Goal: Information Seeking & Learning: Learn about a topic

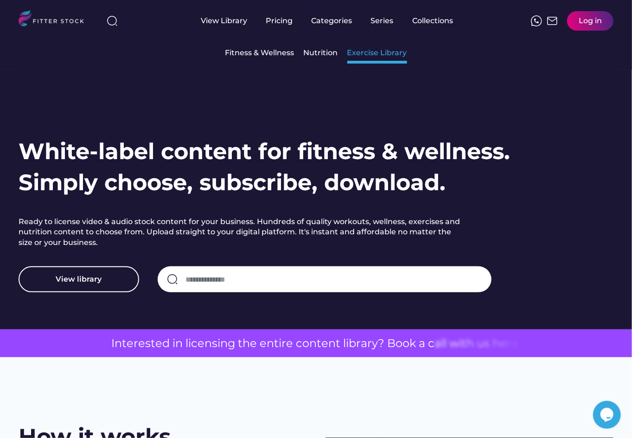
click at [362, 52] on div "Exercise Library" at bounding box center [377, 53] width 60 height 10
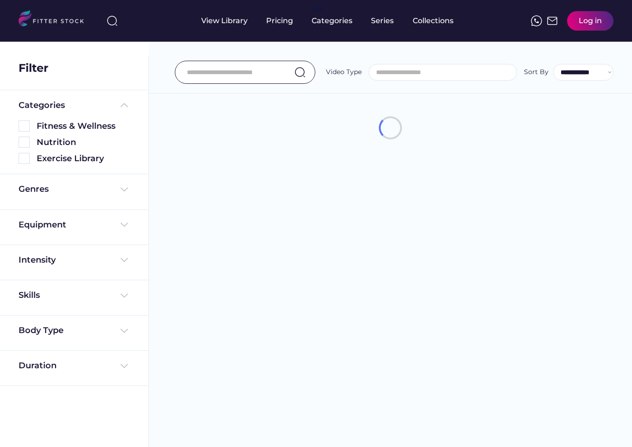
select select
select select "**********"
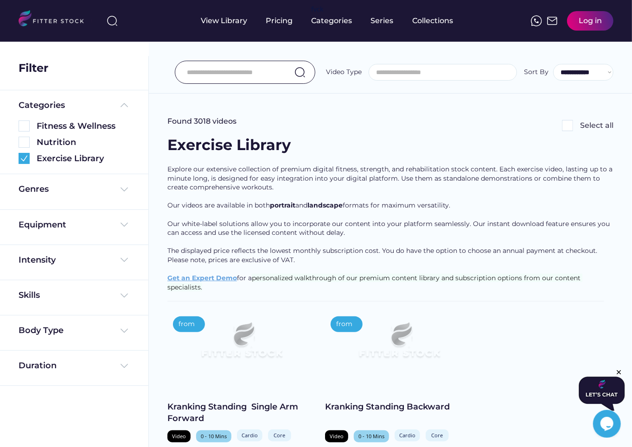
click at [249, 70] on input "input" at bounding box center [233, 72] width 93 height 19
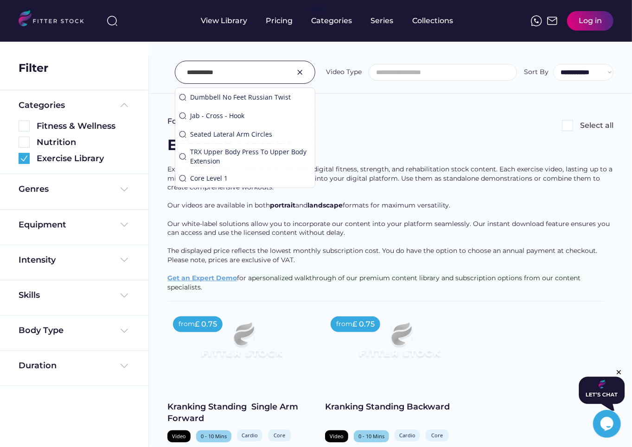
type input "**********"
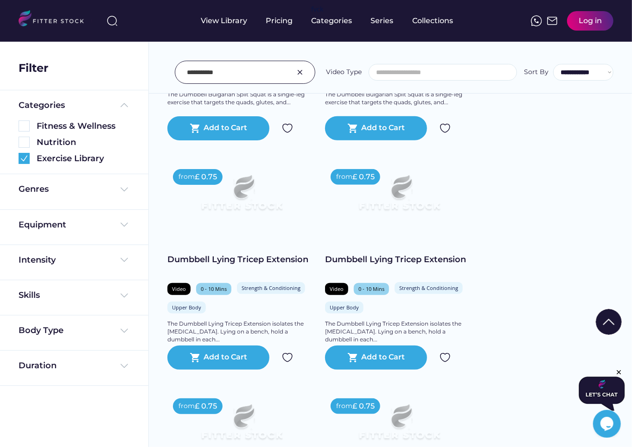
scroll to position [384, 0]
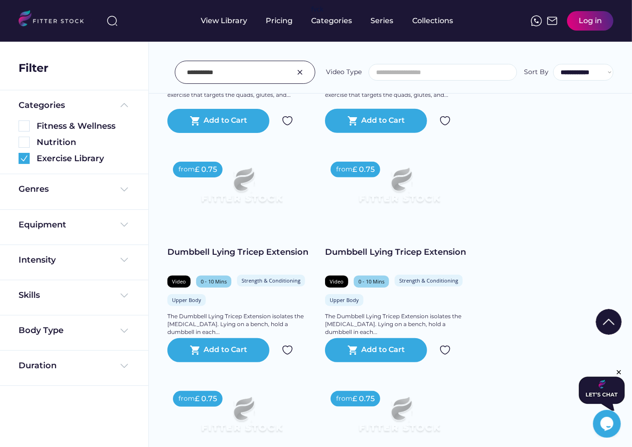
click at [45, 311] on div "Skills" at bounding box center [74, 297] width 148 height 35
click at [45, 324] on div "Body Type" at bounding box center [74, 333] width 148 height 35
click at [50, 330] on div "Body Type" at bounding box center [41, 331] width 45 height 12
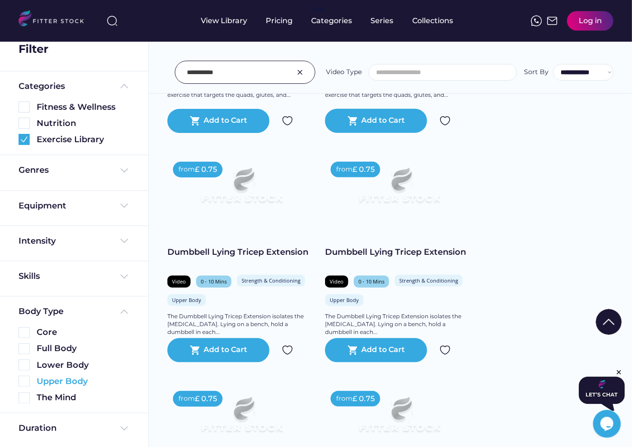
click at [26, 381] on img at bounding box center [24, 381] width 11 height 11
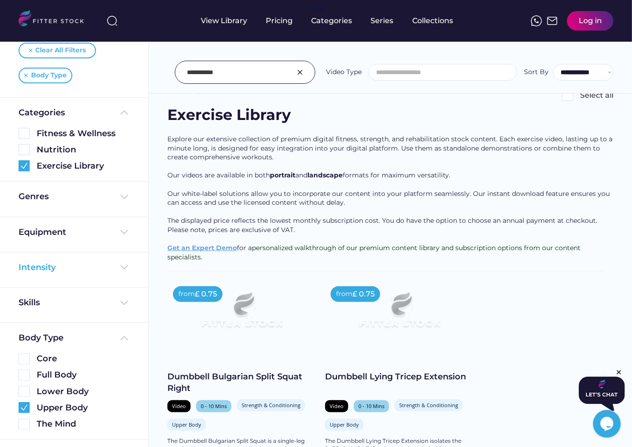
scroll to position [47, 0]
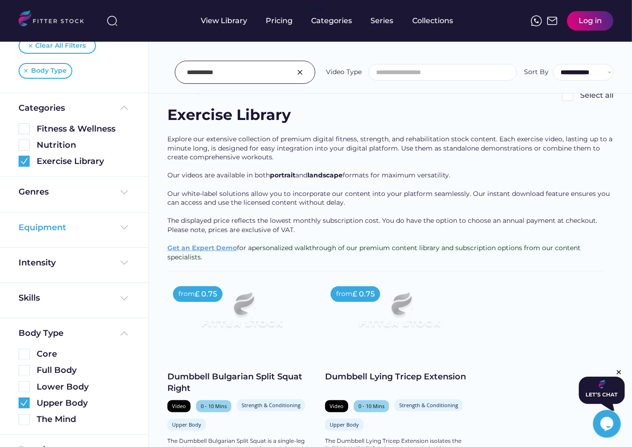
click at [40, 224] on div "Equipment" at bounding box center [43, 228] width 48 height 12
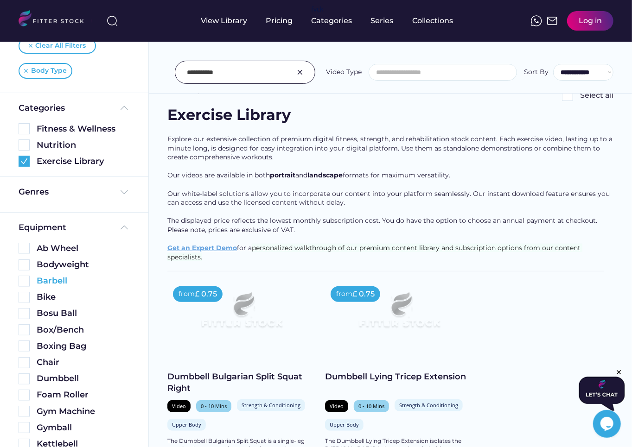
click at [19, 281] on img at bounding box center [24, 281] width 11 height 11
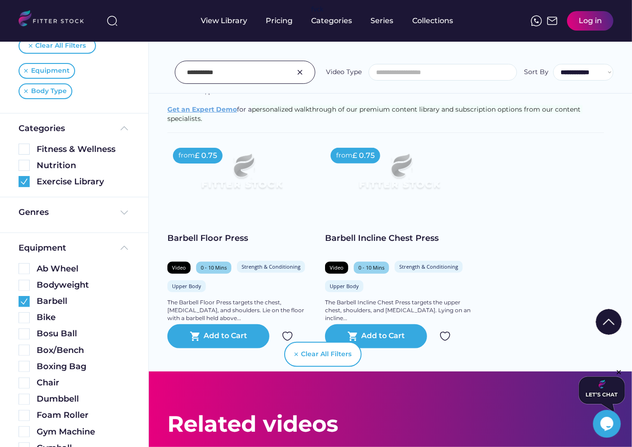
scroll to position [164, 0]
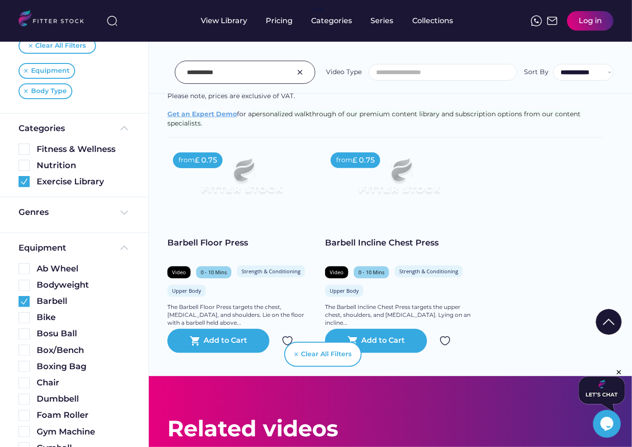
click at [300, 69] on img at bounding box center [299, 72] width 11 height 11
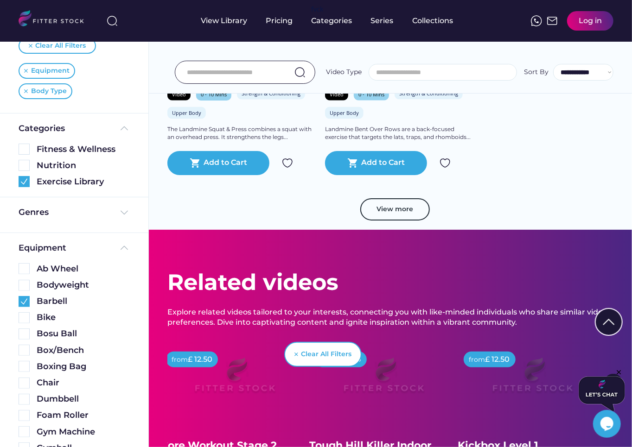
scroll to position [802, 0]
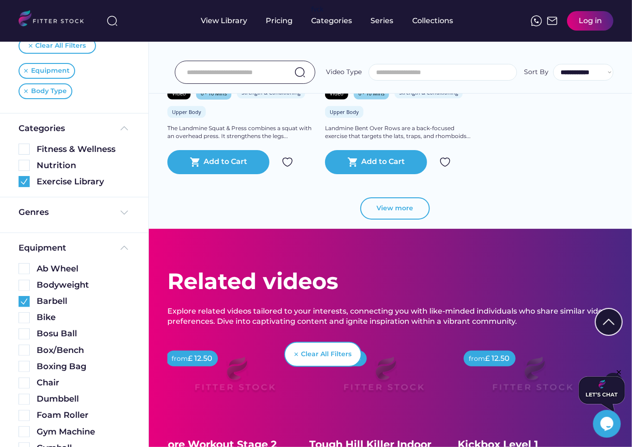
click at [390, 202] on button "View more" at bounding box center [395, 209] width 70 height 22
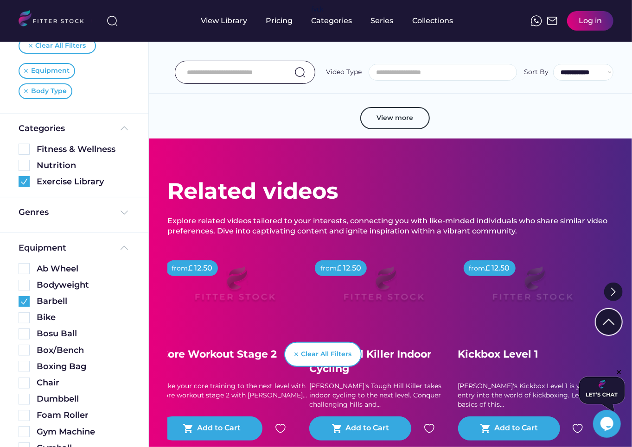
scroll to position [1592, 0]
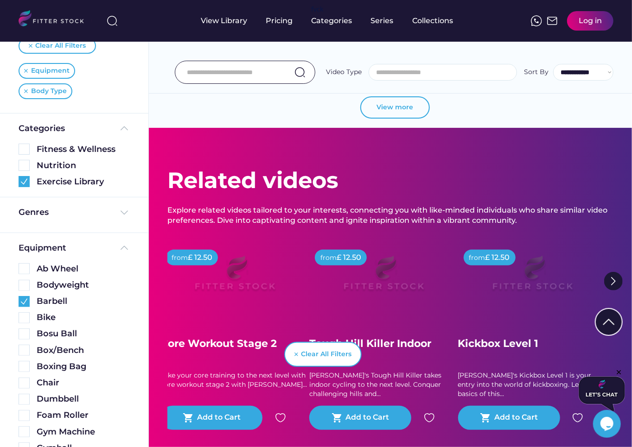
click at [407, 108] on button "View more" at bounding box center [395, 107] width 70 height 22
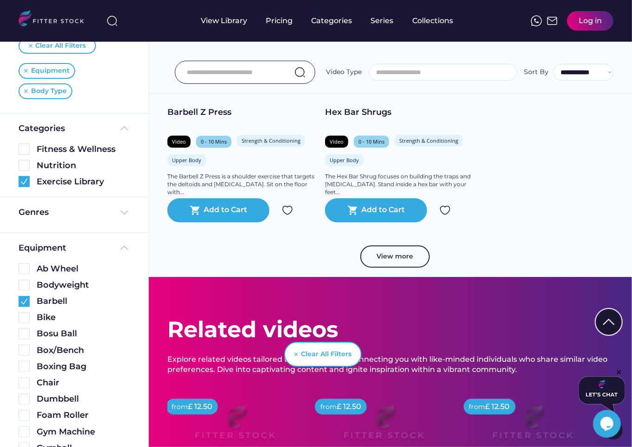
scroll to position [2157, 0]
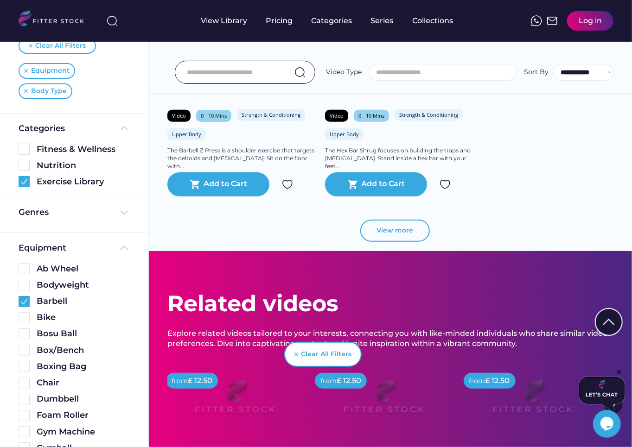
click at [421, 229] on button "View more" at bounding box center [395, 231] width 70 height 22
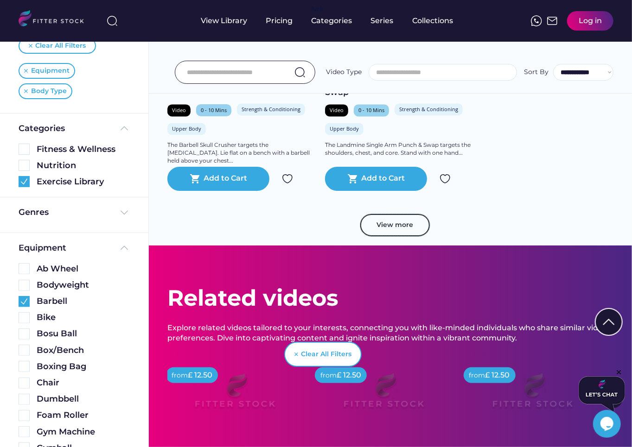
scroll to position [2869, 0]
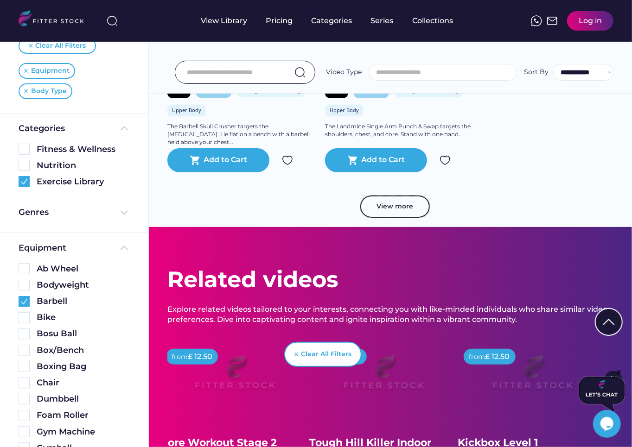
click at [391, 198] on button "View more" at bounding box center [395, 207] width 70 height 22
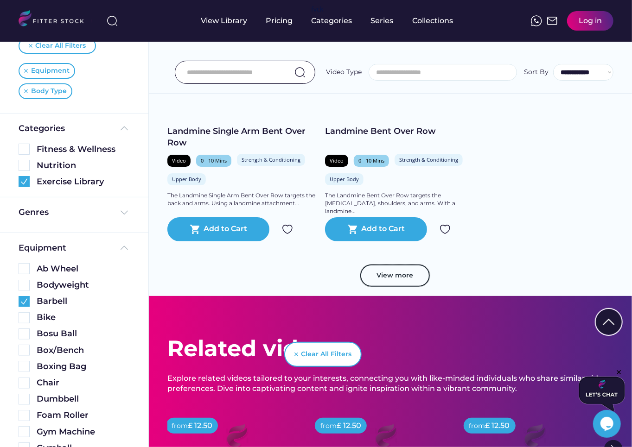
scroll to position [3515, 0]
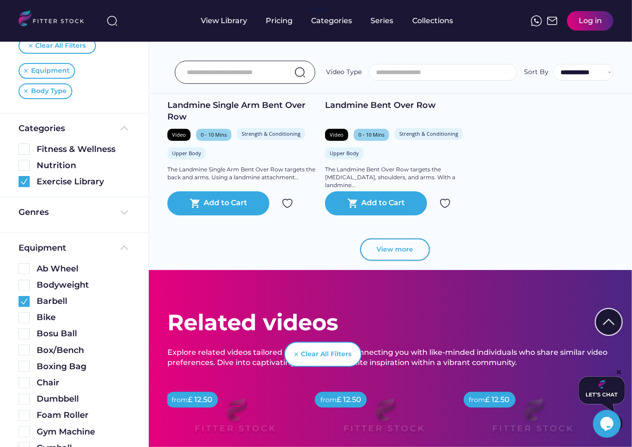
click at [406, 252] on button "View more" at bounding box center [395, 250] width 70 height 22
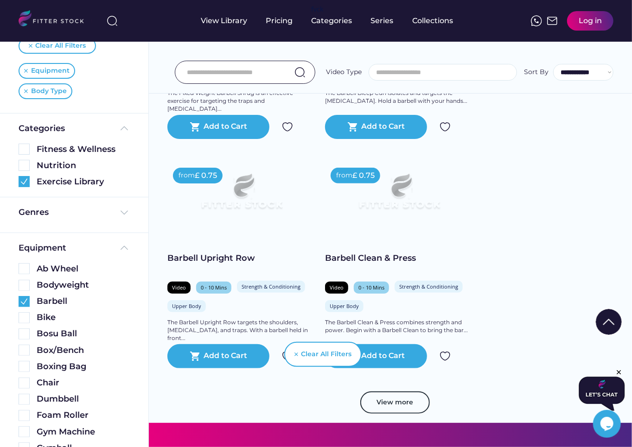
scroll to position [4122, 0]
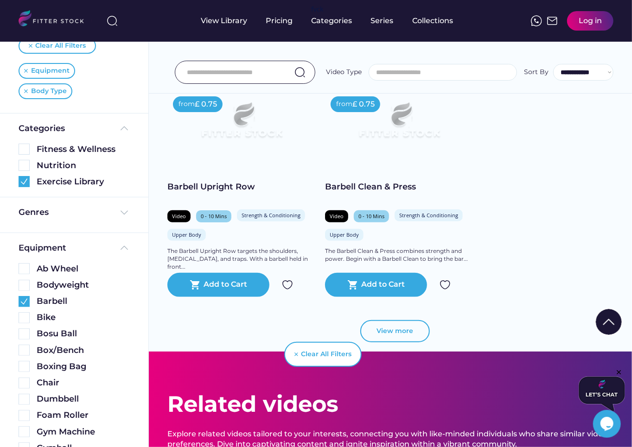
click at [392, 329] on button "View more" at bounding box center [395, 331] width 70 height 22
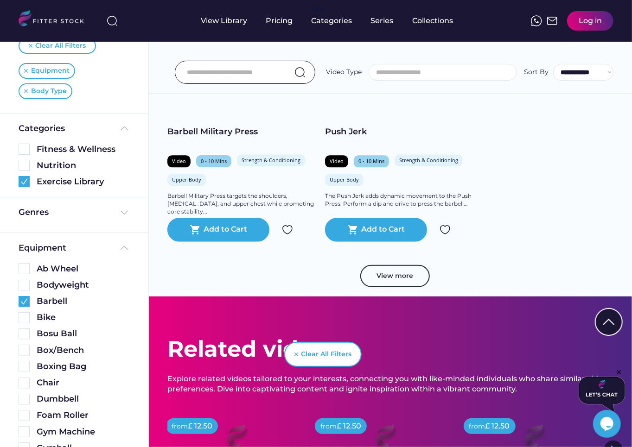
scroll to position [4870, 0]
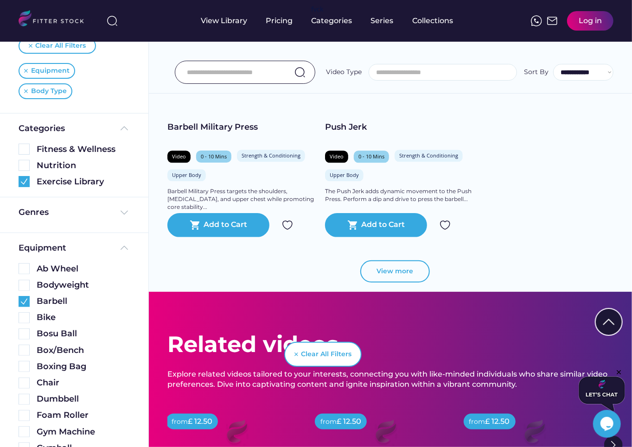
click at [377, 274] on button "View more" at bounding box center [395, 272] width 70 height 22
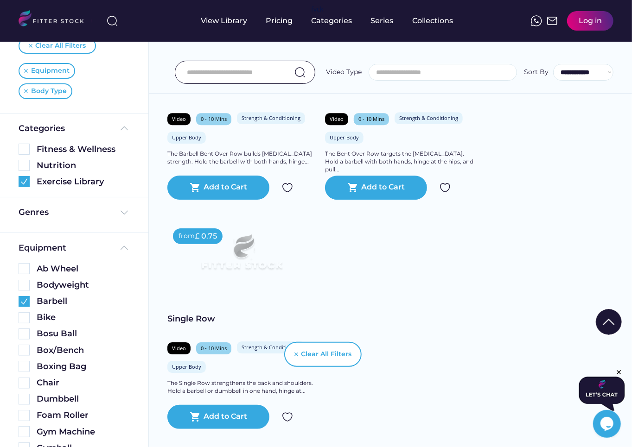
scroll to position [5149, 0]
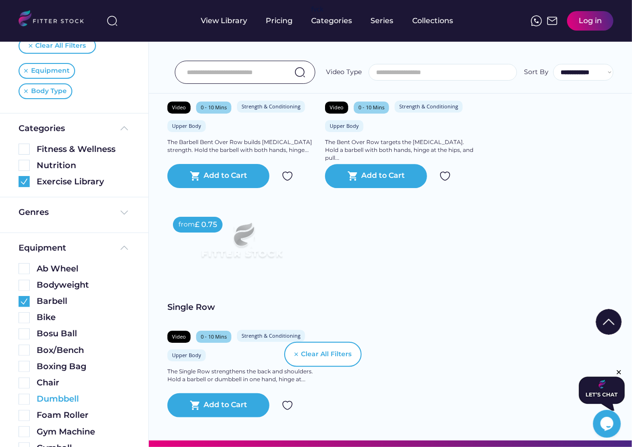
click at [23, 394] on div "Dumbbell" at bounding box center [74, 400] width 111 height 12
click at [23, 397] on img at bounding box center [24, 399] width 11 height 11
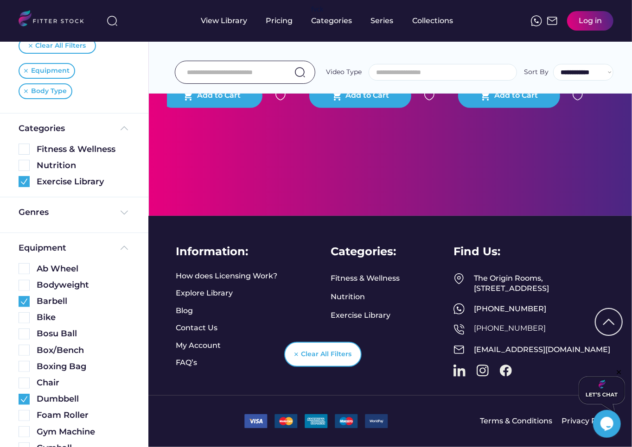
scroll to position [340, 0]
click at [23, 301] on img at bounding box center [24, 301] width 11 height 11
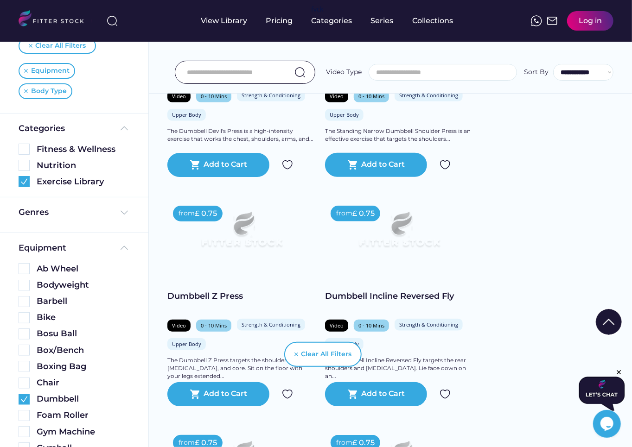
scroll to position [4543, 0]
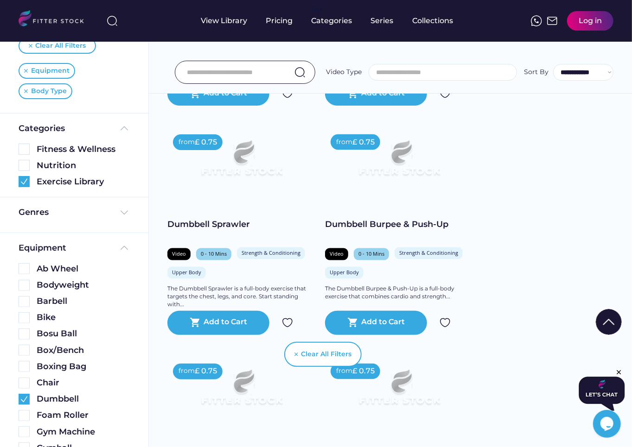
click at [216, 76] on input "input" at bounding box center [233, 72] width 93 height 19
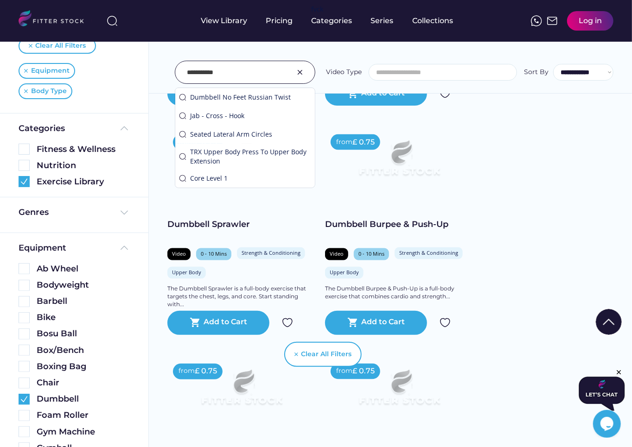
type input "**********"
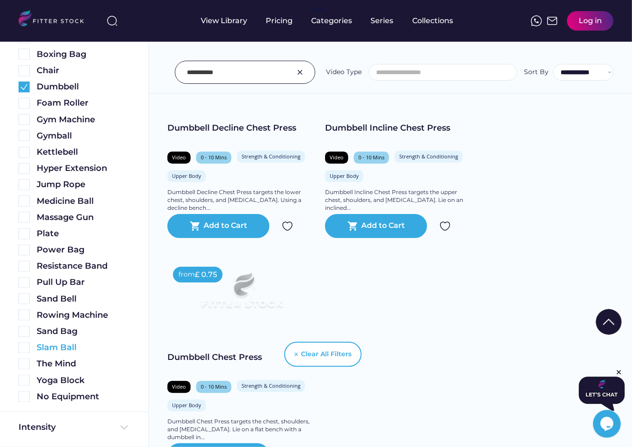
scroll to position [282, 0]
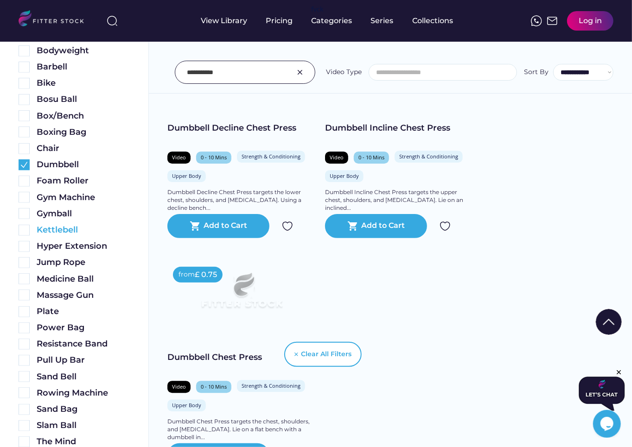
click at [26, 230] on img at bounding box center [24, 230] width 11 height 11
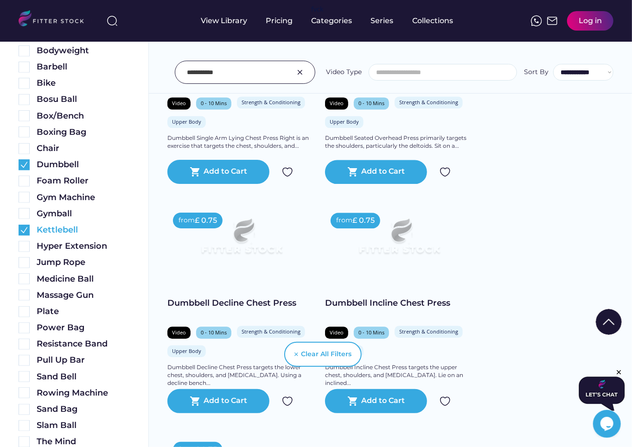
scroll to position [340, 0]
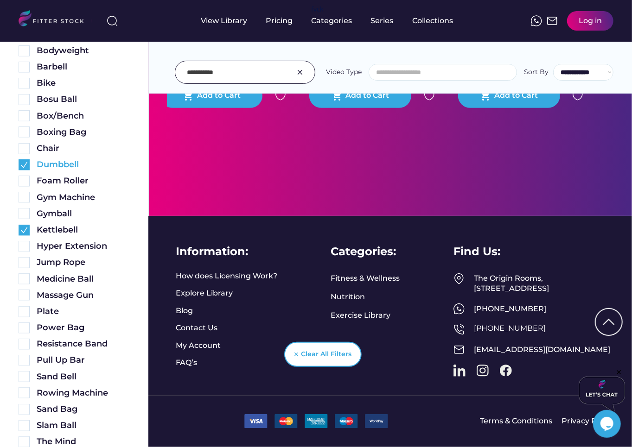
click at [24, 164] on img at bounding box center [24, 164] width 11 height 11
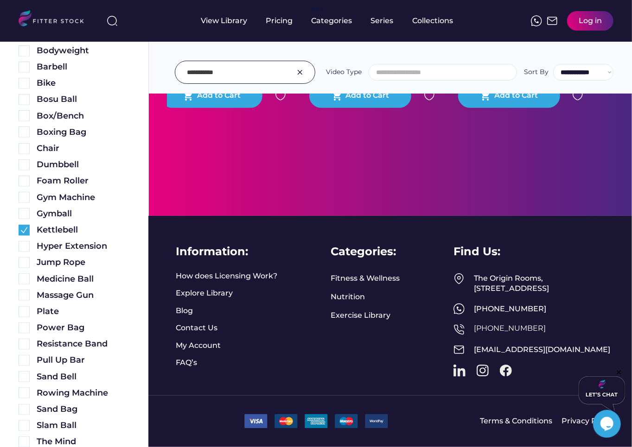
scroll to position [0, 0]
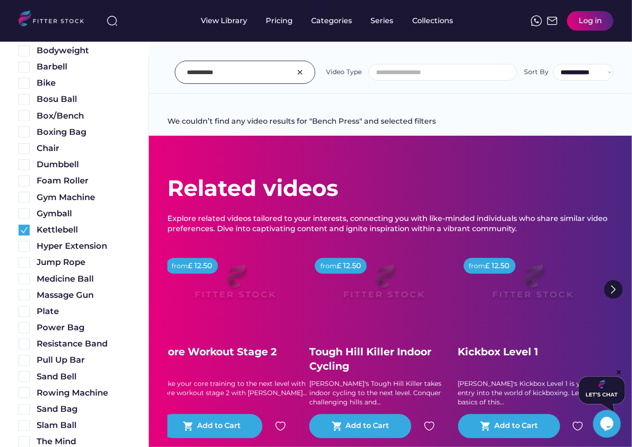
click at [301, 69] on img at bounding box center [299, 72] width 11 height 11
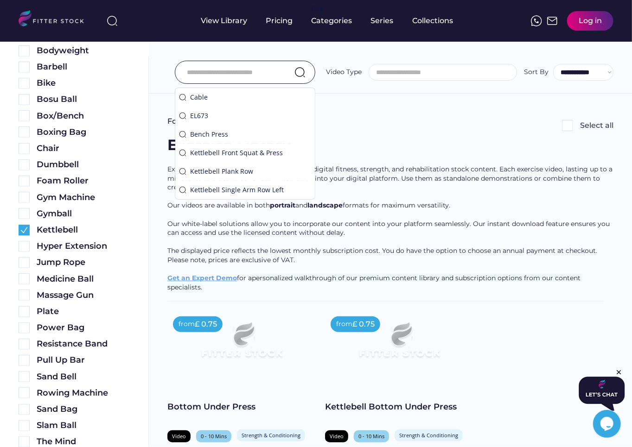
click at [455, 160] on div "Exercise Library" at bounding box center [390, 150] width 446 height 30
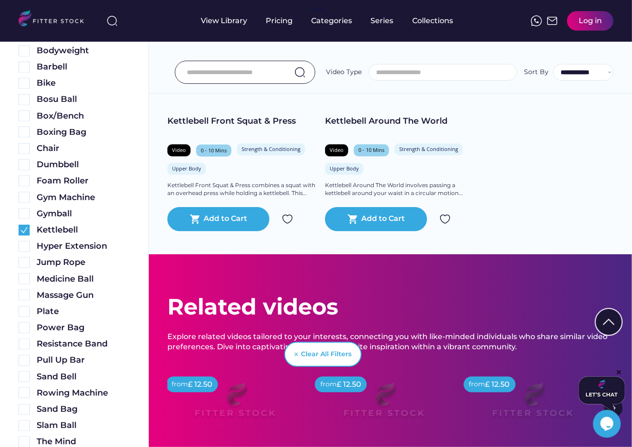
scroll to position [4648, 0]
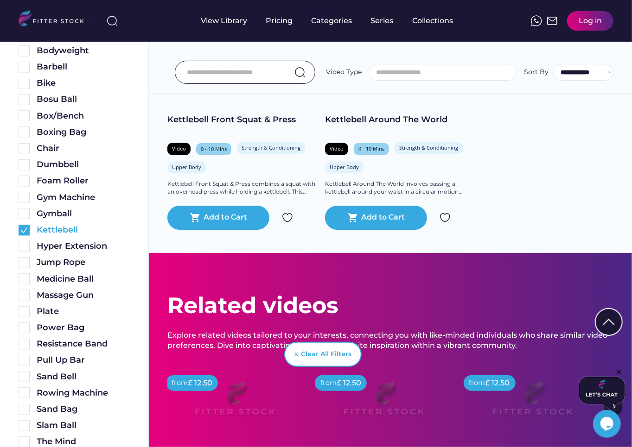
click at [24, 231] on img at bounding box center [24, 230] width 11 height 11
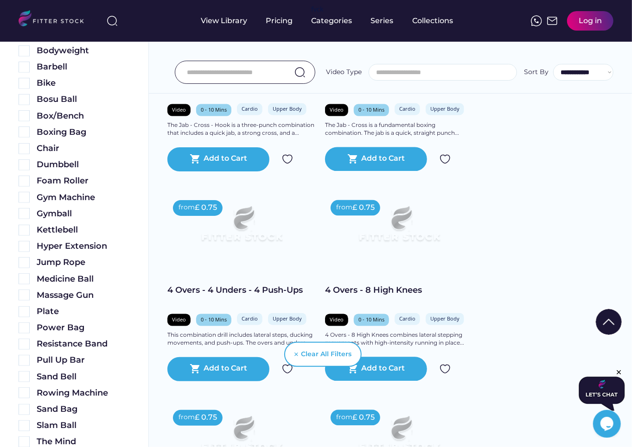
scroll to position [4609, 0]
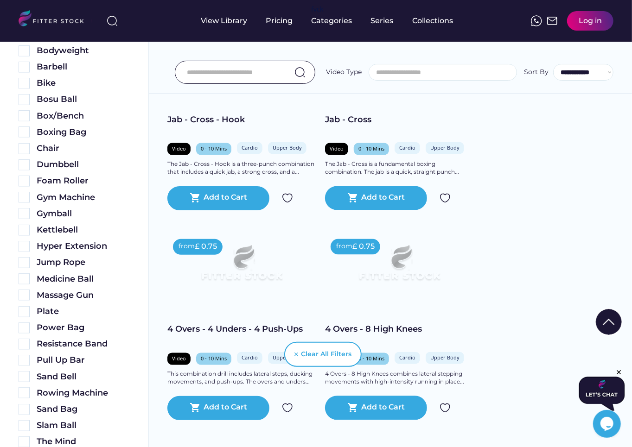
click at [253, 74] on input "input" at bounding box center [233, 72] width 93 height 19
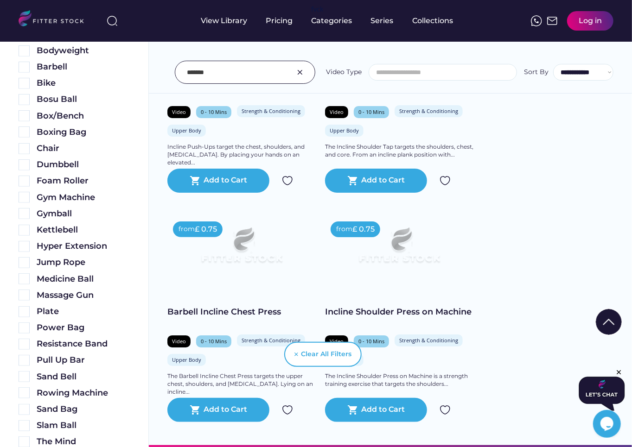
scroll to position [1729, 0]
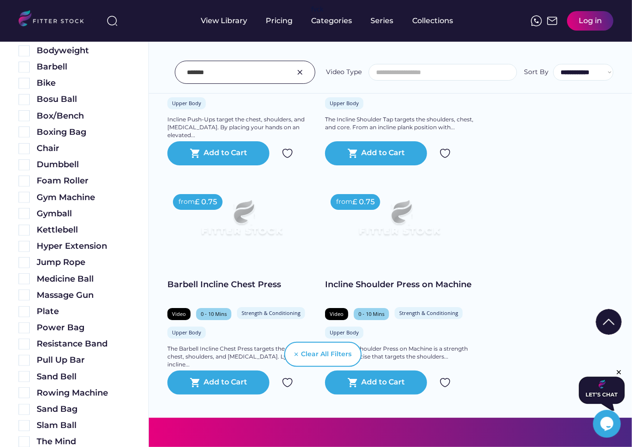
click at [202, 74] on input "input" at bounding box center [233, 72] width 93 height 19
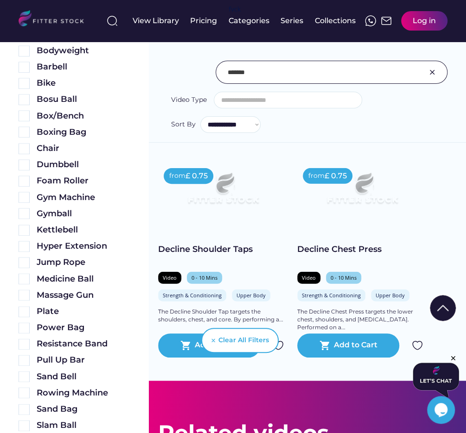
scroll to position [826, 0]
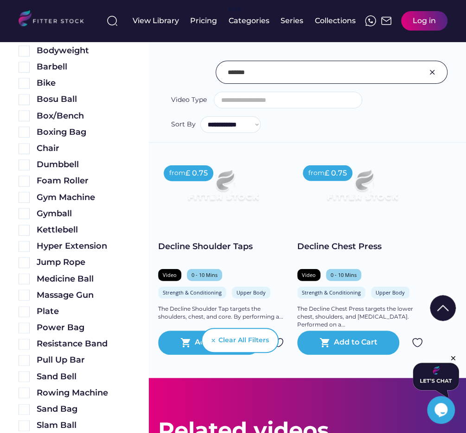
click at [274, 80] on input "input" at bounding box center [320, 72] width 185 height 19
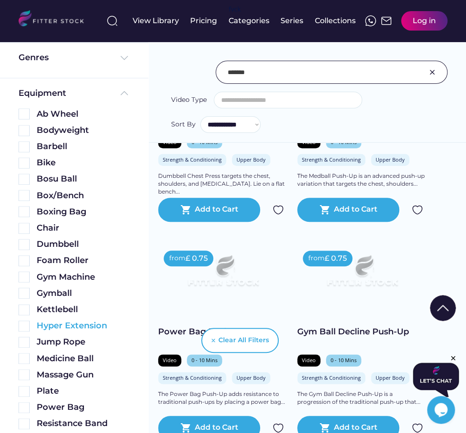
scroll to position [181, 0]
click at [22, 133] on img at bounding box center [24, 131] width 11 height 11
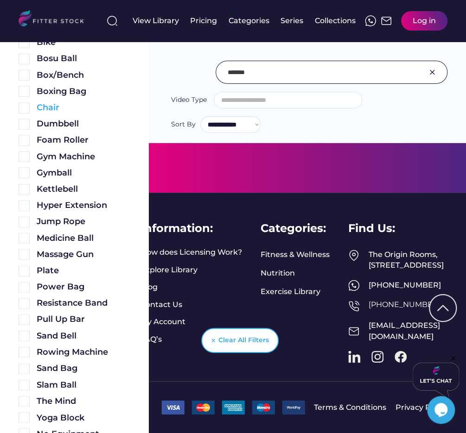
scroll to position [541, 0]
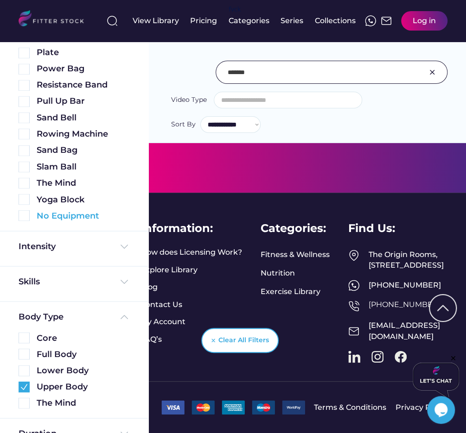
click at [24, 220] on img at bounding box center [24, 215] width 11 height 11
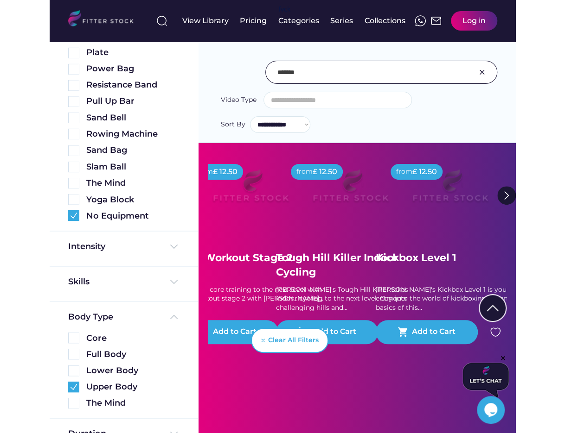
scroll to position [0, 0]
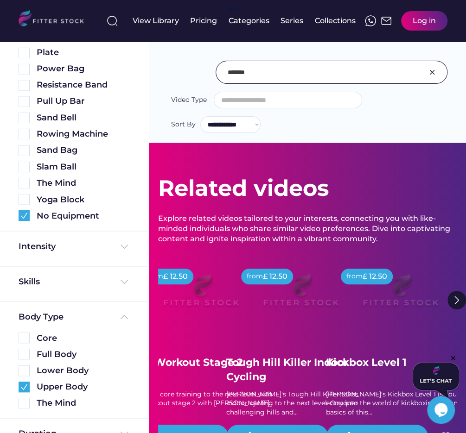
click at [294, 76] on input "input" at bounding box center [320, 72] width 185 height 19
click at [246, 74] on input "input" at bounding box center [320, 72] width 185 height 19
click at [236, 75] on input "input" at bounding box center [320, 72] width 185 height 19
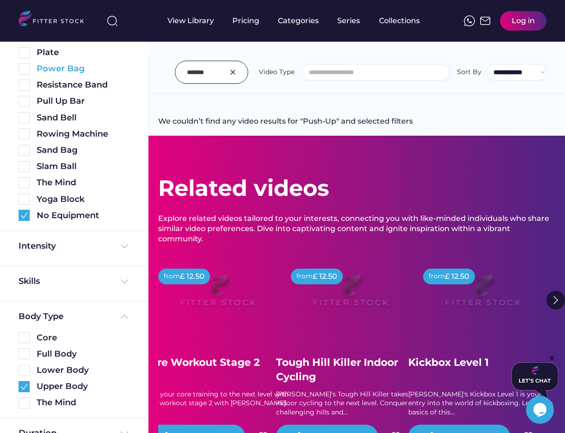
drag, startPoint x: 212, startPoint y: 70, endPoint x: 109, endPoint y: 71, distance: 102.5
click at [109, 71] on body "We couldn’t find any video results for "Push-Up" and selected filters Found vid…" at bounding box center [282, 216] width 565 height 433
click at [208, 71] on input "input" at bounding box center [200, 72] width 26 height 19
click at [191, 69] on input "input" at bounding box center [200, 72] width 26 height 19
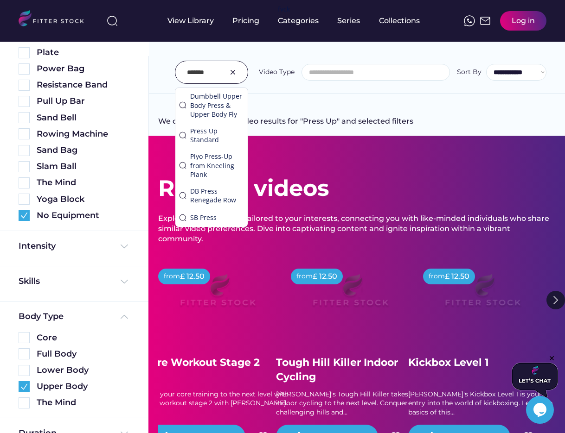
type input "*******"
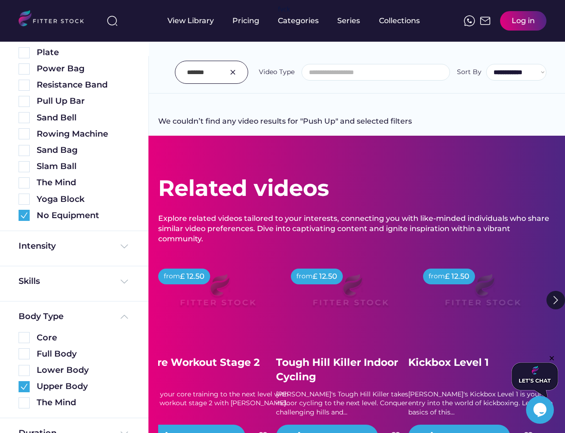
click at [237, 69] on img at bounding box center [232, 72] width 11 height 11
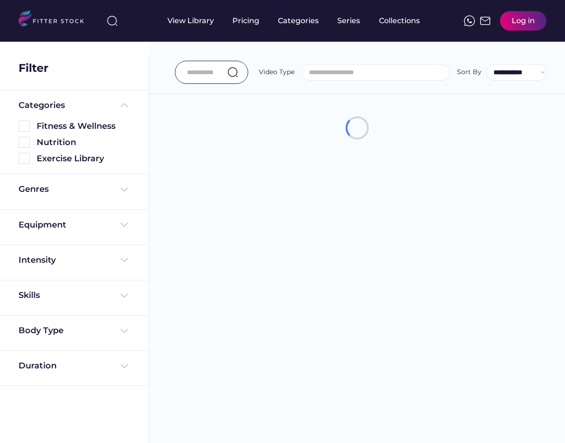
select select
select select "**********"
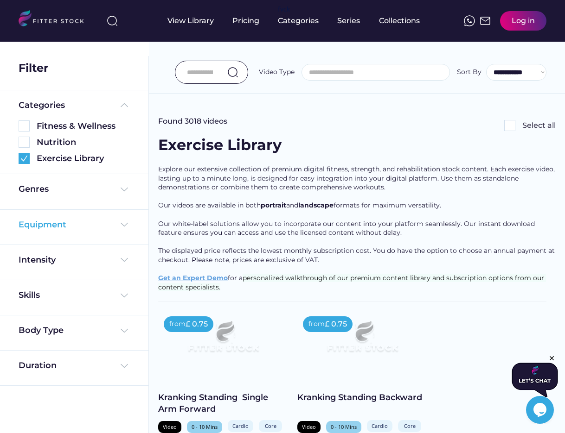
click at [51, 221] on div "Equipment" at bounding box center [43, 225] width 48 height 12
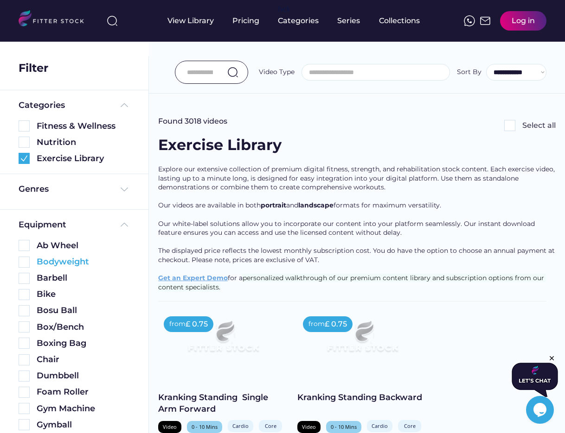
click at [25, 260] on img at bounding box center [24, 262] width 11 height 11
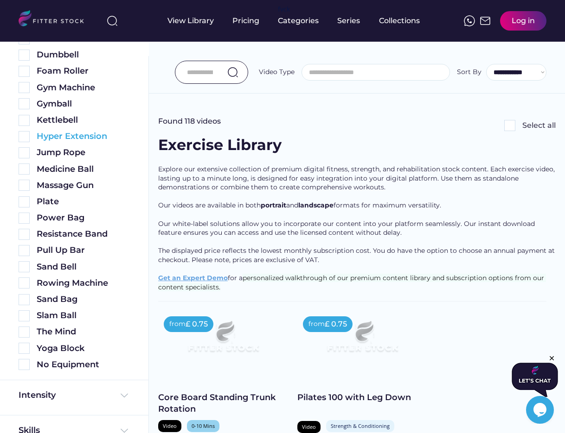
scroll to position [375, 0]
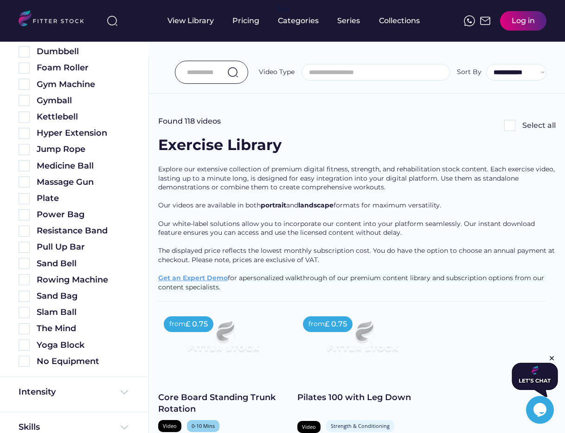
click at [19, 368] on div "Equipment Ab Wheel Bodyweight Barbell Bike Bosu Ball Box/Bench Boxing Bag Chair…" at bounding box center [74, 131] width 148 height 492
click at [20, 367] on div "No Equipment" at bounding box center [74, 362] width 111 height 12
click at [26, 357] on img at bounding box center [24, 361] width 11 height 11
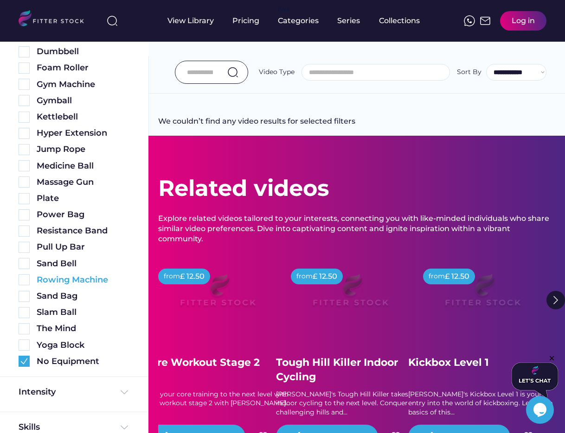
scroll to position [459, 0]
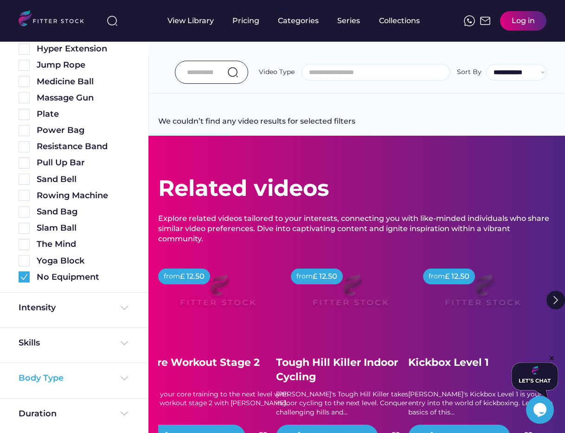
click at [43, 379] on div "Body Type" at bounding box center [41, 379] width 45 height 12
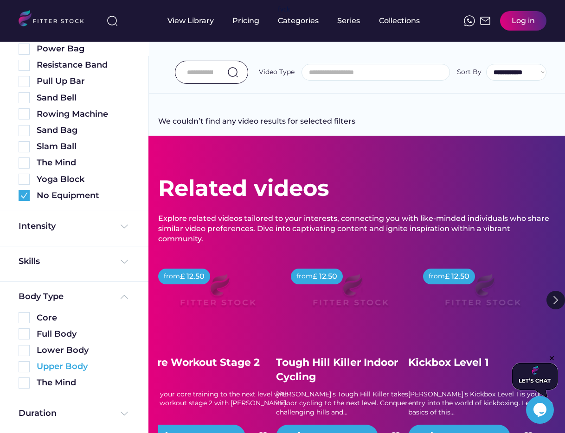
click at [25, 368] on img at bounding box center [24, 367] width 11 height 11
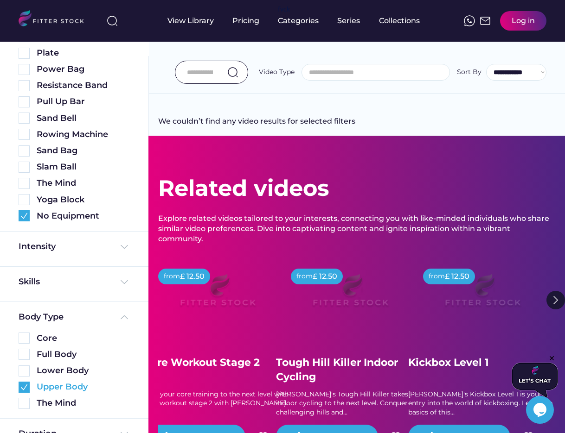
scroll to position [561, 0]
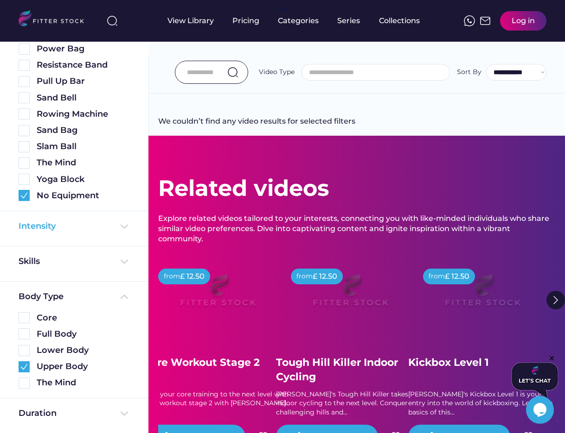
click at [71, 228] on div "Intensity" at bounding box center [74, 227] width 111 height 12
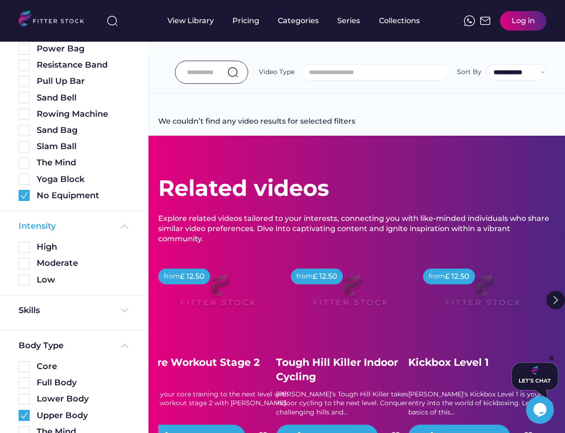
click at [71, 228] on div "Intensity" at bounding box center [74, 227] width 111 height 12
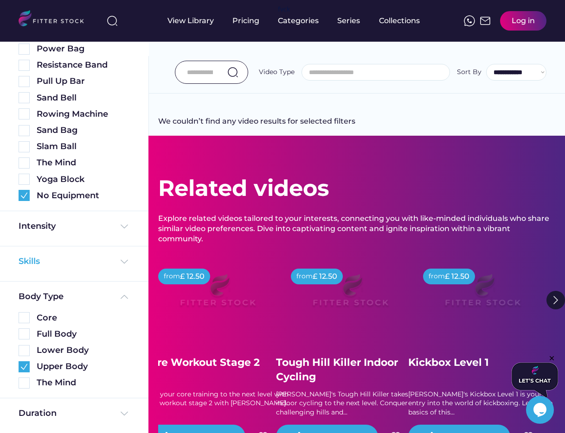
click at [34, 259] on div "Skills" at bounding box center [30, 262] width 23 height 12
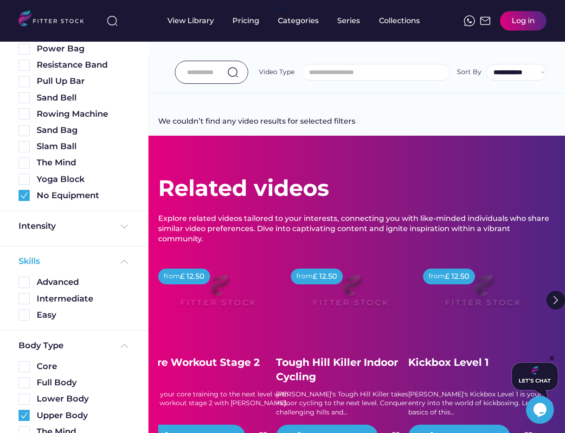
click at [34, 259] on div "Skills" at bounding box center [30, 262] width 23 height 12
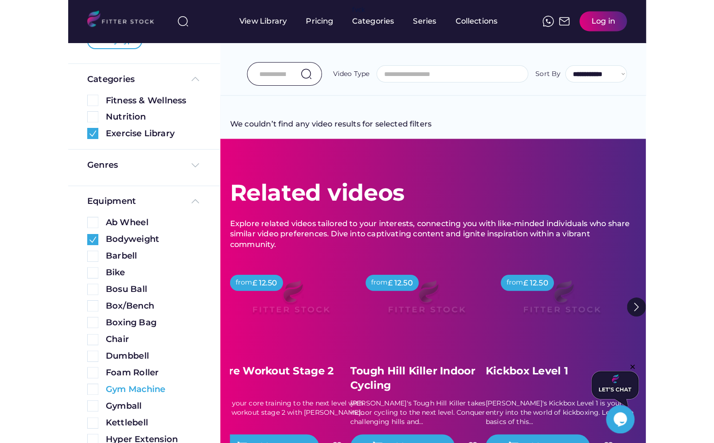
scroll to position [0, 0]
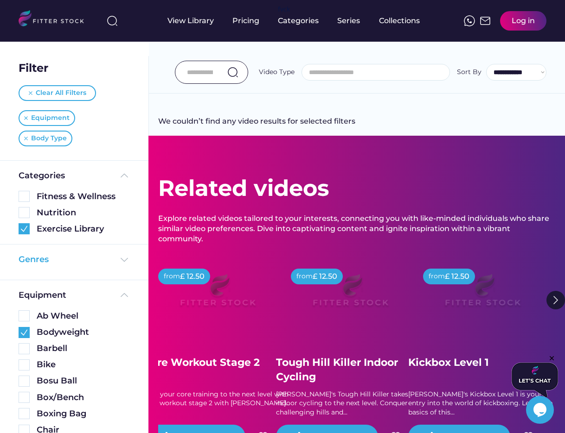
click at [40, 256] on div "Genres" at bounding box center [34, 260] width 30 height 12
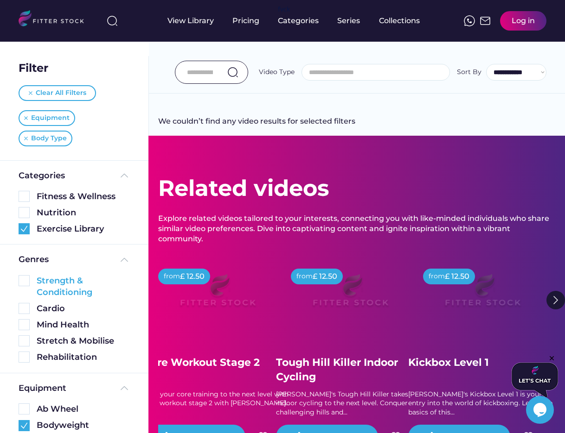
click at [26, 280] on img at bounding box center [24, 280] width 11 height 11
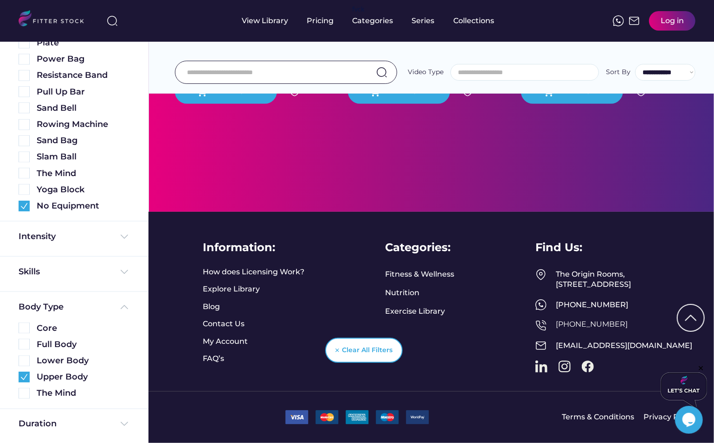
scroll to position [342, 0]
click at [25, 376] on img at bounding box center [24, 377] width 11 height 11
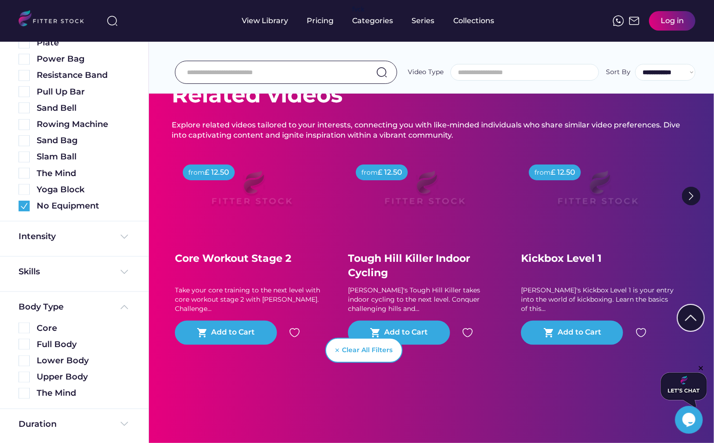
scroll to position [95, 0]
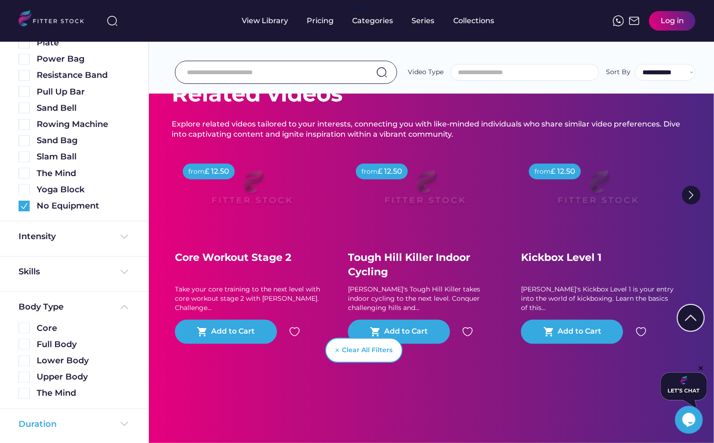
click at [47, 428] on div "Duration" at bounding box center [38, 425] width 38 height 12
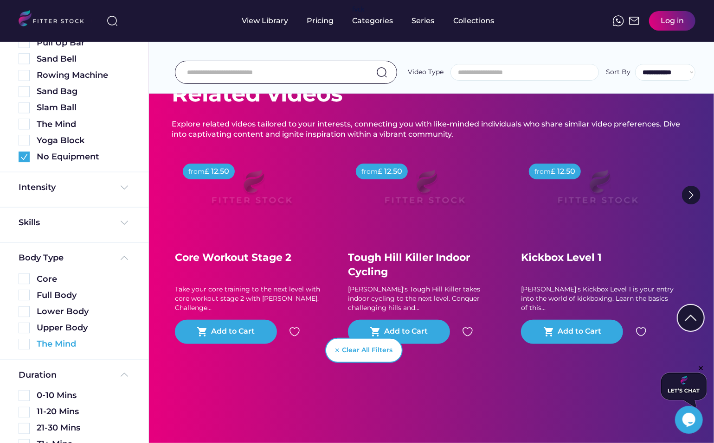
scroll to position [673, 0]
click at [44, 375] on div "Duration" at bounding box center [38, 375] width 38 height 12
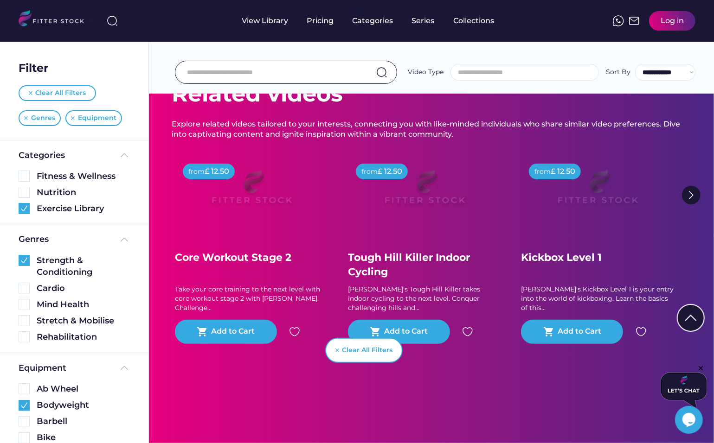
scroll to position [0, 0]
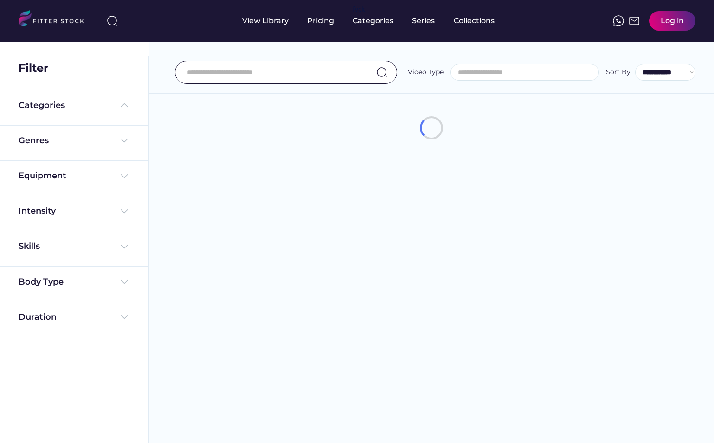
select select
select select "**********"
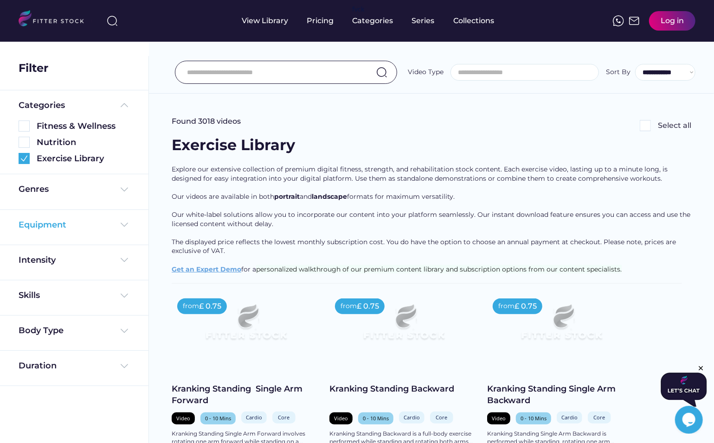
click at [68, 223] on div "Equipment" at bounding box center [74, 225] width 111 height 12
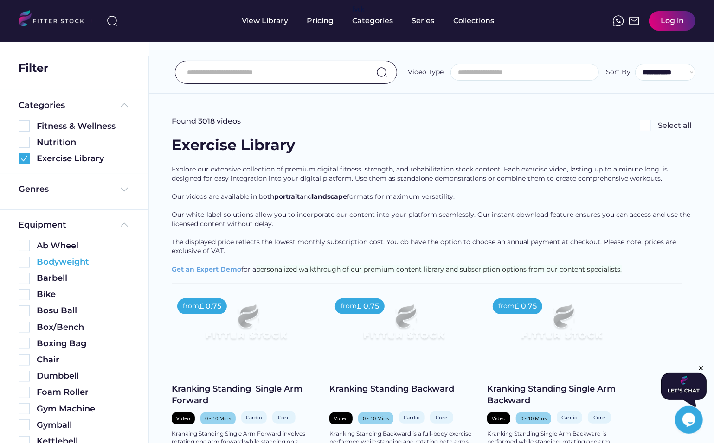
click at [24, 263] on img at bounding box center [24, 262] width 11 height 11
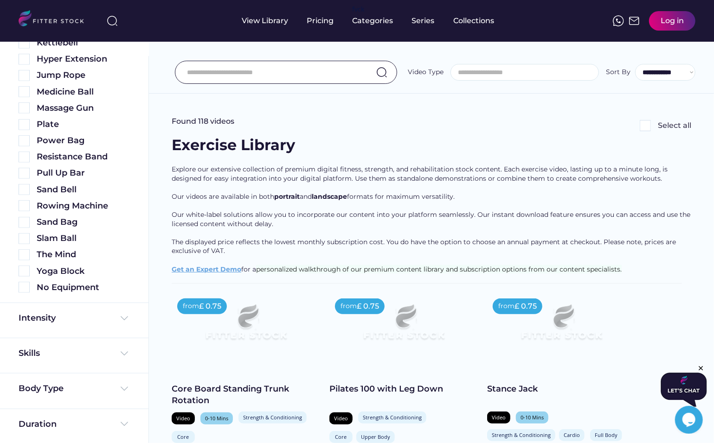
scroll to position [6, 0]
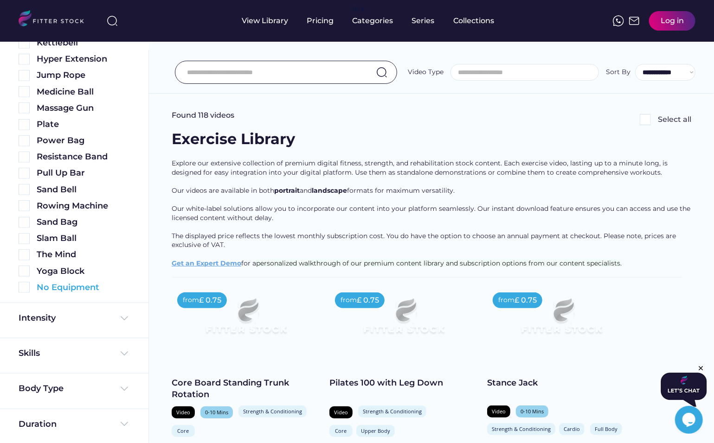
click at [25, 290] on img at bounding box center [24, 287] width 11 height 11
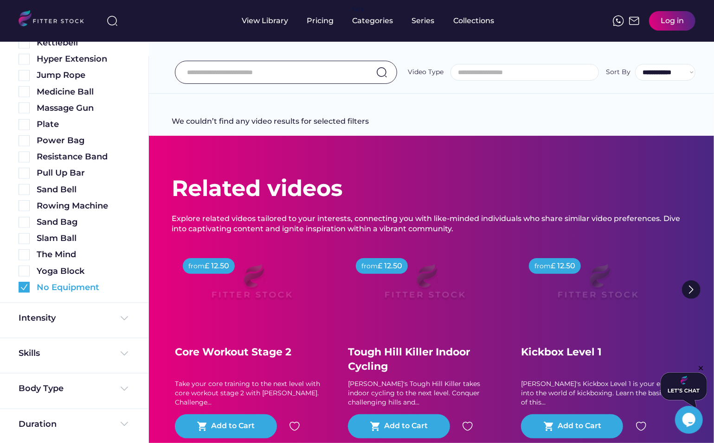
click at [25, 290] on img at bounding box center [24, 287] width 11 height 11
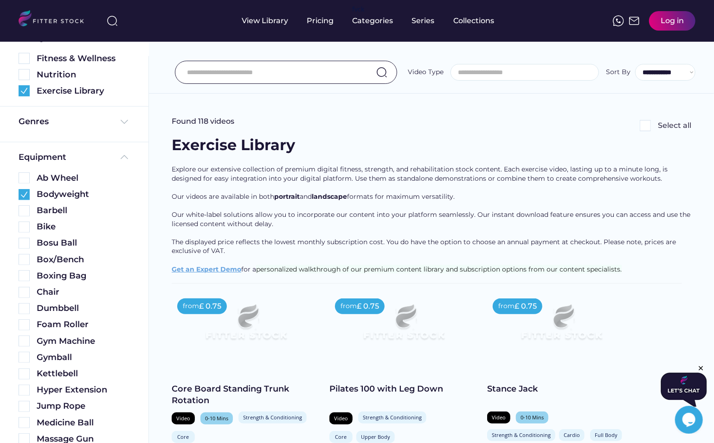
scroll to position [115, 0]
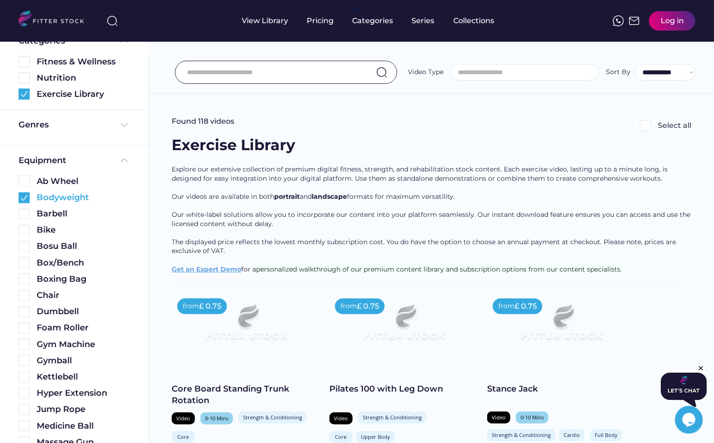
click at [26, 202] on img at bounding box center [24, 197] width 11 height 11
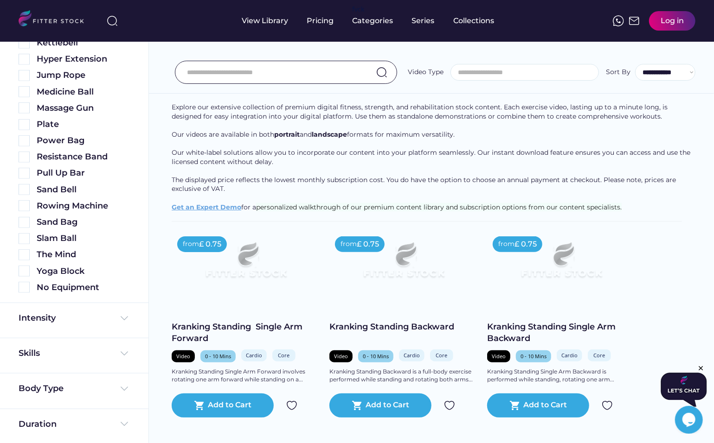
scroll to position [63, 0]
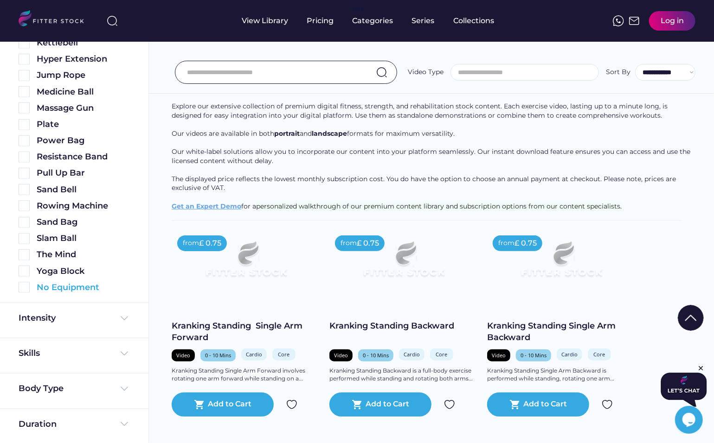
click at [21, 290] on img at bounding box center [24, 287] width 11 height 11
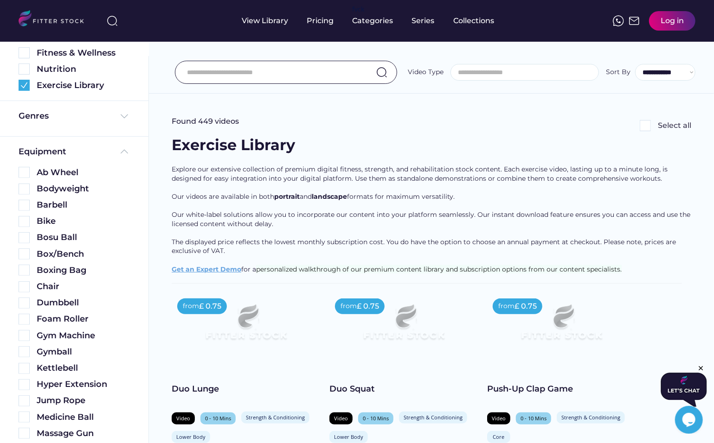
scroll to position [20, 0]
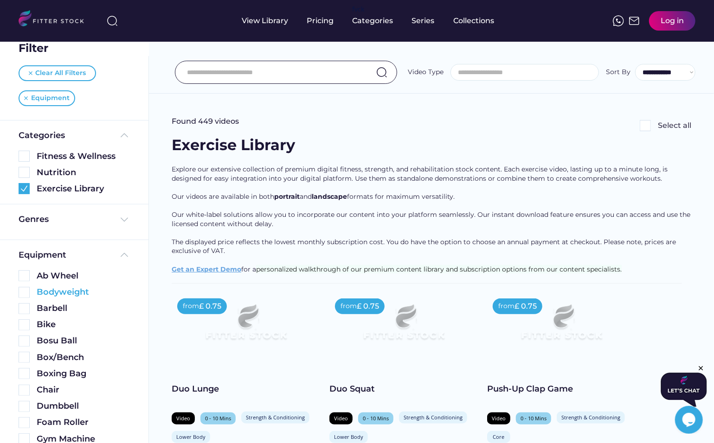
click at [28, 291] on img at bounding box center [24, 292] width 11 height 11
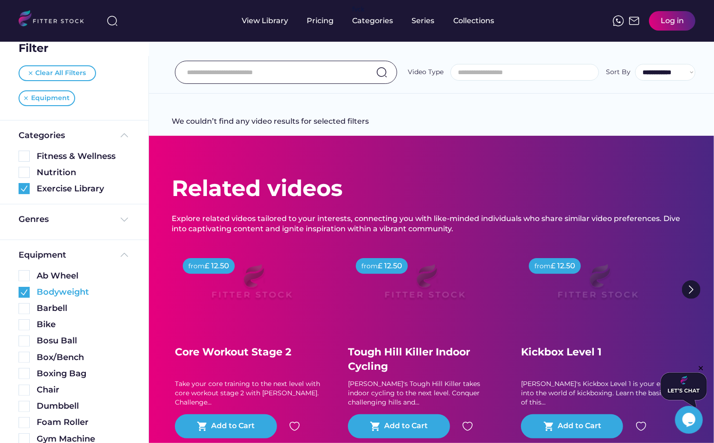
click at [28, 291] on img at bounding box center [24, 292] width 11 height 11
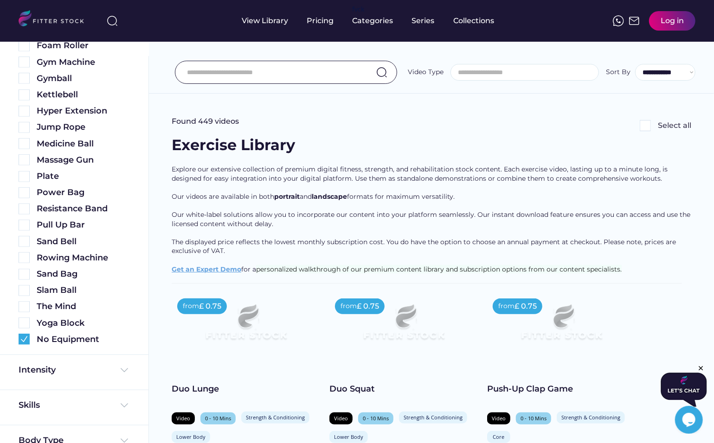
scroll to position [398, 0]
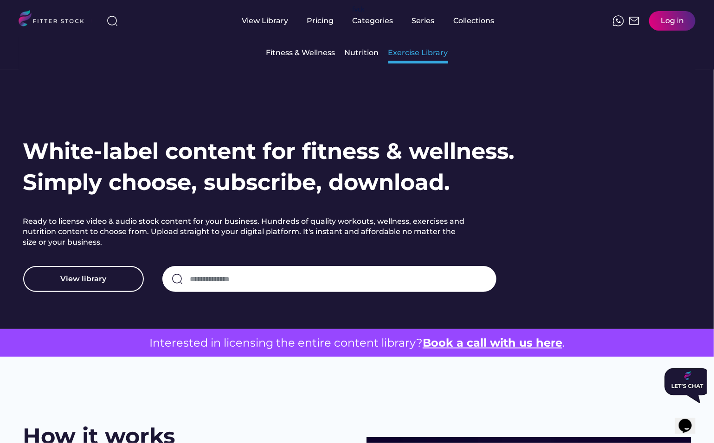
click at [397, 56] on div "Exercise Library" at bounding box center [418, 53] width 60 height 10
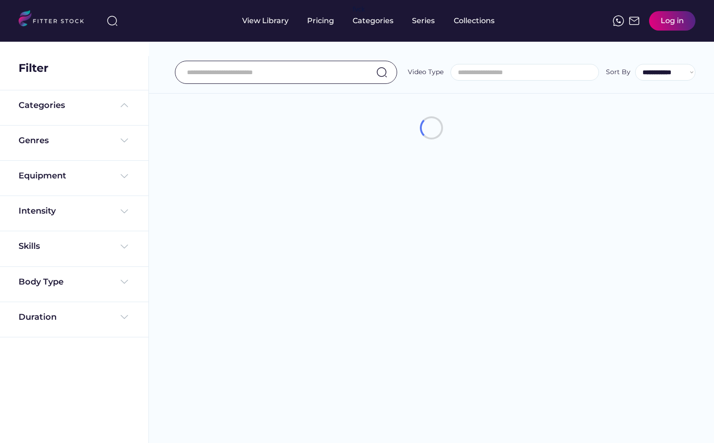
select select
select select "**********"
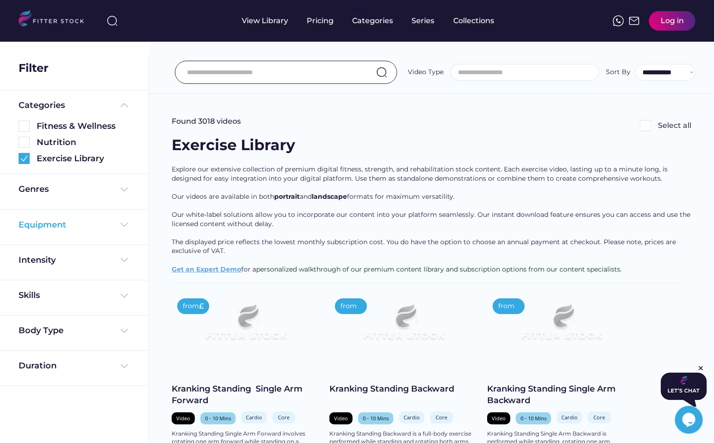
click at [56, 229] on div "Equipment" at bounding box center [43, 225] width 48 height 12
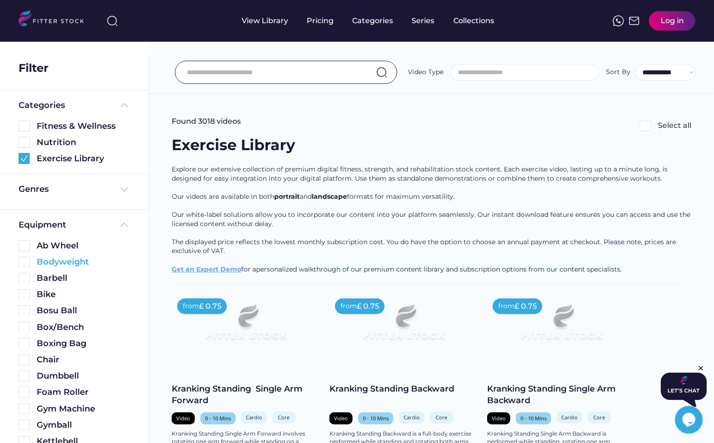
click at [25, 261] on img at bounding box center [24, 262] width 11 height 11
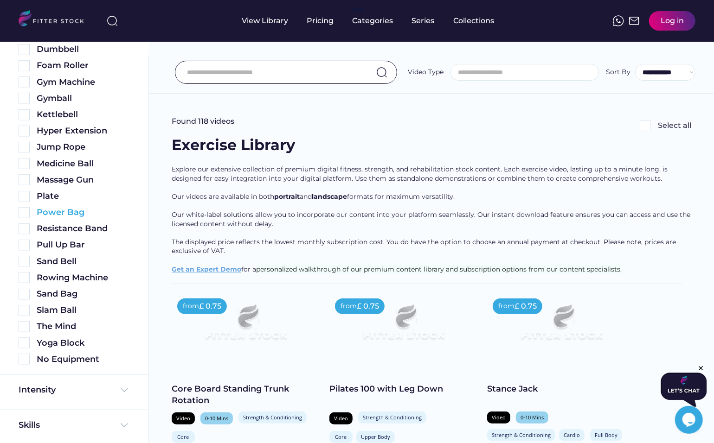
scroll to position [396, 0]
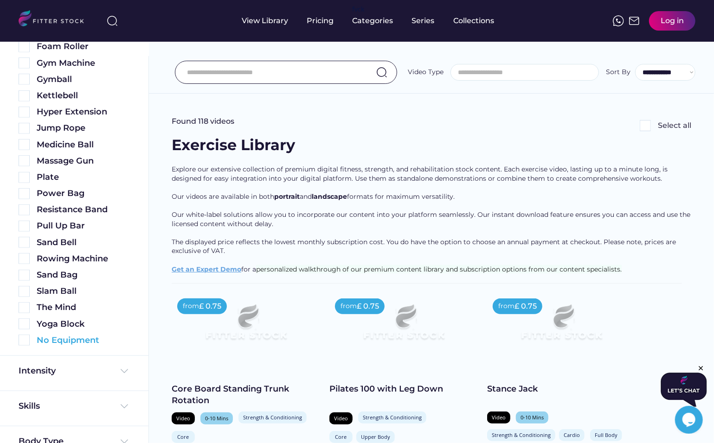
click at [20, 342] on img at bounding box center [24, 340] width 11 height 11
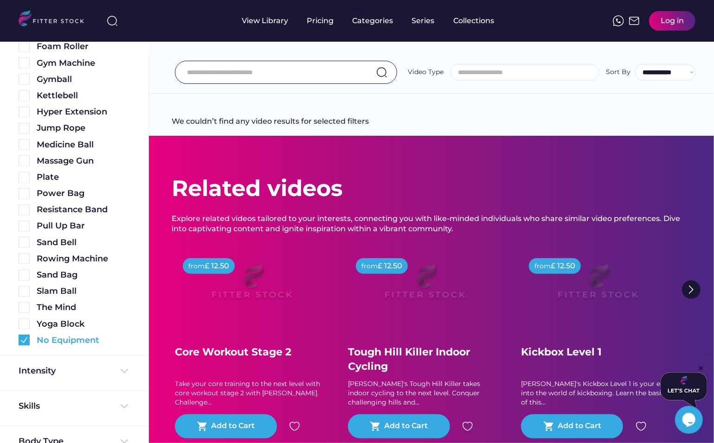
click at [20, 342] on img at bounding box center [24, 340] width 11 height 11
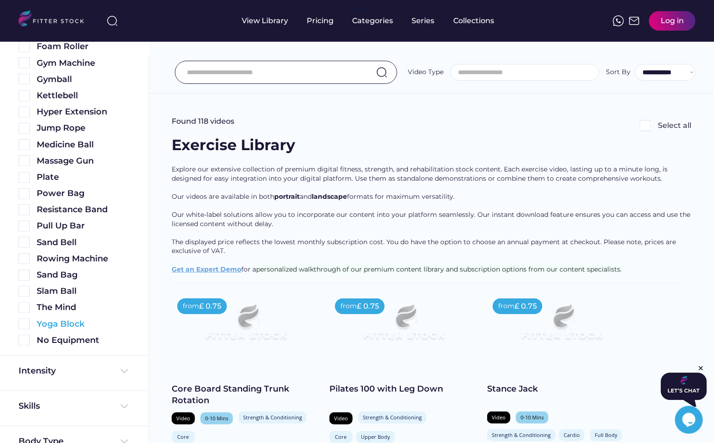
scroll to position [449, 0]
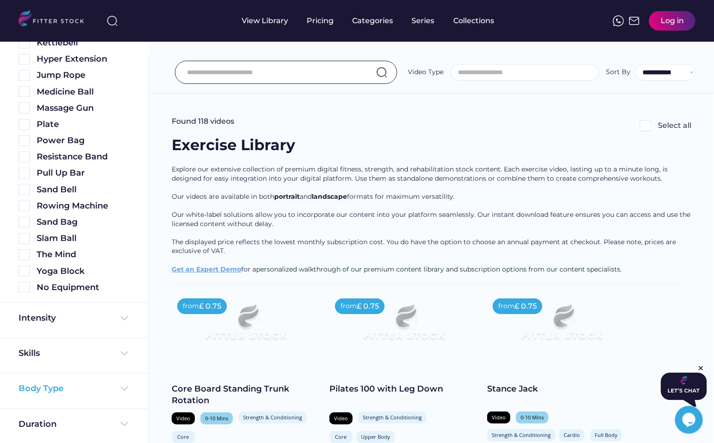
click at [45, 391] on div "Body Type" at bounding box center [41, 389] width 45 height 12
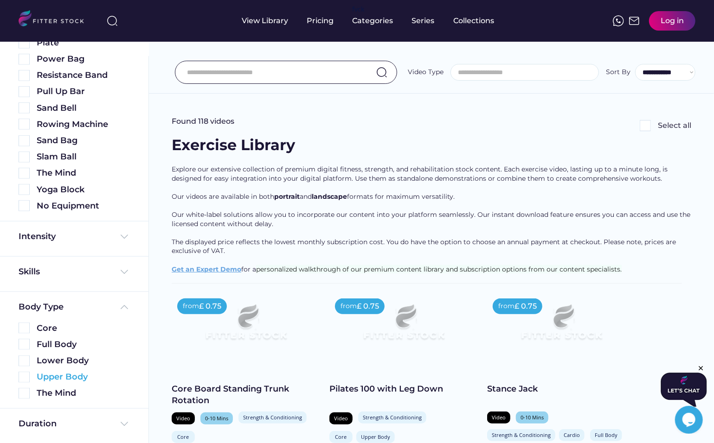
click at [27, 372] on img at bounding box center [24, 377] width 11 height 11
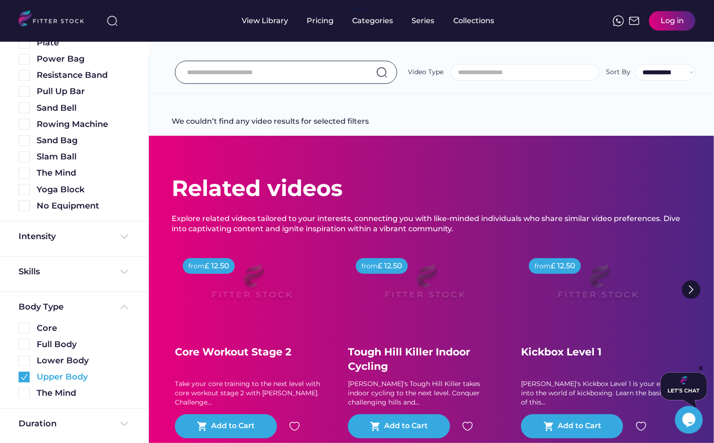
click at [28, 378] on img at bounding box center [24, 377] width 11 height 11
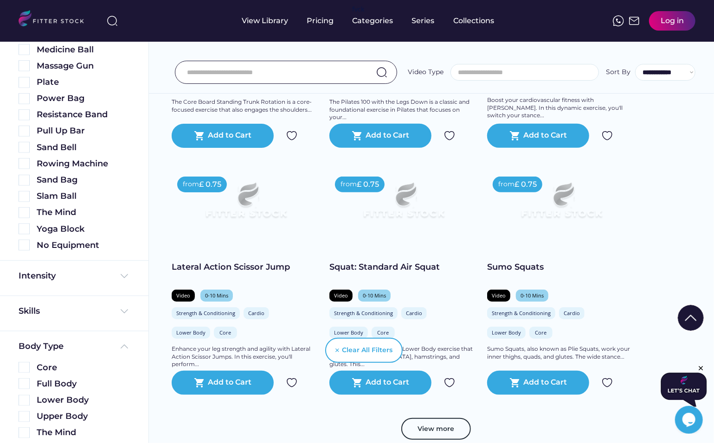
scroll to position [484, 0]
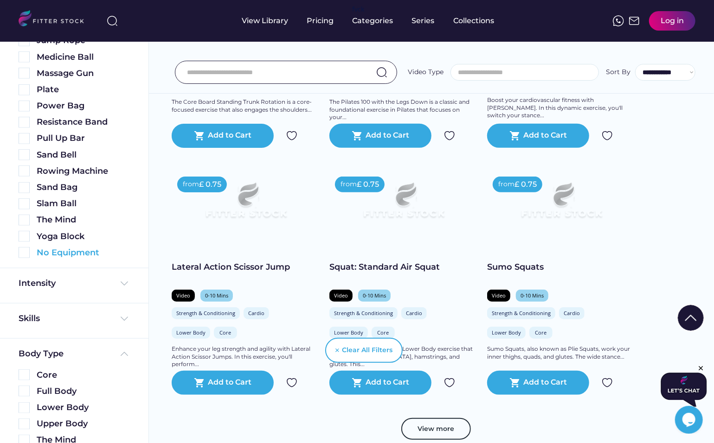
click at [23, 253] on img at bounding box center [24, 252] width 11 height 11
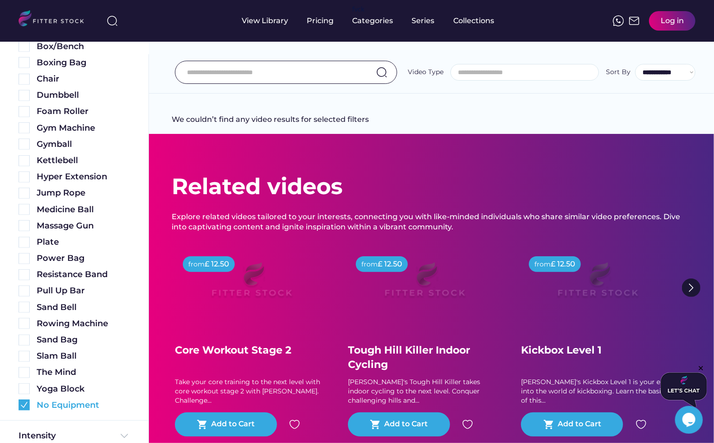
scroll to position [0, 0]
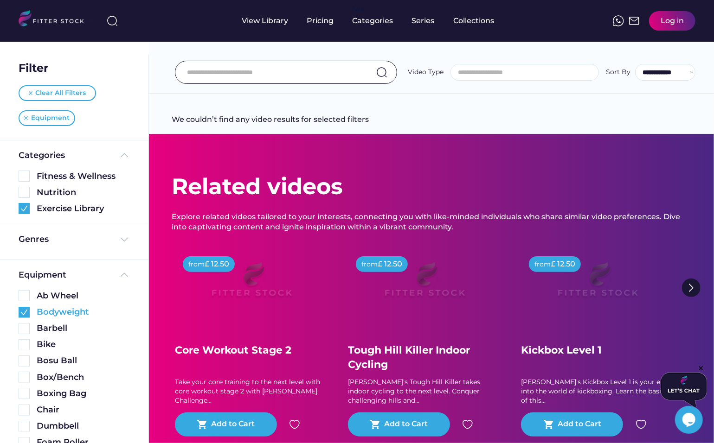
click at [25, 309] on img at bounding box center [24, 312] width 11 height 11
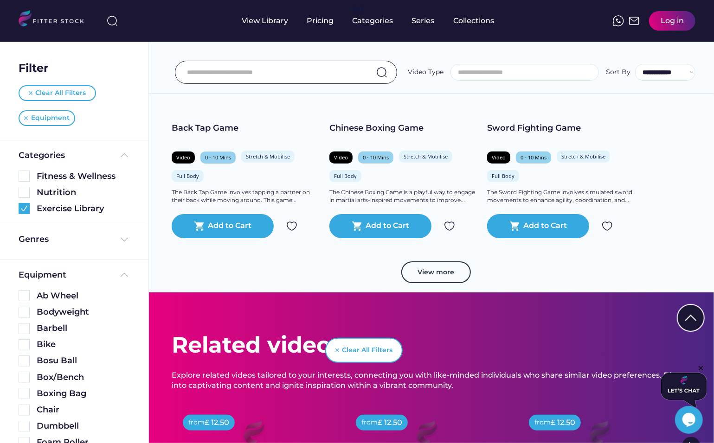
scroll to position [496, 0]
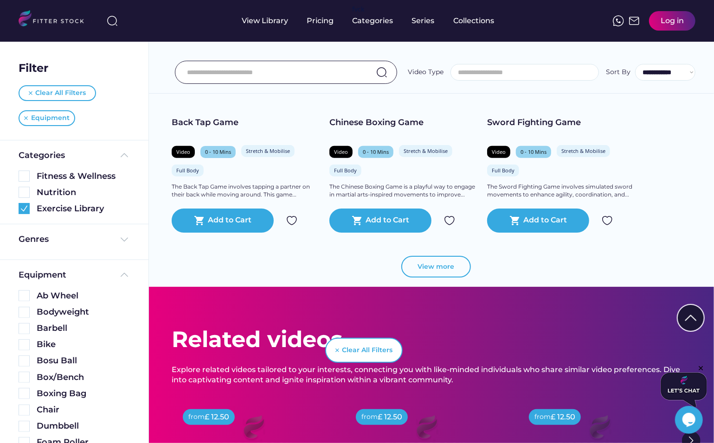
click at [420, 267] on button "View more" at bounding box center [436, 267] width 70 height 22
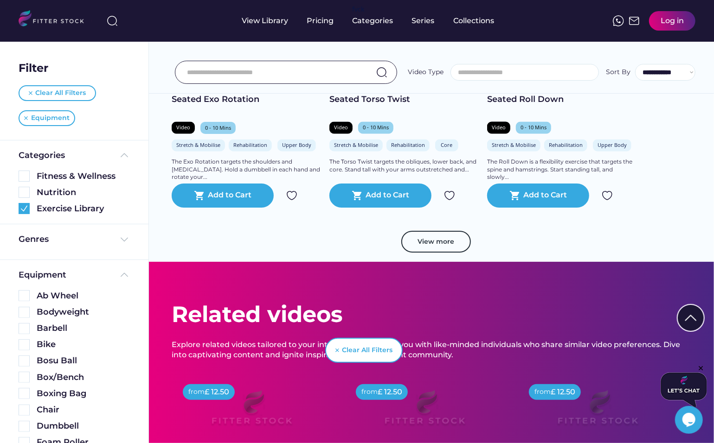
scroll to position [981, 0]
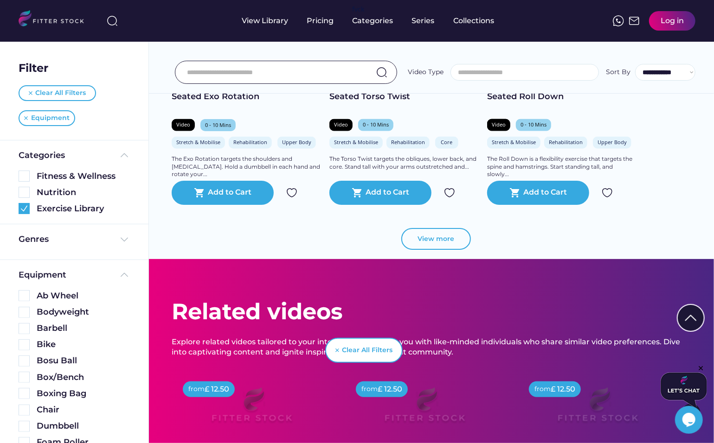
click at [427, 245] on button "View more" at bounding box center [436, 239] width 70 height 22
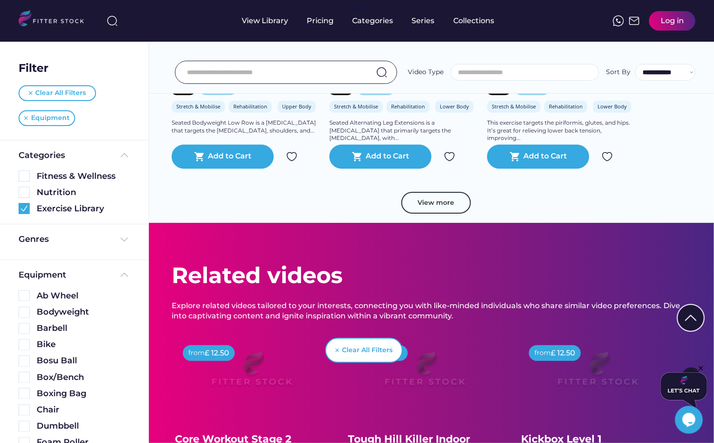
scroll to position [1479, 0]
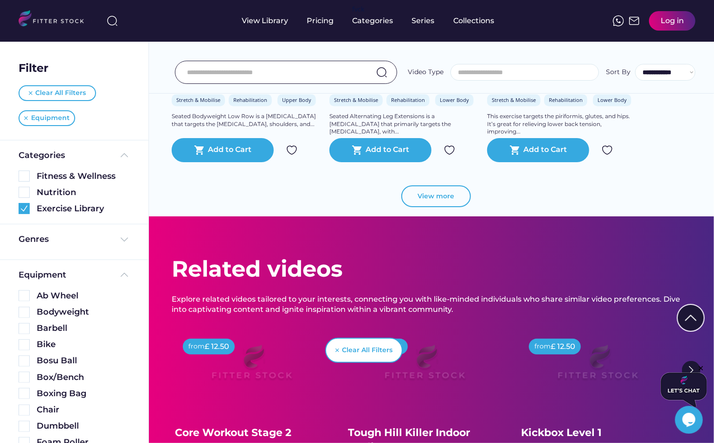
click at [428, 203] on button "View more" at bounding box center [436, 196] width 70 height 22
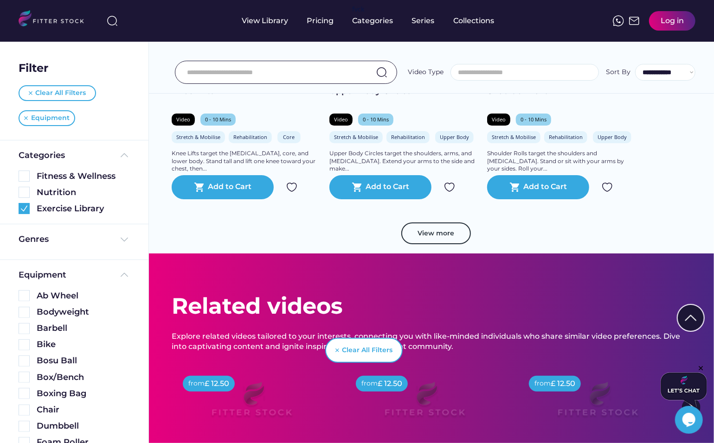
scroll to position [1903, 0]
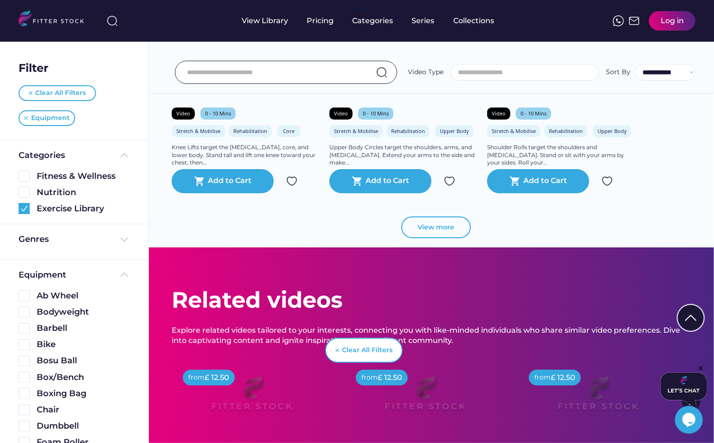
click at [437, 235] on button "View more" at bounding box center [436, 228] width 70 height 22
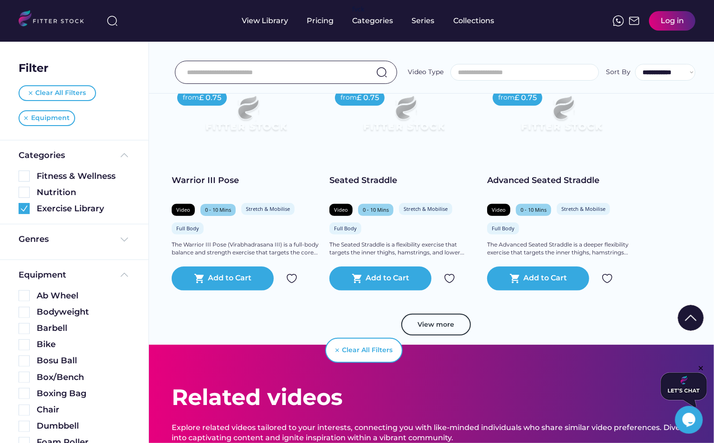
scroll to position [2265, 0]
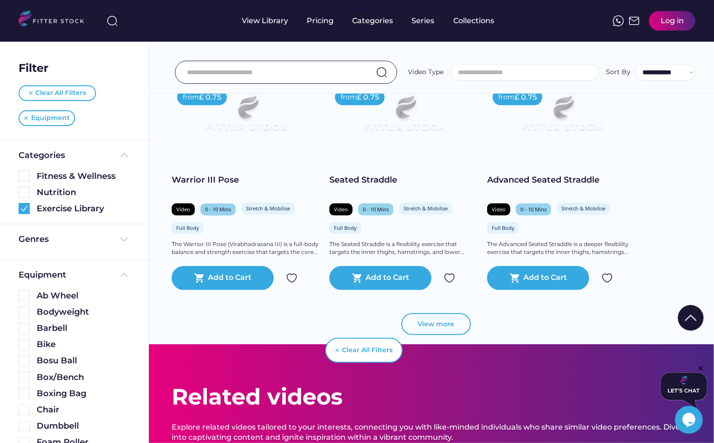
click at [436, 328] on button "View more" at bounding box center [436, 324] width 70 height 22
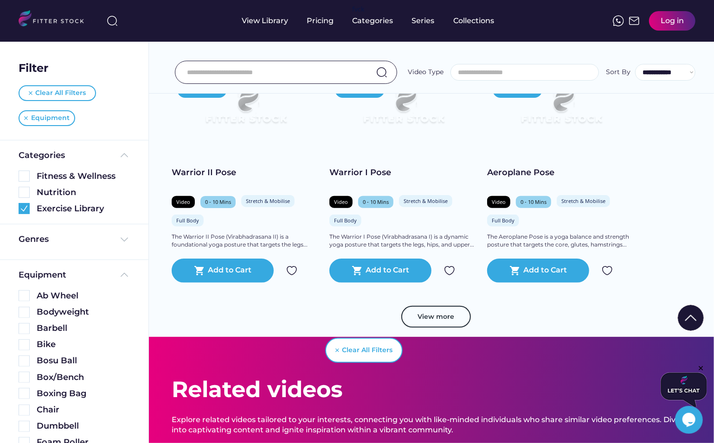
scroll to position [2746, 0]
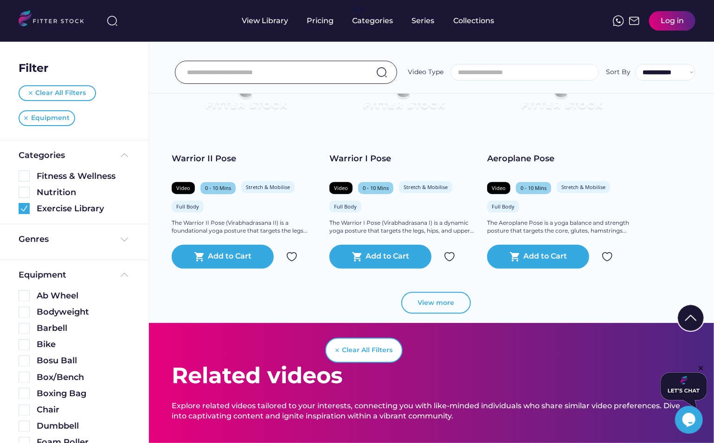
click at [434, 306] on button "View more" at bounding box center [436, 303] width 70 height 22
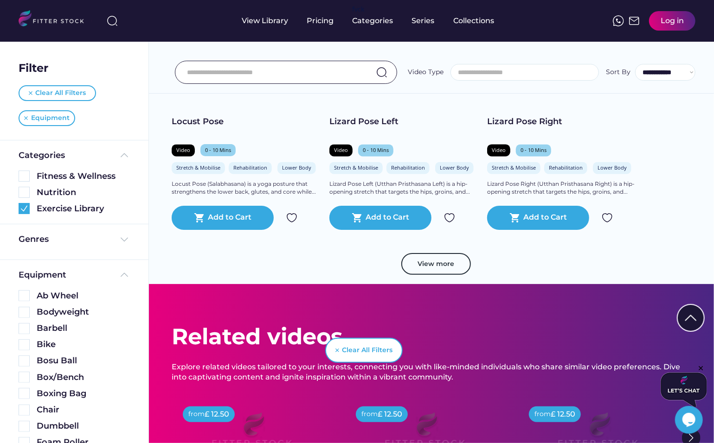
scroll to position [3246, 0]
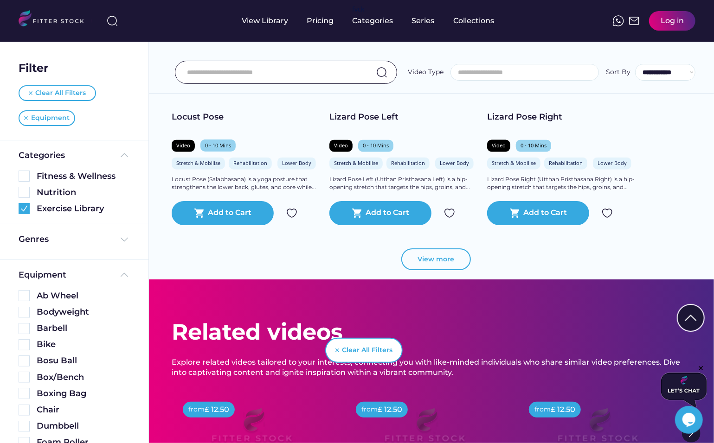
click at [433, 264] on button "View more" at bounding box center [436, 260] width 70 height 22
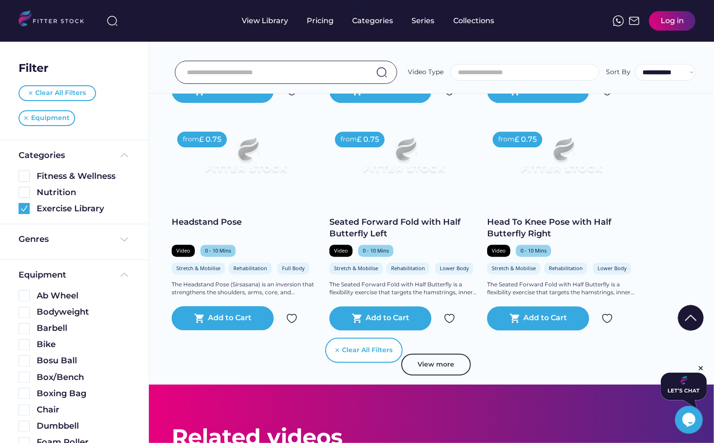
scroll to position [3594, 0]
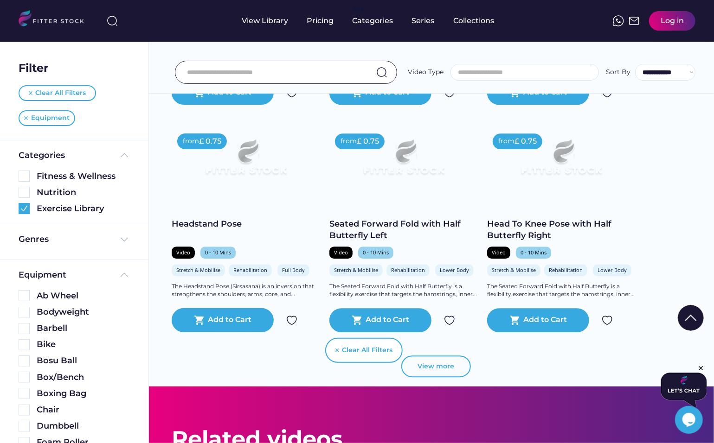
click at [445, 365] on button "View more" at bounding box center [436, 367] width 70 height 22
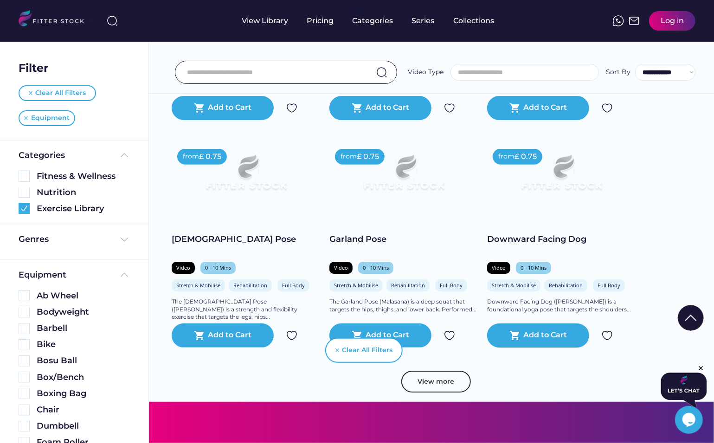
scroll to position [4034, 0]
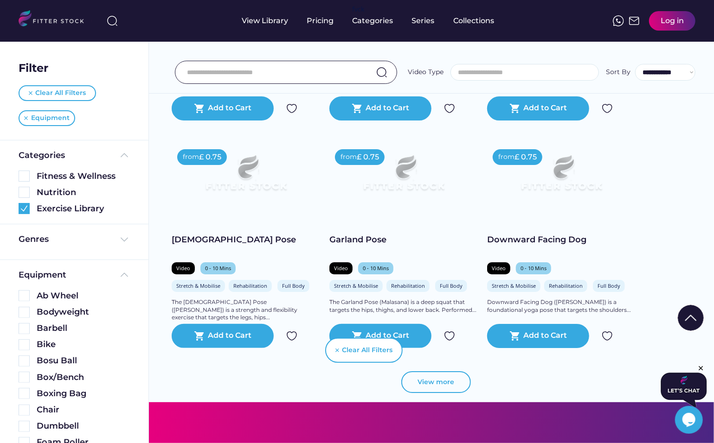
click at [440, 389] on button "View more" at bounding box center [436, 382] width 70 height 22
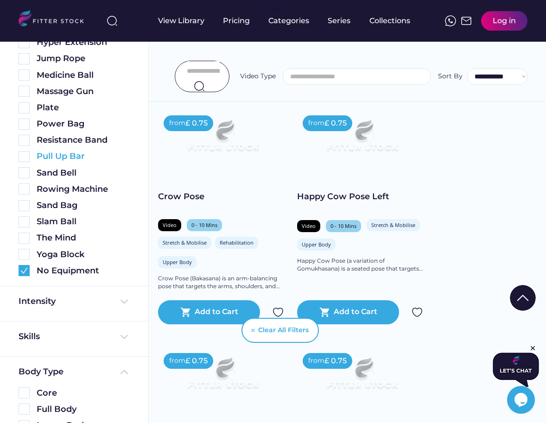
scroll to position [0, 0]
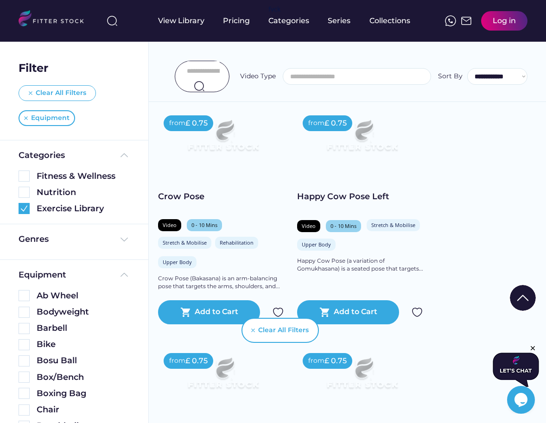
click at [64, 99] on div "Clear All Filters" at bounding box center [57, 93] width 77 height 16
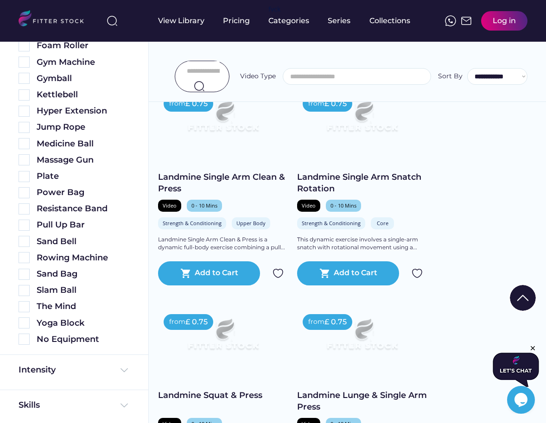
scroll to position [349, 0]
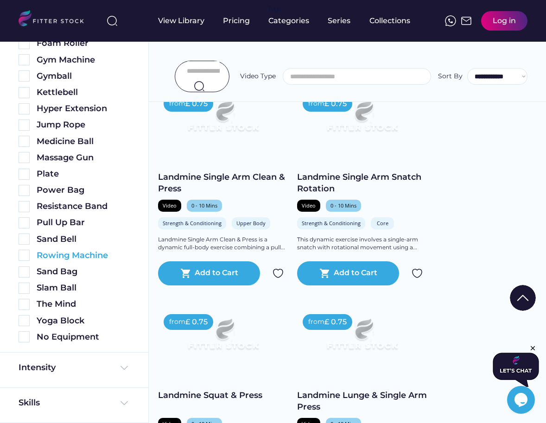
click at [21, 259] on img at bounding box center [24, 255] width 11 height 11
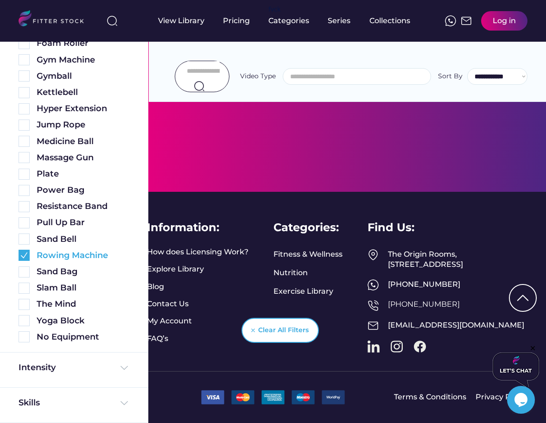
scroll to position [2380, 0]
click at [64, 367] on div "Intensity" at bounding box center [74, 368] width 111 height 12
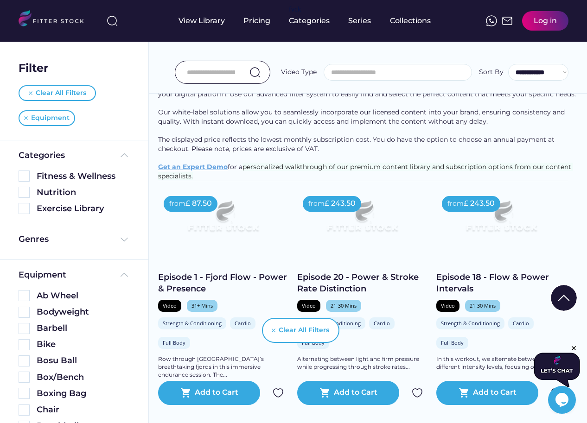
scroll to position [107, 0]
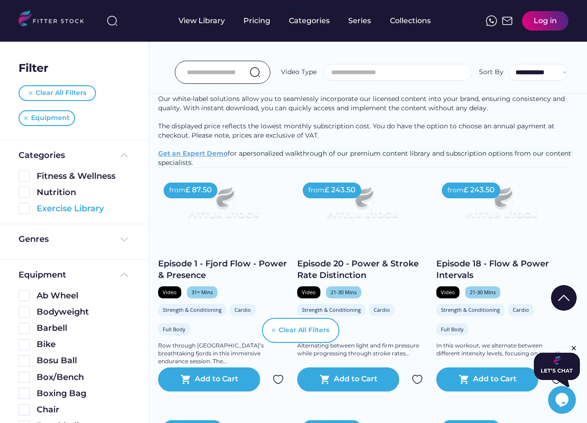
click at [27, 206] on img at bounding box center [24, 208] width 11 height 11
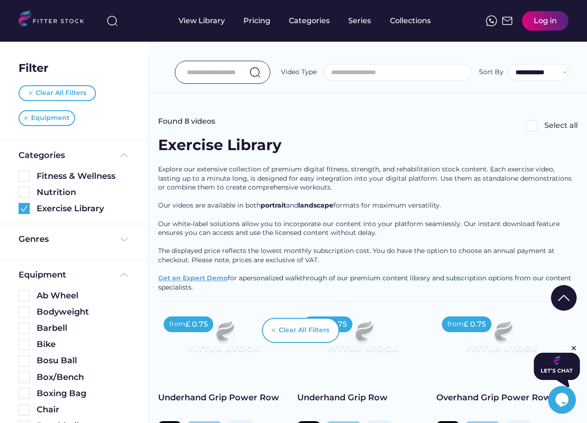
scroll to position [109, 0]
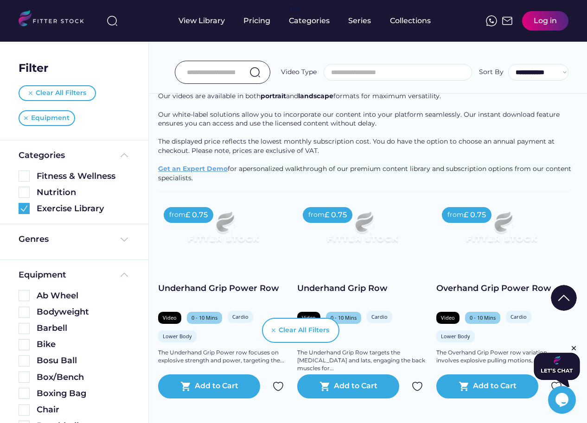
click at [232, 80] on input "input" at bounding box center [211, 72] width 48 height 19
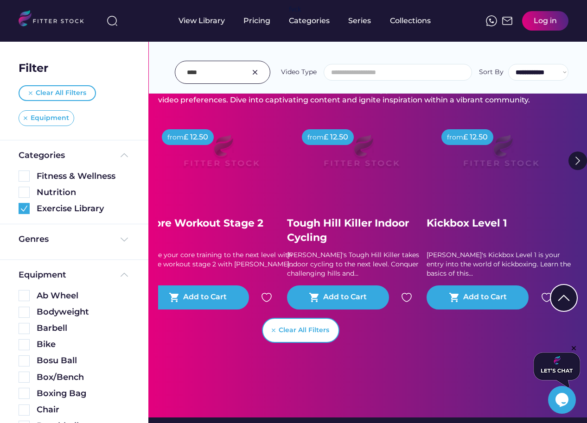
click at [25, 118] on img at bounding box center [26, 118] width 4 height 4
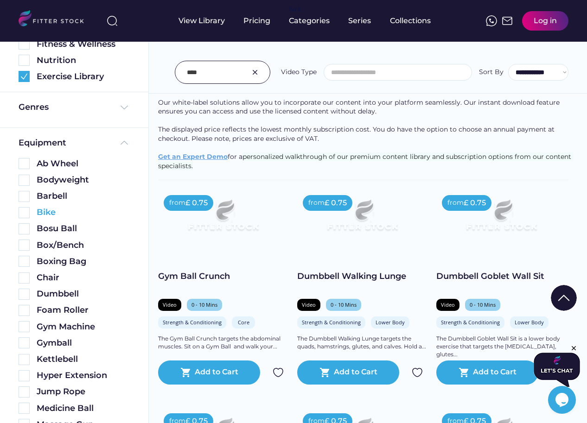
scroll to position [83, 0]
click at [23, 329] on img at bounding box center [24, 326] width 11 height 11
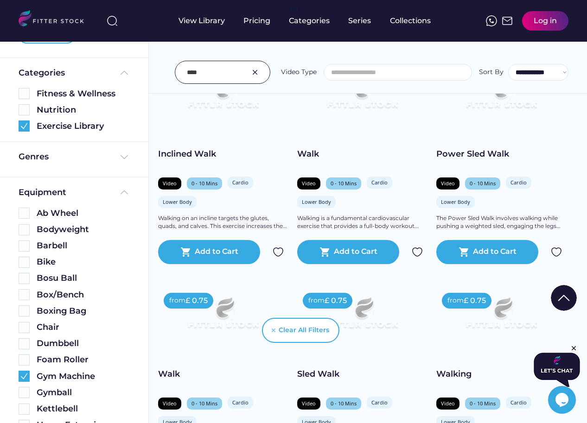
scroll to position [487, 0]
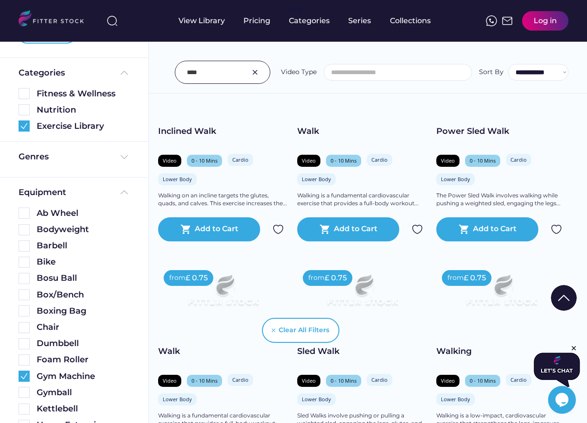
click at [224, 79] on input "input" at bounding box center [211, 72] width 48 height 19
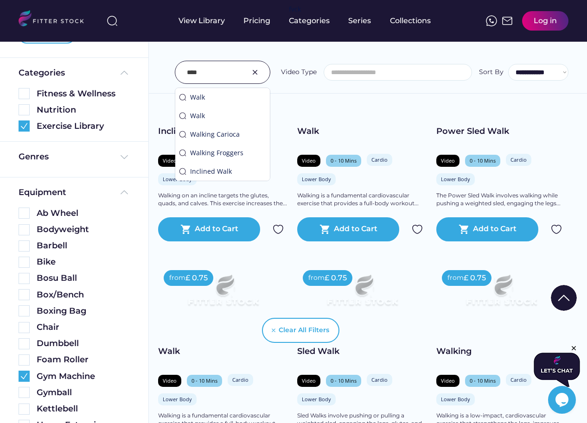
click at [224, 79] on input "input" at bounding box center [211, 72] width 48 height 19
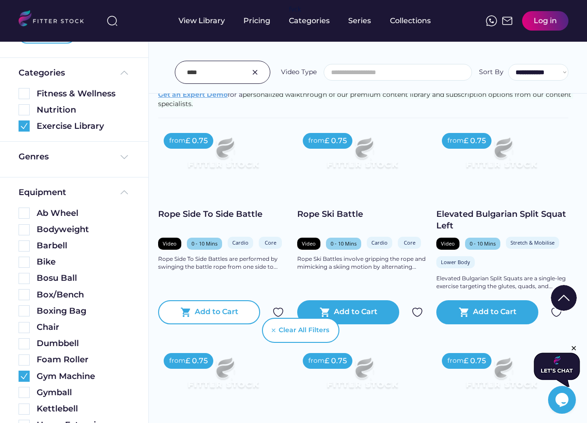
scroll to position [0, 0]
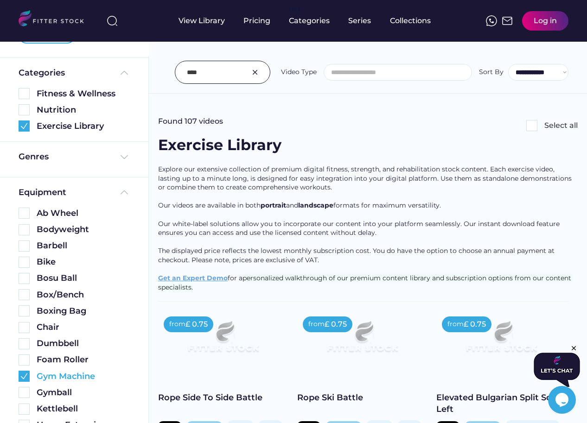
click at [23, 376] on img at bounding box center [24, 376] width 11 height 11
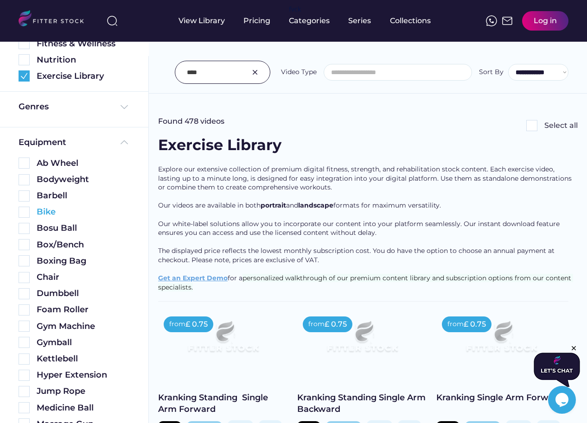
click at [24, 210] on img at bounding box center [24, 212] width 11 height 11
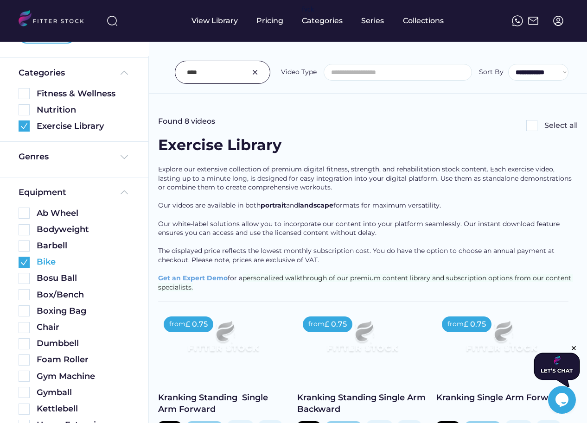
click at [24, 263] on img at bounding box center [24, 262] width 11 height 11
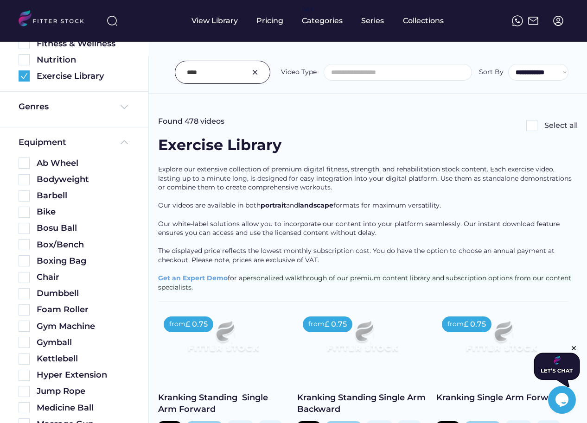
click at [214, 81] on input "input" at bounding box center [211, 72] width 48 height 19
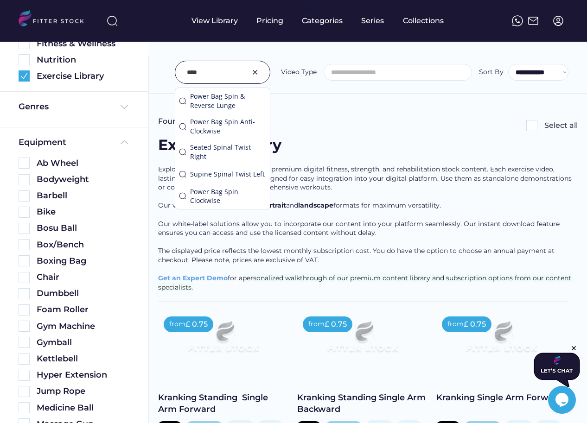
click at [214, 81] on input "input" at bounding box center [211, 72] width 48 height 19
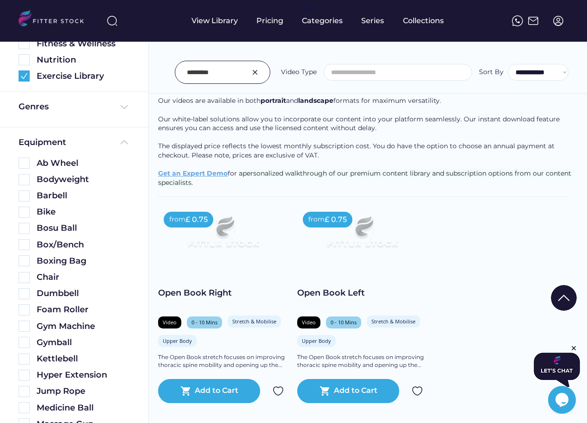
scroll to position [99, 0]
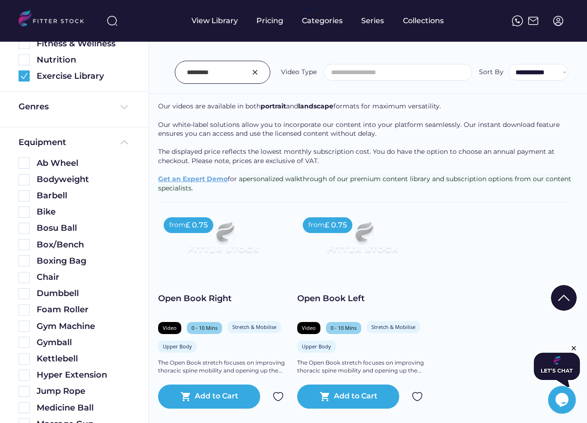
drag, startPoint x: 235, startPoint y: 75, endPoint x: 137, endPoint y: 75, distance: 97.8
click at [137, 75] on body "We couldn’t find any video results for "Open Book" and selected filters Found 1…" at bounding box center [293, 112] width 587 height 423
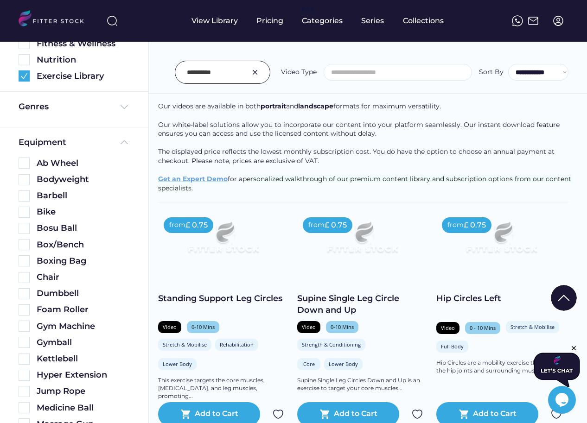
click at [238, 70] on div at bounding box center [223, 72] width 96 height 23
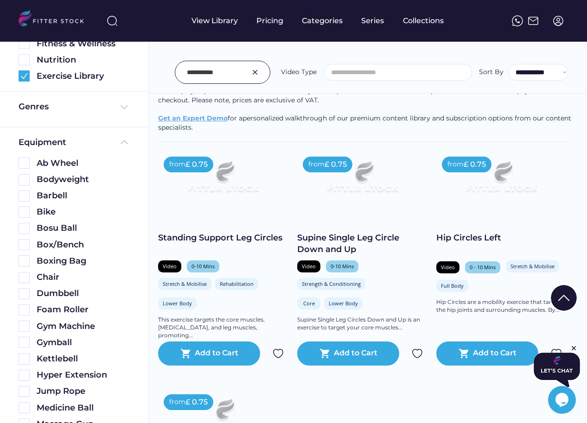
scroll to position [160, 0]
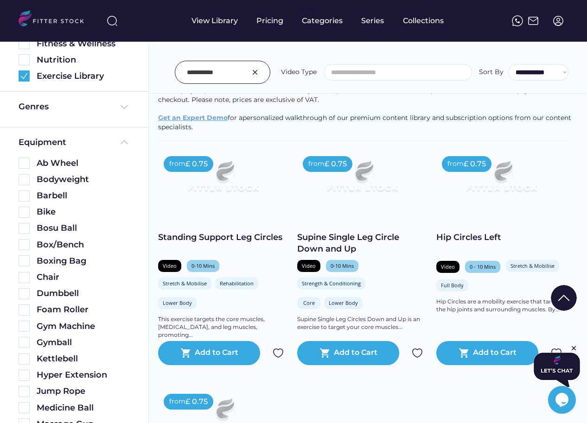
drag, startPoint x: 228, startPoint y: 76, endPoint x: 159, endPoint y: 76, distance: 68.2
click at [159, 76] on div "**********" at bounding box center [368, 52] width 438 height 84
type input "**********"
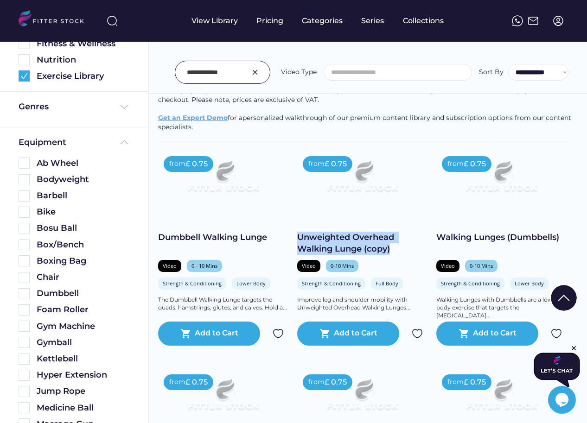
drag, startPoint x: 299, startPoint y: 237, endPoint x: 402, endPoint y: 252, distance: 104.5
click at [402, 252] on div "Unweighted Overhead Walking Lunge (copy)" at bounding box center [362, 243] width 130 height 23
copy div "Unweighted Overhead Walking Lunge (copy)"
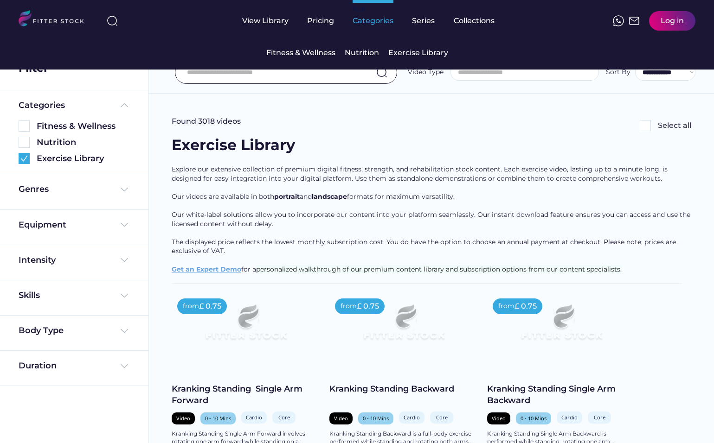
select select
select select "**********"
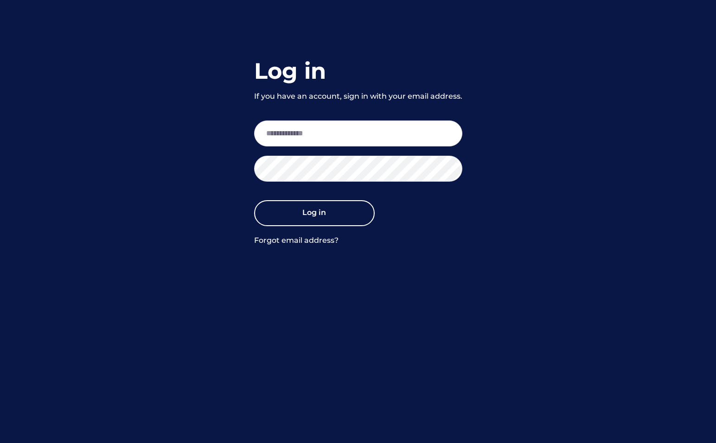
click at [317, 132] on input "email" at bounding box center [358, 134] width 208 height 26
type input "**********"
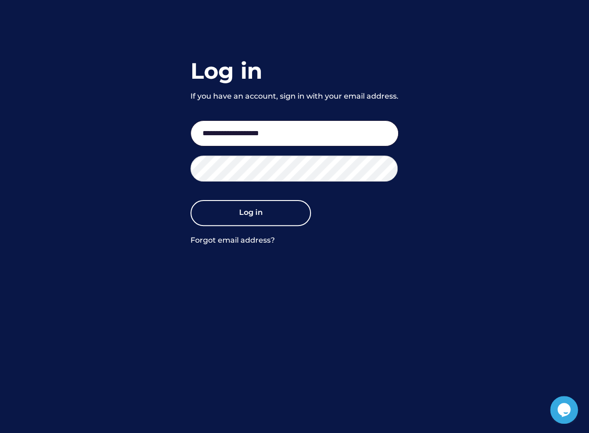
drag, startPoint x: 316, startPoint y: 139, endPoint x: 135, endPoint y: 137, distance: 180.4
click at [135, 137] on div "**********" at bounding box center [294, 216] width 589 height 433
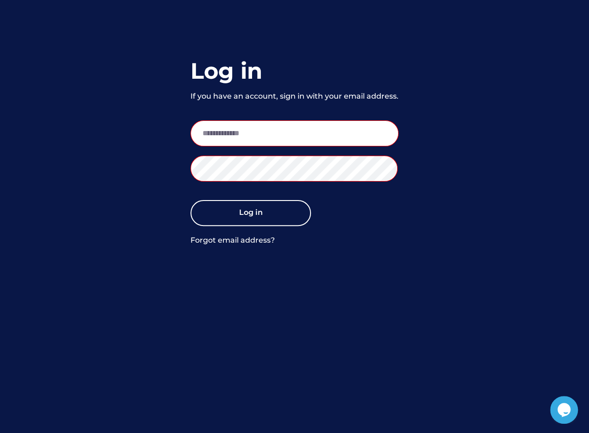
click at [210, 141] on input "email" at bounding box center [295, 134] width 208 height 26
type input "**********"
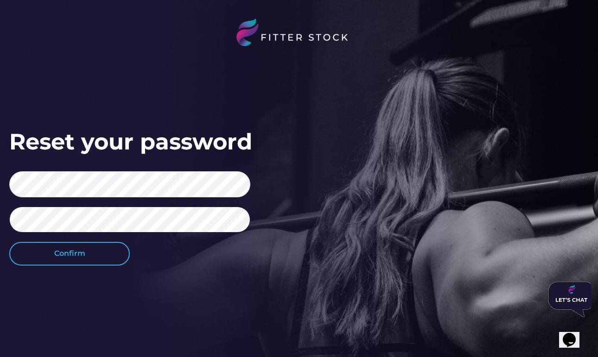
click at [69, 182] on button "Confirm" at bounding box center [69, 253] width 121 height 23
click at [96, 262] on button "Confirm" at bounding box center [69, 253] width 121 height 23
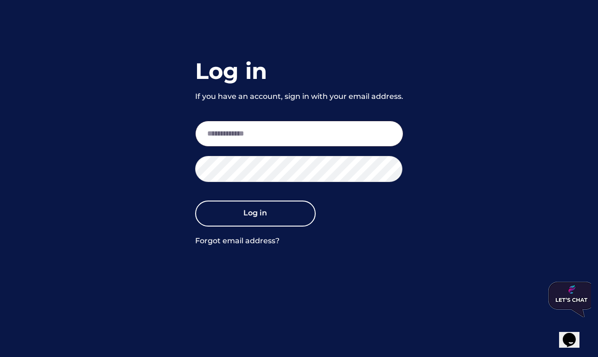
click at [268, 130] on input "email" at bounding box center [299, 134] width 208 height 26
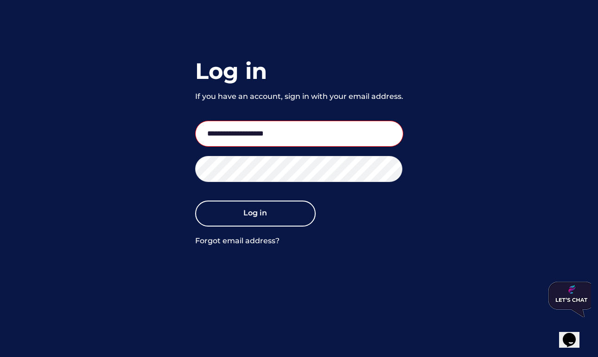
type input "**********"
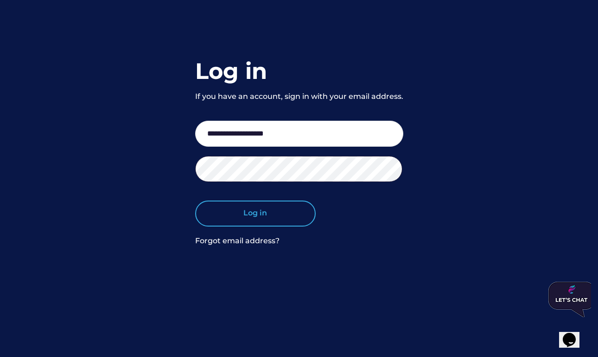
click at [248, 224] on button "Log in" at bounding box center [255, 213] width 121 height 26
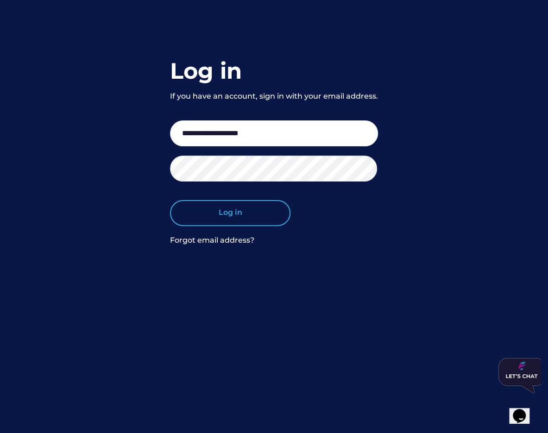
select select "*****"
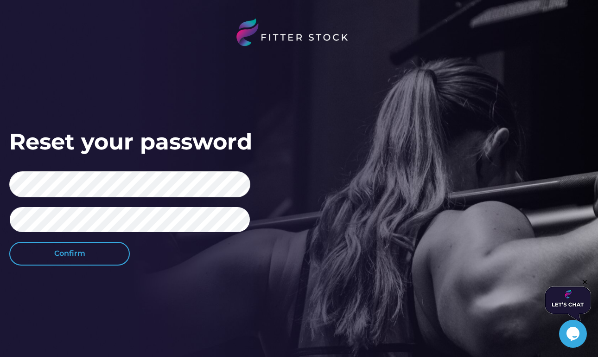
click at [91, 256] on button "Confirm" at bounding box center [69, 253] width 121 height 23
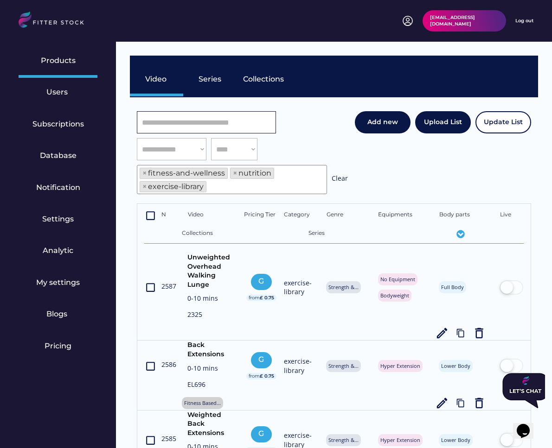
click at [208, 133] on input "input" at bounding box center [206, 122] width 139 height 22
click at [198, 125] on input "input" at bounding box center [206, 122] width 139 height 22
click at [185, 121] on input "input" at bounding box center [206, 122] width 139 height 22
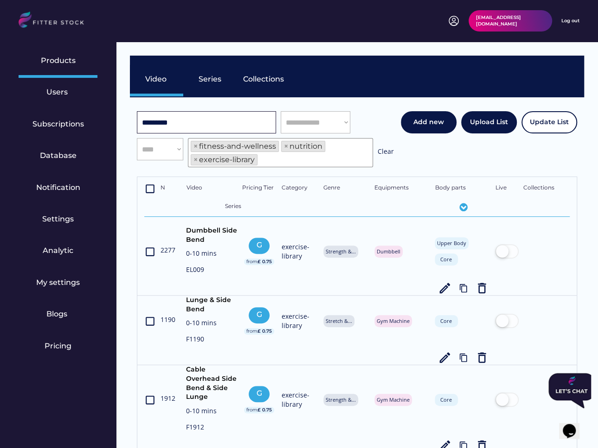
click at [188, 124] on input "input" at bounding box center [206, 122] width 139 height 22
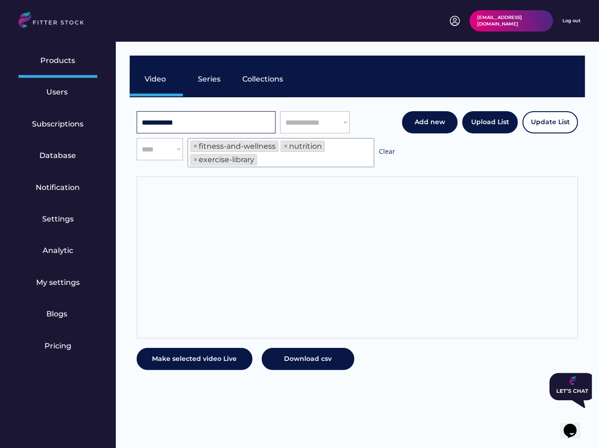
click at [205, 129] on input "input" at bounding box center [206, 122] width 139 height 22
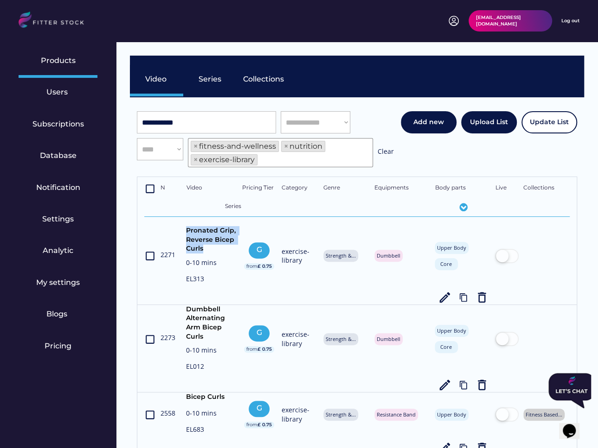
drag, startPoint x: 204, startPoint y: 249, endPoint x: 183, endPoint y: 230, distance: 27.6
click at [183, 230] on div "crop_din 2271 Pronated Grip, Reverse Bicep Curls 0-10 mins EL313 G from £ 0.75 …" at bounding box center [356, 265] width 425 height 78
copy div "Pronated Grip, Reverse Bicep Curls"
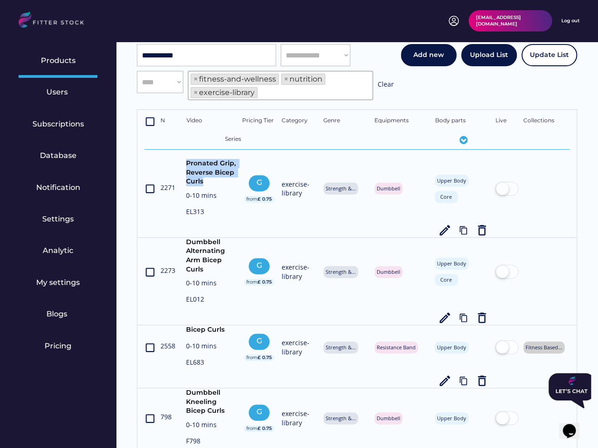
scroll to position [82, 0]
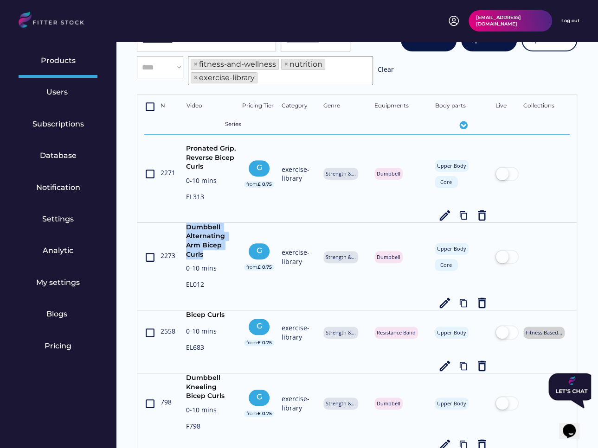
drag, startPoint x: 202, startPoint y: 253, endPoint x: 181, endPoint y: 227, distance: 33.6
click at [181, 227] on div "crop_din 2273 Dumbbell Alternating Arm Bicep Curls 0-10 mins EL012 G from £ 0.7…" at bounding box center [356, 266] width 425 height 87
copy div "Dumbbell Alternating Arm Bicep Curls"
drag, startPoint x: 225, startPoint y: 310, endPoint x: 177, endPoint y: 310, distance: 48.2
click at [177, 311] on div "crop_din 2558 Bicep Curls 0-10 mins EL683 G from £ 0.75 exercise-library Streng…" at bounding box center [356, 342] width 425 height 63
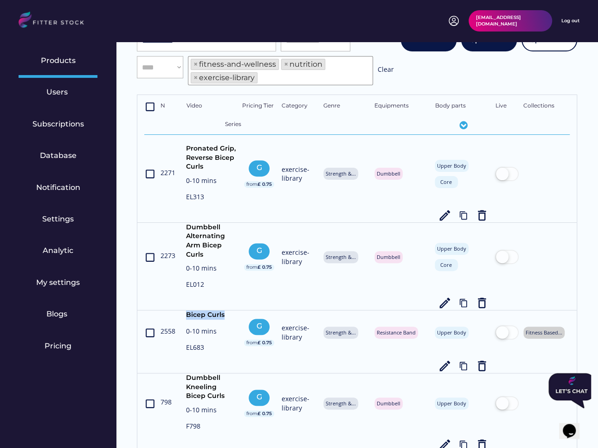
copy div "Bicep Curls"
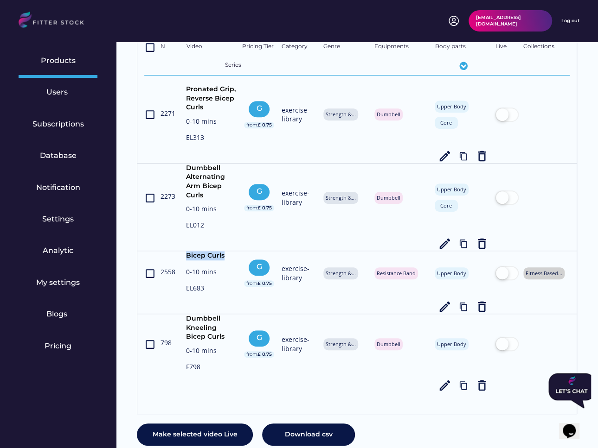
scroll to position [165, 0]
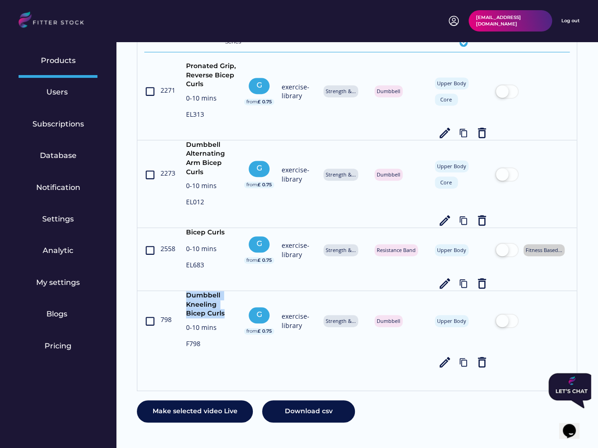
drag, startPoint x: 211, startPoint y: 311, endPoint x: 183, endPoint y: 296, distance: 31.5
click at [183, 296] on div "crop_din 798 Dumbbell Kneeling Bicep Curls 0-10 mins F798 G from £ 0.75 exercis…" at bounding box center [356, 330] width 425 height 78
copy div "Dumbbell Kneeling Bicep Curls"
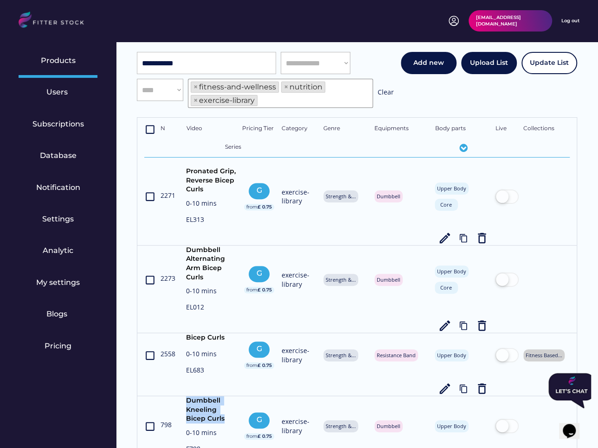
scroll to position [0, 0]
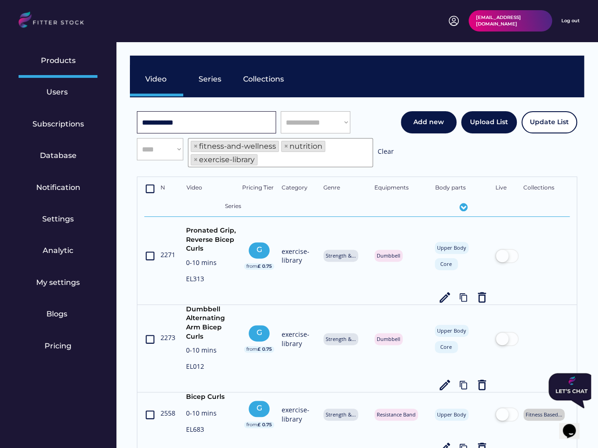
click at [186, 115] on input "input" at bounding box center [206, 122] width 139 height 22
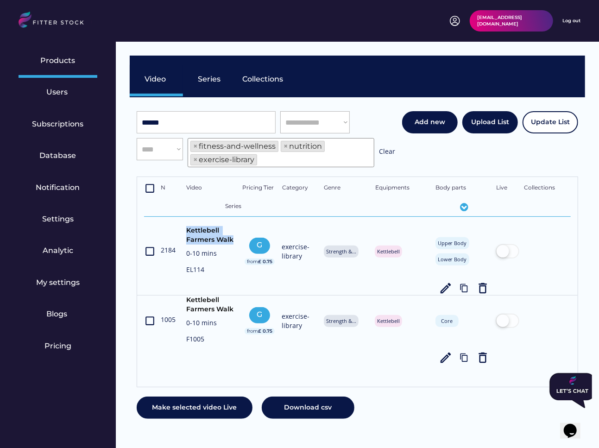
drag, startPoint x: 185, startPoint y: 231, endPoint x: 233, endPoint y: 239, distance: 48.4
click at [233, 239] on div "crop_din 2184 Kettlebell Farmers Walk 0-10 mins EL114 G from £ 0.75 exercise-li…" at bounding box center [357, 260] width 427 height 69
copy div "Kettlebell Farmers Walk"
drag, startPoint x: 234, startPoint y: 309, endPoint x: 184, endPoint y: 301, distance: 50.7
click at [184, 301] on div "crop_din 1005 Kettlebell Farmers Walk 0-10 mins F1005 G from £ 0.75 exercise-li…" at bounding box center [357, 330] width 427 height 69
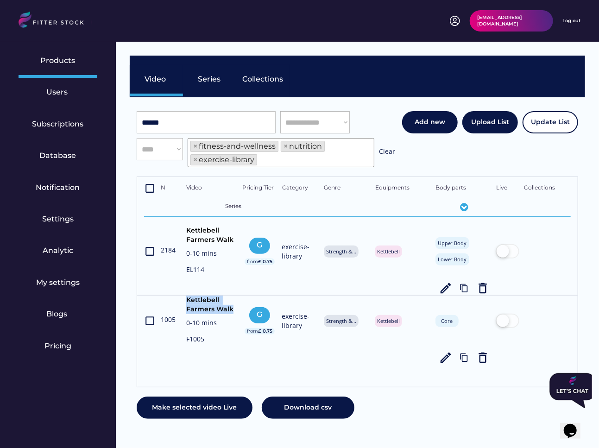
copy div "Kettlebell Farmers Walk"
click at [222, 115] on input "input" at bounding box center [206, 122] width 139 height 22
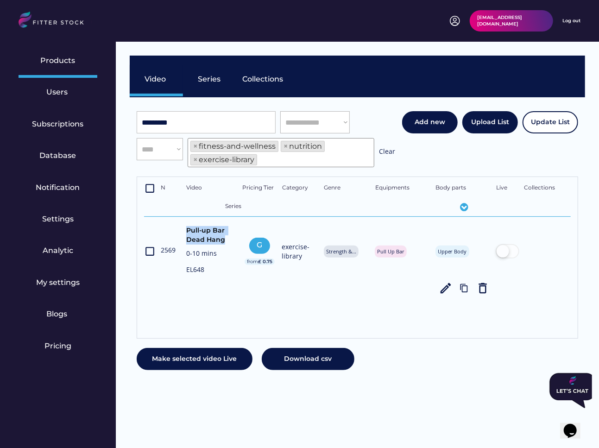
drag, startPoint x: 225, startPoint y: 240, endPoint x: 182, endPoint y: 232, distance: 43.9
click at [182, 232] on div "crop_din 2569 Pull-up Bar Dead Hang 0-10 mins EL648 G from £ 0.75 exercise-libr…" at bounding box center [357, 260] width 427 height 69
copy div "Pull-up Bar Dead Hang"
click at [191, 125] on input "input" at bounding box center [206, 122] width 139 height 22
paste input "**********"
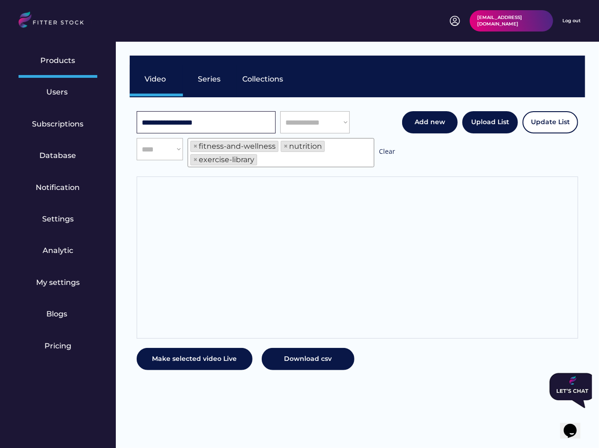
drag, startPoint x: 220, startPoint y: 121, endPoint x: 110, endPoint y: 121, distance: 109.9
click at [110, 121] on body "**********" at bounding box center [299, 224] width 599 height 448
type input "*****"
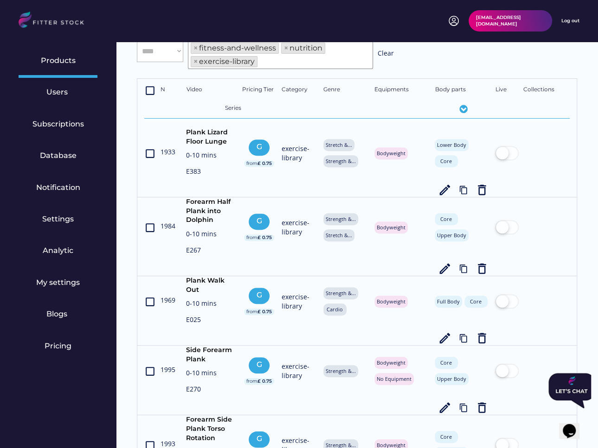
scroll to position [99, 0]
drag, startPoint x: 199, startPoint y: 288, endPoint x: 175, endPoint y: 278, distance: 25.6
click at [175, 278] on div "crop_din 1969 Plank Walk Out 0-10 mins E025 G from £ 0.75 exercise-library Stre…" at bounding box center [356, 309] width 425 height 69
copy div "Plank Walk Out"
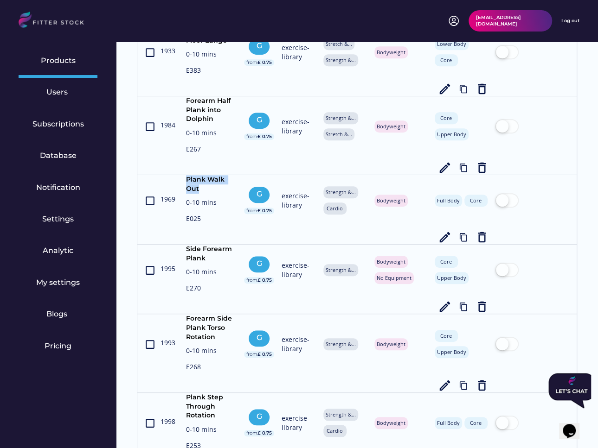
scroll to position [217, 0]
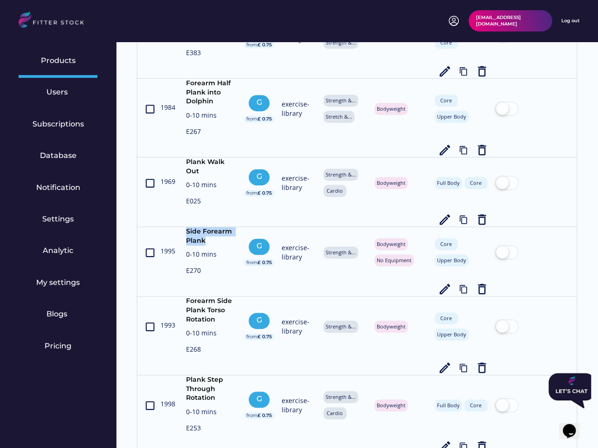
drag, startPoint x: 208, startPoint y: 239, endPoint x: 183, endPoint y: 231, distance: 26.2
click at [183, 231] on div "crop_din 1995 Side Forearm Plank 0-10 mins E270 G from £ 0.75 exercise-library …" at bounding box center [356, 261] width 425 height 69
copy div "Side Forearm Plank"
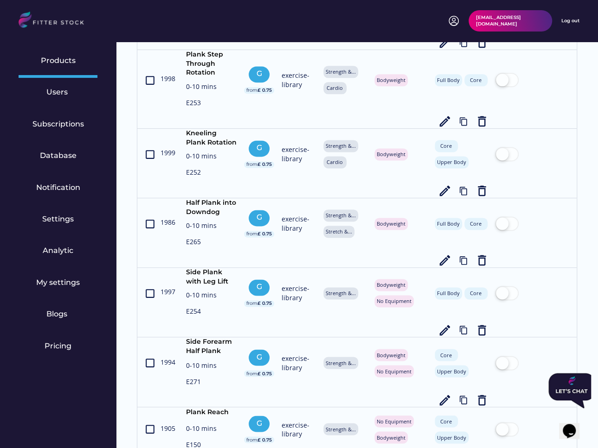
scroll to position [548, 0]
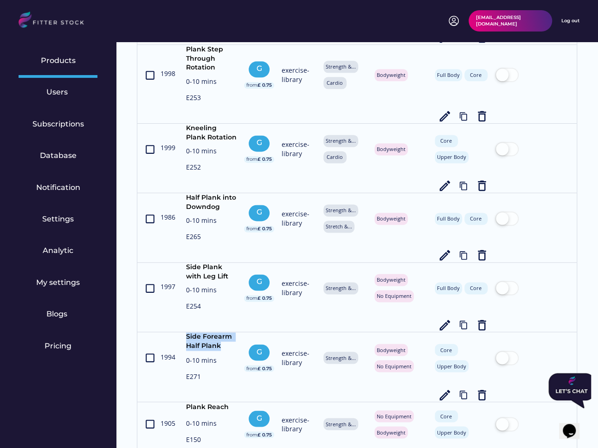
drag, startPoint x: 224, startPoint y: 346, endPoint x: 171, endPoint y: 331, distance: 55.5
click at [171, 332] on div "crop_din 1994 Side Forearm Half Plank 0-10 mins E271 G from £ 0.75 exercise-lib…" at bounding box center [356, 366] width 425 height 69
copy div "Side Forearm Half Plank"
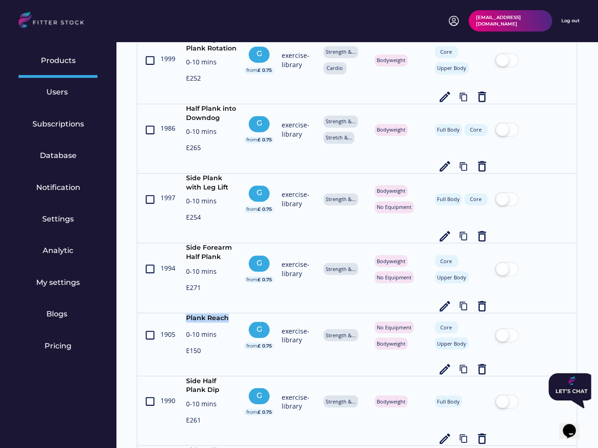
drag, startPoint x: 231, startPoint y: 312, endPoint x: 181, endPoint y: 312, distance: 50.1
click at [180, 313] on div "crop_din 1905 Plank Reach 0-10 mins E150 G from £ 0.75 exercise-library Strengt…" at bounding box center [356, 344] width 425 height 63
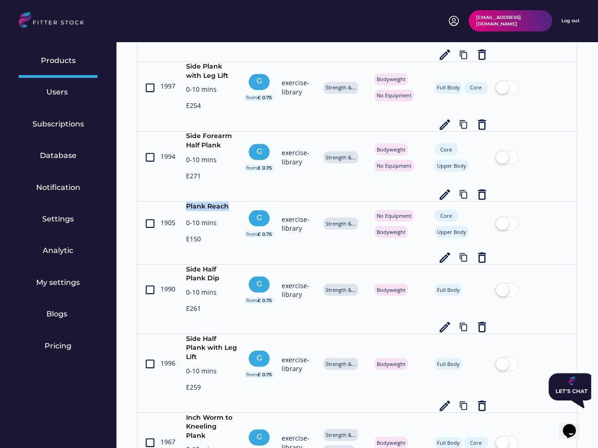
scroll to position [759, 0]
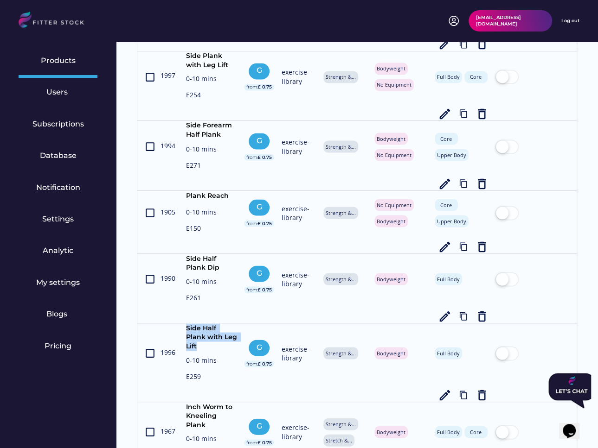
drag, startPoint x: 226, startPoint y: 336, endPoint x: 179, endPoint y: 327, distance: 48.2
click at [179, 327] on div "crop_din 1996 Side Half Plank with Leg Lift 0-10 mins E259 G from £ 0.75 exerci…" at bounding box center [356, 363] width 425 height 78
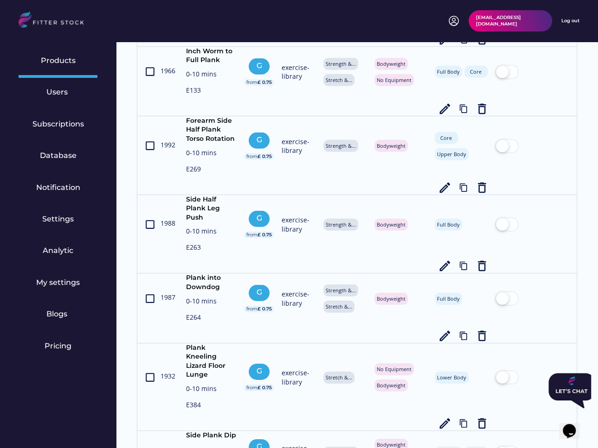
scroll to position [1330, 0]
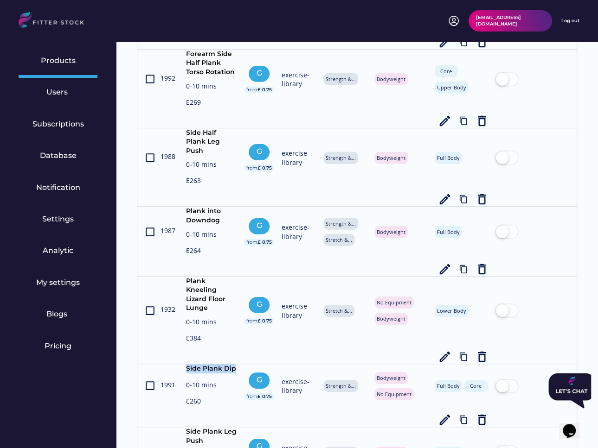
drag, startPoint x: 236, startPoint y: 328, endPoint x: 184, endPoint y: 328, distance: 52.4
click at [184, 364] on div "crop_din 1991 Side Plank Dip 0-10 mins E260 G from £ 0.75 exercise-library Stre…" at bounding box center [356, 395] width 425 height 63
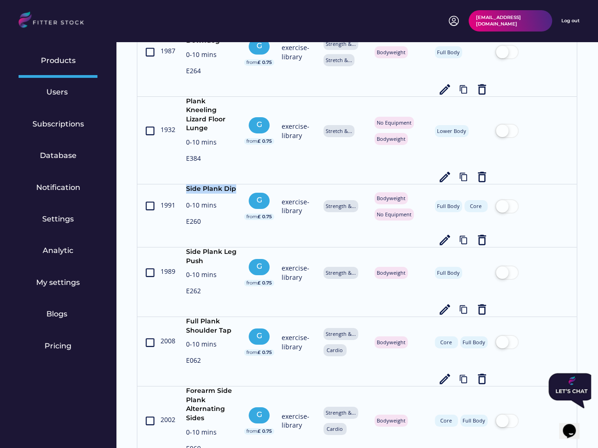
scroll to position [1511, 0]
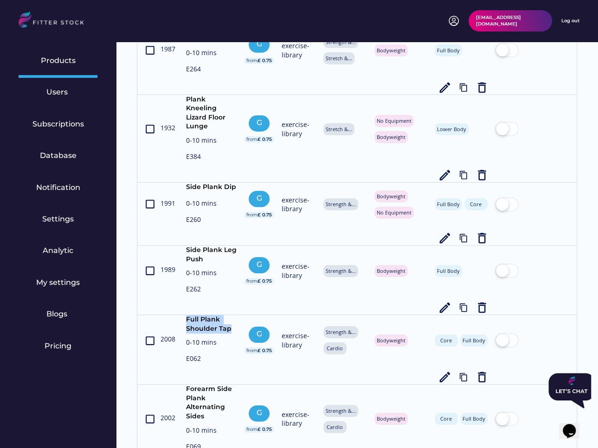
drag, startPoint x: 232, startPoint y: 289, endPoint x: 180, endPoint y: 280, distance: 53.0
click at [180, 315] on div "crop_din 2008 Full Plank Shoulder Tap 0-10 mins E062 G from £ 0.75 exercise-lib…" at bounding box center [356, 349] width 425 height 69
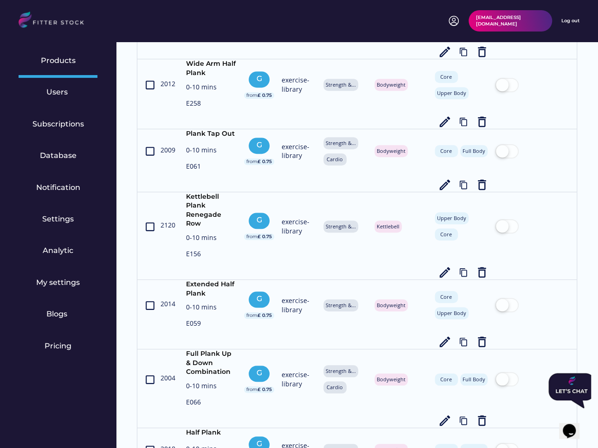
scroll to position [2070, 0]
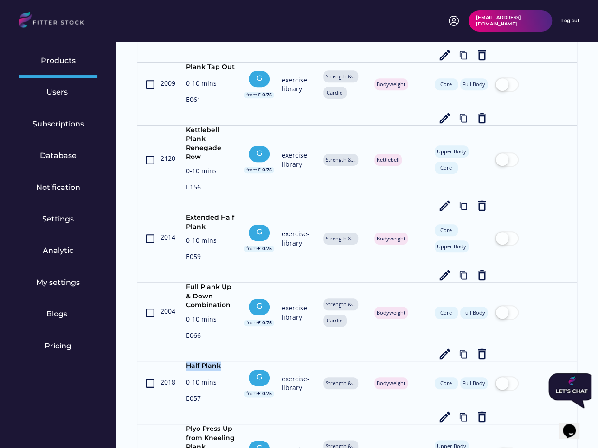
drag, startPoint x: 223, startPoint y: 315, endPoint x: 183, endPoint y: 315, distance: 39.9
click at [183, 362] on div "crop_din 2018 Half Plank 0-10 mins E057 G from £ 0.75 exercise-library Strength…" at bounding box center [356, 393] width 425 height 63
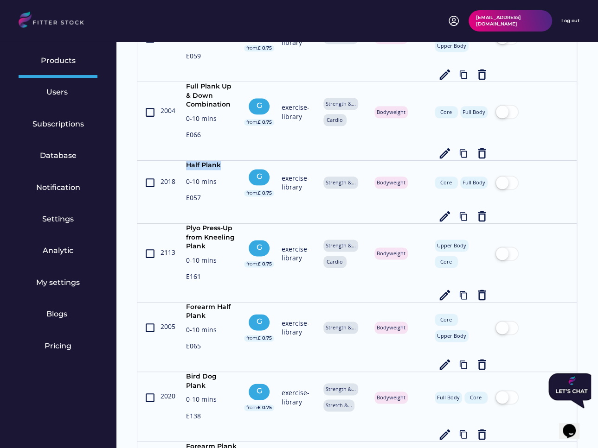
scroll to position [2275, 0]
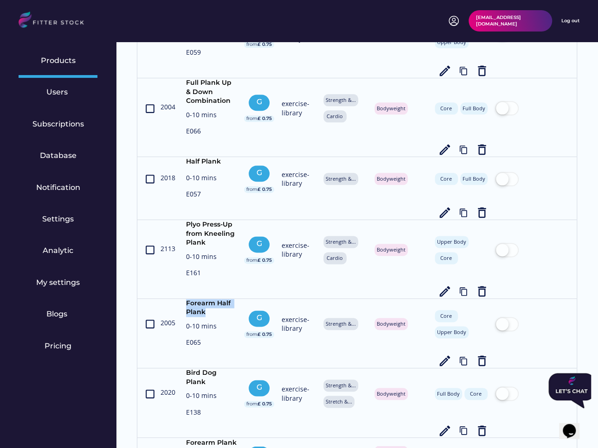
drag, startPoint x: 209, startPoint y: 259, endPoint x: 182, endPoint y: 256, distance: 27.5
click at [182, 299] on div "crop_din 2005 Forearm Half Plank 0-10 mins E065 G from £ 0.75 exercise-library …" at bounding box center [356, 333] width 425 height 69
drag, startPoint x: 237, startPoint y: 382, endPoint x: 165, endPoint y: 382, distance: 71.9
click at [217, 433] on div "Forearm Plank" at bounding box center [211, 444] width 51 height 12
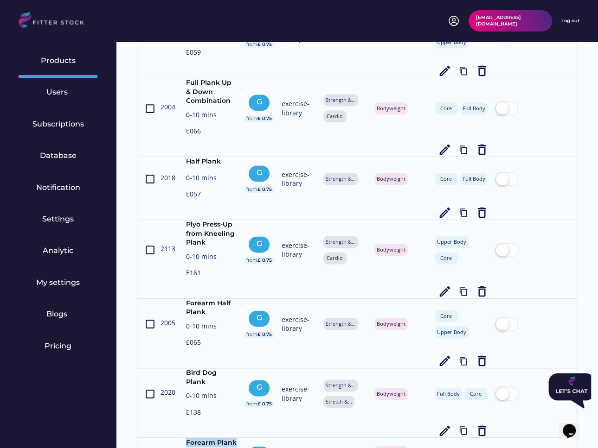
drag, startPoint x: 236, startPoint y: 382, endPoint x: 182, endPoint y: 382, distance: 53.8
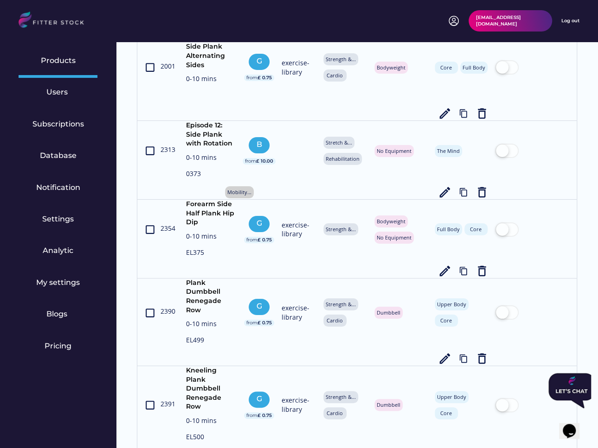
scroll to position [3428, 0]
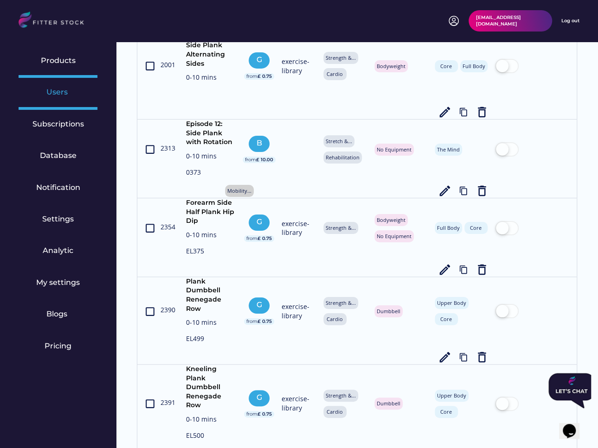
click at [52, 102] on div "Users" at bounding box center [58, 94] width 79 height 32
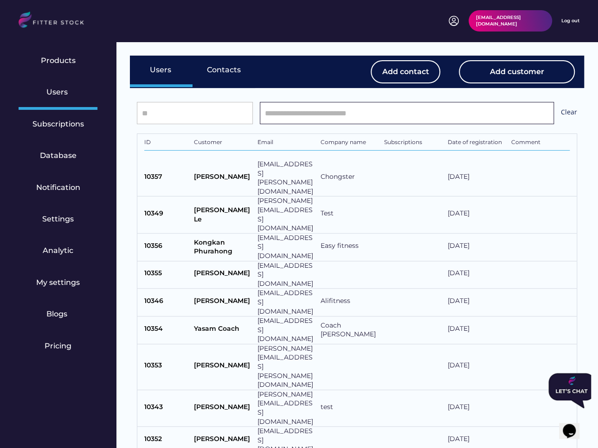
click at [298, 114] on input "input" at bounding box center [407, 113] width 294 height 22
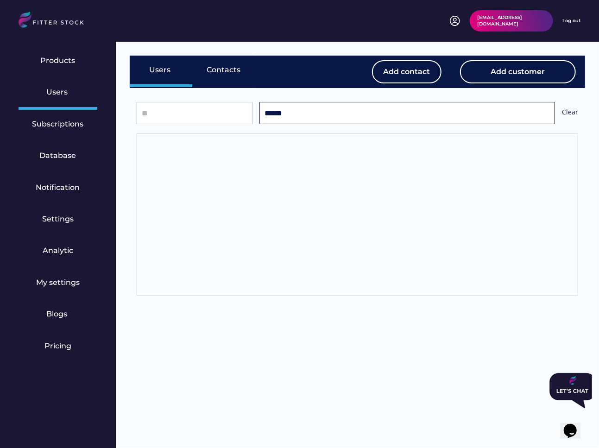
click at [306, 119] on input "input" at bounding box center [408, 113] width 296 height 22
type input "******"
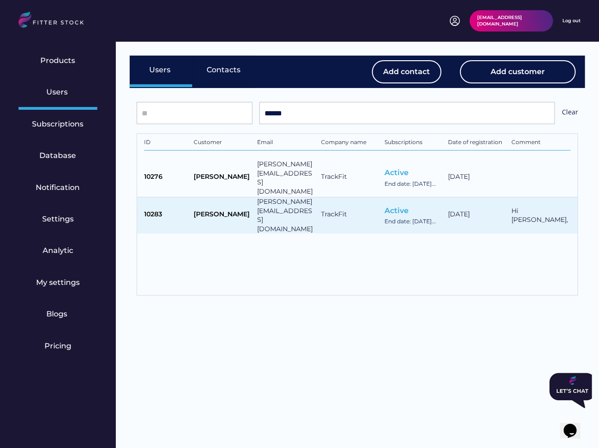
click at [225, 210] on div "Kirthi Narayanan" at bounding box center [223, 216] width 59 height 12
select select "*****"
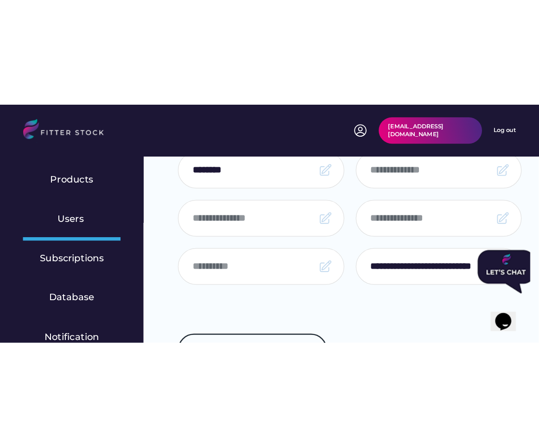
scroll to position [200, 0]
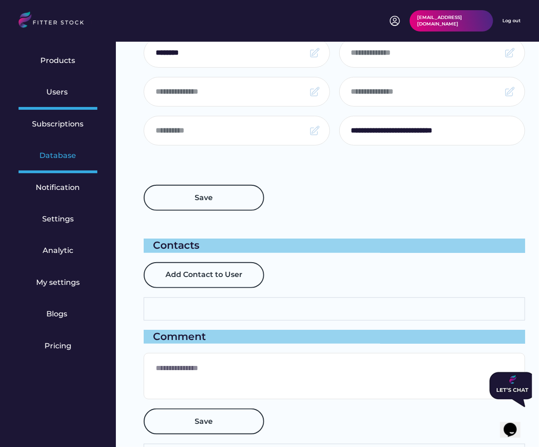
click at [55, 157] on div "Database" at bounding box center [58, 156] width 37 height 10
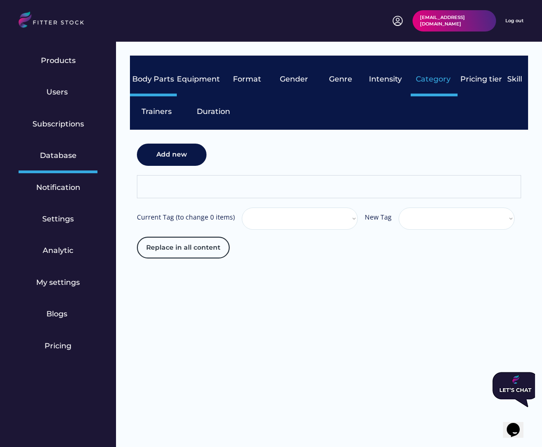
select select "**********"
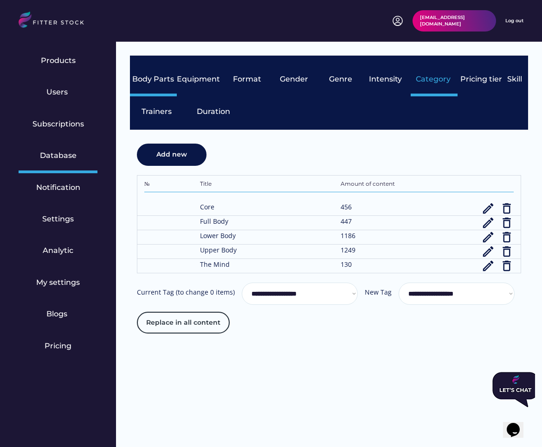
click at [432, 79] on div "Category" at bounding box center [433, 79] width 37 height 10
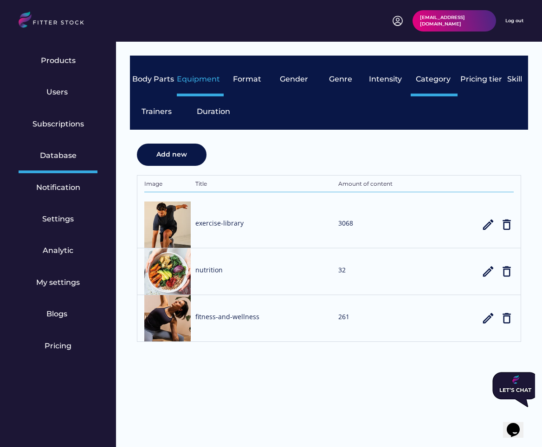
click at [189, 78] on div "Equipment" at bounding box center [200, 79] width 46 height 10
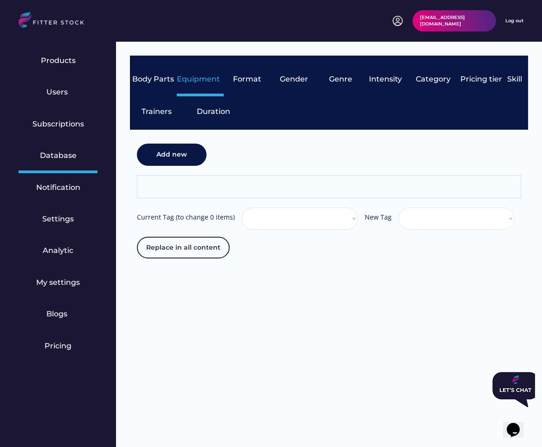
select select "**********"
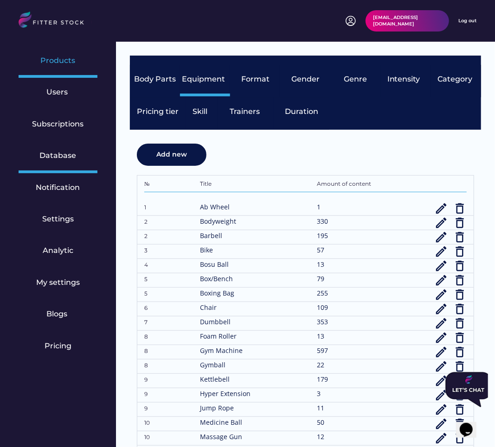
click at [57, 59] on div "Products" at bounding box center [58, 61] width 35 height 10
select select "**********"
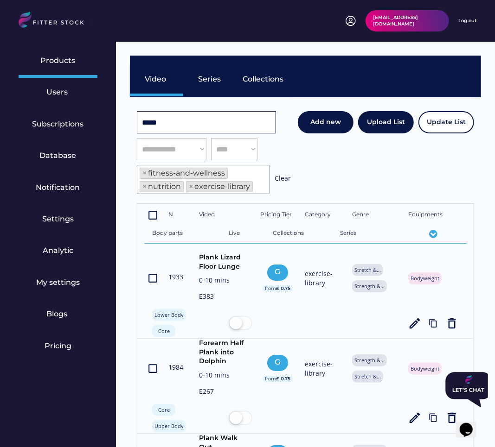
click at [168, 120] on input "input" at bounding box center [206, 122] width 139 height 22
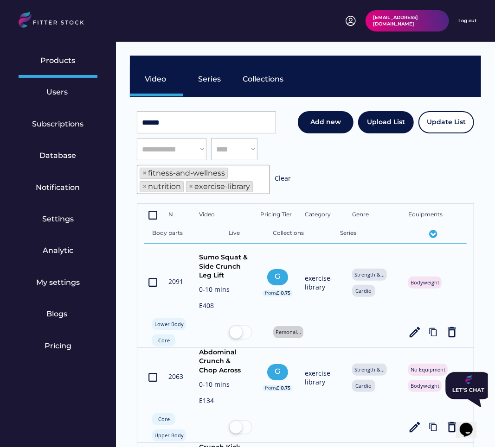
scroll to position [2, 0]
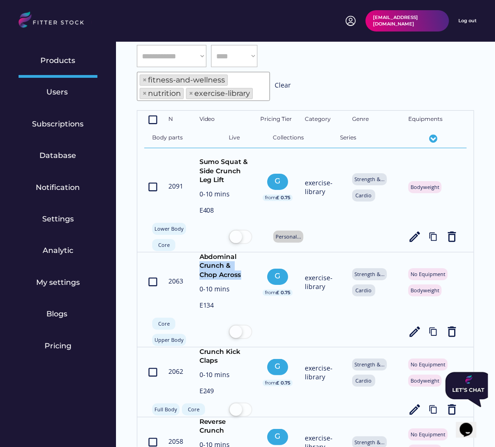
drag, startPoint x: 224, startPoint y: 278, endPoint x: 1, endPoint y: 277, distance: 223.0
click at [193, 255] on div "crop_din 2063 Abdominal Crunch & Chop Across 0-10 mins E134 G from £ 0.75 exerc…" at bounding box center [305, 300] width 322 height 95
drag, startPoint x: 221, startPoint y: 359, endPoint x: 200, endPoint y: 350, distance: 23.3
click at [200, 350] on div "Crunch Kick Claps" at bounding box center [224, 357] width 51 height 18
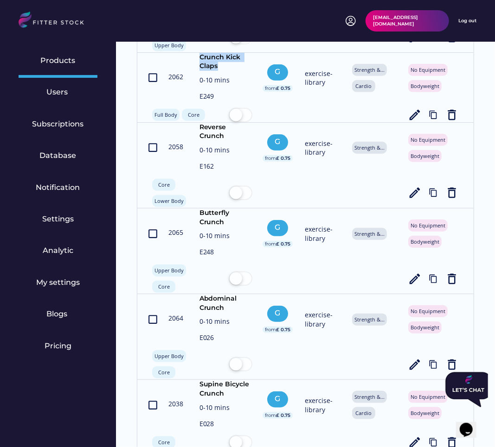
scroll to position [396, 0]
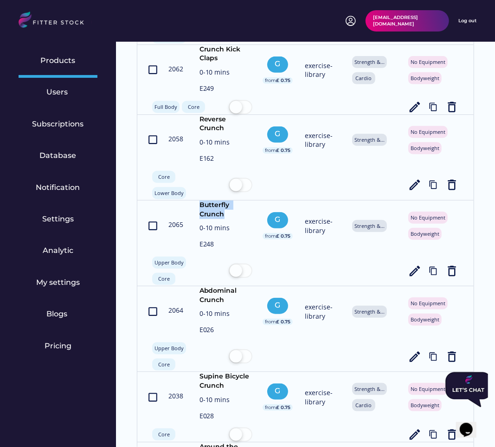
drag, startPoint x: 230, startPoint y: 211, endPoint x: 198, endPoint y: 205, distance: 33.0
click at [199, 205] on div "Butterfly Crunch" at bounding box center [224, 210] width 51 height 18
drag, startPoint x: 228, startPoint y: 297, endPoint x: 199, endPoint y: 291, distance: 28.9
click at [199, 291] on div "Abdominal Crunch" at bounding box center [224, 296] width 51 height 18
drag, startPoint x: 228, startPoint y: 384, endPoint x: 197, endPoint y: 374, distance: 33.3
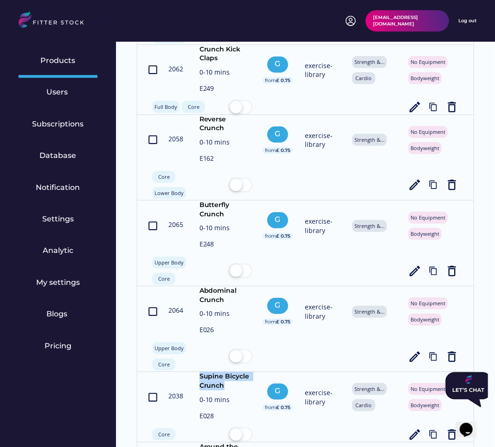
click at [197, 374] on div "crop_din 2038 Supine Bicycle Crunch 0-10 mins E028 G from £ 0.75 exercise-libra…" at bounding box center [305, 407] width 322 height 70
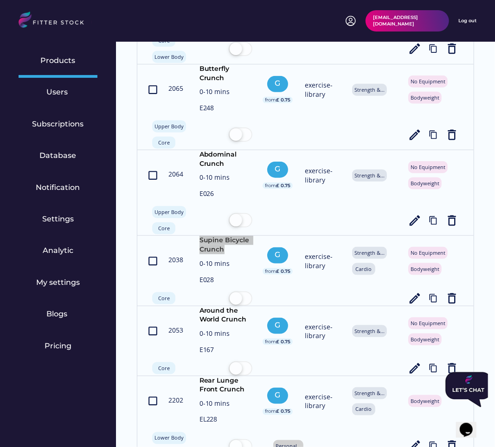
scroll to position [546, 0]
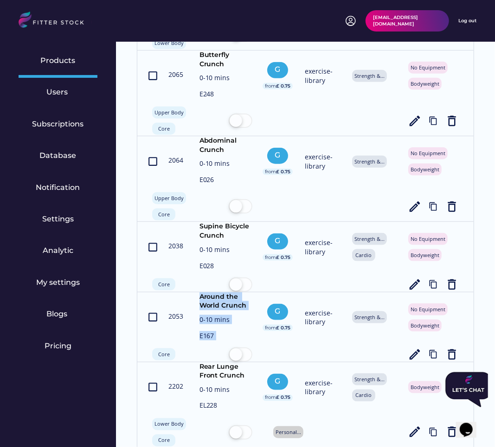
drag, startPoint x: 198, startPoint y: 293, endPoint x: 256, endPoint y: 306, distance: 59.9
click at [256, 306] on div "crop_din 2053 Around the World Crunch 0-10 mins E167 G from £ 0.75 exercise-lib…" at bounding box center [305, 328] width 322 height 70
click at [245, 302] on div "Around the World Crunch" at bounding box center [224, 302] width 51 height 18
drag, startPoint x: 247, startPoint y: 302, endPoint x: 194, endPoint y: 295, distance: 53.3
click at [194, 295] on div "crop_din 2053 Around the World Crunch 0-10 mins E167 G from £ 0.75 exercise-lib…" at bounding box center [305, 328] width 322 height 70
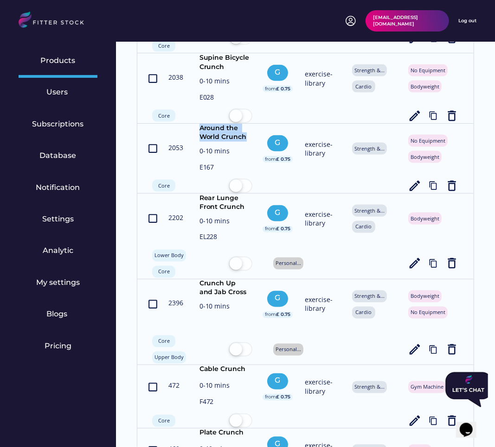
scroll to position [797, 0]
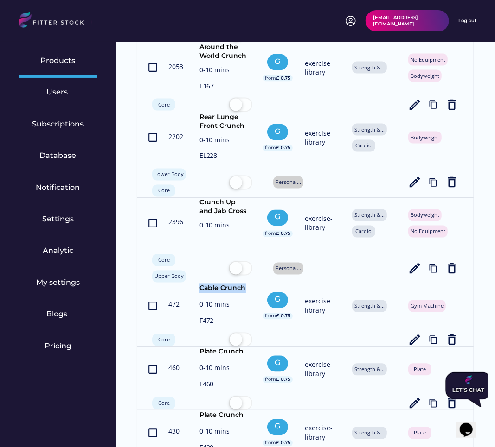
drag, startPoint x: 244, startPoint y: 286, endPoint x: 193, endPoint y: 286, distance: 51.0
click at [193, 286] on div "crop_din 472 Cable Crunch 0-10 mins F472 G from £ 0.75 exercise-library Strengt…" at bounding box center [305, 315] width 322 height 63
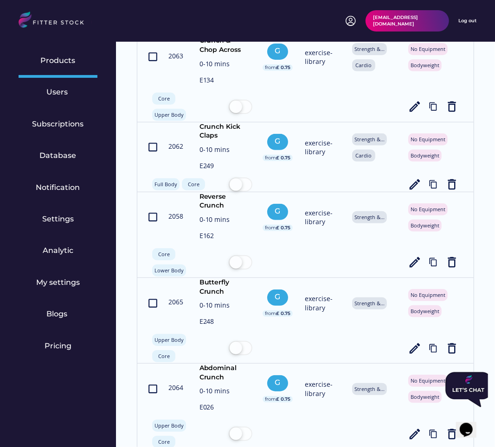
scroll to position [0, 0]
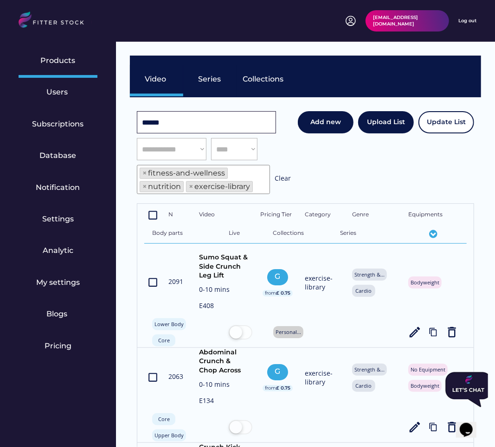
click at [172, 119] on input "input" at bounding box center [206, 122] width 139 height 22
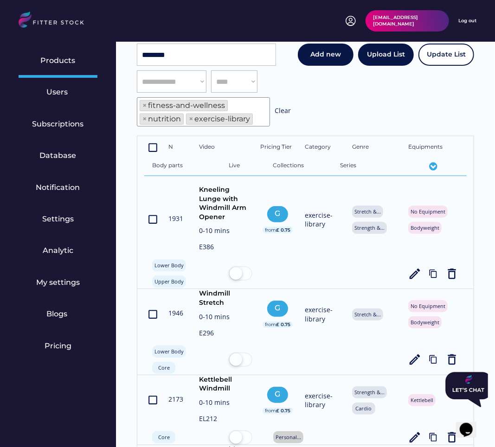
scroll to position [72, 0]
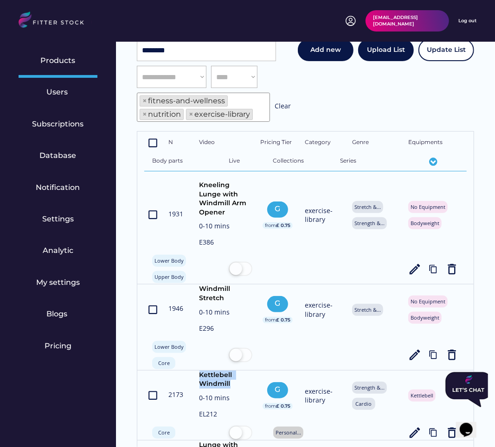
drag, startPoint x: 231, startPoint y: 382, endPoint x: 198, endPoint y: 374, distance: 34.4
click at [198, 374] on div "crop_din 2173 Kettlebell Windmill 0-10 mins EL212 G from £ 0.75 exercise-librar…" at bounding box center [305, 406] width 322 height 70
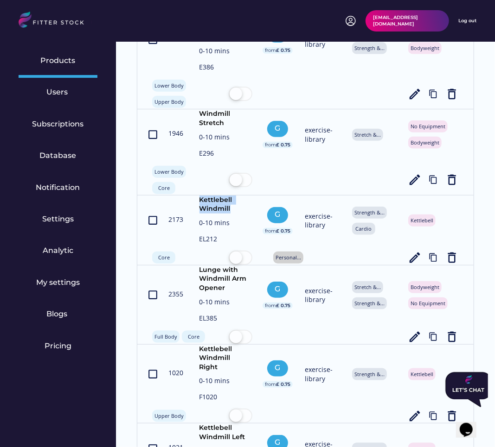
scroll to position [331, 0]
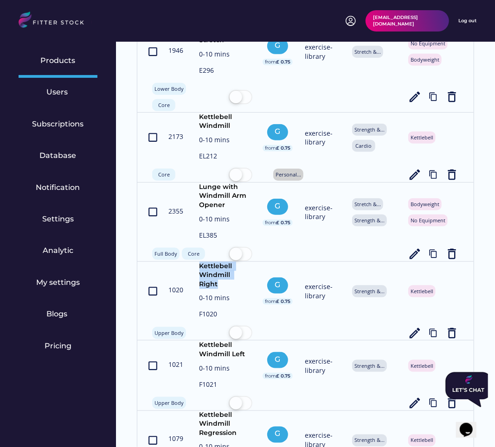
drag, startPoint x: 253, startPoint y: 273, endPoint x: 199, endPoint y: 266, distance: 54.2
click at [199, 266] on div "crop_din 1020 Kettlebell Windmill Right 0-10 mins F1020 G from £ 0.75 exercise-…" at bounding box center [305, 301] width 322 height 79
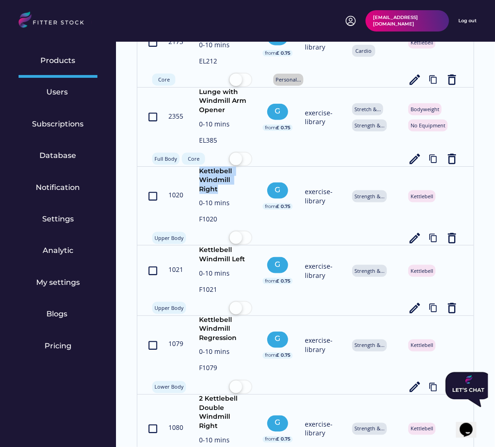
scroll to position [444, 0]
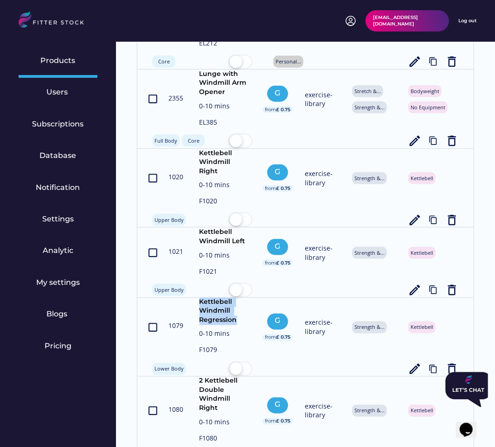
drag, startPoint x: 236, startPoint y: 312, endPoint x: 198, endPoint y: 293, distance: 42.9
click at [198, 298] on div "crop_din 1079 Kettlebell Windmill Regression 0-10 mins F1079 G from £ 0.75 exer…" at bounding box center [305, 337] width 322 height 79
drag, startPoint x: 197, startPoint y: 368, endPoint x: 250, endPoint y: 391, distance: 57.7
click at [250, 391] on div "crop_din 1080 2 Kettlebell Double Windmill Right 0-10 mins F1080 G from £ 0.75 …" at bounding box center [305, 421] width 322 height 88
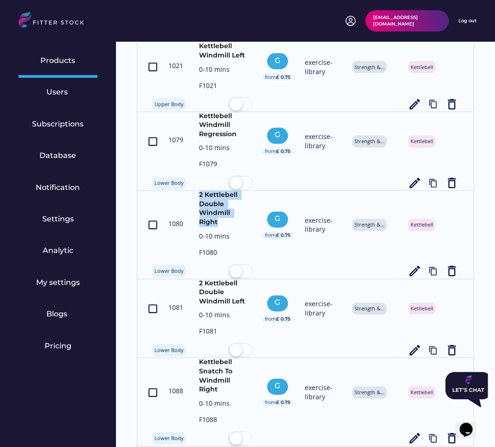
scroll to position [631, 0]
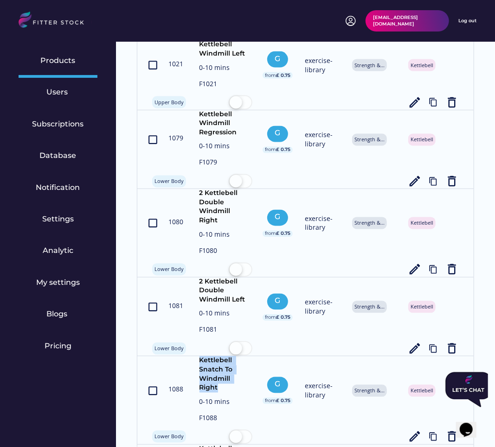
drag, startPoint x: 249, startPoint y: 359, endPoint x: 198, endPoint y: 341, distance: 55.0
click at [198, 357] on div "crop_din 1088 Kettlebell Snatch To Windmill Right 0-10 mins F1088 G from £ 0.75…" at bounding box center [305, 401] width 322 height 88
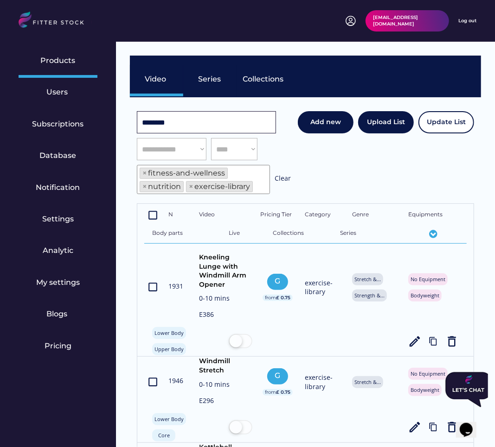
click at [172, 119] on input "input" at bounding box center [206, 122] width 139 height 22
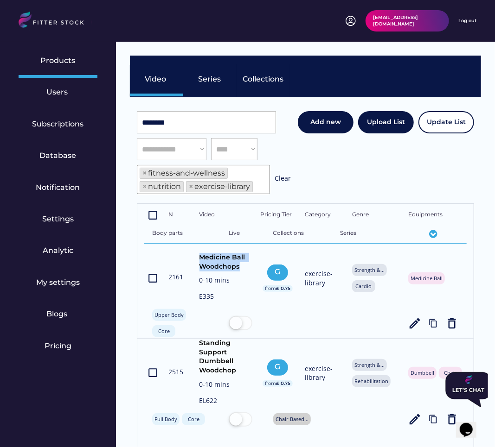
drag, startPoint x: 243, startPoint y: 267, endPoint x: 199, endPoint y: 259, distance: 44.3
click at [199, 259] on div "Medicine Ball Woodchops" at bounding box center [224, 262] width 51 height 18
click at [163, 124] on input "input" at bounding box center [206, 122] width 139 height 22
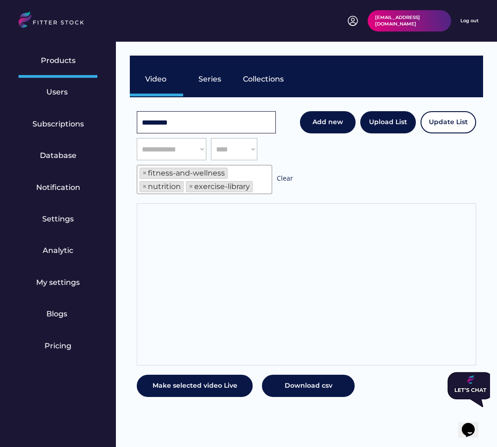
click at [168, 125] on input "input" at bounding box center [206, 122] width 139 height 22
type input "*********"
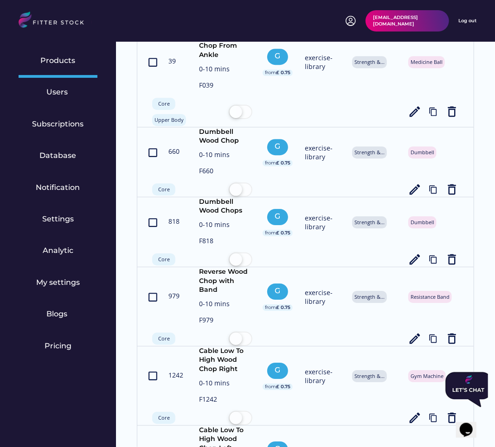
scroll to position [1124, 0]
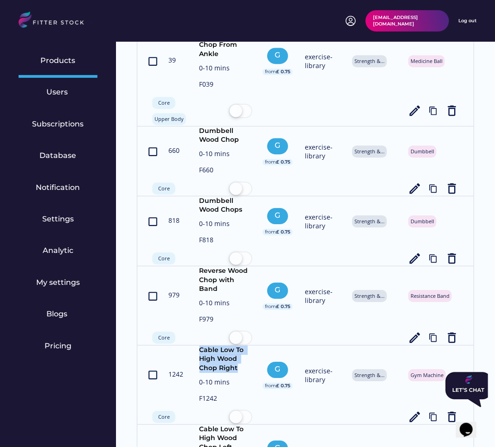
drag, startPoint x: 239, startPoint y: 355, endPoint x: 200, endPoint y: 339, distance: 42.0
click at [200, 346] on div "Cable Low To High Wood Chop Right" at bounding box center [224, 359] width 51 height 27
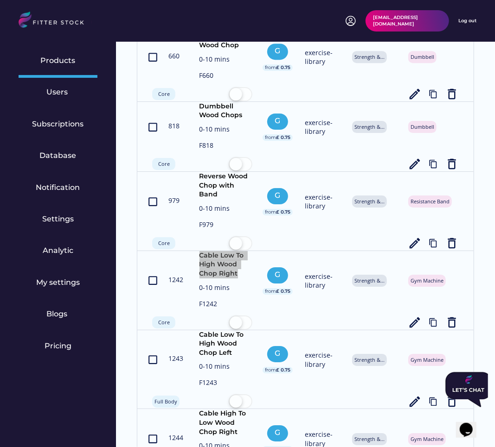
scroll to position [1255, 0]
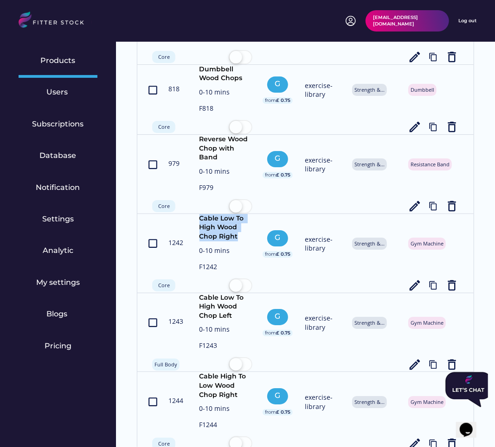
click at [237, 380] on div "Cable High To Low Wood Chop Right" at bounding box center [224, 385] width 51 height 27
drag, startPoint x: 229, startPoint y: 380, endPoint x: 198, endPoint y: 366, distance: 34.0
click at [198, 372] on div "crop_din 1244 Cable High To Low Wood Chop Right 0-10 mins F1244 G from £ 0.75 e…" at bounding box center [305, 411] width 322 height 79
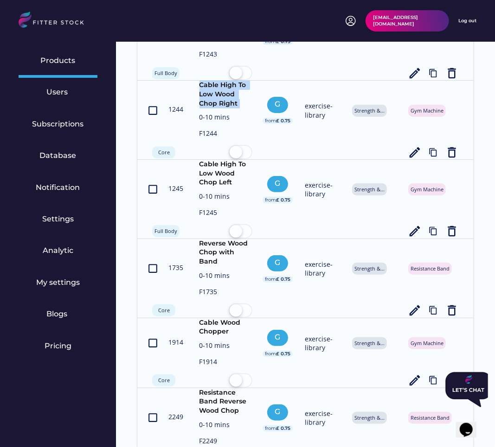
scroll to position [1571, 0]
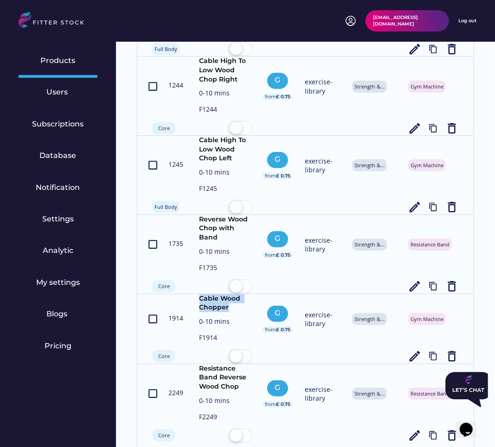
drag, startPoint x: 228, startPoint y: 297, endPoint x: 195, endPoint y: 287, distance: 34.5
click at [195, 294] on div "crop_din 1914 Cable Wood Chopper 0-10 mins F1914 G from £ 0.75 exercise-library…" at bounding box center [305, 329] width 322 height 70
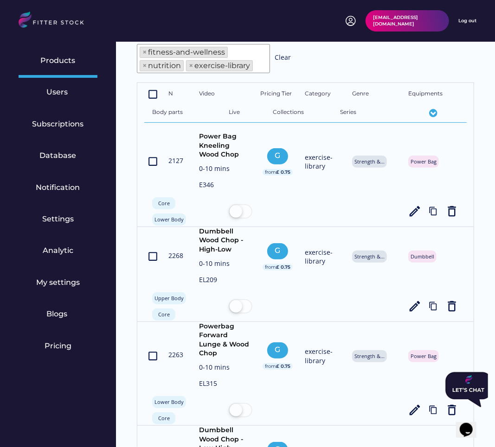
scroll to position [56, 0]
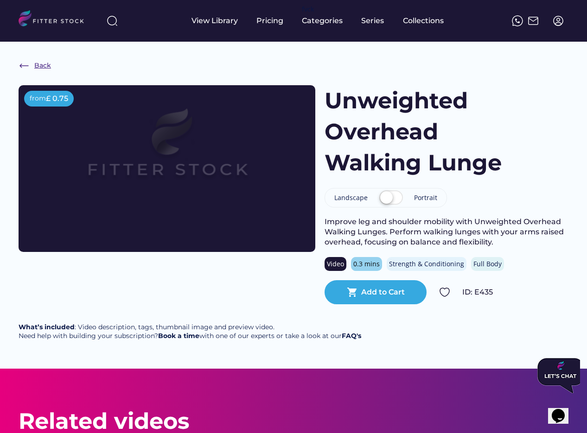
click at [40, 66] on div "Back" at bounding box center [42, 65] width 17 height 9
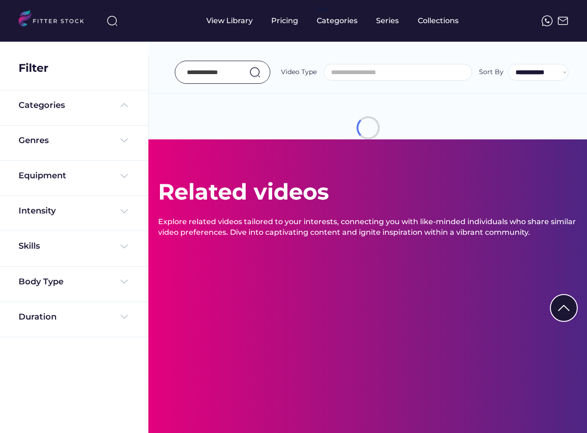
select select
select select "**********"
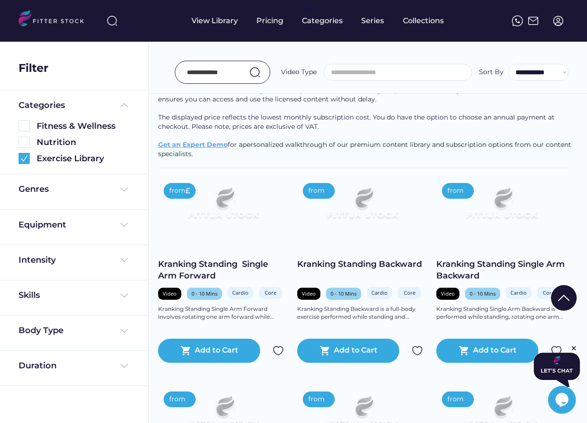
scroll to position [136, 0]
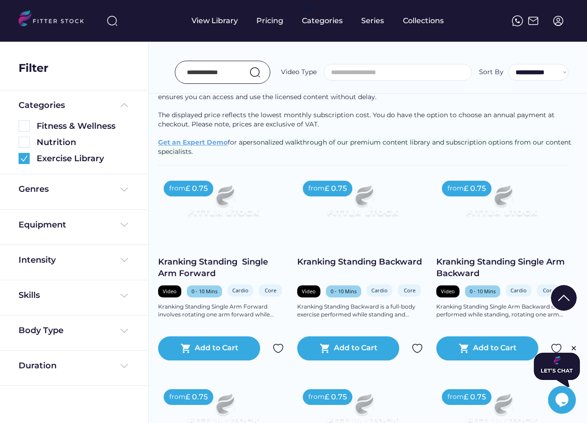
click at [221, 61] on div at bounding box center [223, 72] width 96 height 23
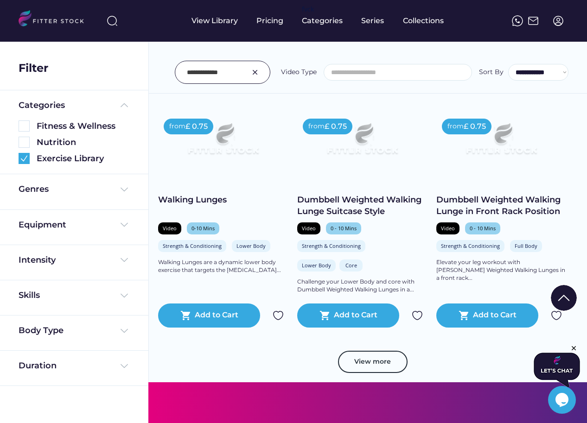
scroll to position [420, 0]
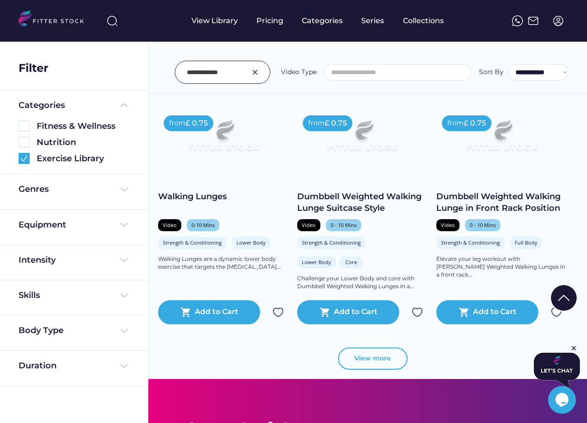
click at [391, 355] on button "View more" at bounding box center [373, 359] width 70 height 22
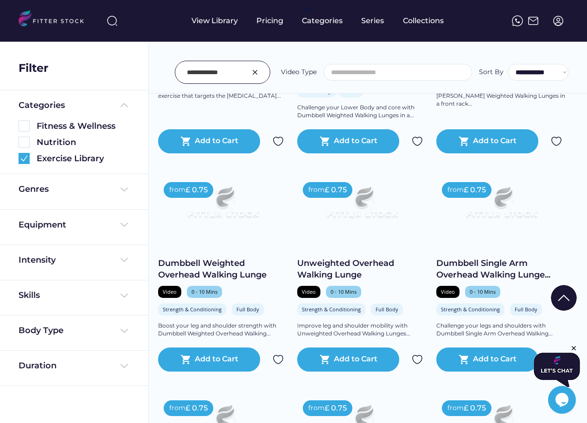
scroll to position [617, 0]
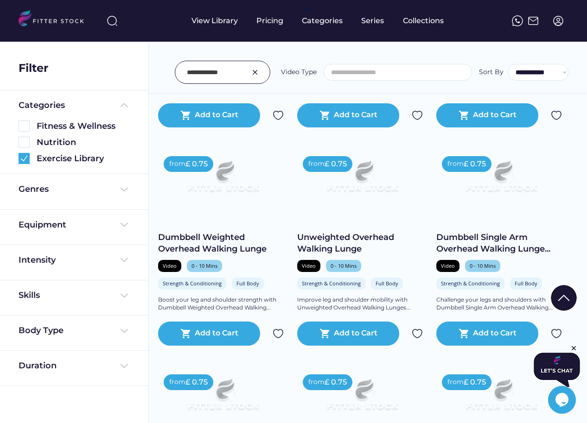
click at [462, 244] on div "Dumbbell Single Arm Overhead Walking Lunge..." at bounding box center [501, 243] width 130 height 23
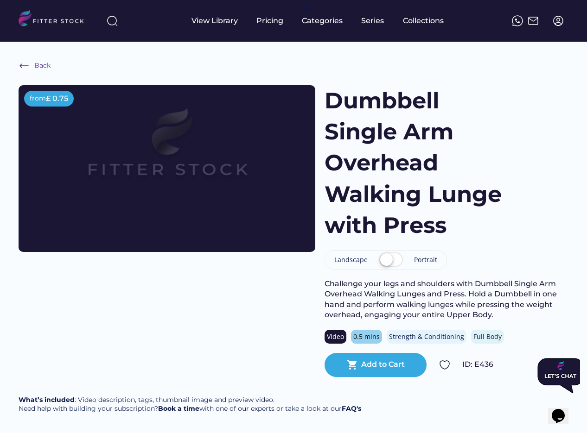
click at [43, 62] on div "Back" at bounding box center [42, 65] width 16 height 9
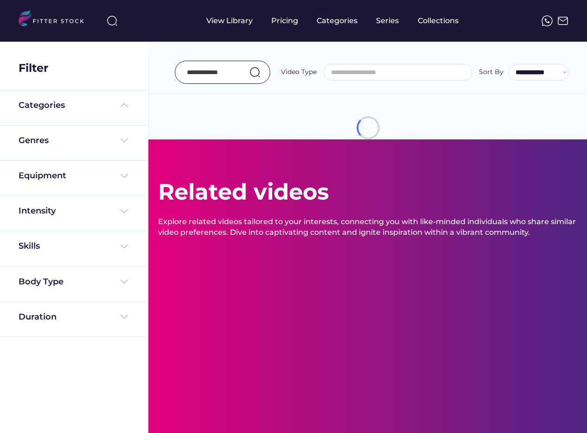
select select
select select "**********"
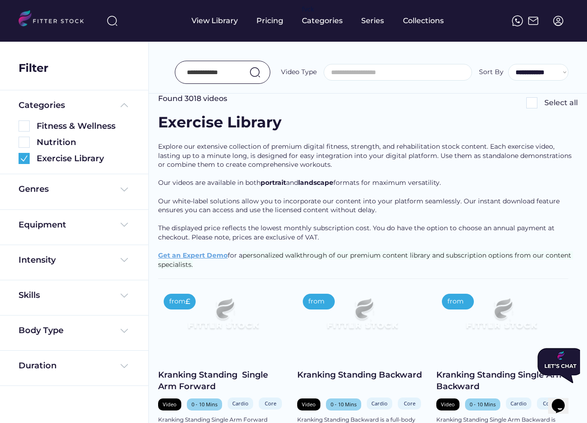
scroll to position [34, 0]
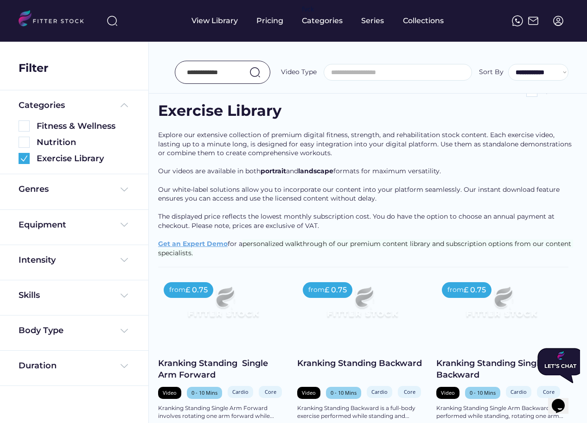
click at [218, 63] on input "input" at bounding box center [211, 72] width 48 height 19
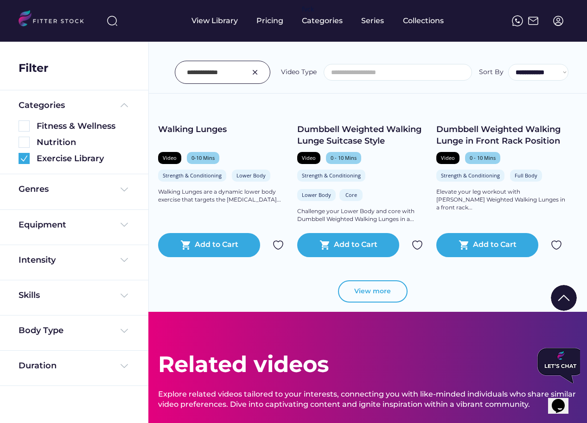
scroll to position [481, 0]
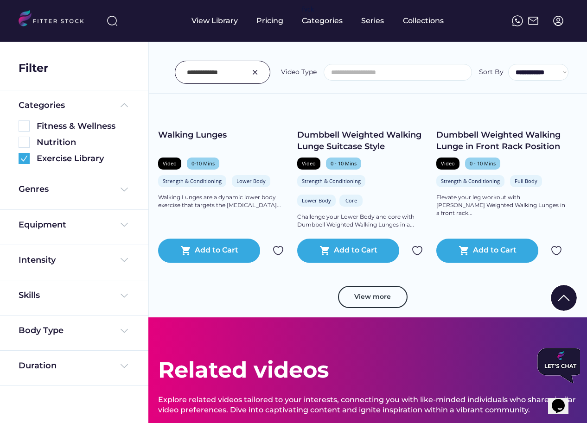
click at [363, 302] on button "View more" at bounding box center [373, 297] width 70 height 22
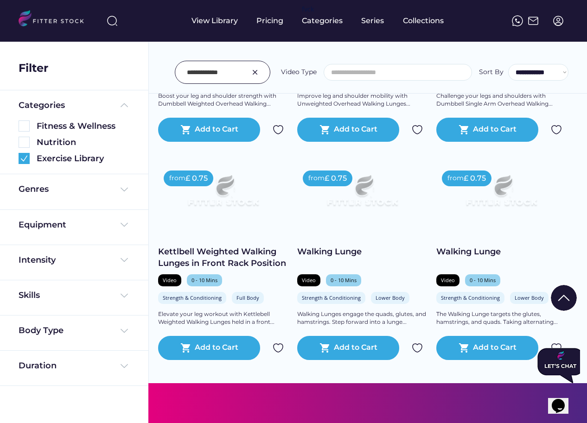
scroll to position [822, 0]
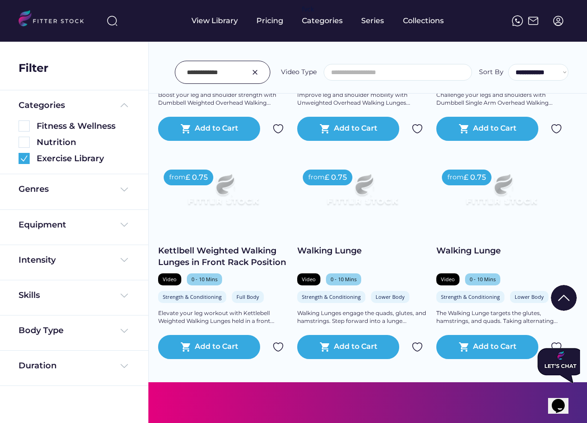
click at [238, 70] on div at bounding box center [223, 72] width 96 height 23
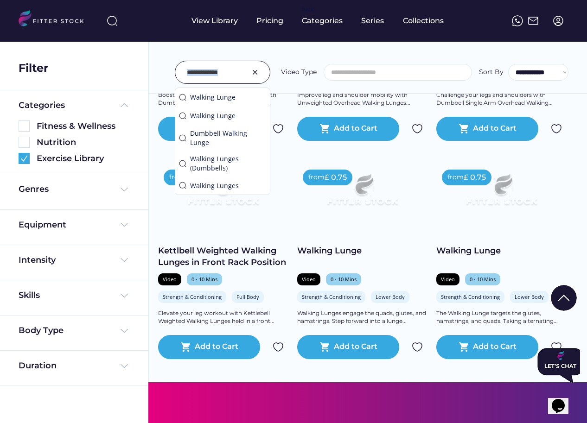
click at [238, 70] on div at bounding box center [223, 72] width 96 height 23
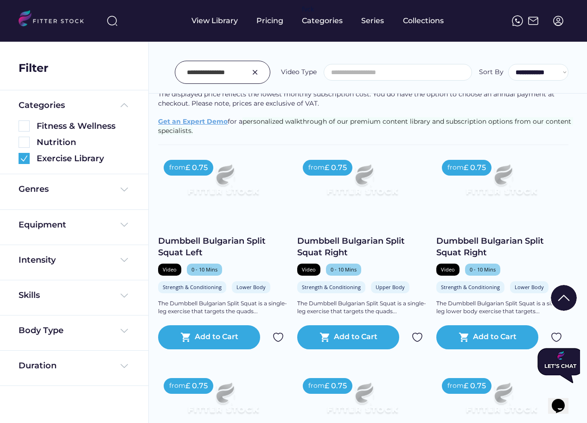
scroll to position [138, 0]
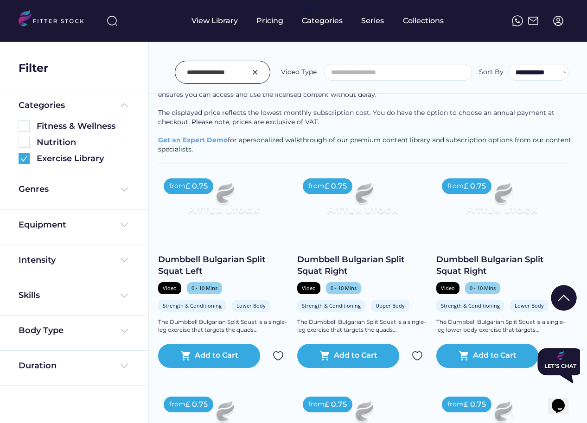
drag, startPoint x: 220, startPoint y: 73, endPoint x: 158, endPoint y: 73, distance: 62.1
click at [158, 73] on div "**********" at bounding box center [368, 52] width 438 height 84
type input "**********"
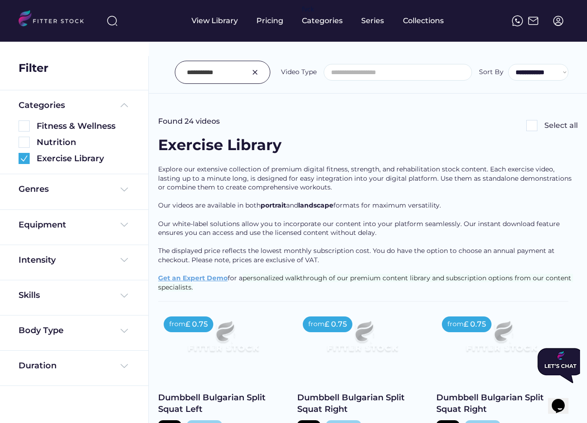
click at [217, 73] on input "input" at bounding box center [211, 72] width 48 height 19
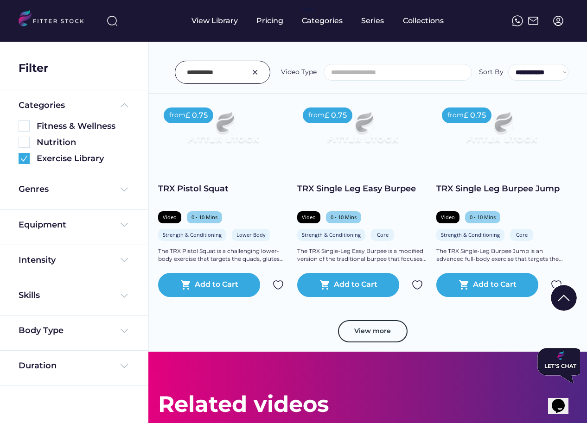
scroll to position [917, 0]
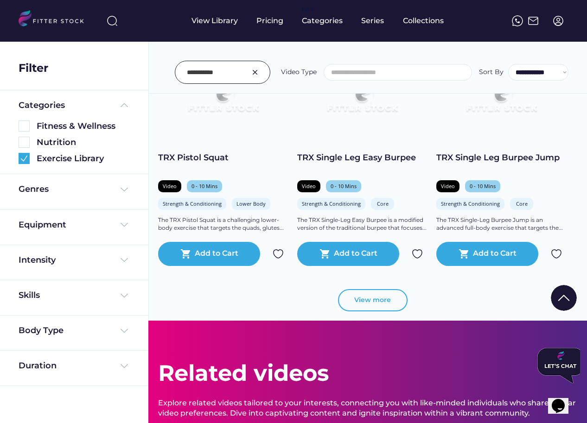
click at [369, 303] on button "View more" at bounding box center [373, 300] width 70 height 22
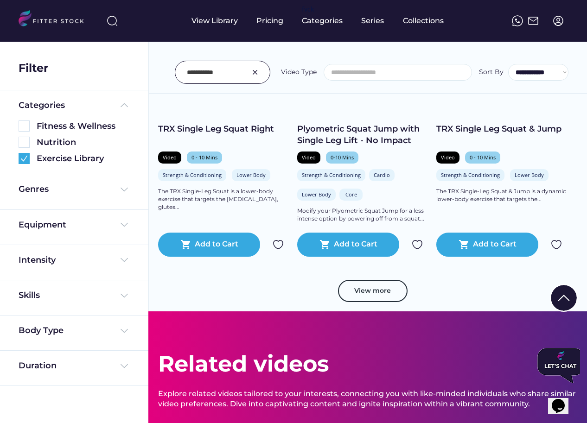
scroll to position [1385, 0]
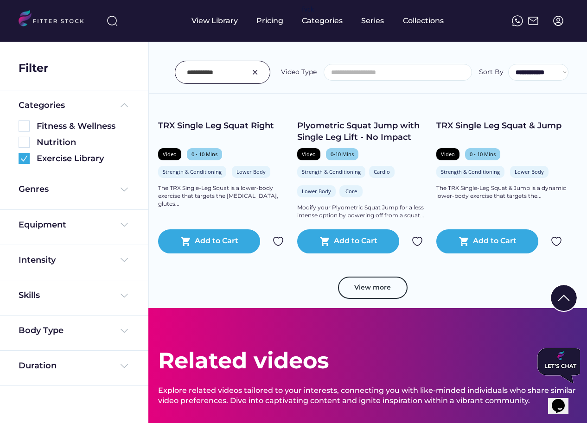
click at [350, 290] on button "View more" at bounding box center [373, 288] width 70 height 22
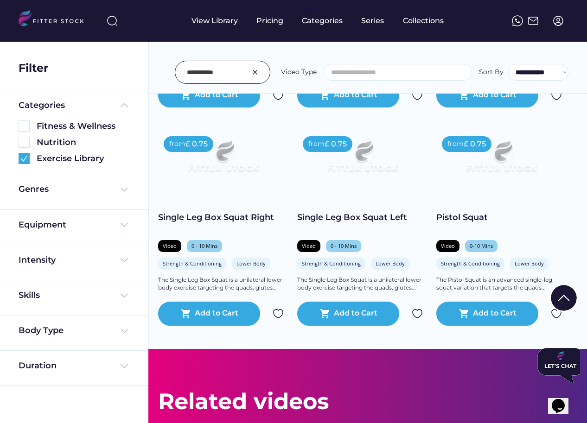
scroll to position [1752, 0]
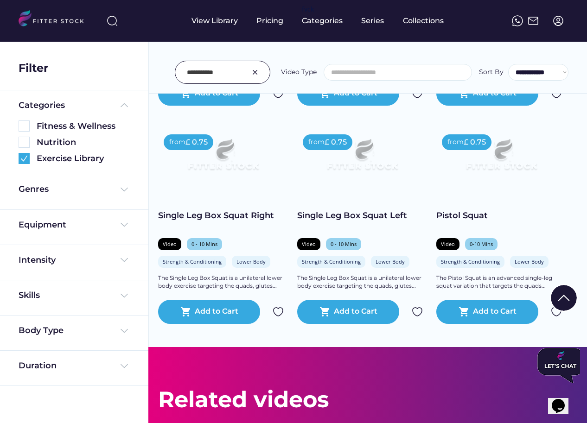
click at [258, 70] on img at bounding box center [254, 72] width 11 height 11
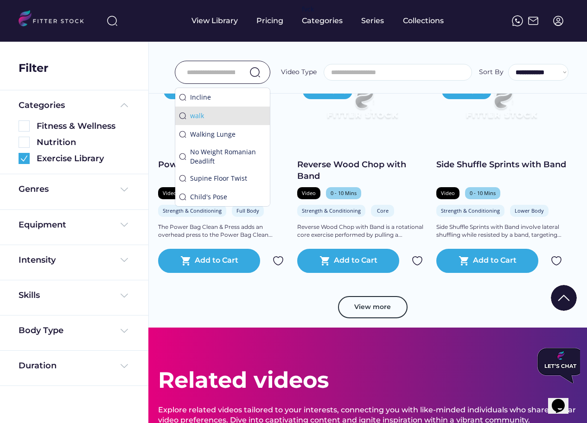
scroll to position [1699, 0]
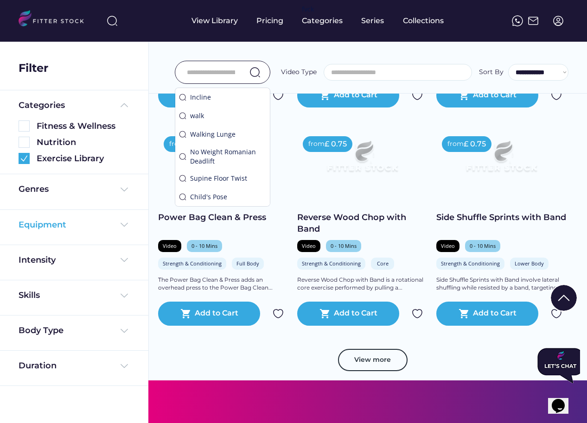
click at [60, 220] on div "Equipment" at bounding box center [43, 225] width 48 height 12
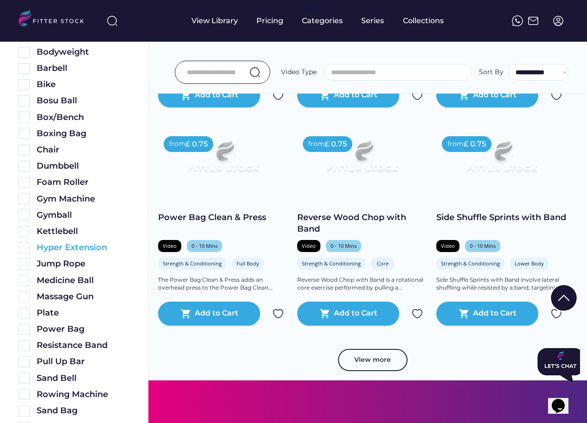
scroll to position [227, 0]
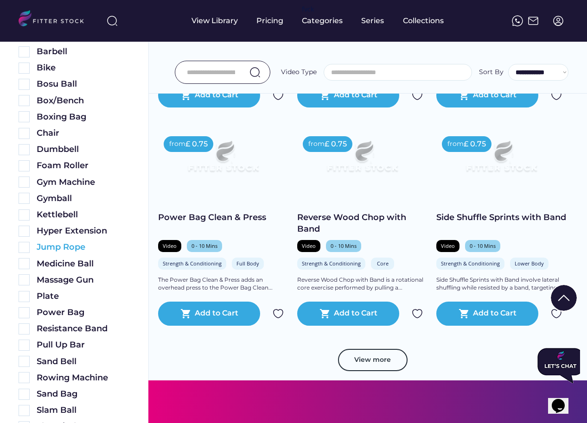
click at [22, 248] on img at bounding box center [24, 247] width 11 height 11
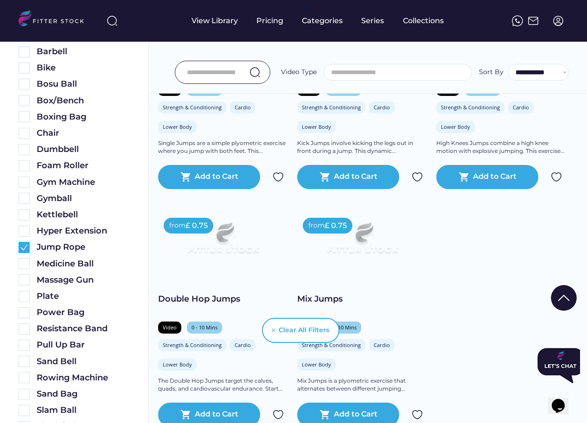
scroll to position [823, 0]
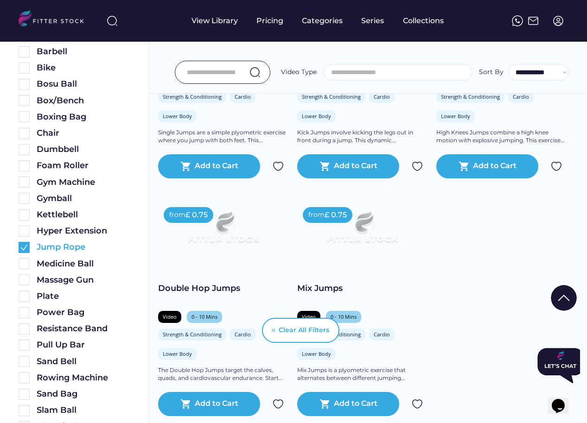
click at [24, 246] on img at bounding box center [24, 247] width 11 height 11
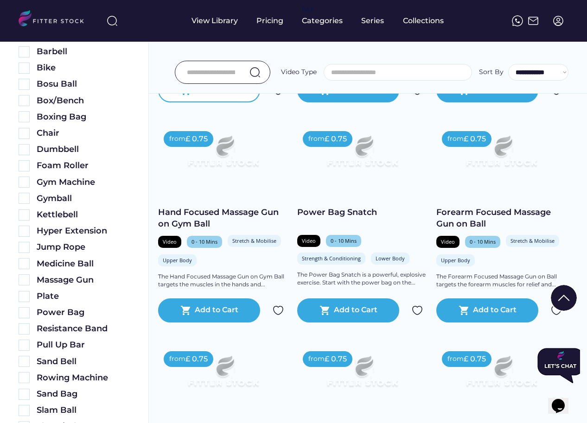
scroll to position [765, 0]
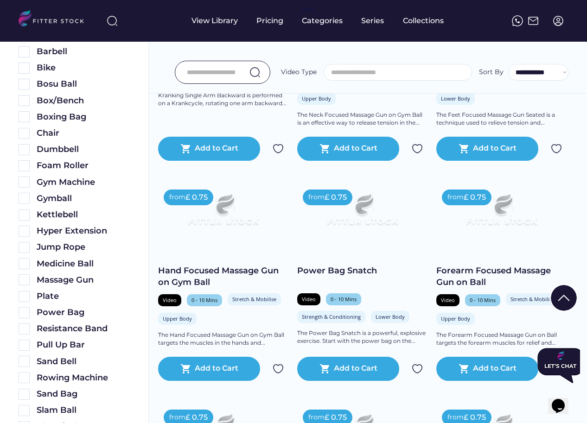
click at [218, 61] on div at bounding box center [223, 72] width 96 height 23
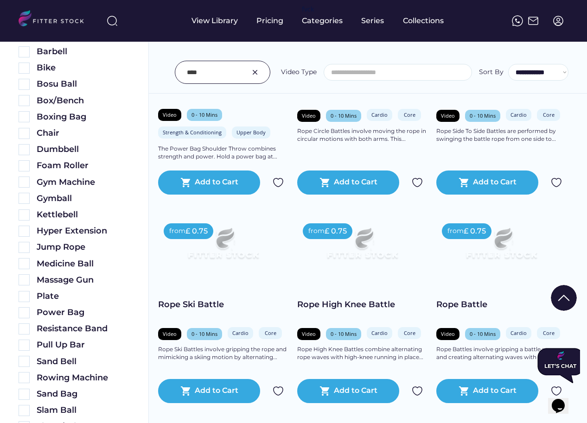
scroll to position [751, 0]
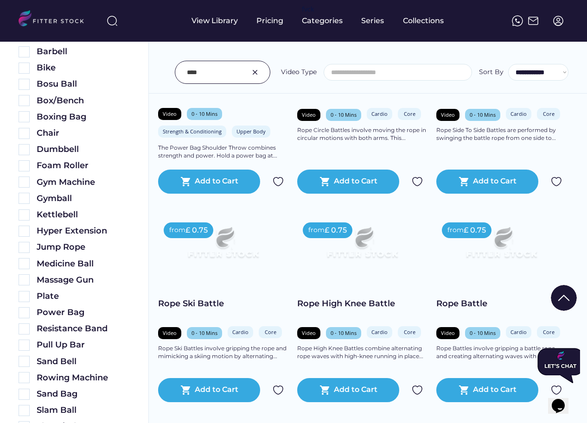
click at [232, 76] on input "input" at bounding box center [211, 72] width 48 height 19
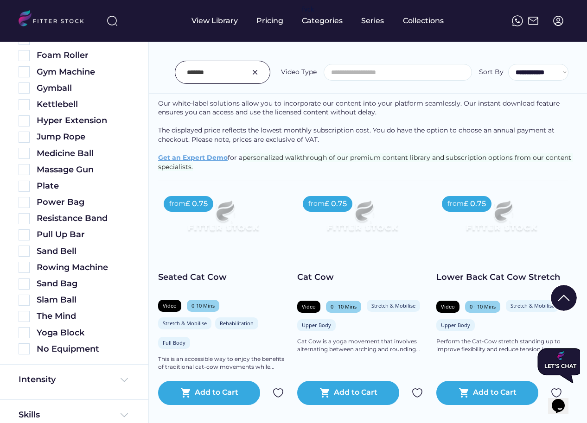
scroll to position [100, 0]
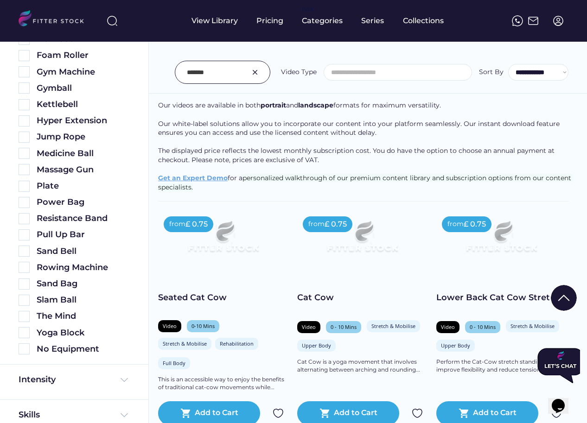
click at [236, 81] on div at bounding box center [223, 72] width 96 height 23
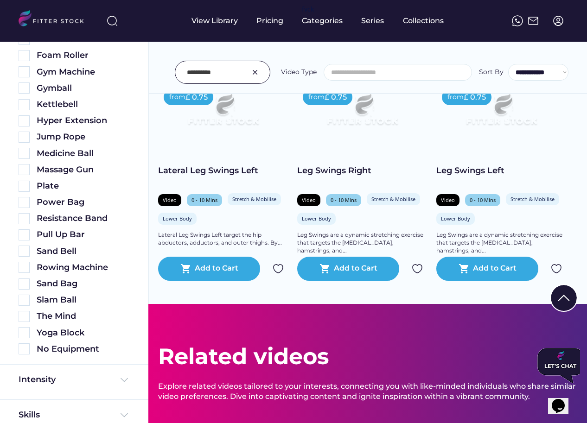
scroll to position [453, 0]
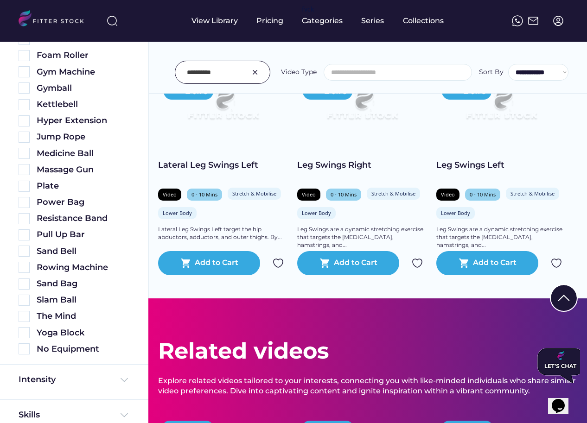
click at [240, 75] on div at bounding box center [223, 72] width 96 height 23
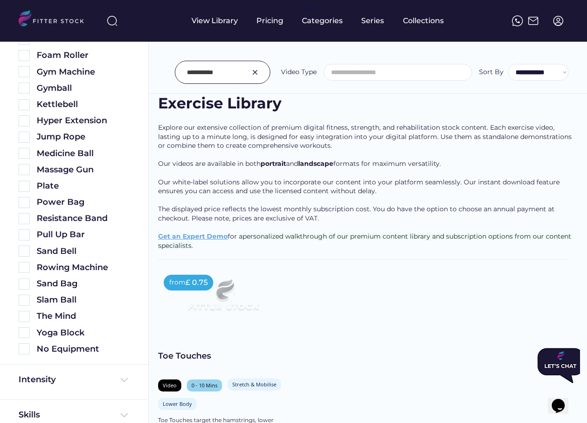
scroll to position [46, 0]
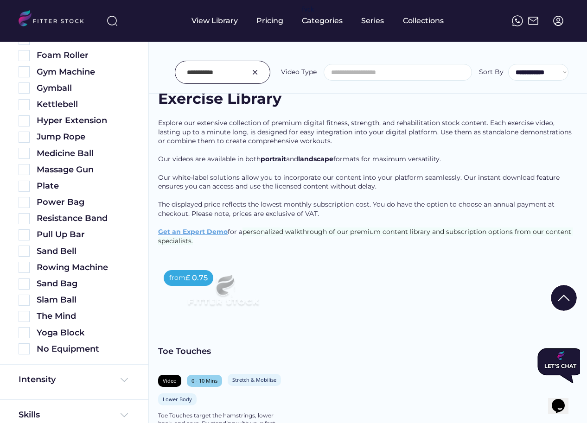
click at [235, 72] on input "input" at bounding box center [211, 72] width 48 height 19
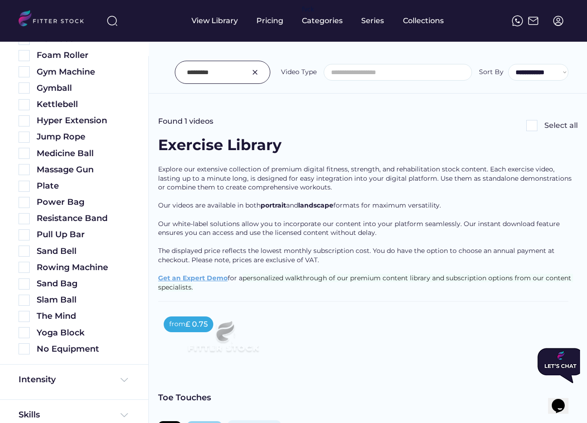
click at [225, 74] on input "input" at bounding box center [211, 72] width 48 height 19
type input "**********"
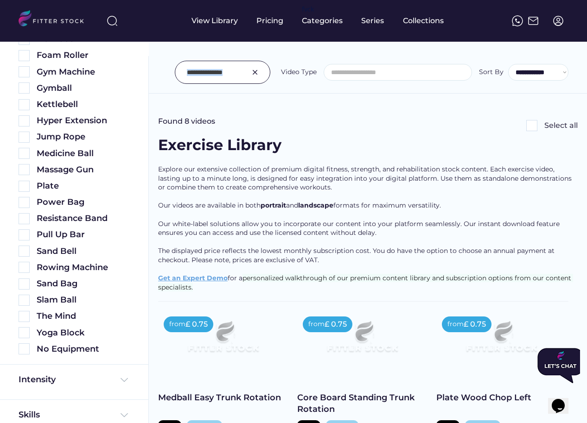
drag, startPoint x: 241, startPoint y: 70, endPoint x: 165, endPoint y: 70, distance: 76.0
click at [165, 70] on div "**********" at bounding box center [368, 52] width 438 height 84
click at [253, 75] on img at bounding box center [254, 72] width 11 height 11
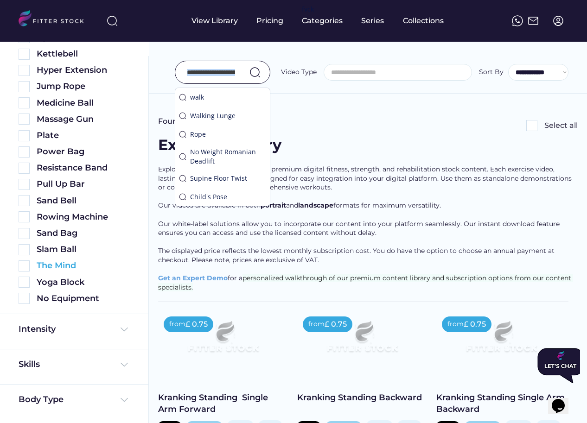
scroll to position [419, 0]
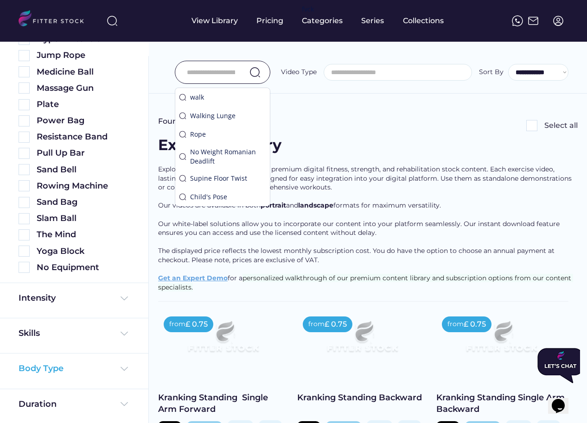
click at [42, 368] on div "Body Type" at bounding box center [41, 369] width 45 height 12
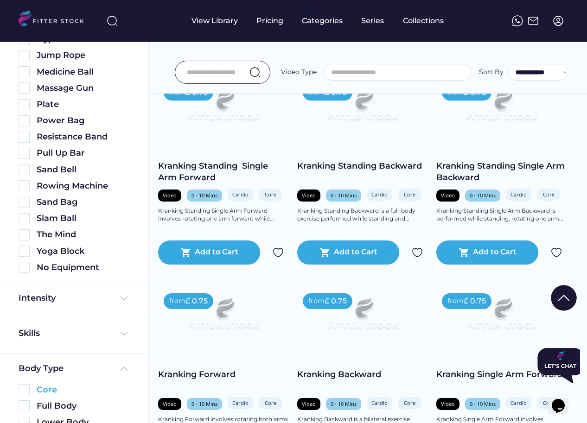
click at [24, 390] on img at bounding box center [24, 389] width 11 height 11
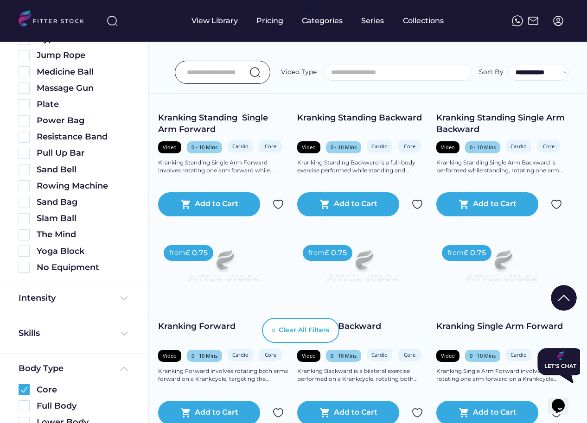
scroll to position [0, 0]
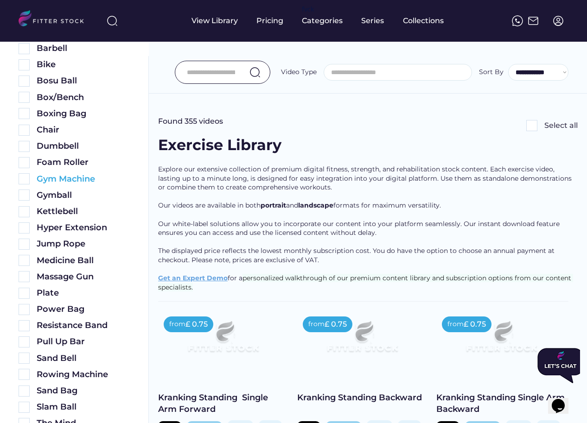
click at [26, 180] on img at bounding box center [24, 178] width 11 height 11
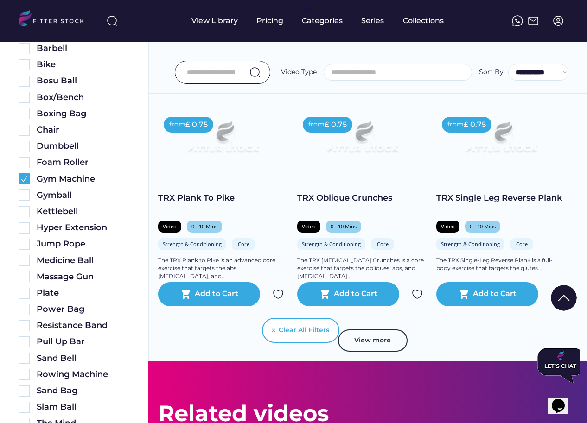
scroll to position [1718, 0]
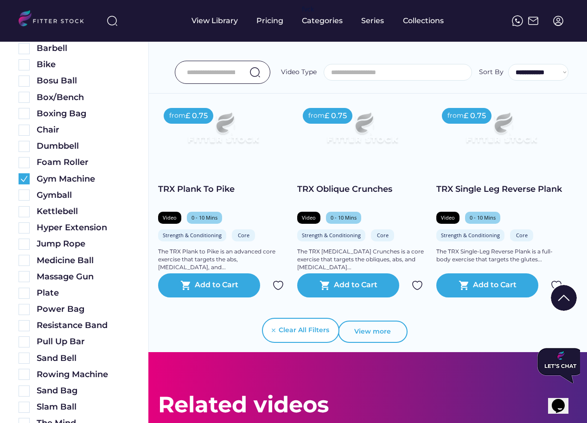
click at [382, 331] on button "View more" at bounding box center [373, 332] width 70 height 22
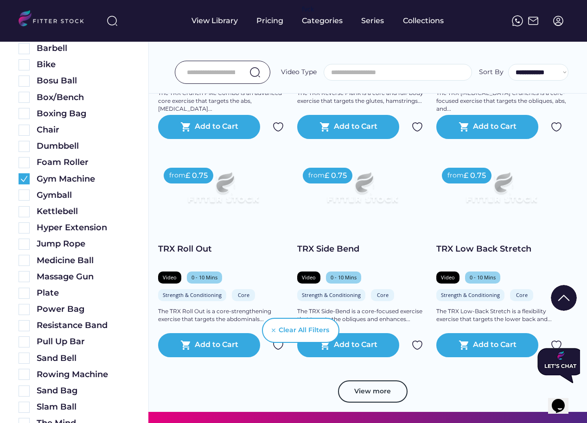
scroll to position [2137, 0]
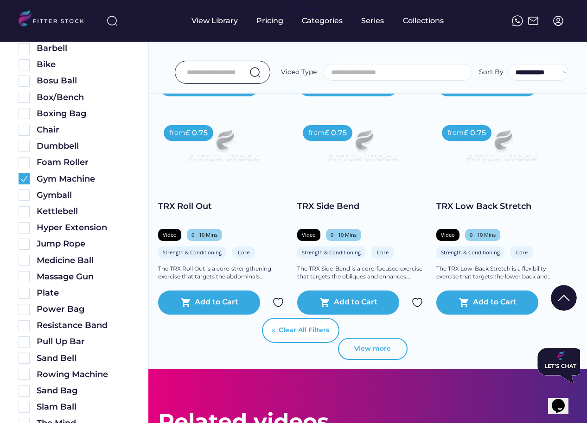
click at [358, 354] on button "View more" at bounding box center [373, 349] width 70 height 22
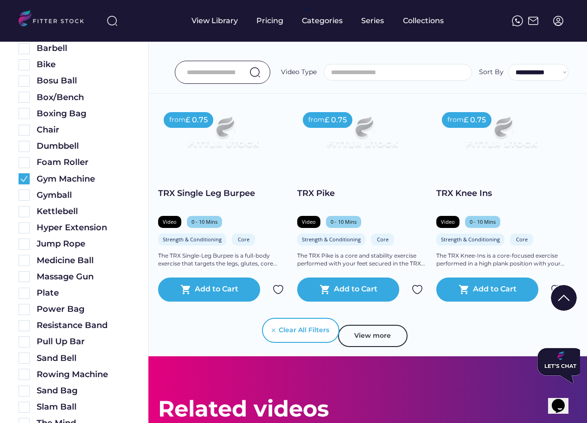
scroll to position [2600, 0]
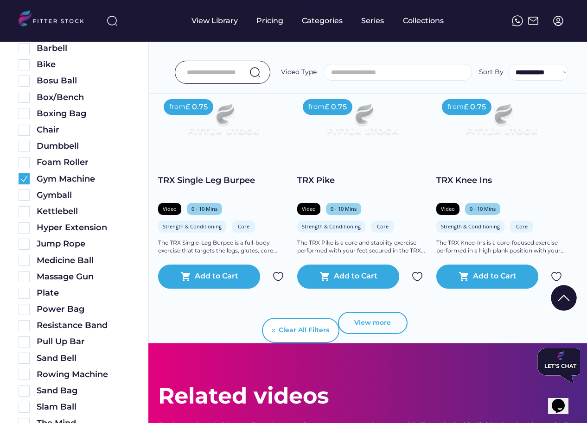
click at [359, 314] on button "View more" at bounding box center [373, 323] width 70 height 22
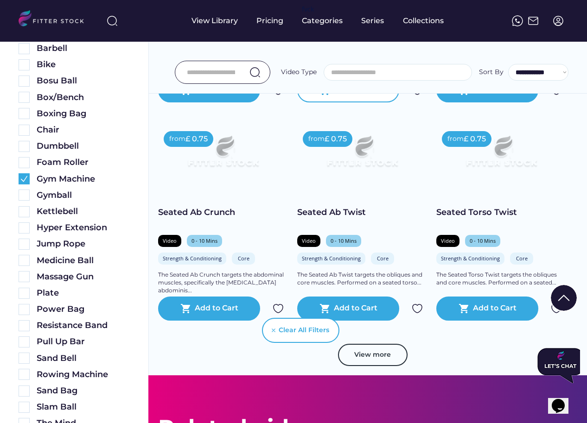
scroll to position [3039, 0]
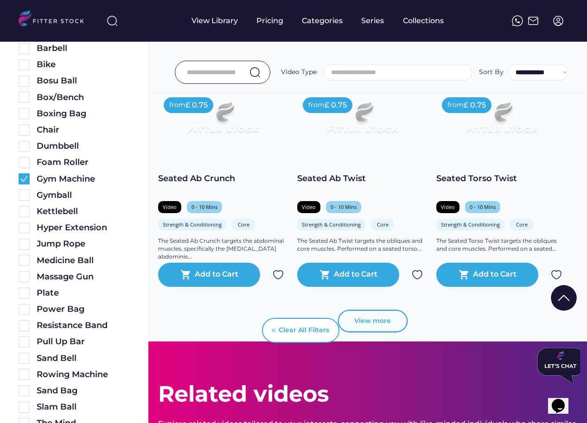
click at [387, 321] on button "View more" at bounding box center [373, 321] width 70 height 22
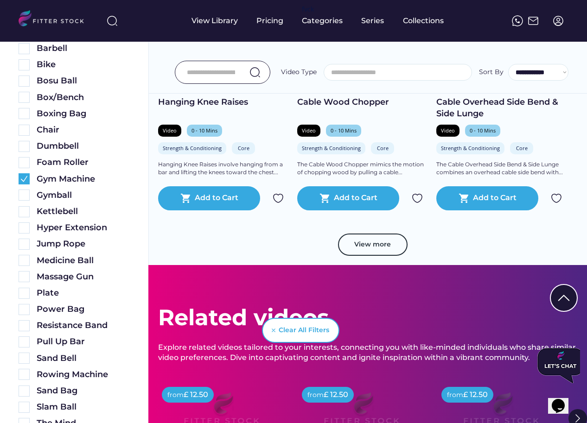
scroll to position [3556, 0]
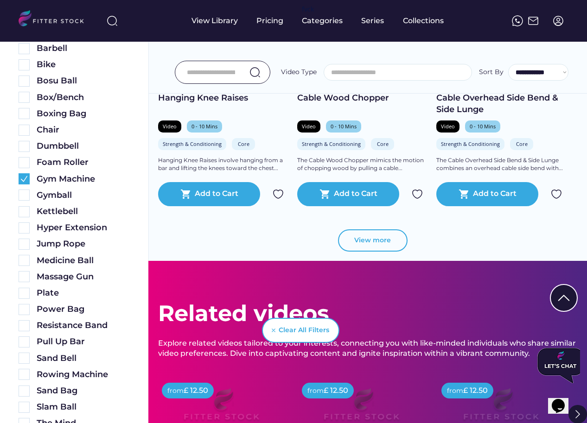
drag, startPoint x: 363, startPoint y: 241, endPoint x: 355, endPoint y: 266, distance: 26.4
click at [363, 240] on button "View more" at bounding box center [373, 240] width 70 height 22
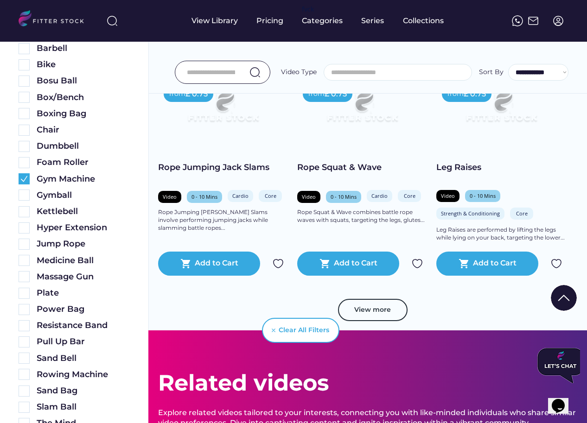
scroll to position [3952, 0]
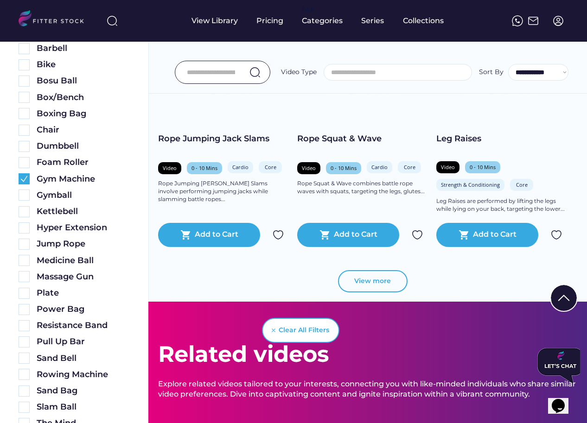
click at [362, 277] on button "View more" at bounding box center [373, 281] width 70 height 22
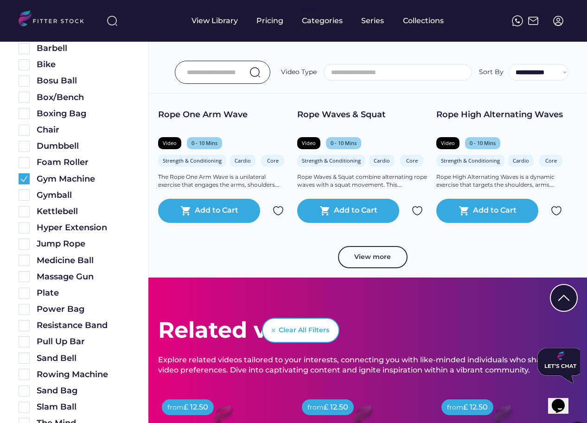
scroll to position [4423, 0]
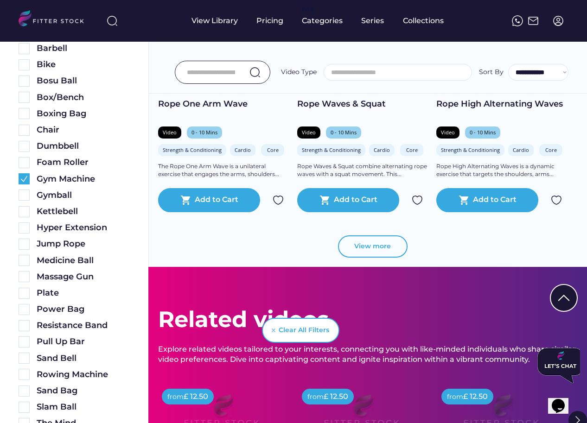
click at [367, 240] on button "View more" at bounding box center [373, 247] width 70 height 22
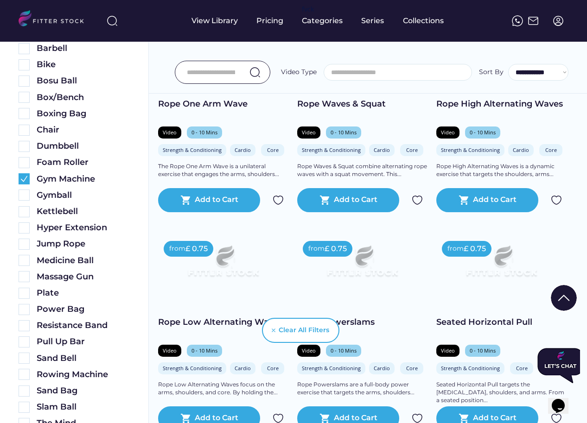
click at [241, 86] on div "**********" at bounding box center [368, 52] width 438 height 84
click at [233, 77] on input "input" at bounding box center [211, 72] width 48 height 19
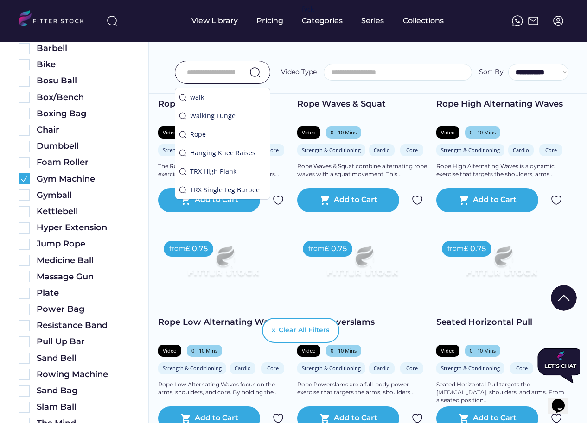
type input "*"
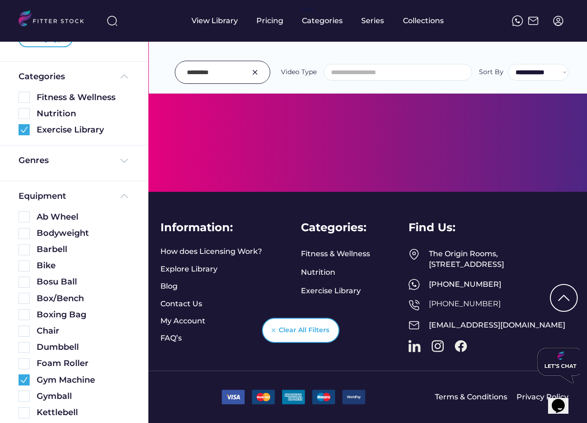
scroll to position [0, 0]
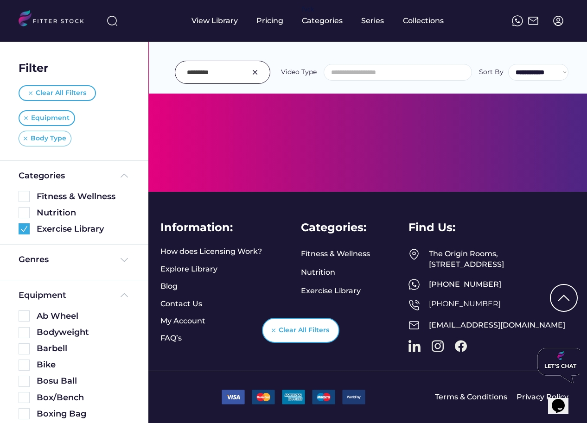
click at [29, 139] on div "Body Type" at bounding box center [45, 139] width 53 height 16
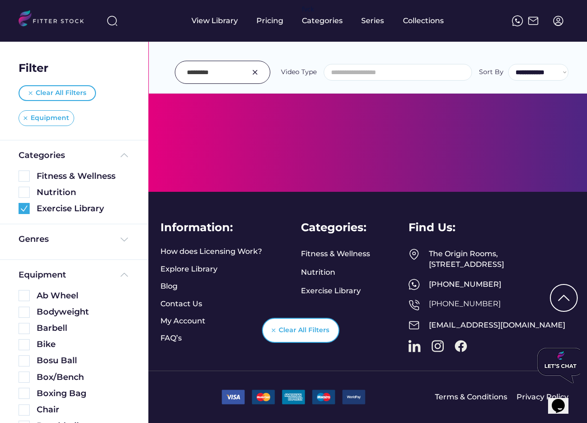
click at [22, 120] on div "Equipment" at bounding box center [47, 118] width 56 height 16
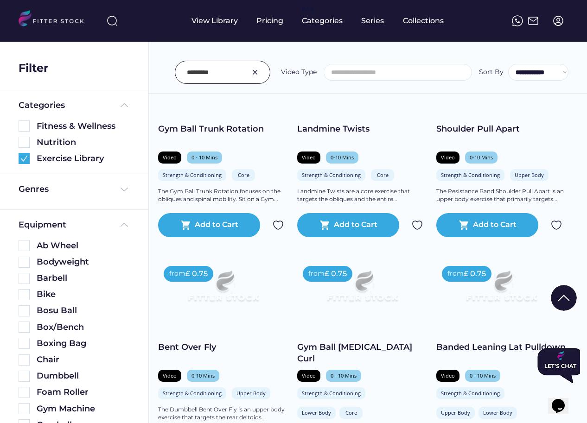
scroll to position [2889, 0]
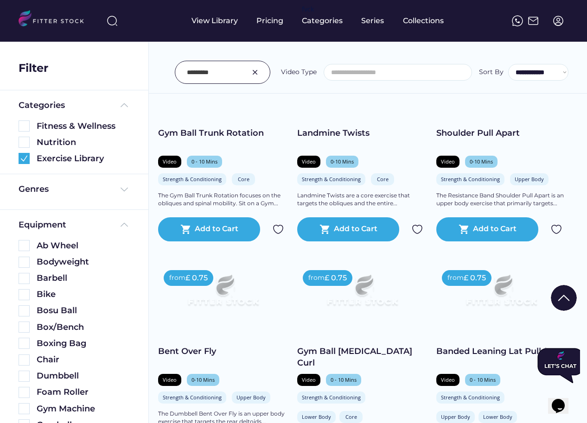
click at [227, 75] on input "input" at bounding box center [211, 72] width 48 height 19
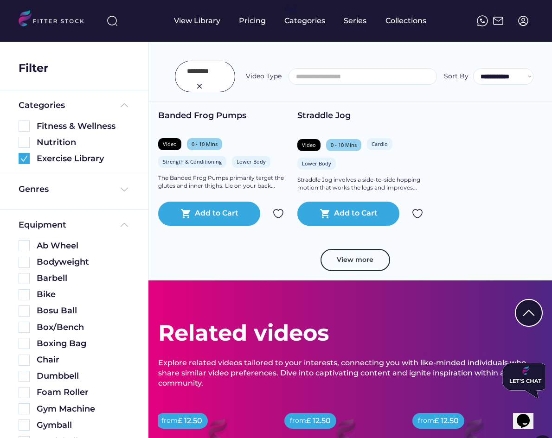
scroll to position [7396, 0]
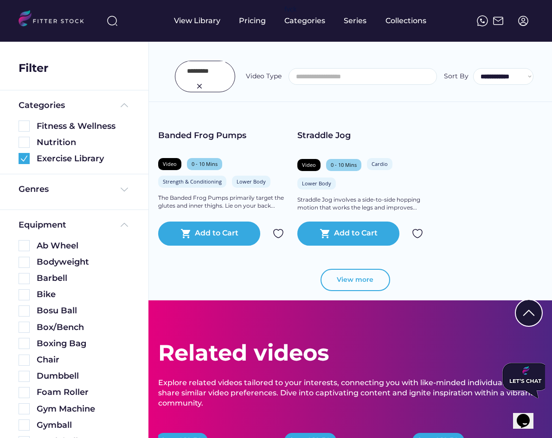
click at [342, 282] on button "View more" at bounding box center [355, 280] width 70 height 22
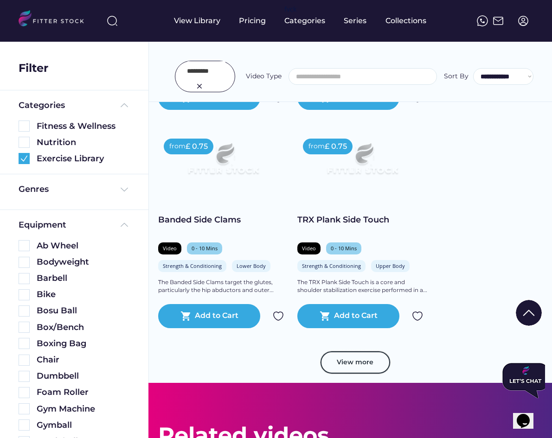
scroll to position [7996, 0]
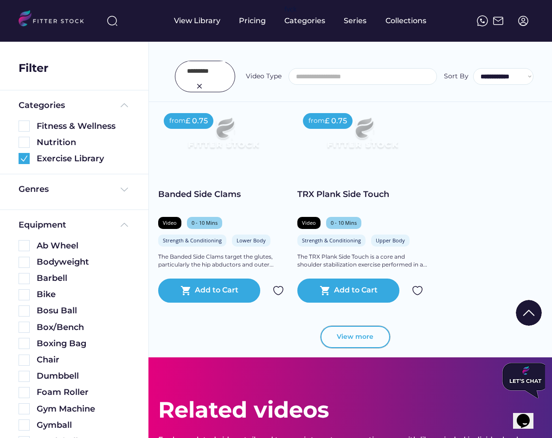
click at [351, 342] on button "View more" at bounding box center [355, 337] width 70 height 22
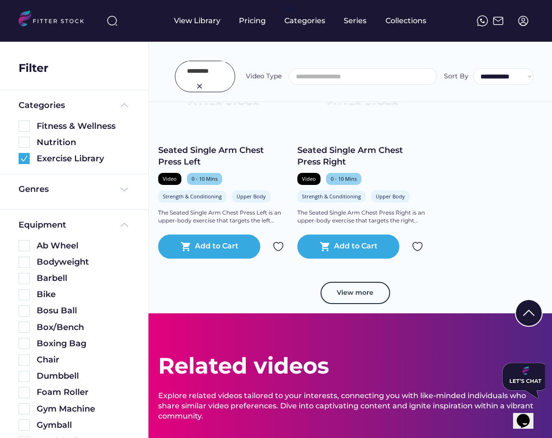
scroll to position [8715, 0]
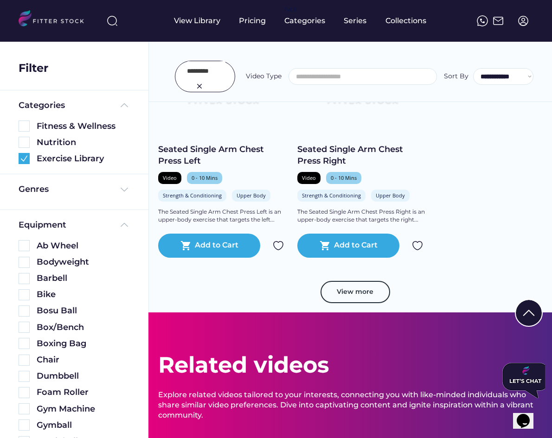
click at [373, 289] on button "View more" at bounding box center [355, 292] width 70 height 22
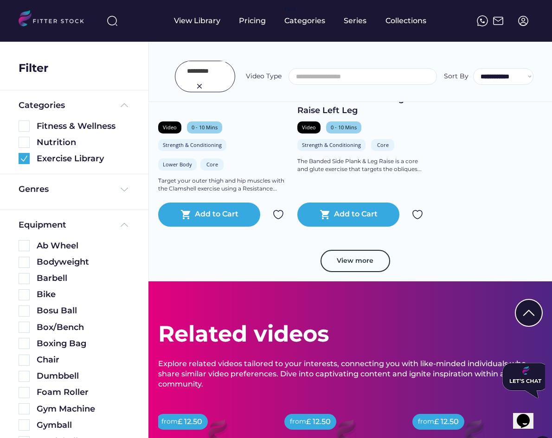
scroll to position [9480, 0]
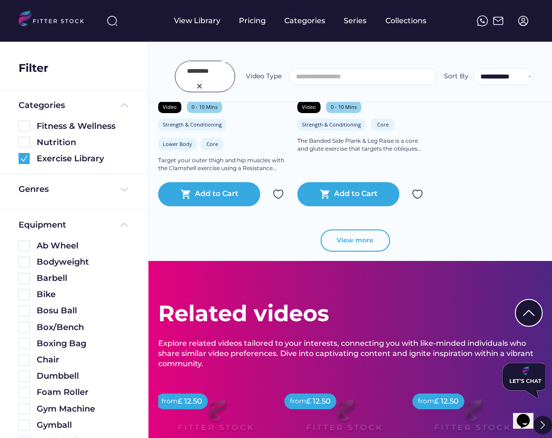
click at [373, 241] on button "View more" at bounding box center [355, 240] width 70 height 22
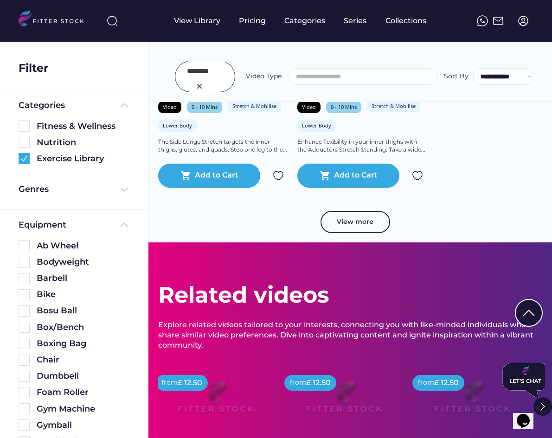
scroll to position [10193, 0]
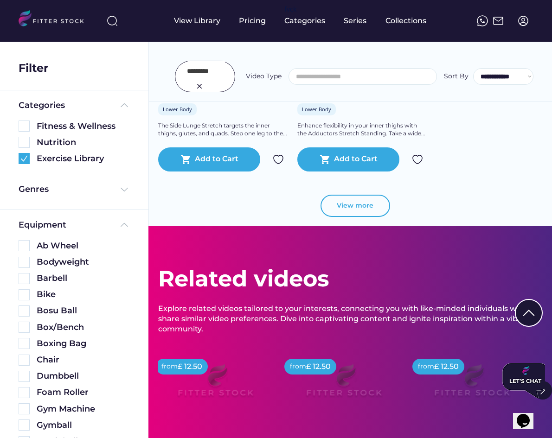
click at [370, 195] on button "View more" at bounding box center [355, 206] width 70 height 22
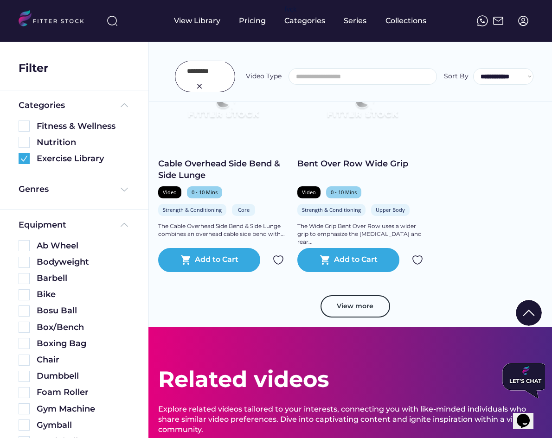
scroll to position [10763, 0]
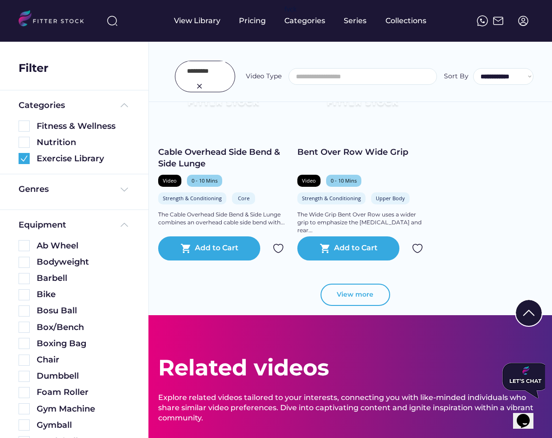
click at [372, 284] on button "View more" at bounding box center [355, 295] width 70 height 22
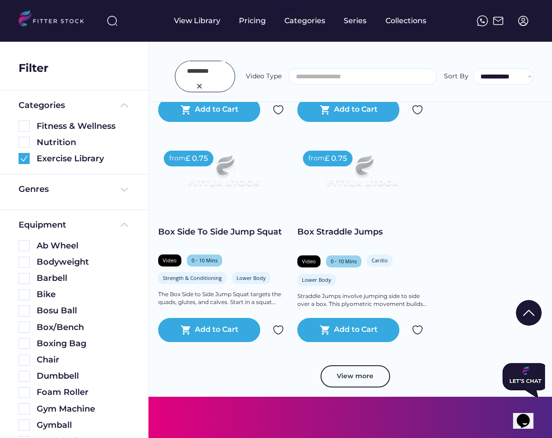
scroll to position [11345, 0]
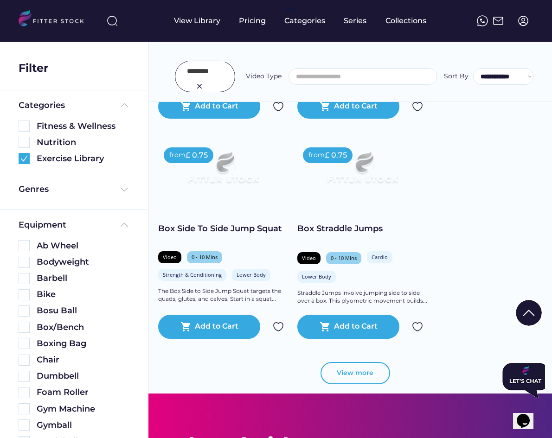
click at [366, 362] on button "View more" at bounding box center [355, 373] width 70 height 22
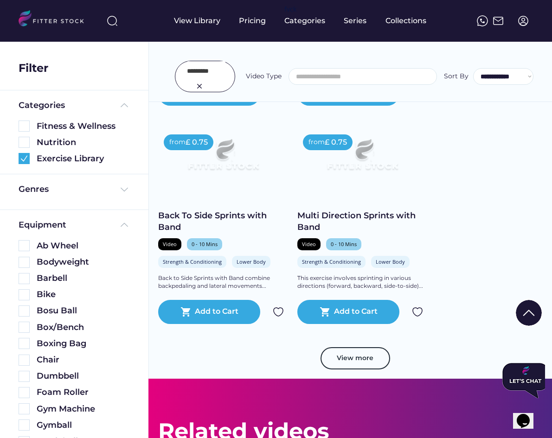
scroll to position [12055, 0]
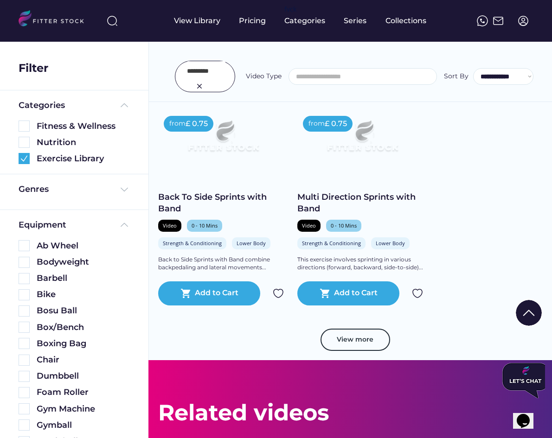
click at [367, 329] on button "View more" at bounding box center [355, 340] width 70 height 22
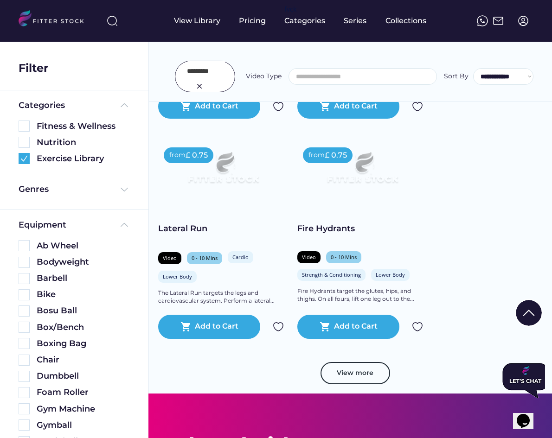
scroll to position [12696, 0]
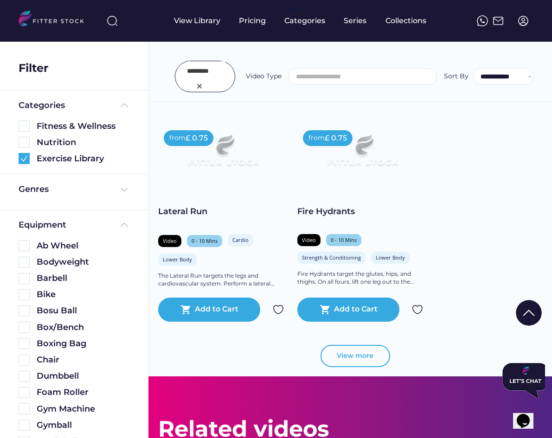
click at [365, 345] on button "View more" at bounding box center [355, 356] width 70 height 22
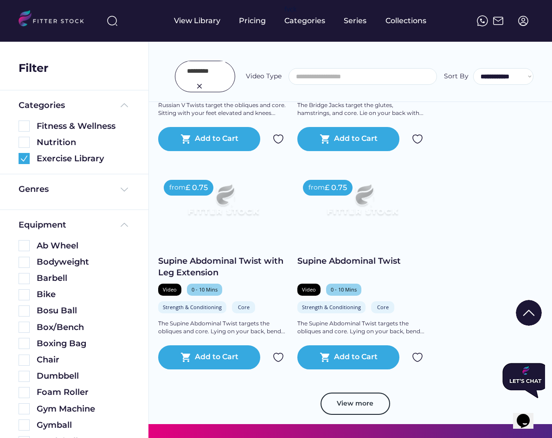
scroll to position [13330, 0]
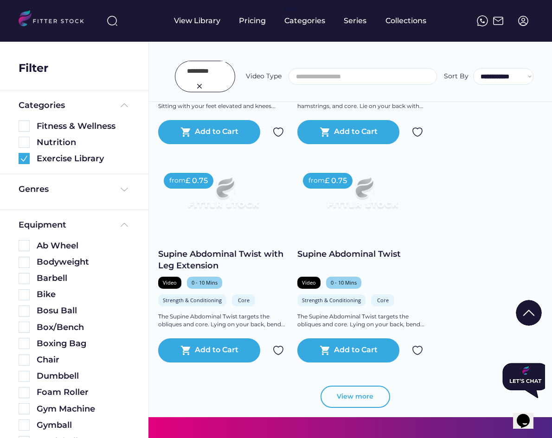
click at [370, 386] on button "View more" at bounding box center [355, 397] width 70 height 22
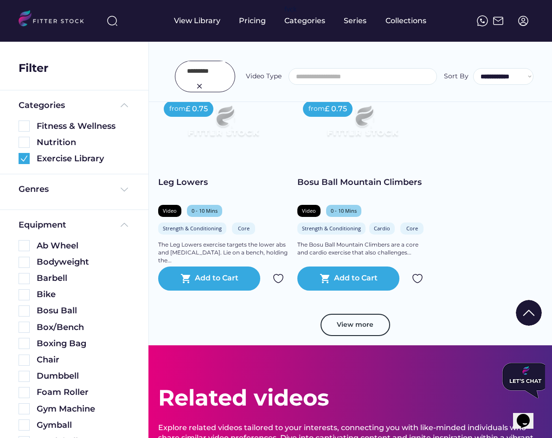
scroll to position [14058, 0]
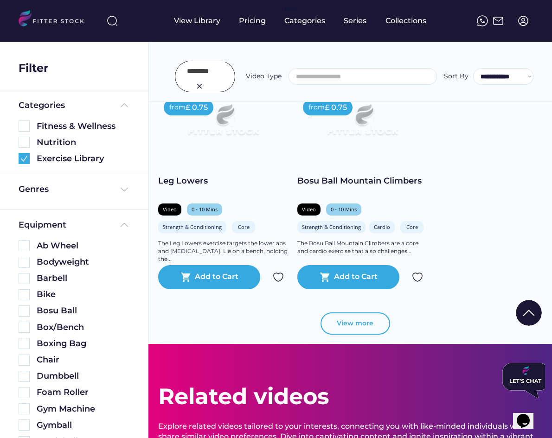
click at [361, 312] on button "View more" at bounding box center [355, 323] width 70 height 22
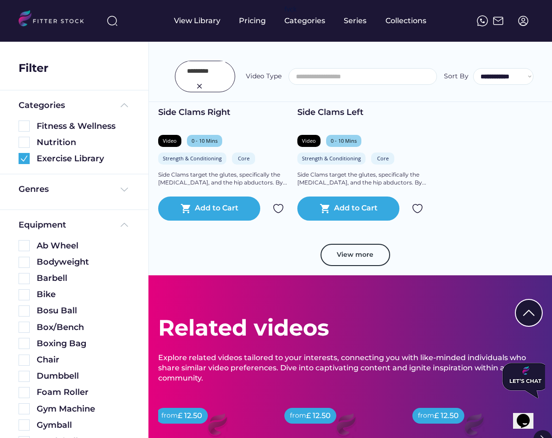
scroll to position [14789, 0]
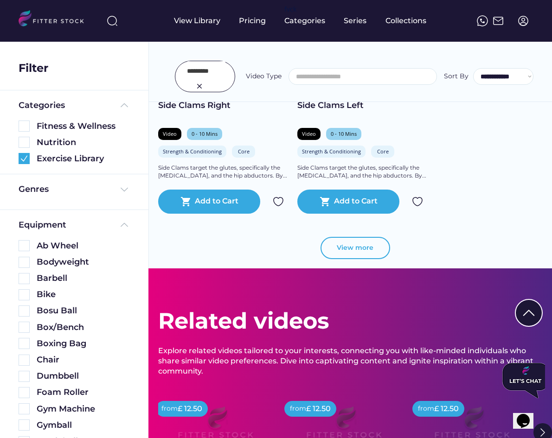
click at [364, 237] on button "View more" at bounding box center [355, 248] width 70 height 22
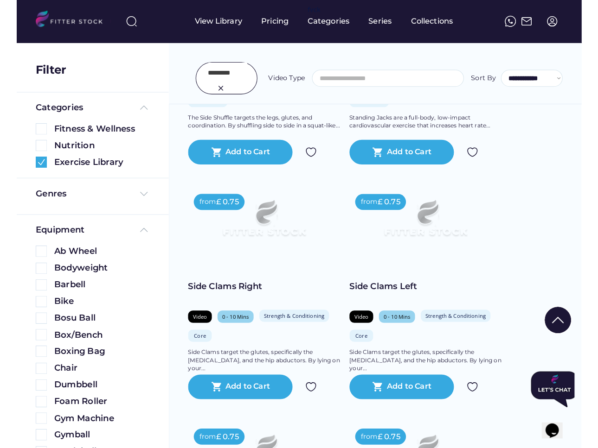
scroll to position [10245, 0]
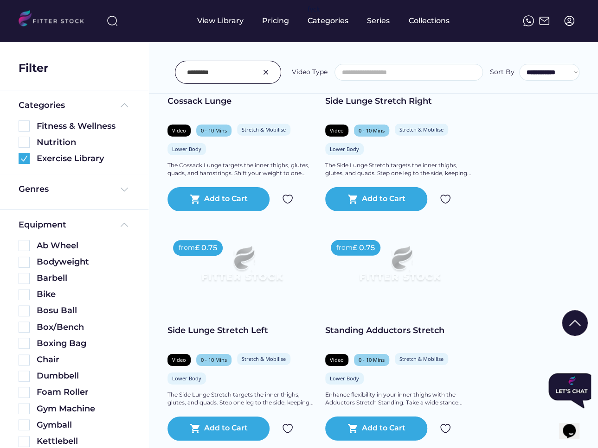
drag, startPoint x: 224, startPoint y: 70, endPoint x: 129, endPoint y: 70, distance: 95.0
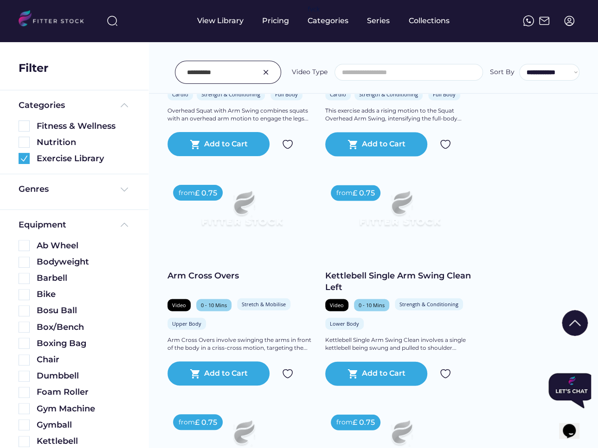
scroll to position [822, 0]
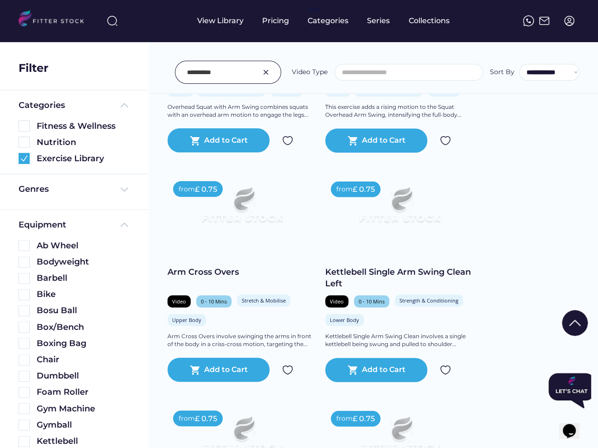
click at [517, 281] on div "from £ 0.75 Rope Ski Battle Video 0 - 10 Mins Cardio Rehabilitation Core Rope S…" at bounding box center [373, 165] width 412 height 1352
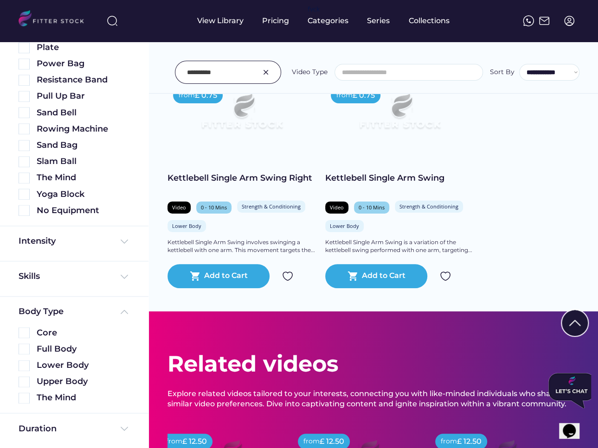
scroll to position [247, 0]
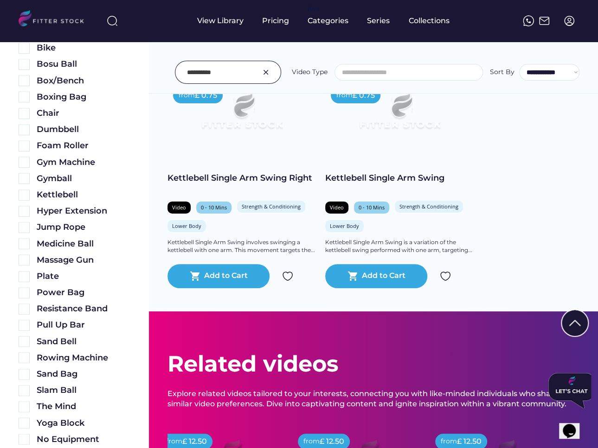
click at [216, 74] on input "input" at bounding box center [216, 72] width 59 height 19
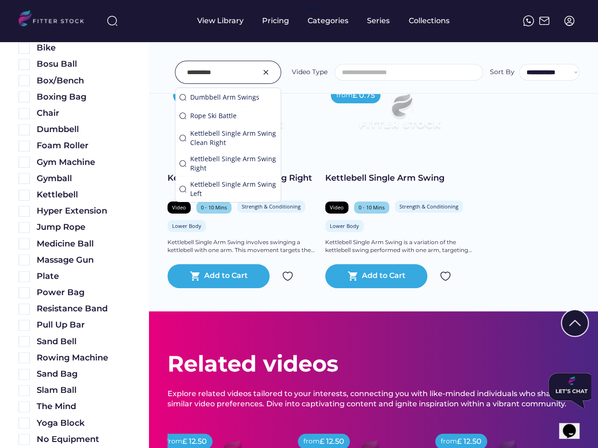
click at [216, 74] on input "input" at bounding box center [216, 72] width 59 height 19
type input "**********"
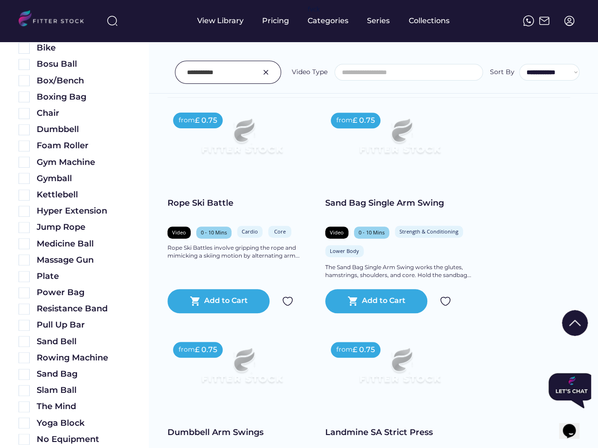
scroll to position [215, 0]
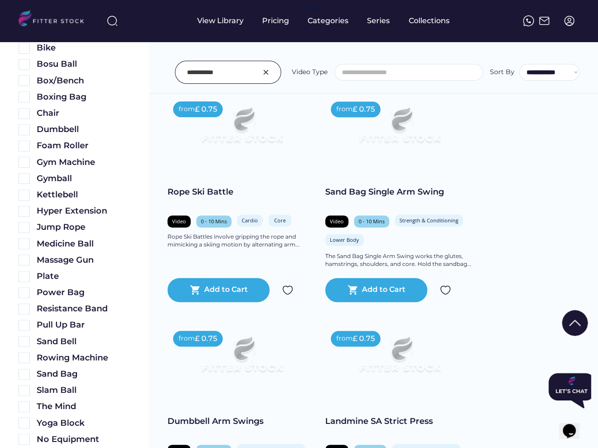
click at [240, 72] on input "input" at bounding box center [216, 72] width 59 height 19
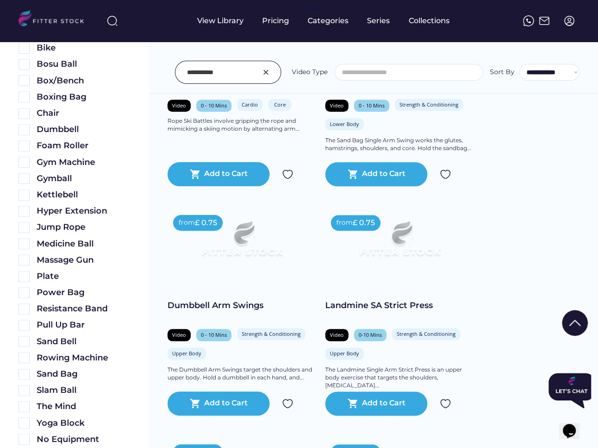
scroll to position [0, 0]
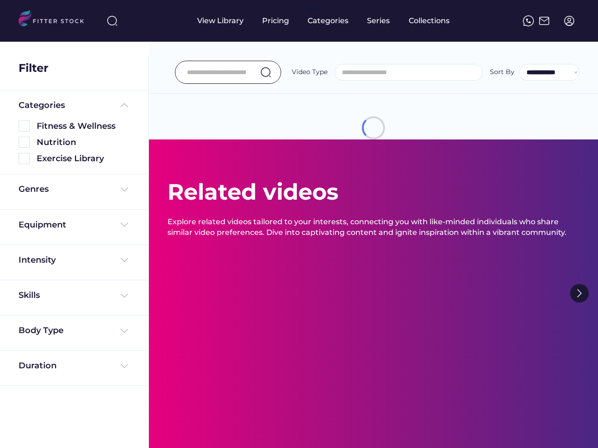
select select
select select "**********"
click at [224, 75] on input "input" at bounding box center [216, 72] width 59 height 19
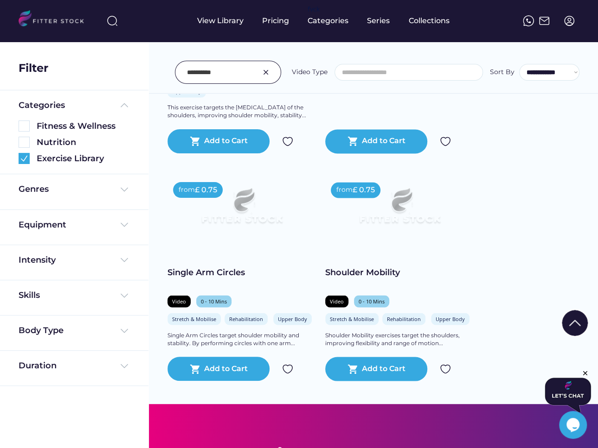
scroll to position [620, 0]
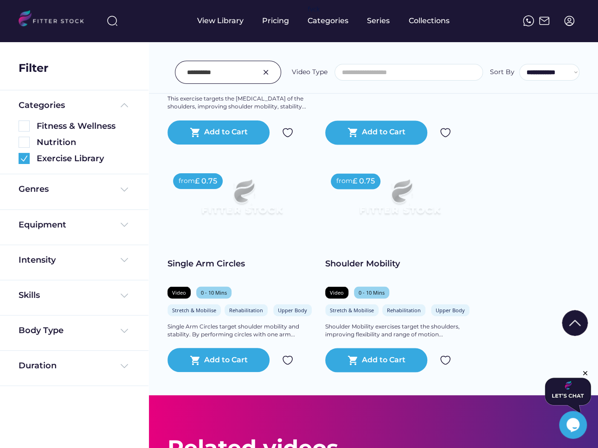
click at [240, 72] on input "input" at bounding box center [216, 72] width 59 height 19
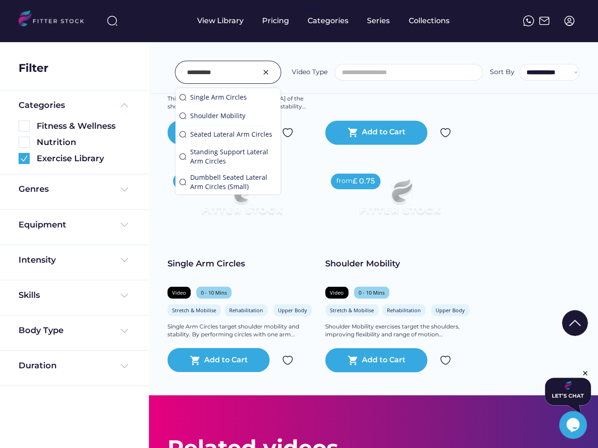
click at [240, 72] on input "input" at bounding box center [216, 72] width 59 height 19
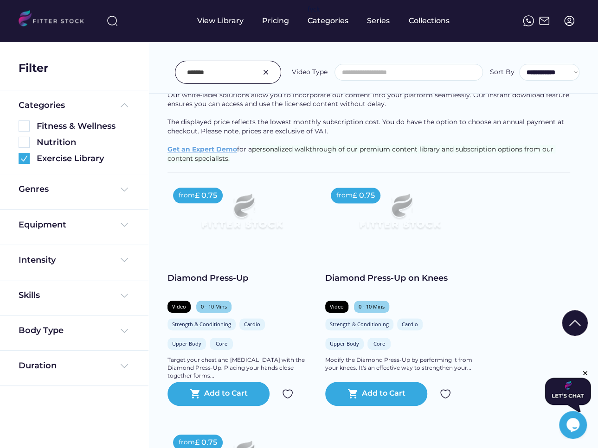
scroll to position [149, 0]
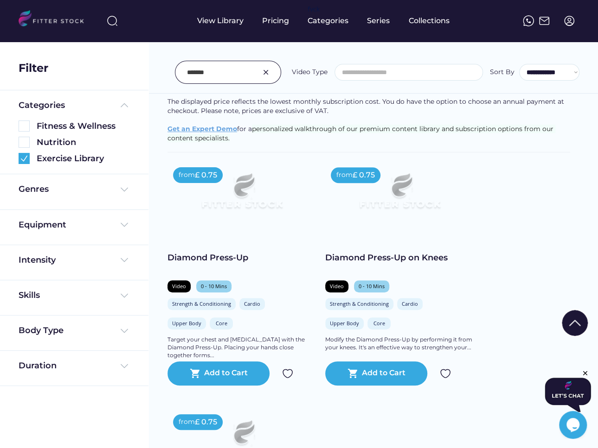
click at [219, 73] on input "input" at bounding box center [216, 72] width 59 height 19
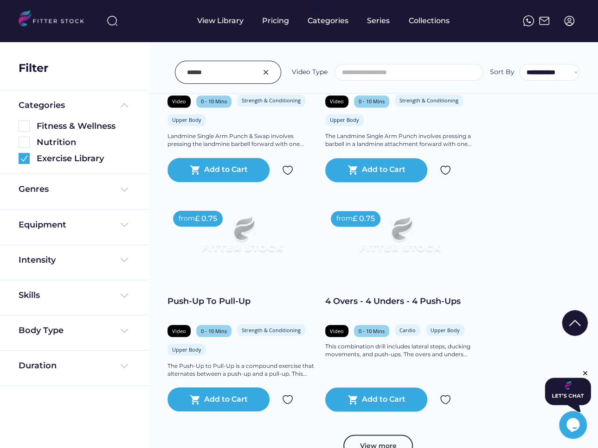
scroll to position [654, 0]
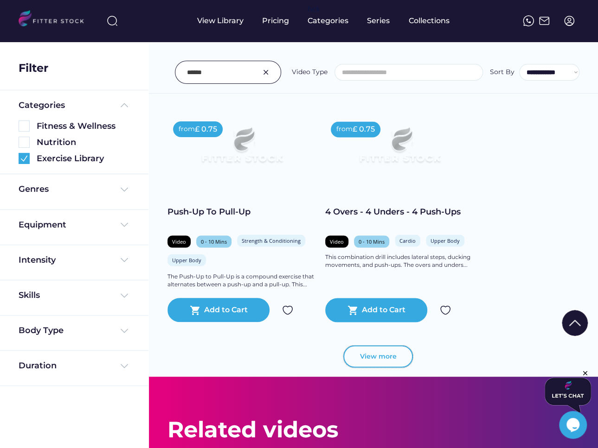
click at [382, 355] on button "View more" at bounding box center [378, 356] width 70 height 22
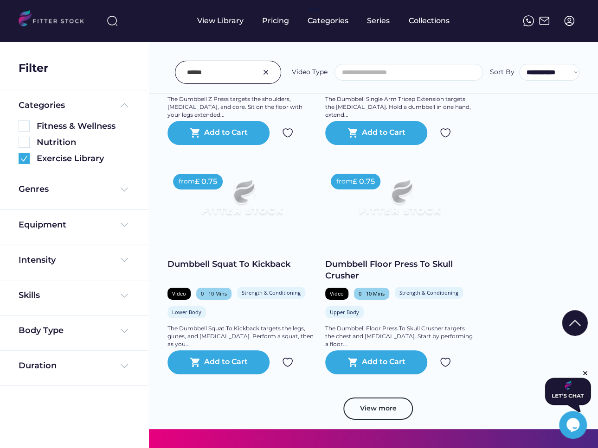
scroll to position [1291, 0]
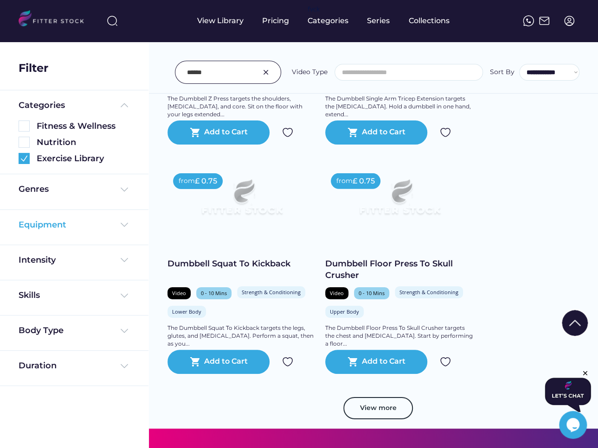
click at [50, 225] on div "Equipment" at bounding box center [43, 225] width 48 height 12
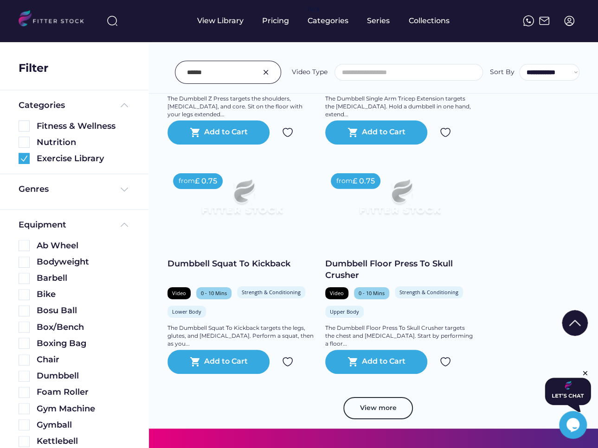
scroll to position [32, 0]
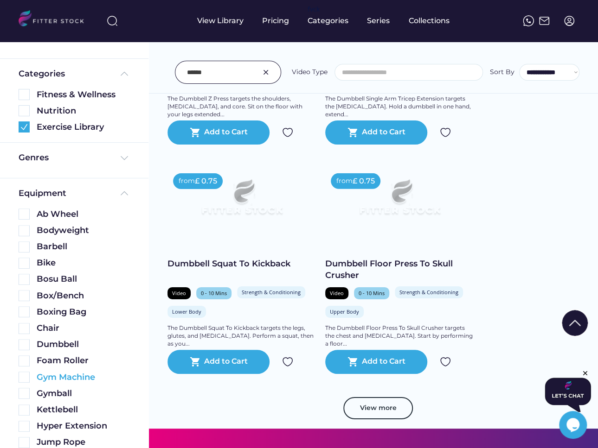
click at [26, 376] on img at bounding box center [24, 377] width 11 height 11
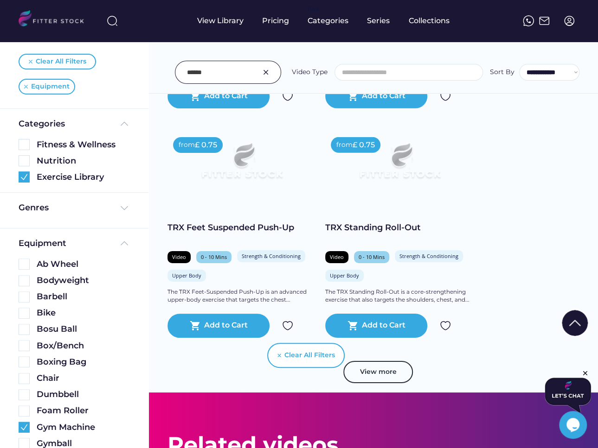
scroll to position [1329, 0]
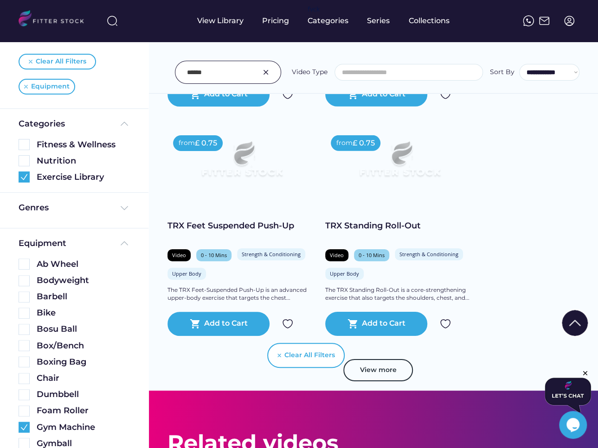
click at [382, 376] on button "View more" at bounding box center [378, 370] width 70 height 22
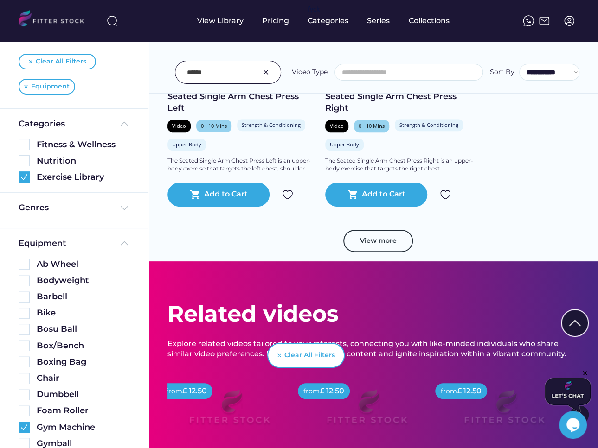
scroll to position [2150, 0]
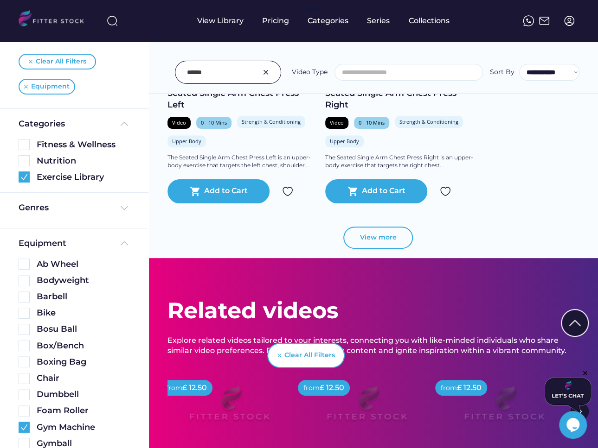
click at [360, 237] on button "View more" at bounding box center [378, 238] width 70 height 22
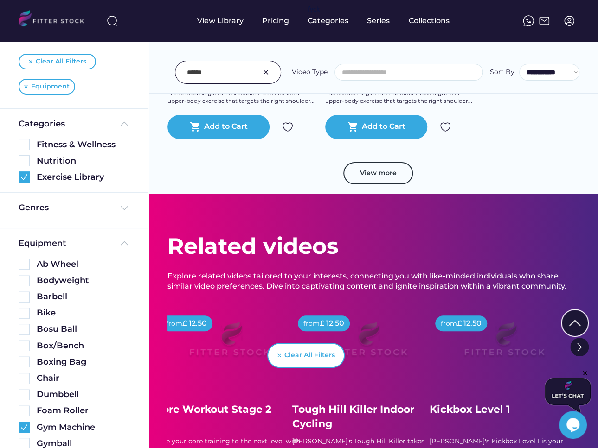
scroll to position [2921, 0]
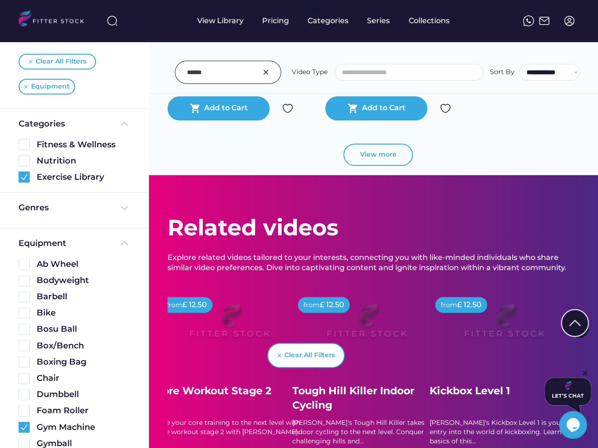
click at [392, 161] on button "View more" at bounding box center [378, 155] width 70 height 22
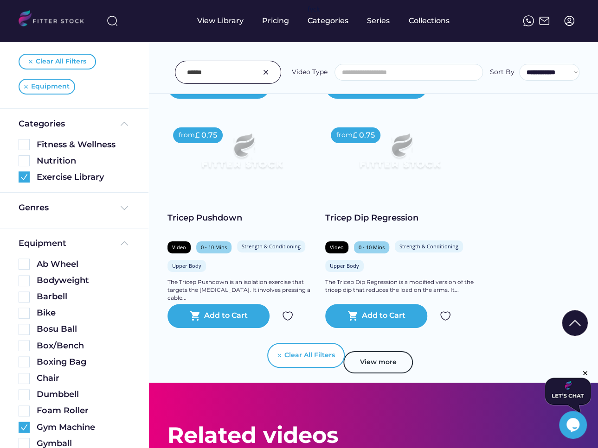
scroll to position [3424, 0]
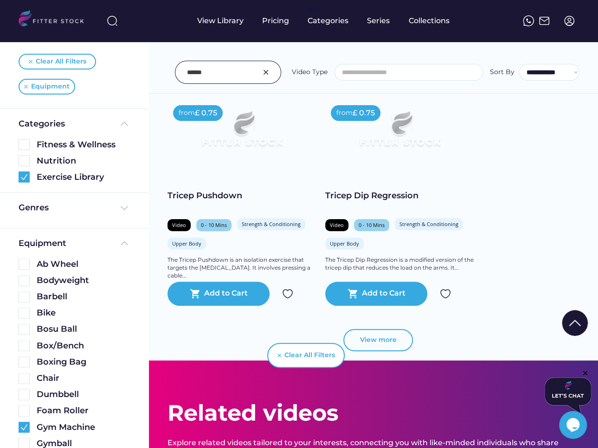
click at [398, 334] on button "View more" at bounding box center [378, 340] width 70 height 22
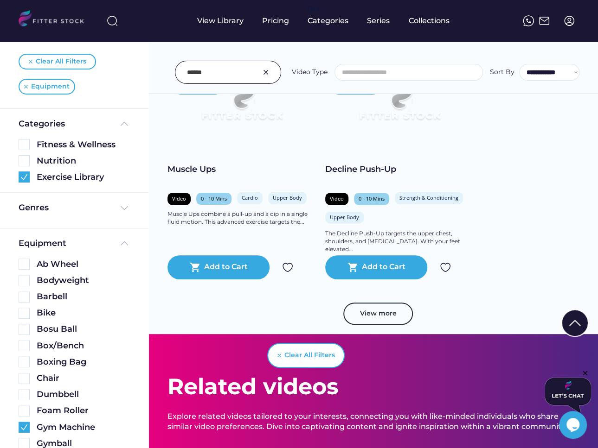
scroll to position [4162, 0]
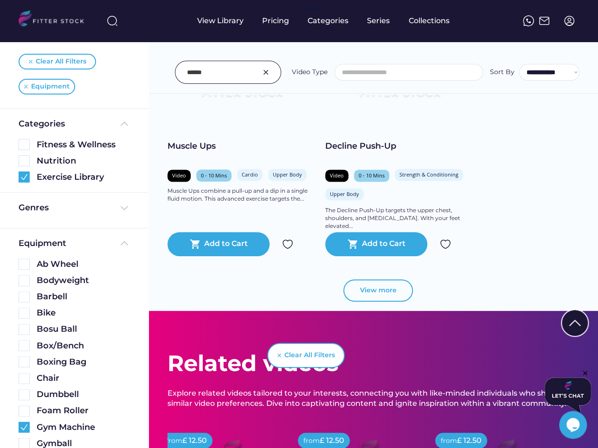
click at [366, 300] on button "View more" at bounding box center [378, 291] width 70 height 22
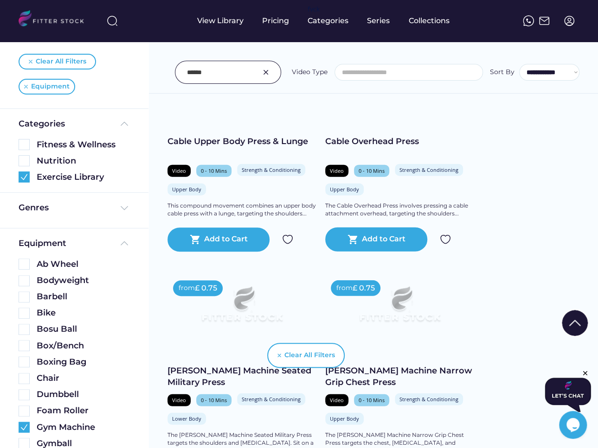
scroll to position [4800, 0]
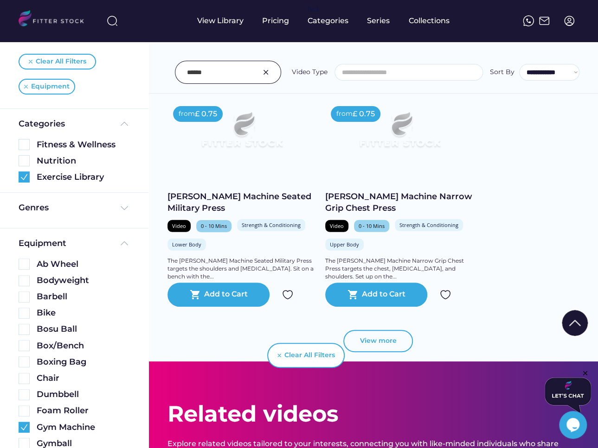
click at [384, 344] on button "View more" at bounding box center [378, 341] width 70 height 22
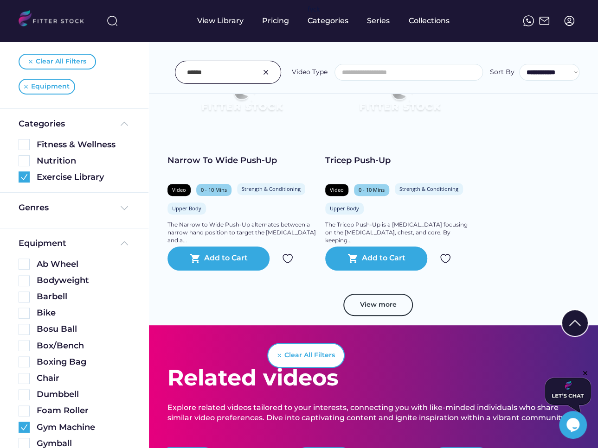
scroll to position [5547, 0]
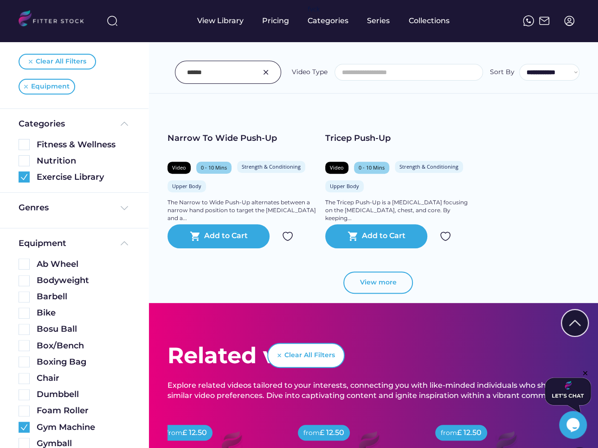
click at [401, 284] on button "View more" at bounding box center [378, 283] width 70 height 22
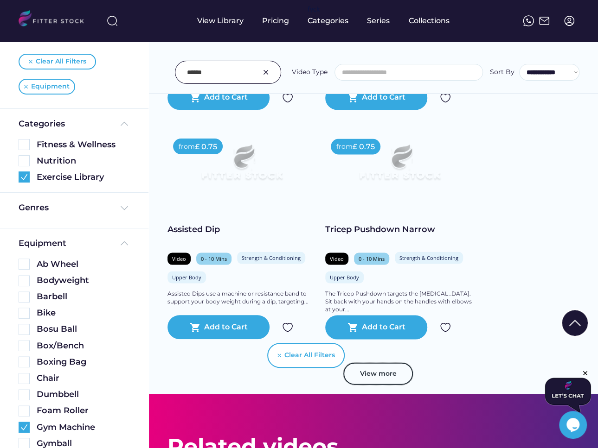
scroll to position [6150, 0]
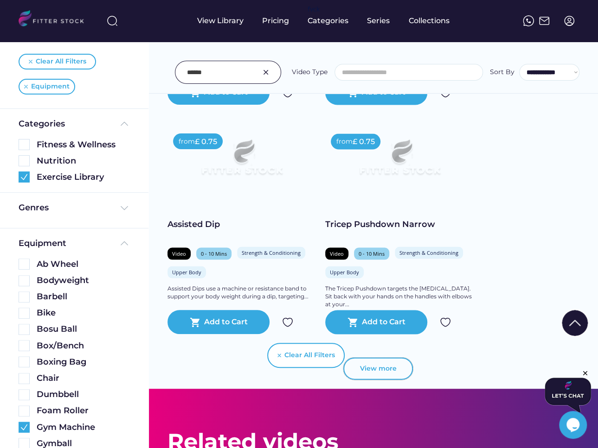
click at [386, 365] on button "View more" at bounding box center [378, 368] width 70 height 22
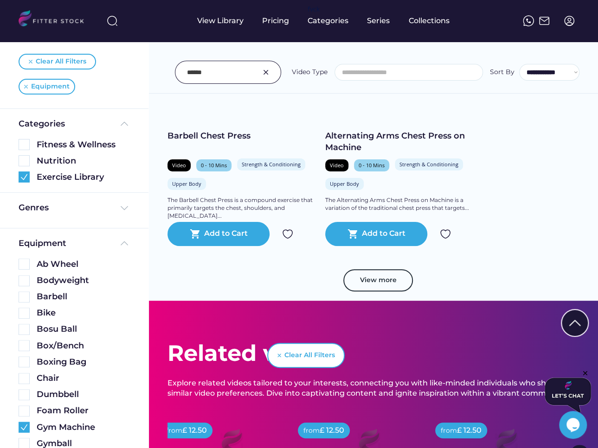
scroll to position [6927, 0]
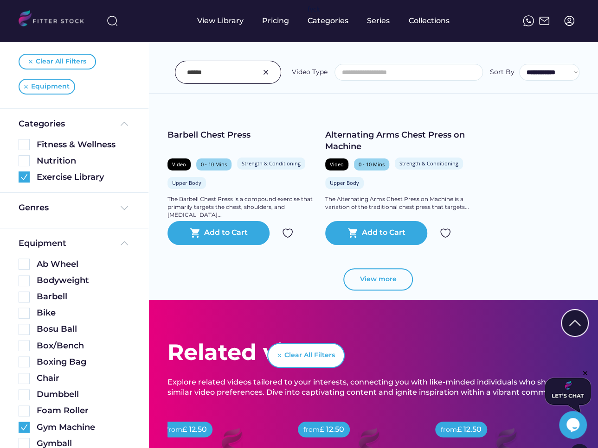
click at [378, 281] on button "View more" at bounding box center [378, 279] width 70 height 22
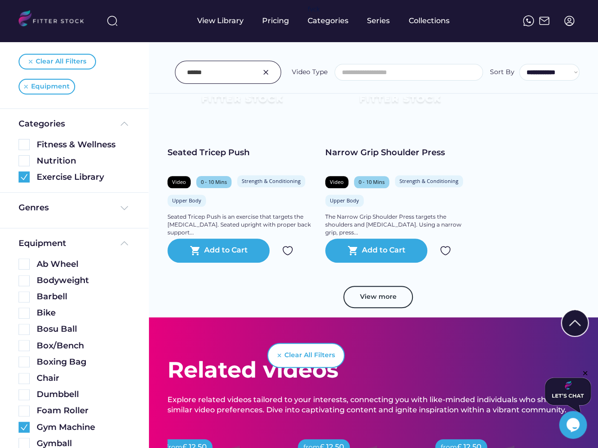
scroll to position [7629, 0]
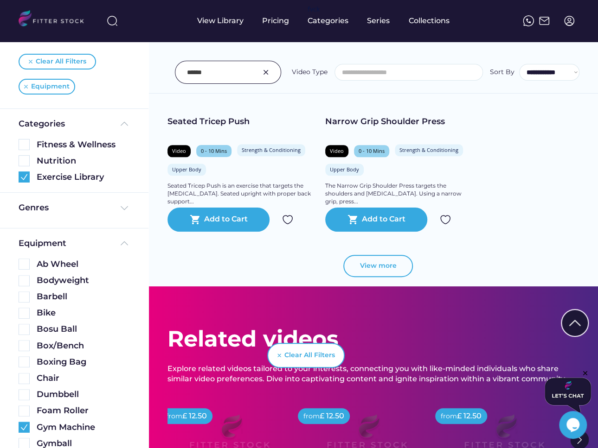
click at [394, 259] on button "View more" at bounding box center [378, 266] width 70 height 22
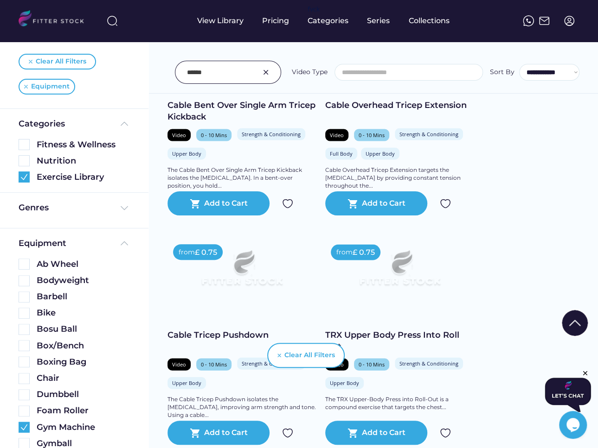
scroll to position [785, 0]
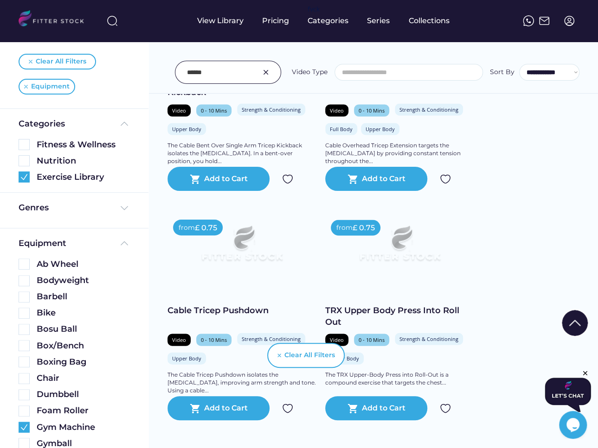
click at [214, 62] on div at bounding box center [228, 72] width 106 height 23
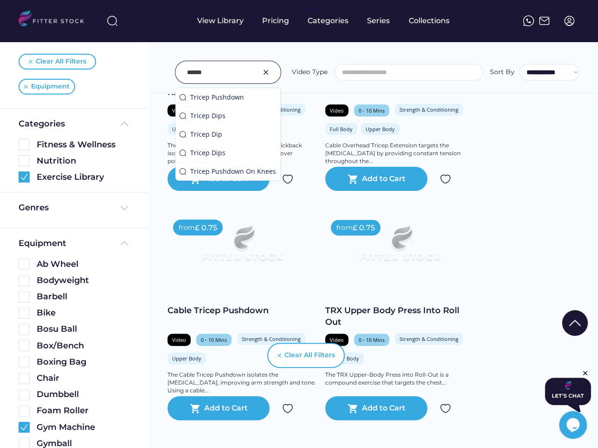
click at [216, 71] on input "input" at bounding box center [216, 72] width 59 height 19
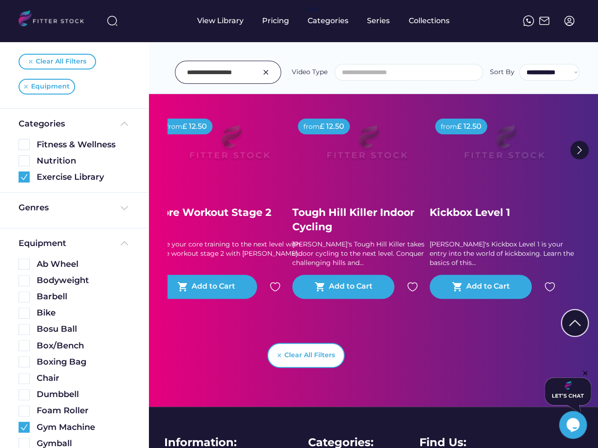
scroll to position [0, 0]
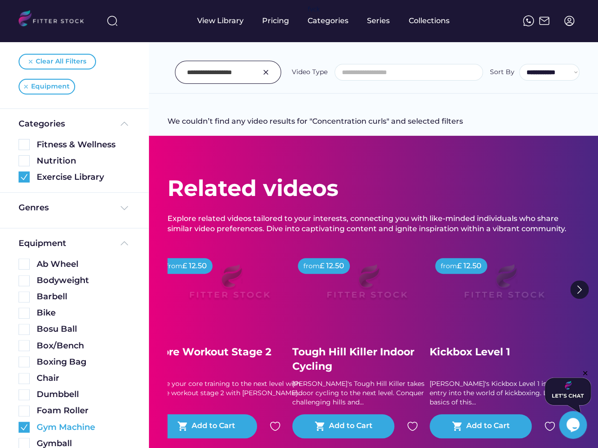
click at [23, 426] on img at bounding box center [24, 427] width 11 height 11
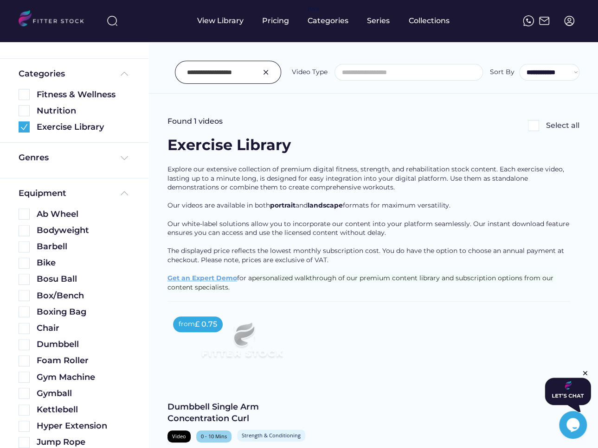
click at [214, 63] on input "input" at bounding box center [216, 72] width 59 height 19
click at [214, 74] on input "input" at bounding box center [216, 72] width 59 height 19
type input "*****"
click at [223, 75] on input "input" at bounding box center [216, 72] width 59 height 19
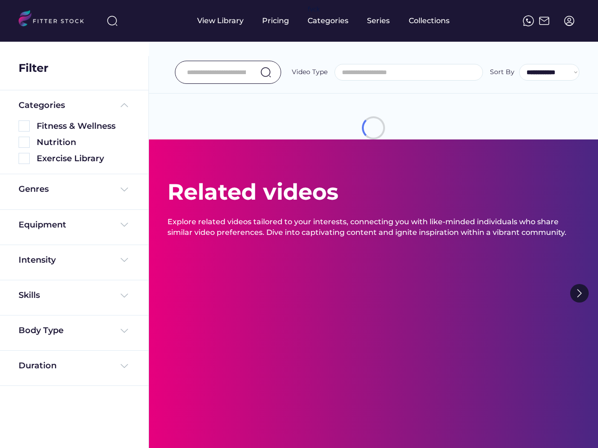
select select
select select "**********"
click at [215, 80] on input "input" at bounding box center [216, 72] width 59 height 19
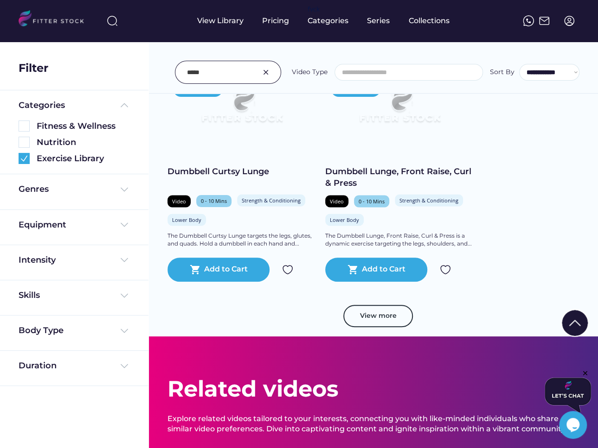
scroll to position [729, 0]
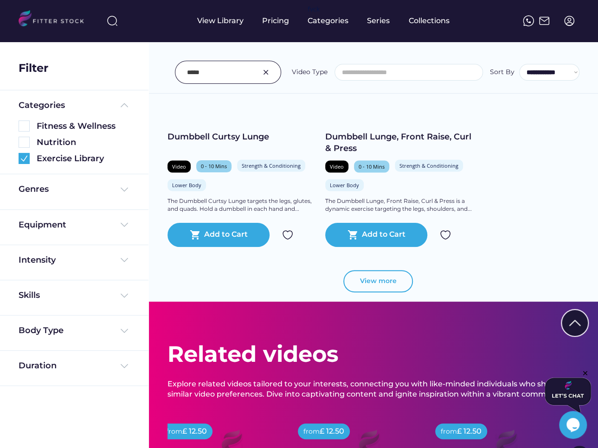
click at [369, 286] on button "View more" at bounding box center [378, 281] width 70 height 22
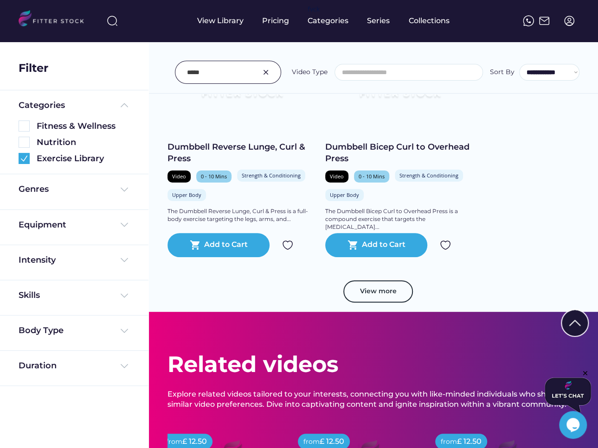
scroll to position [1428, 0]
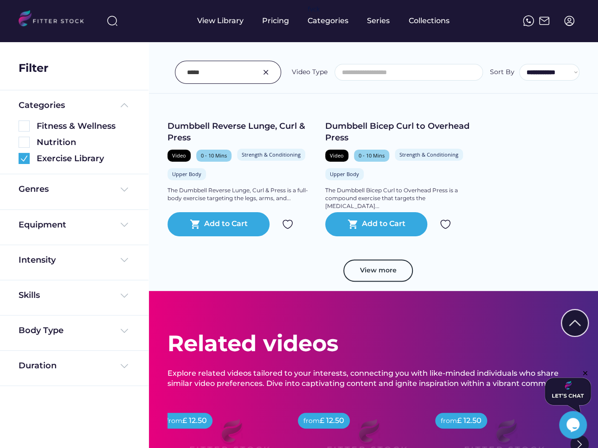
click at [388, 270] on button "View more" at bounding box center [378, 271] width 70 height 22
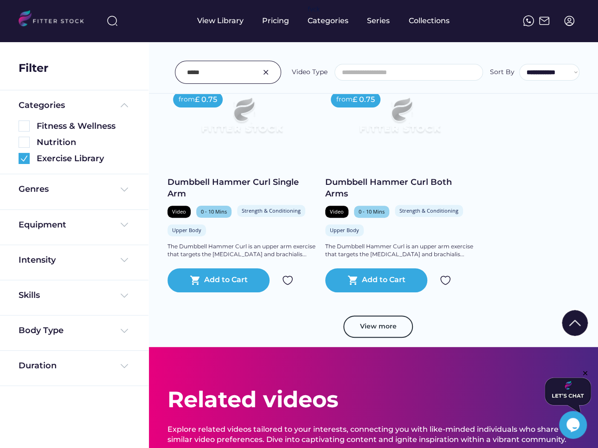
scroll to position [2062, 0]
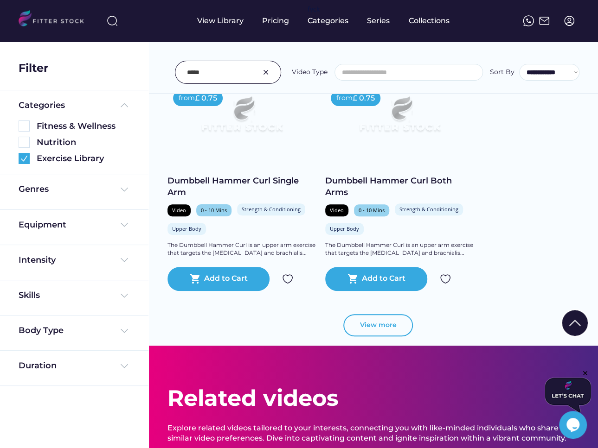
click at [384, 323] on button "View more" at bounding box center [378, 325] width 70 height 22
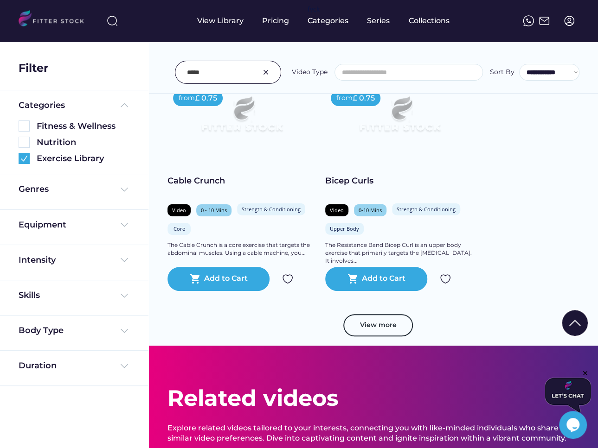
scroll to position [2757, 0]
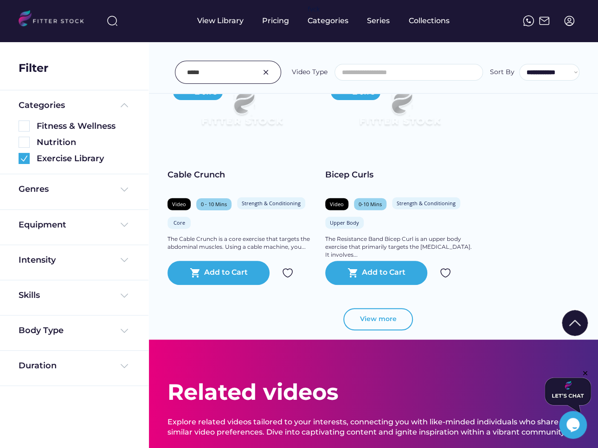
click at [372, 319] on button "View more" at bounding box center [378, 319] width 70 height 22
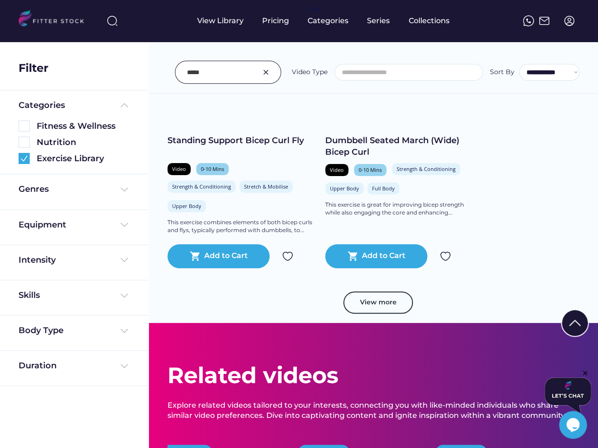
scroll to position [3517, 0]
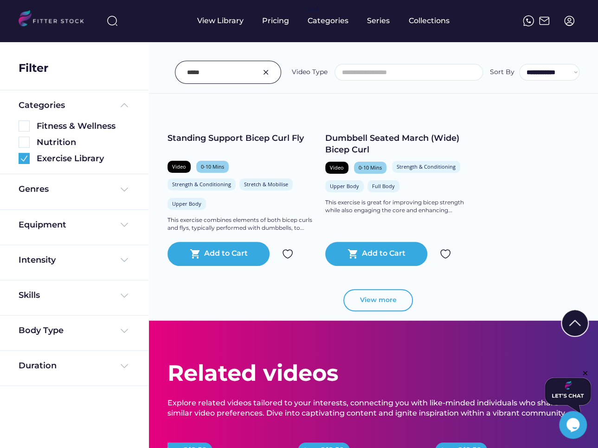
click at [390, 299] on button "View more" at bounding box center [378, 300] width 70 height 22
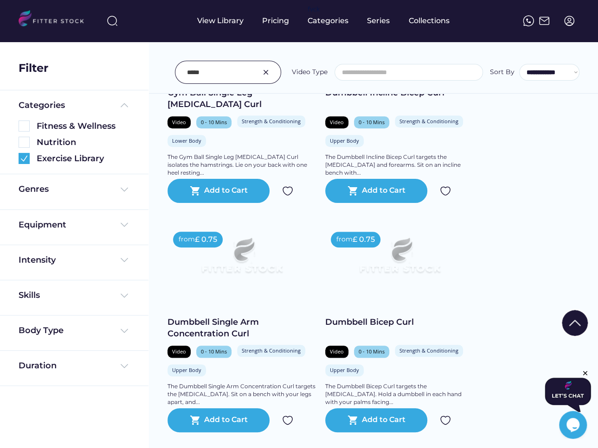
scroll to position [327, 0]
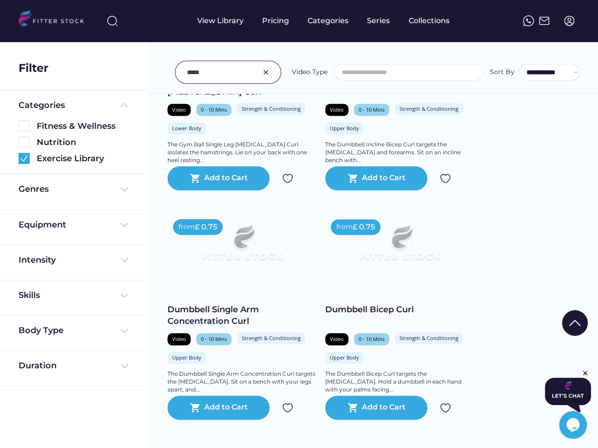
click at [218, 73] on input "input" at bounding box center [216, 72] width 59 height 19
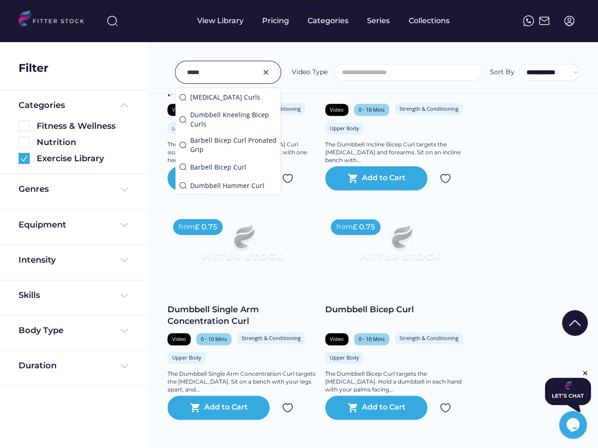
paste input "**********"
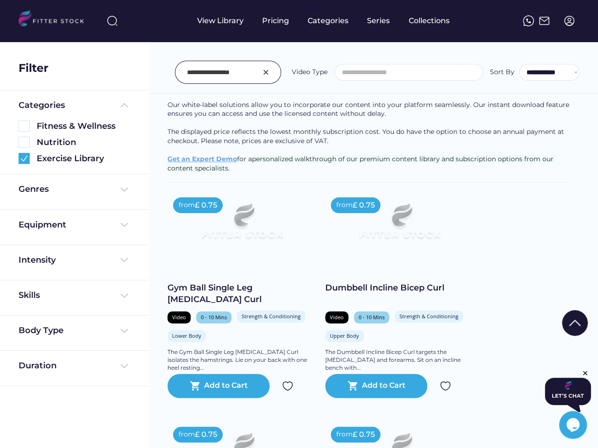
scroll to position [0, 0]
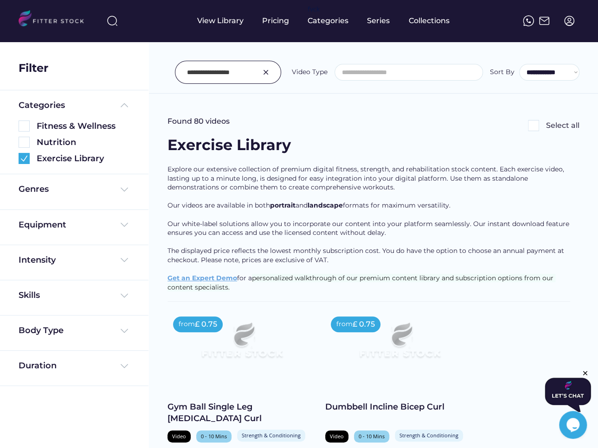
click at [241, 73] on input "input" at bounding box center [216, 72] width 59 height 19
click at [232, 70] on input "input" at bounding box center [216, 72] width 59 height 19
click at [48, 322] on div "Body Type" at bounding box center [74, 333] width 148 height 35
click at [49, 328] on div "Body Type" at bounding box center [41, 331] width 45 height 12
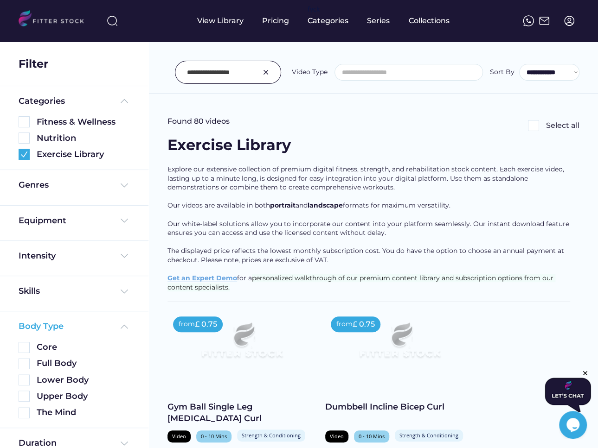
scroll to position [0, 0]
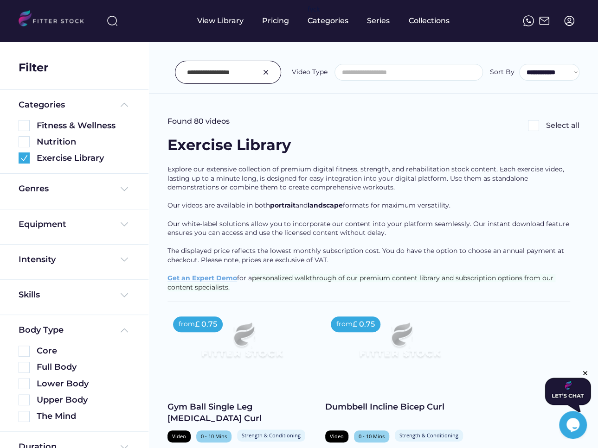
drag, startPoint x: 213, startPoint y: 73, endPoint x: 169, endPoint y: 73, distance: 44.0
click at [169, 73] on div "**********" at bounding box center [373, 72] width 412 height 23
type input "**********"
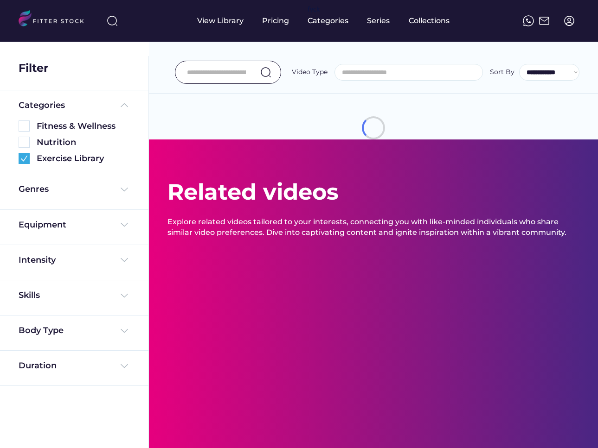
select select
select select "**********"
click at [228, 71] on input "input" at bounding box center [216, 72] width 59 height 19
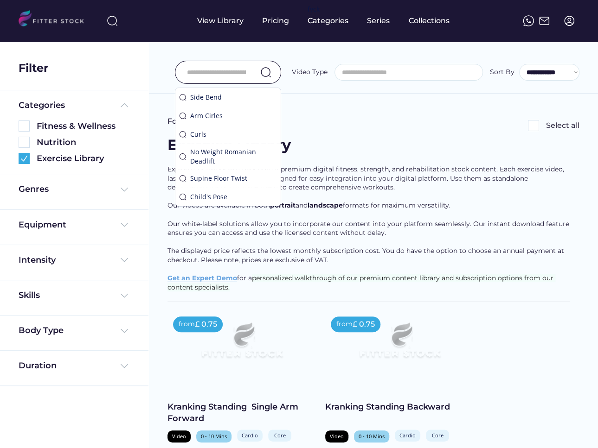
paste input "**********"
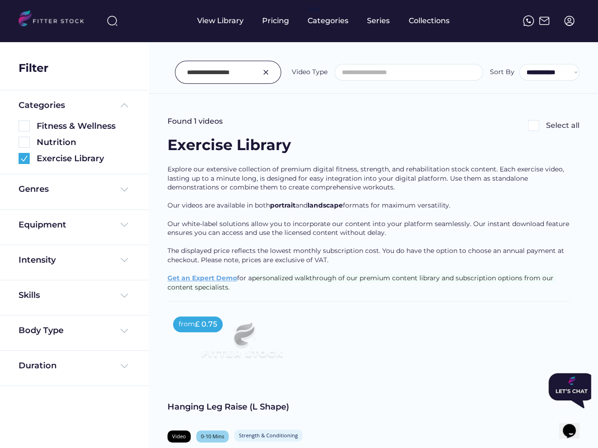
drag, startPoint x: 213, startPoint y: 72, endPoint x: 179, endPoint y: 72, distance: 33.8
click at [179, 72] on div at bounding box center [228, 72] width 106 height 23
type input "**********"
click at [224, 74] on input "input" at bounding box center [216, 72] width 59 height 19
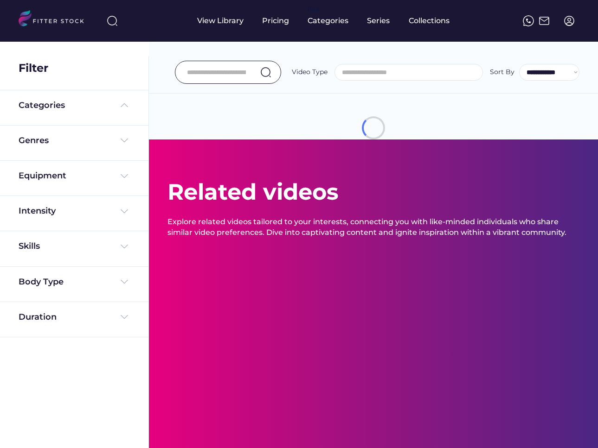
select select
select select "**********"
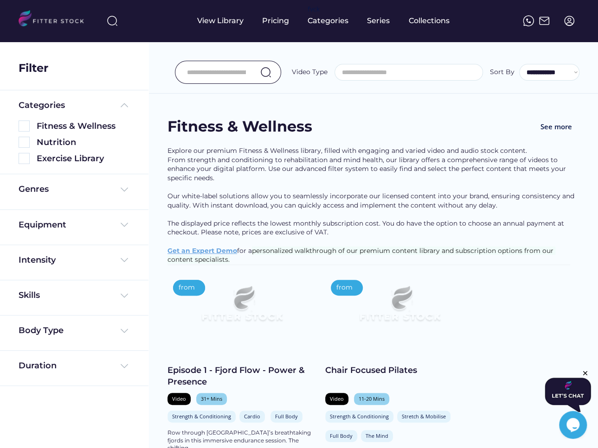
click at [216, 72] on input "input" at bounding box center [216, 72] width 59 height 19
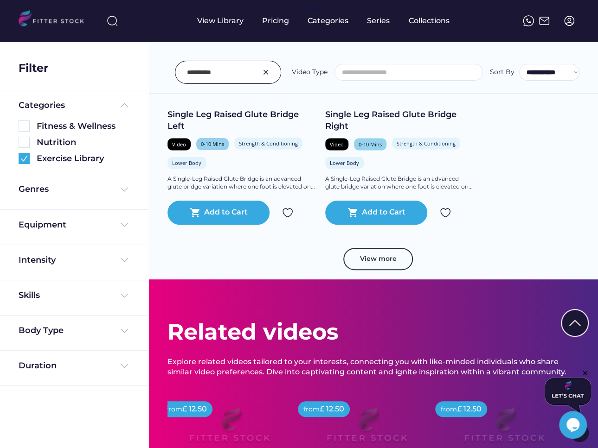
scroll to position [772, 0]
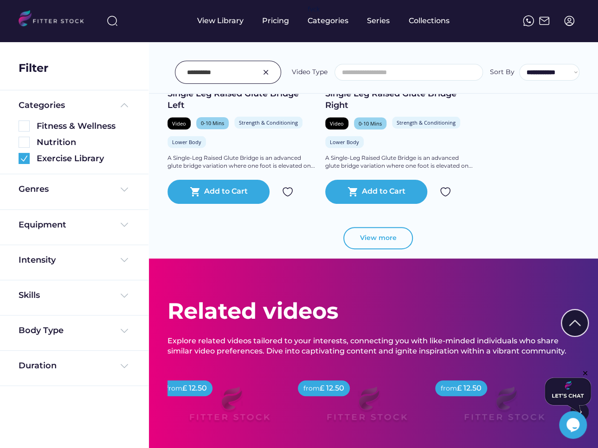
click at [383, 238] on button "View more" at bounding box center [378, 238] width 70 height 22
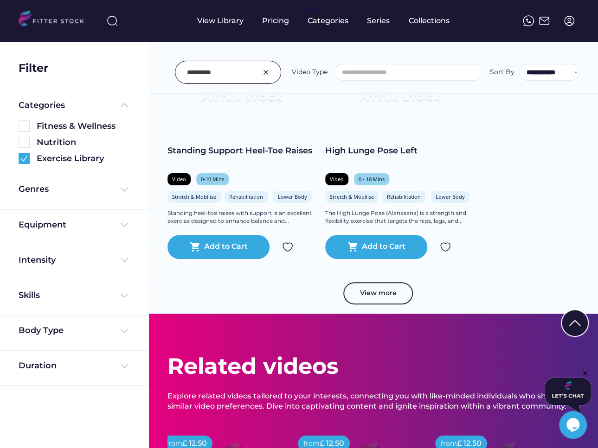
scroll to position [1417, 0]
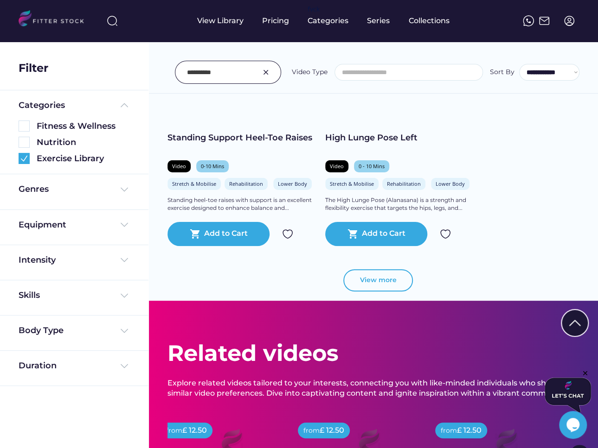
click at [396, 275] on button "View more" at bounding box center [378, 280] width 70 height 22
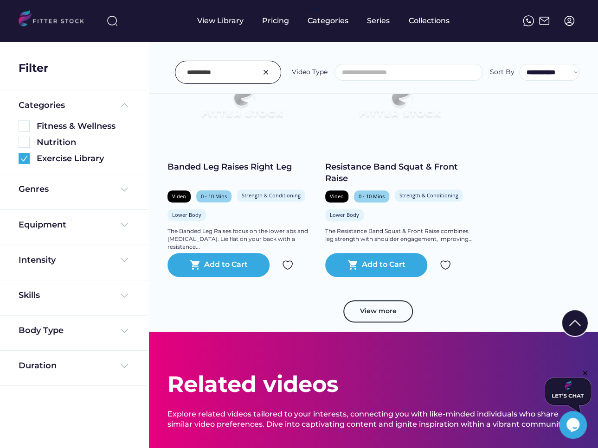
scroll to position [2076, 0]
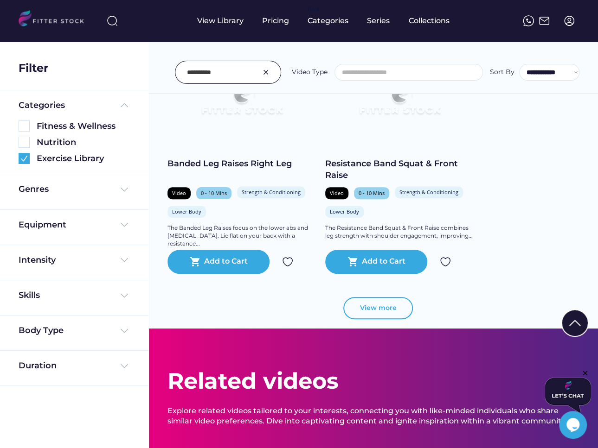
click at [396, 303] on button "View more" at bounding box center [378, 308] width 70 height 22
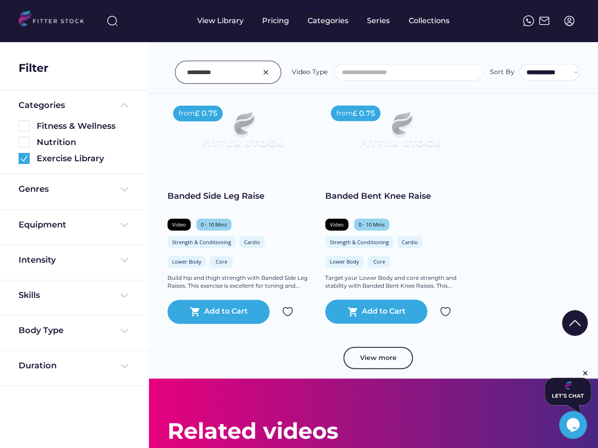
scroll to position [2752, 0]
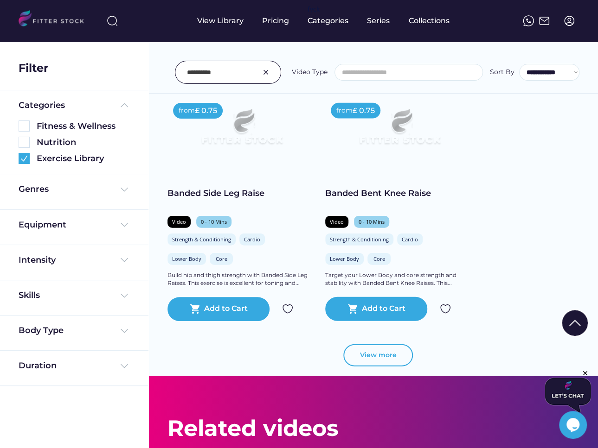
click at [393, 365] on button "View more" at bounding box center [378, 355] width 70 height 22
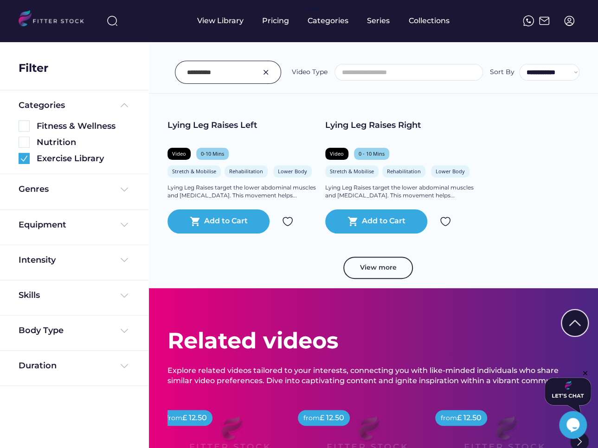
scroll to position [3529, 0]
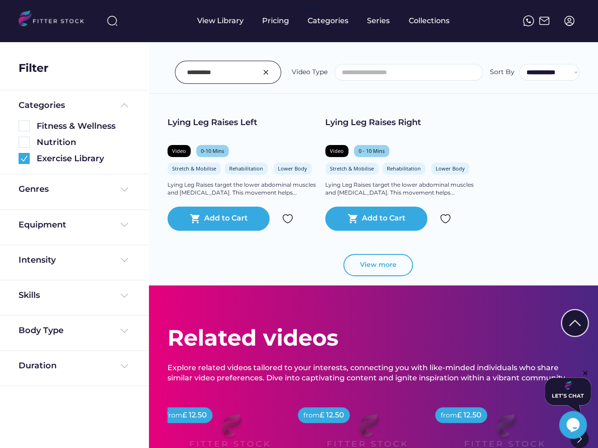
click at [397, 262] on button "View more" at bounding box center [378, 265] width 70 height 22
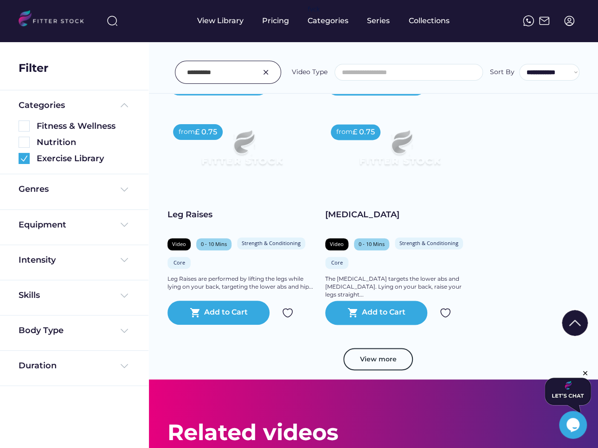
scroll to position [4142, 0]
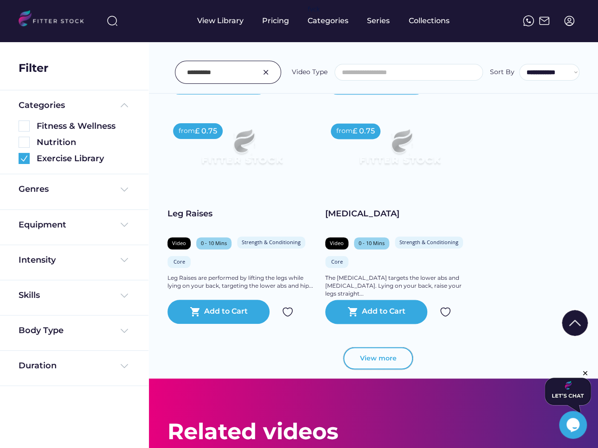
click at [389, 366] on button "View more" at bounding box center [378, 358] width 70 height 22
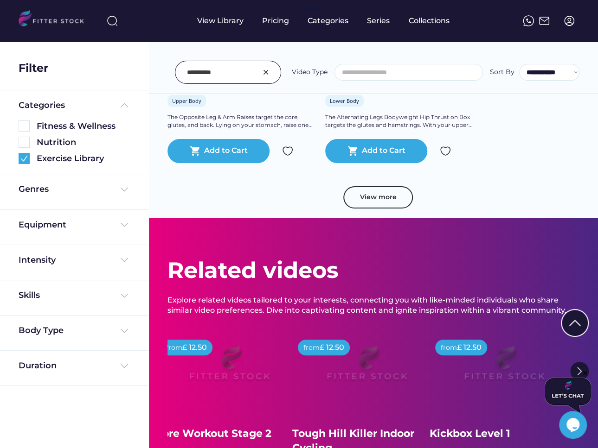
scroll to position [4999, 0]
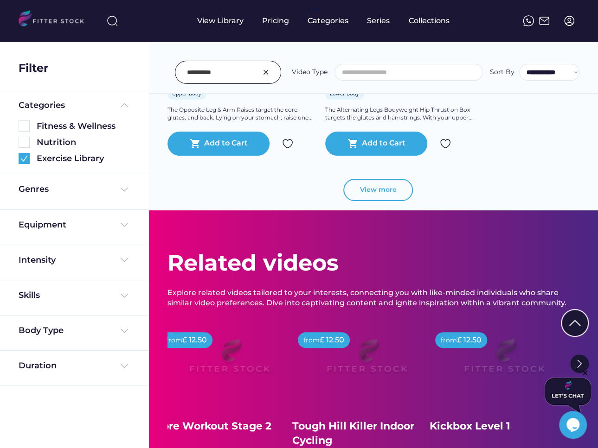
click at [388, 192] on button "View more" at bounding box center [378, 190] width 70 height 22
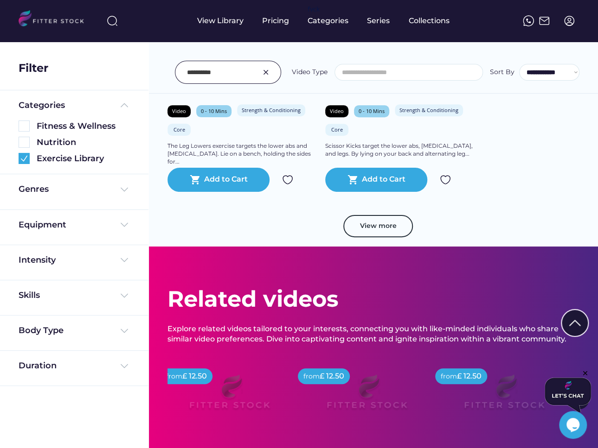
scroll to position [5654, 0]
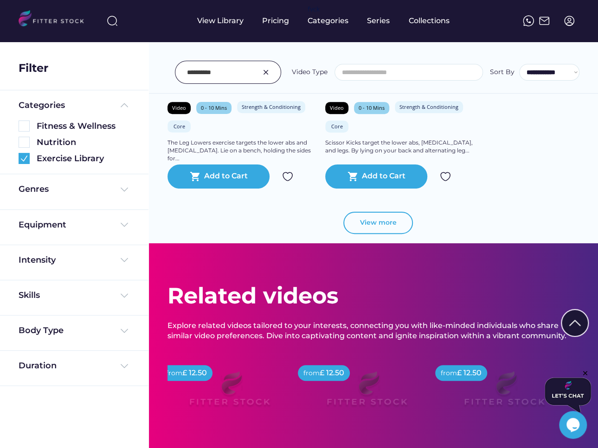
click at [381, 218] on button "View more" at bounding box center [378, 223] width 70 height 22
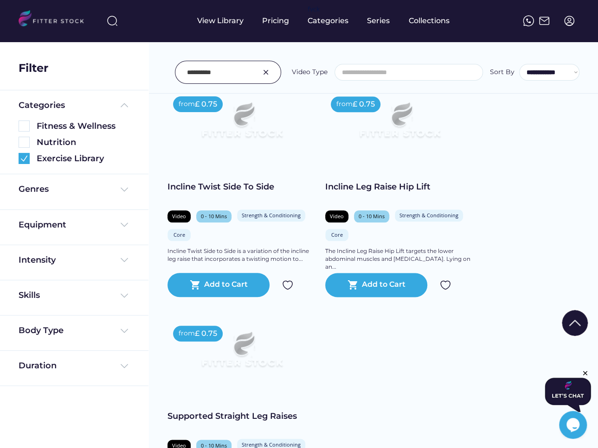
scroll to position [5773, 0]
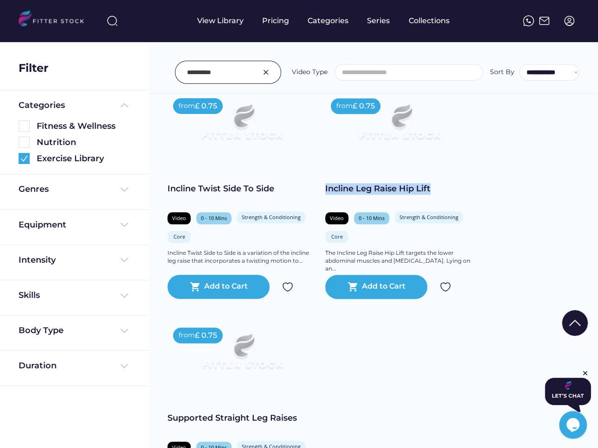
drag, startPoint x: 443, startPoint y: 192, endPoint x: 323, endPoint y: 191, distance: 120.6
copy div "Incline Leg Raise Hip Lift"
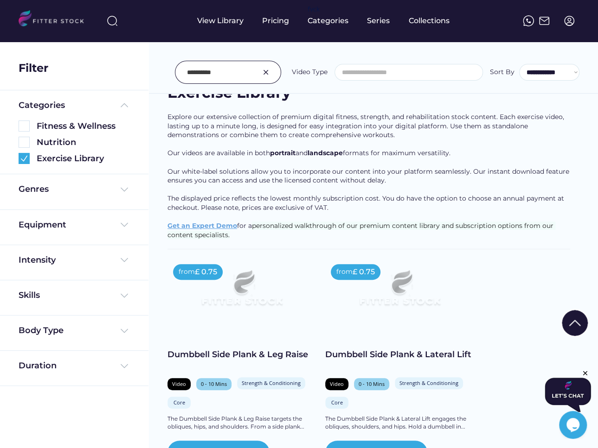
scroll to position [0, 0]
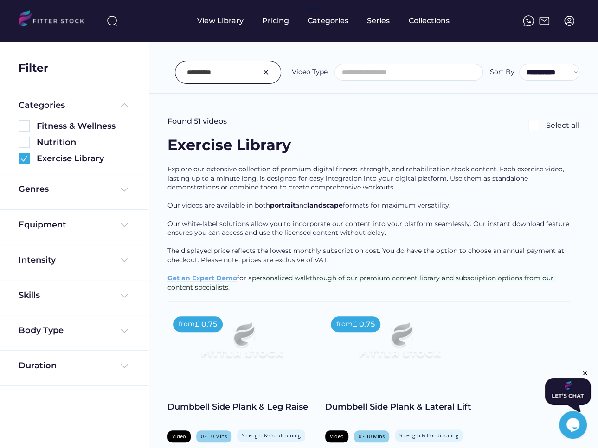
click at [223, 75] on input "input" at bounding box center [216, 72] width 59 height 19
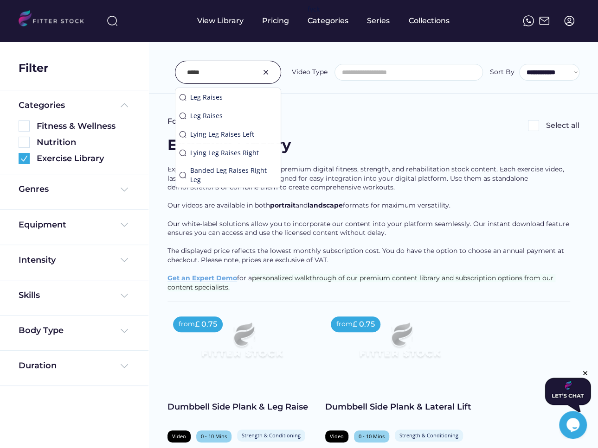
type input "*****"
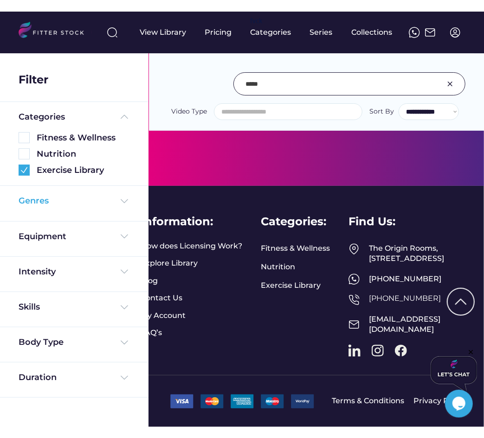
scroll to position [6669, 0]
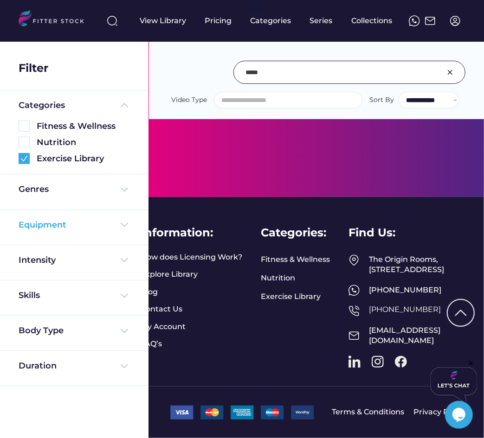
click at [46, 221] on div "Equipment" at bounding box center [43, 225] width 48 height 12
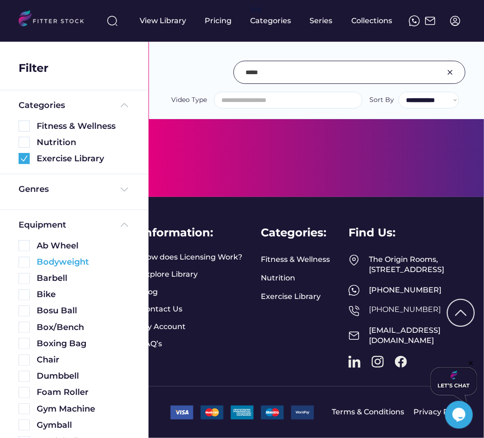
click at [24, 257] on img at bounding box center [24, 262] width 11 height 11
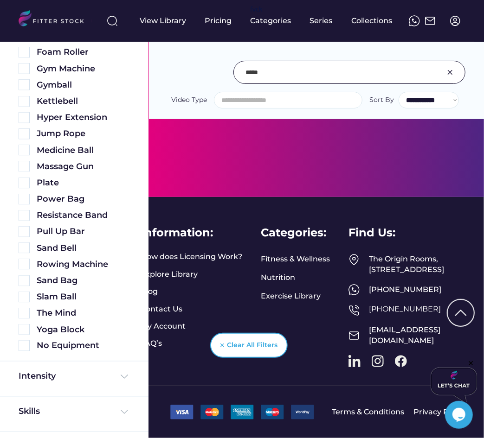
scroll to position [407, 0]
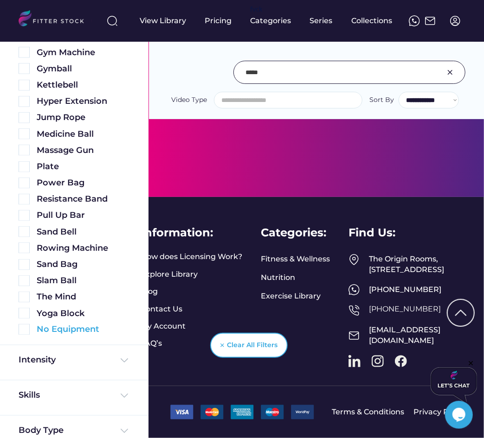
click at [22, 329] on img at bounding box center [24, 329] width 11 height 11
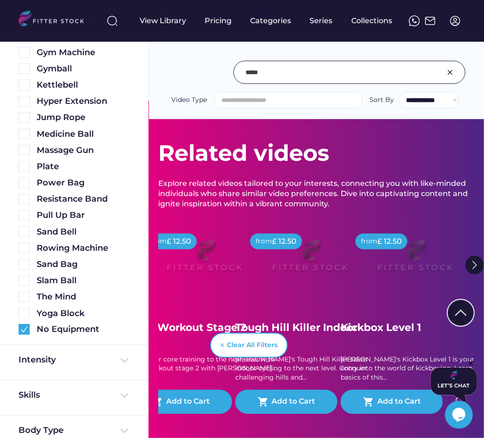
scroll to position [0, 0]
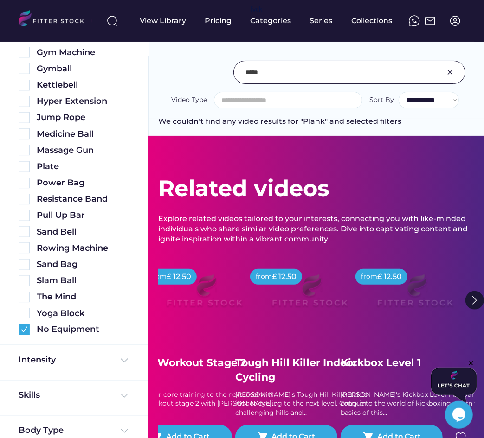
click at [452, 72] on img at bounding box center [449, 72] width 11 height 11
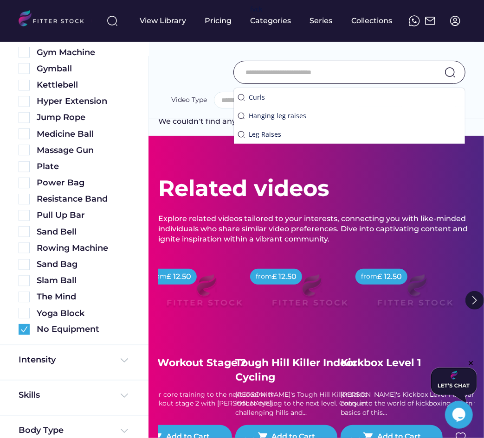
click at [340, 162] on div "Related videos Explore related videos tailored to your interests, connecting yo…" at bounding box center [316, 346] width 353 height 421
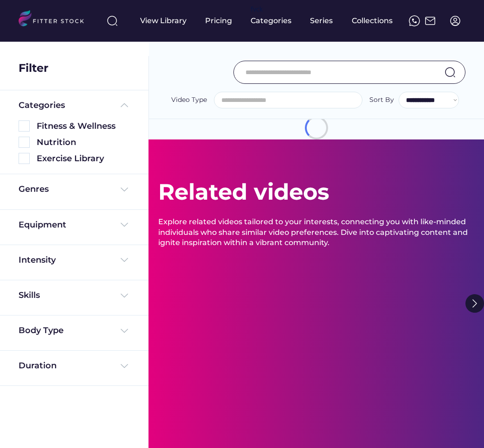
select select
select select "**********"
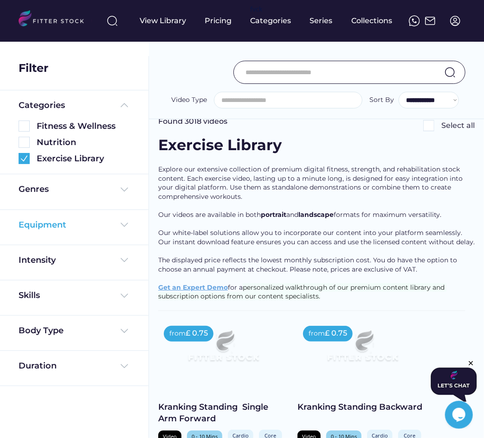
click at [47, 224] on div "Equipment" at bounding box center [43, 225] width 48 height 12
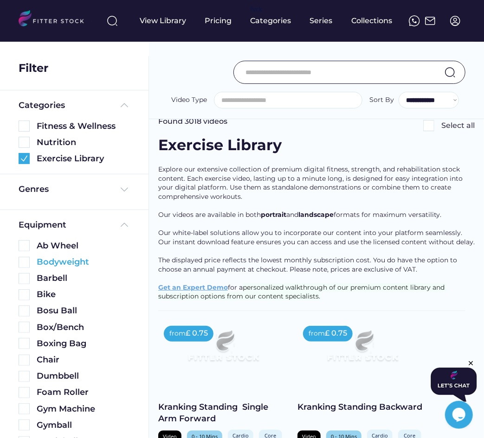
click at [26, 264] on img at bounding box center [24, 262] width 11 height 11
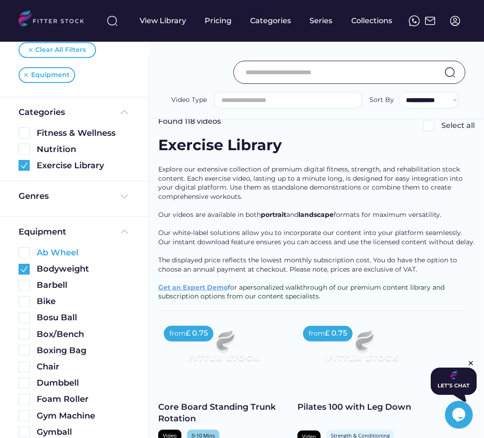
scroll to position [45, 0]
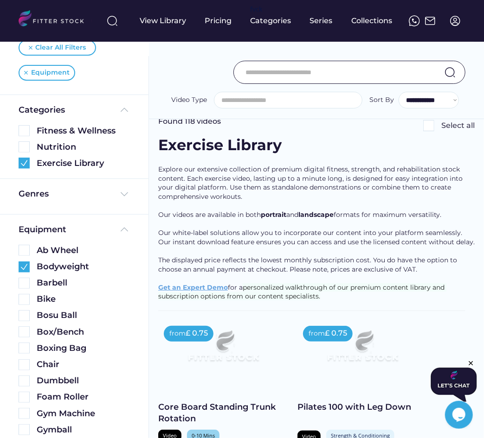
click at [24, 264] on img at bounding box center [24, 266] width 11 height 11
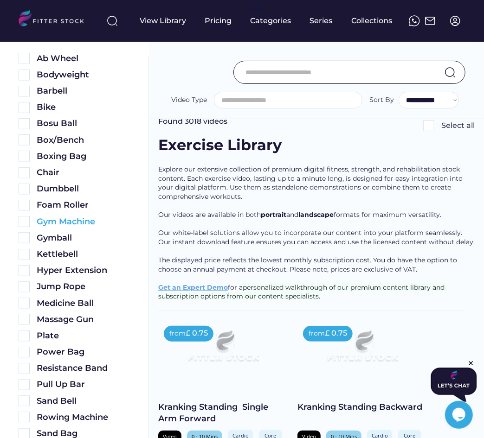
scroll to position [329, 0]
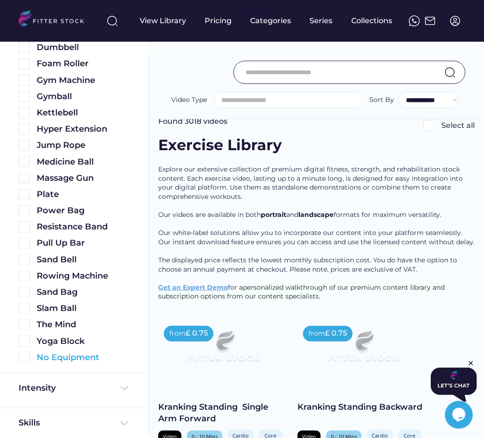
click at [26, 358] on img at bounding box center [24, 357] width 11 height 11
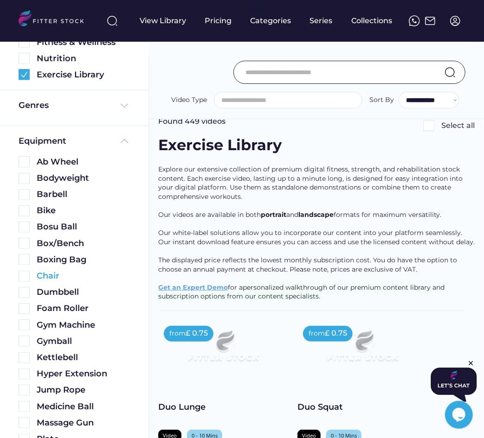
scroll to position [119, 0]
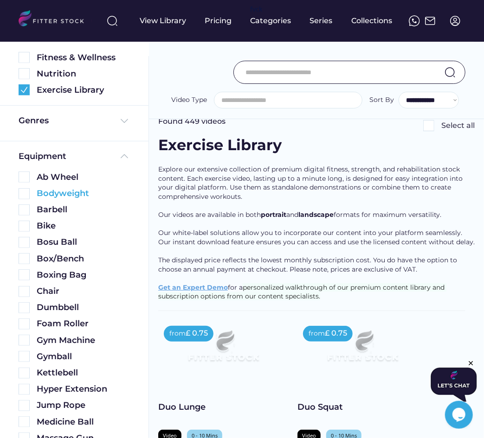
click at [26, 193] on img at bounding box center [24, 193] width 11 height 11
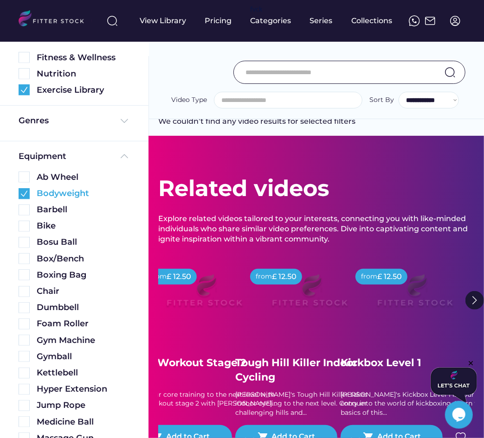
click at [23, 193] on img at bounding box center [24, 193] width 11 height 11
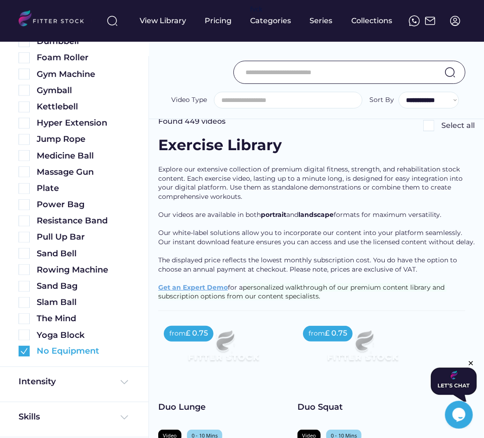
click at [23, 350] on img at bounding box center [24, 351] width 11 height 11
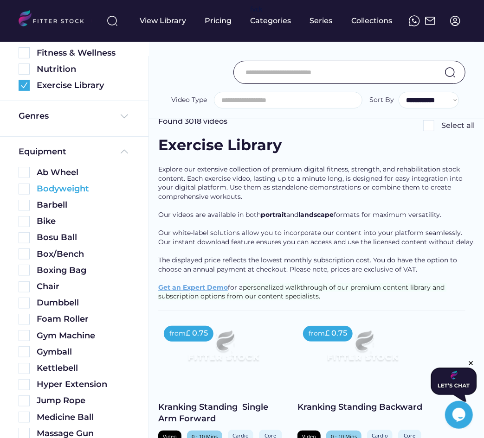
scroll to position [81, 0]
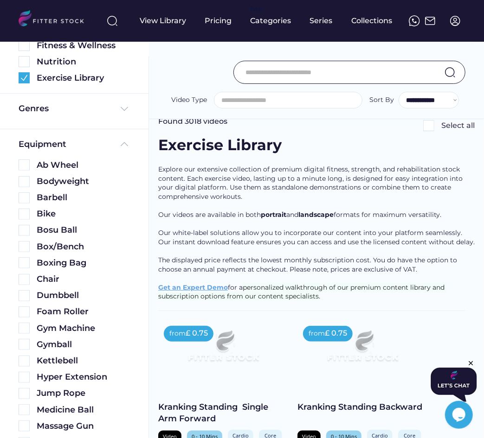
click at [29, 187] on div "Barbell" at bounding box center [74, 195] width 111 height 16
click at [21, 179] on img at bounding box center [24, 181] width 11 height 11
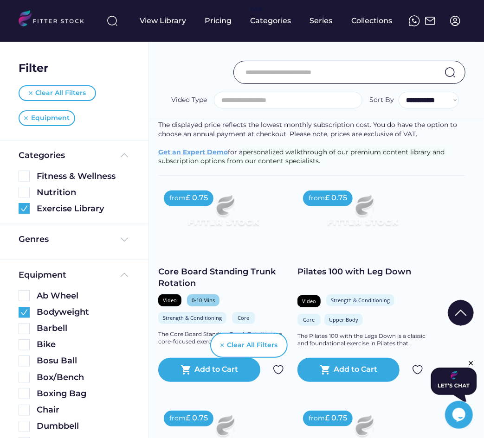
scroll to position [0, 0]
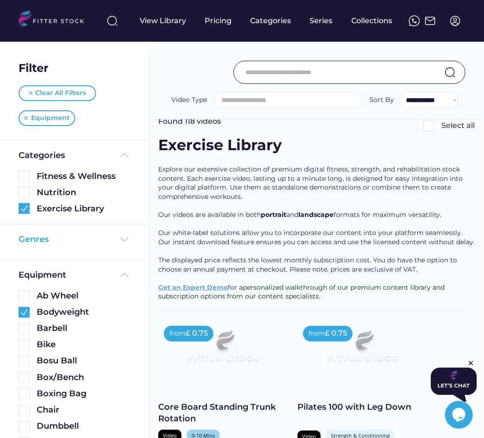
click at [68, 236] on div "Genres" at bounding box center [74, 240] width 111 height 12
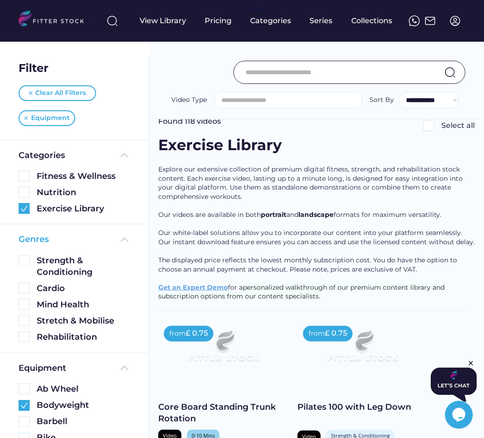
click at [68, 237] on div "Genres" at bounding box center [74, 240] width 111 height 12
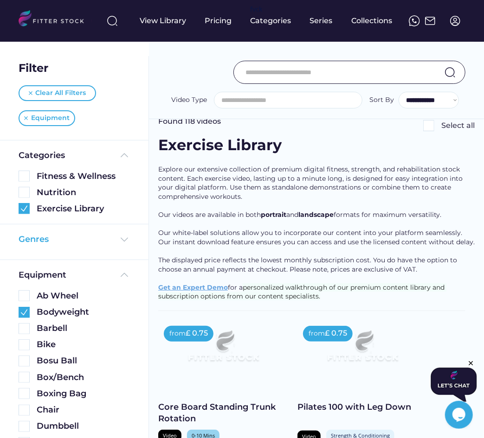
click at [74, 242] on div "Genres" at bounding box center [74, 240] width 111 height 12
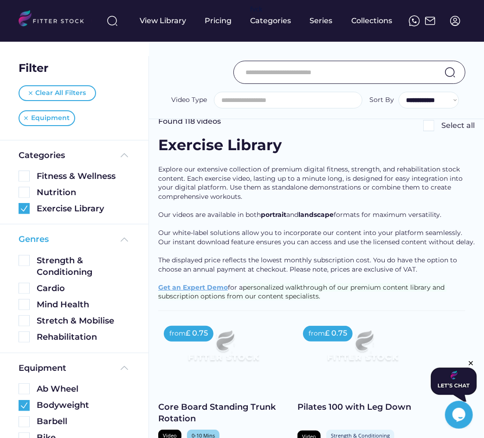
click at [74, 242] on div "Genres" at bounding box center [74, 240] width 111 height 12
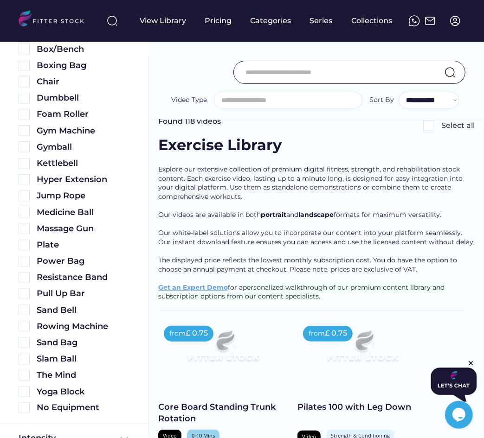
scroll to position [454, 0]
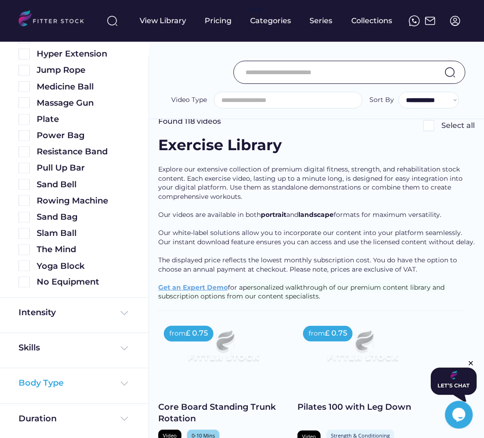
click at [52, 378] on div "Body Type" at bounding box center [41, 384] width 45 height 12
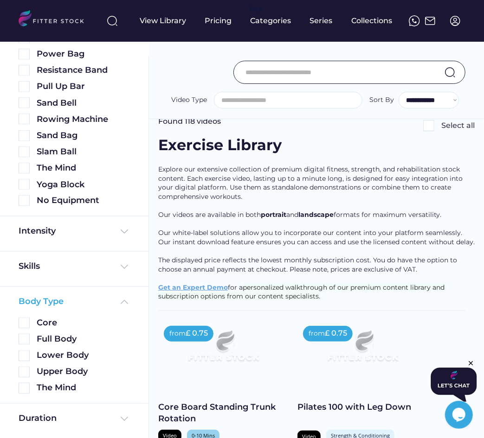
click at [43, 297] on div "Body Type" at bounding box center [41, 302] width 45 height 12
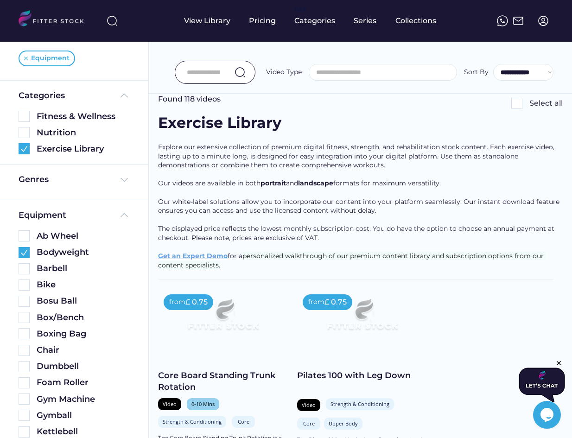
scroll to position [0, 0]
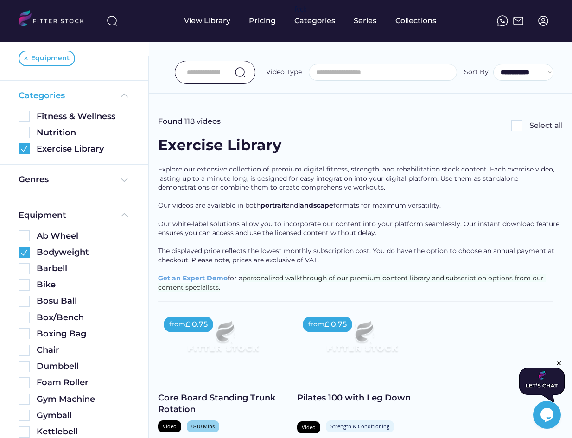
click at [119, 94] on img at bounding box center [124, 95] width 11 height 11
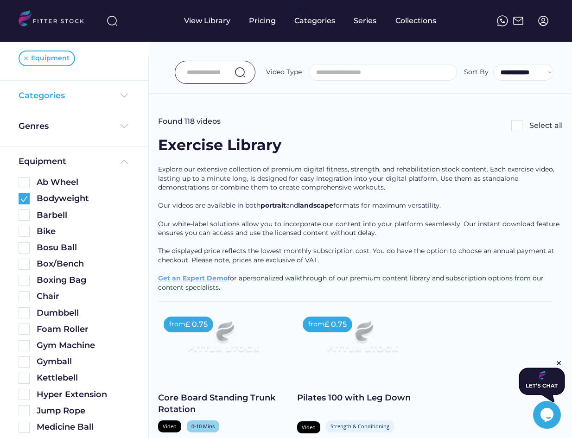
click at [119, 94] on img at bounding box center [124, 95] width 11 height 11
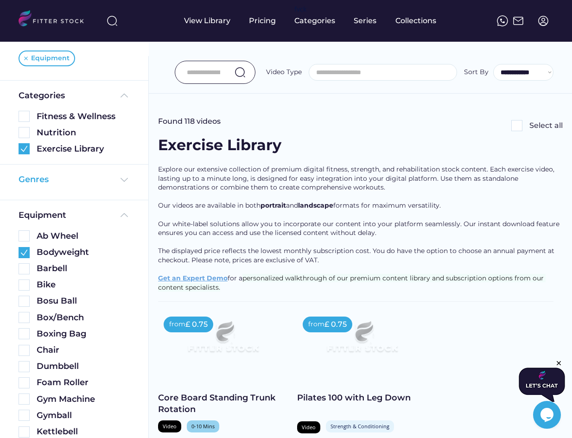
scroll to position [30, 0]
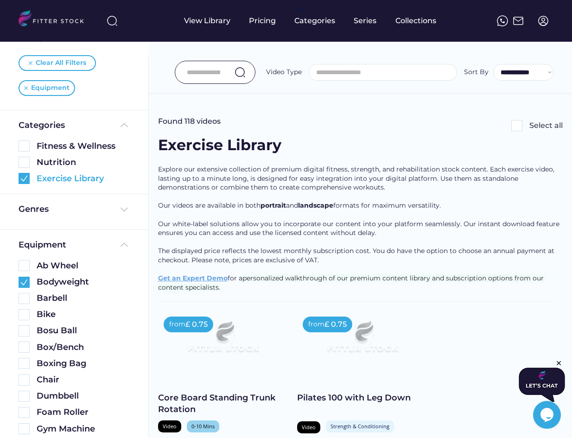
click at [27, 181] on img at bounding box center [24, 178] width 11 height 11
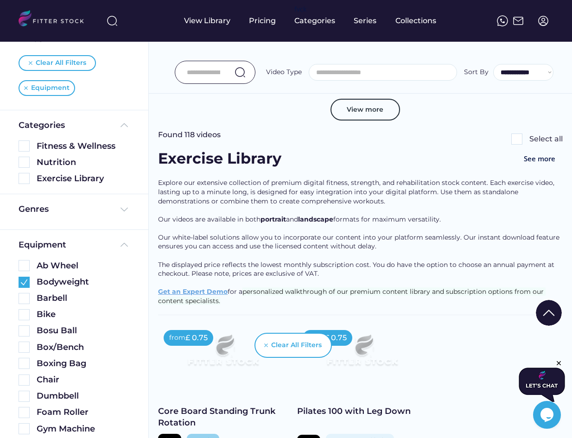
scroll to position [869, 0]
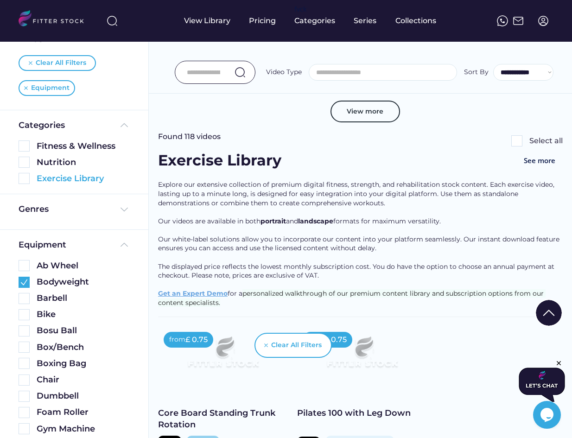
click at [27, 182] on img at bounding box center [24, 178] width 11 height 11
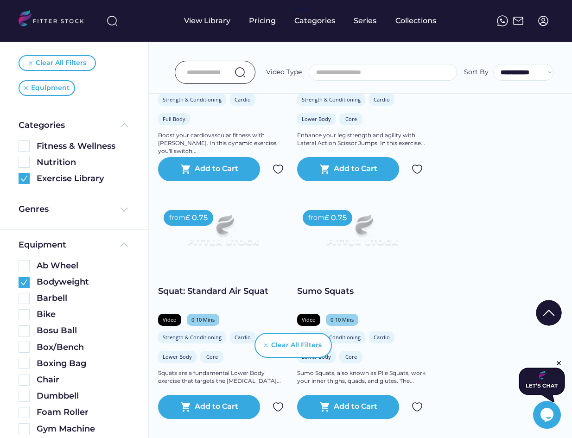
scroll to position [0, 0]
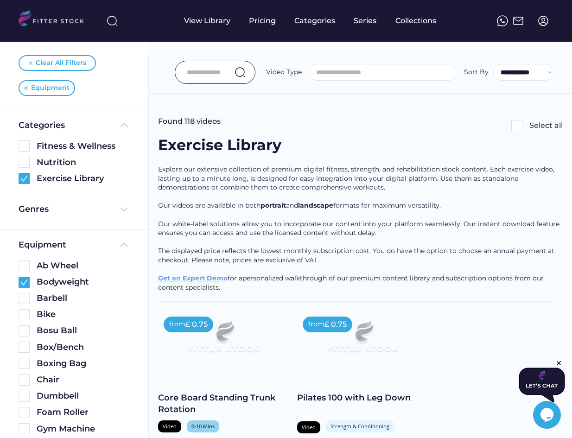
click at [25, 281] on img at bounding box center [24, 282] width 11 height 11
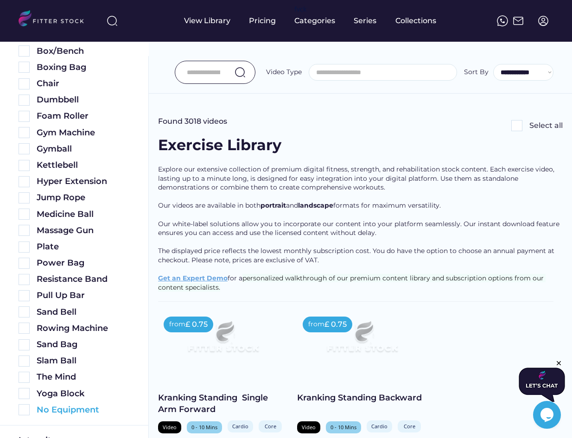
click at [25, 411] on img at bounding box center [24, 409] width 11 height 11
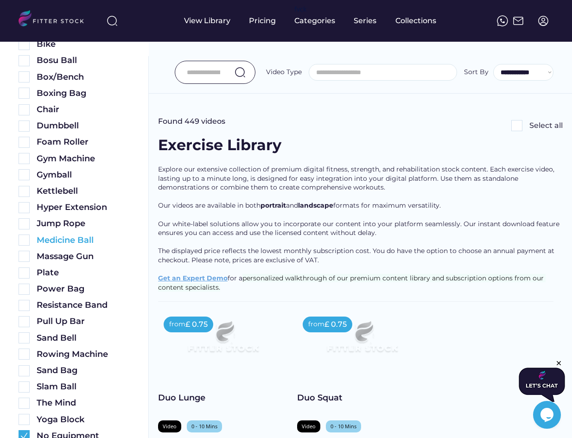
scroll to position [308, 0]
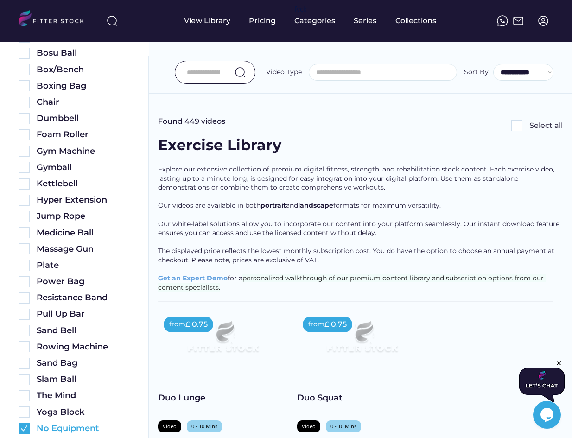
click at [22, 427] on img at bounding box center [24, 428] width 11 height 11
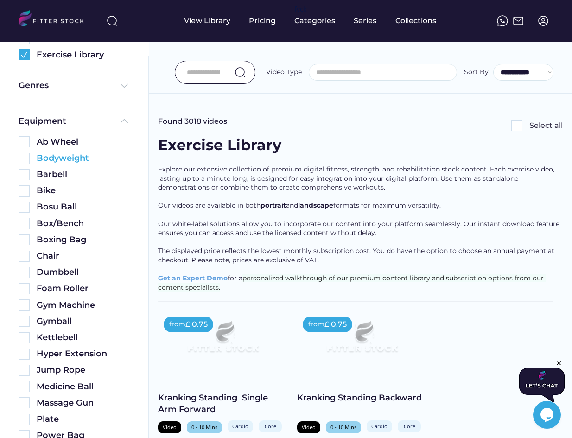
click at [23, 157] on img at bounding box center [24, 158] width 11 height 11
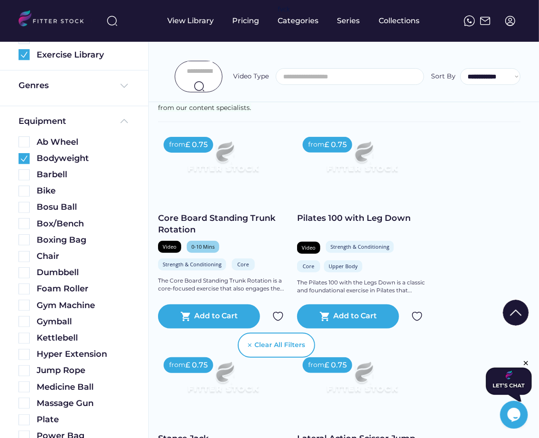
scroll to position [0, 0]
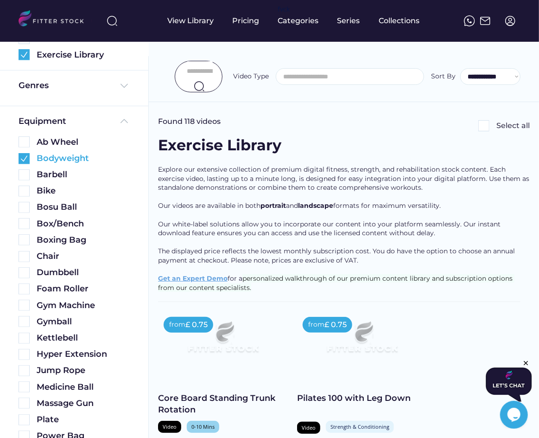
click at [22, 159] on img at bounding box center [24, 158] width 11 height 11
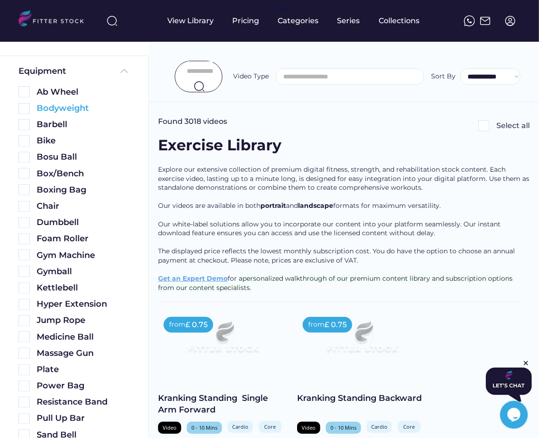
scroll to position [104, 0]
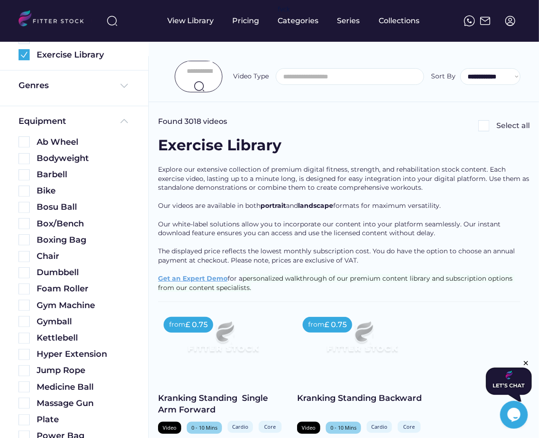
click at [22, 17] on img at bounding box center [55, 19] width 73 height 19
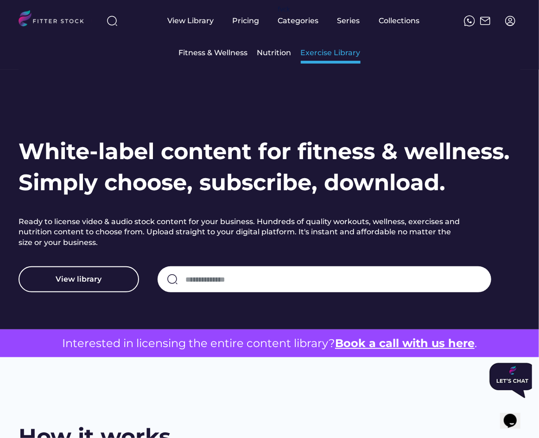
click at [325, 55] on div "Exercise Library" at bounding box center [331, 53] width 60 height 10
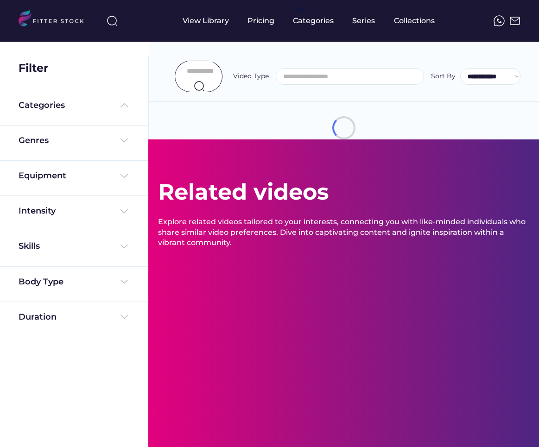
select select
select select "**********"
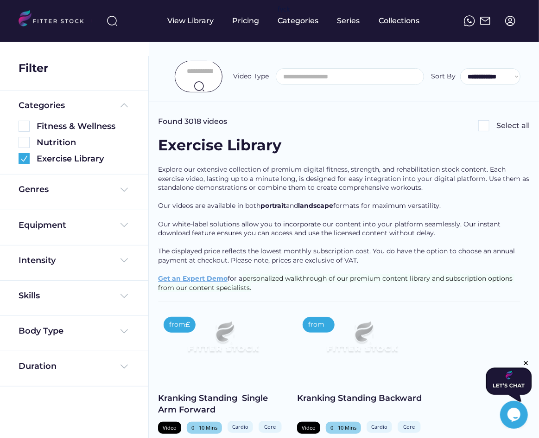
click at [200, 69] on input "input" at bounding box center [200, 70] width 26 height 19
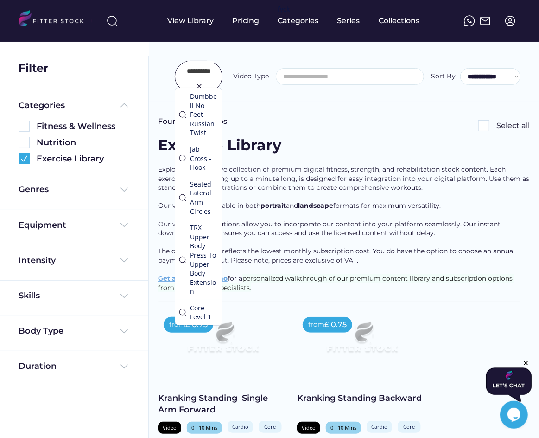
scroll to position [0, 8]
type input "**********"
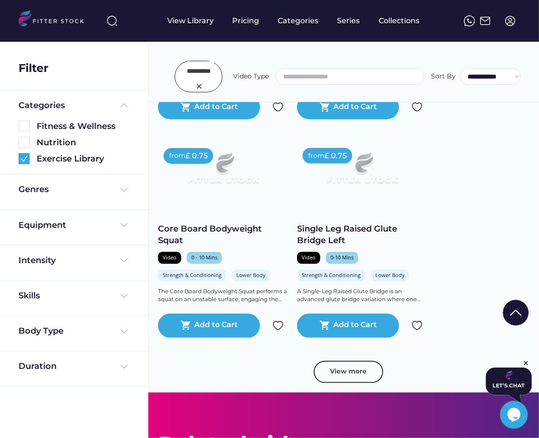
scroll to position [681, 0]
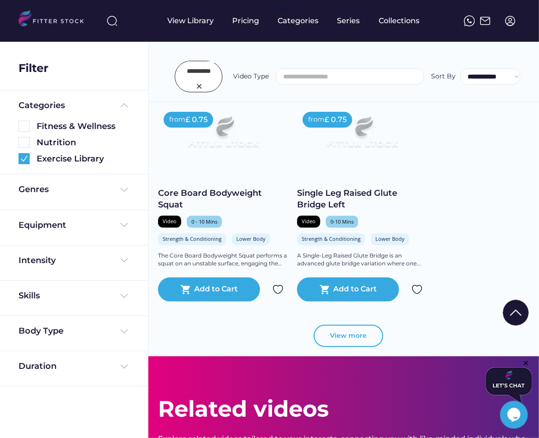
click at [338, 340] on button "View more" at bounding box center [349, 336] width 70 height 22
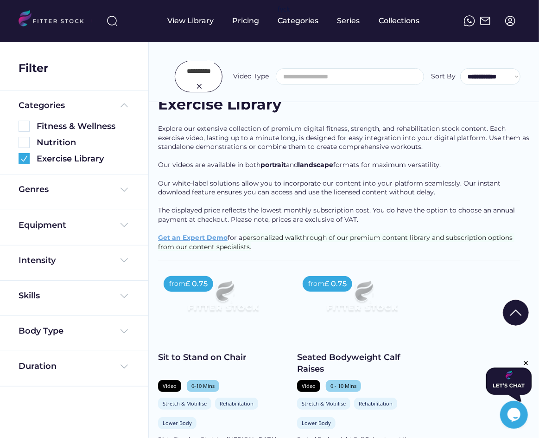
scroll to position [0, 0]
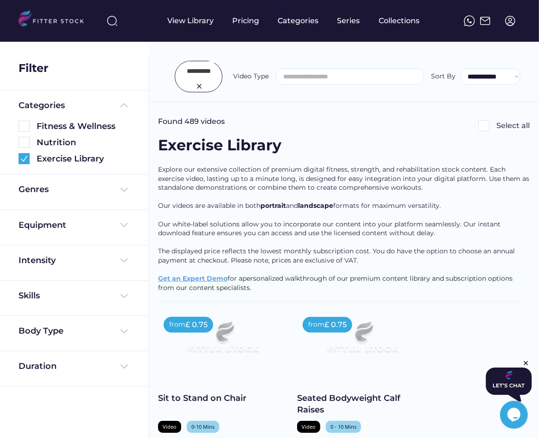
click at [196, 83] on img at bounding box center [199, 86] width 11 height 11
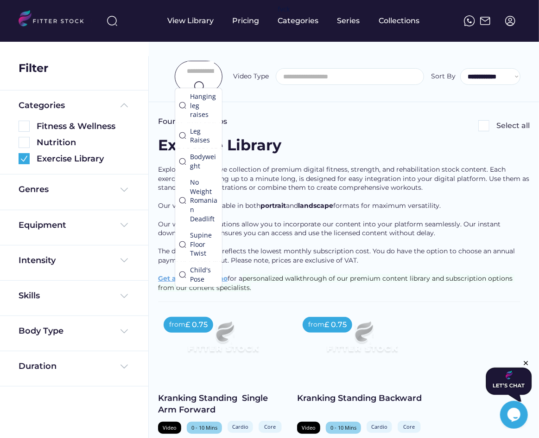
click at [49, 235] on div "Equipment" at bounding box center [74, 227] width 111 height 16
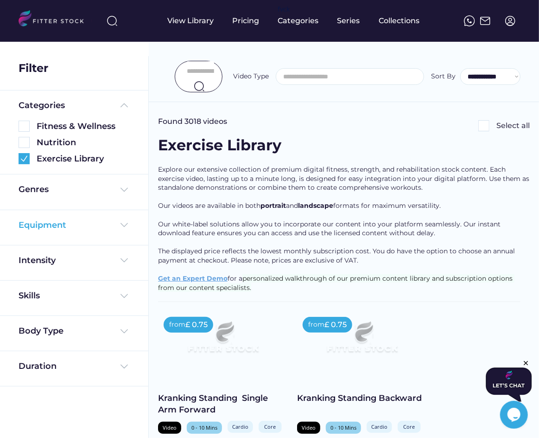
click at [51, 229] on div "Equipment" at bounding box center [43, 225] width 48 height 12
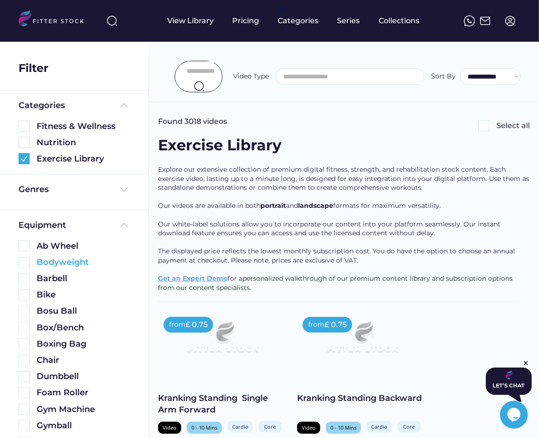
click at [24, 265] on img at bounding box center [24, 262] width 11 height 11
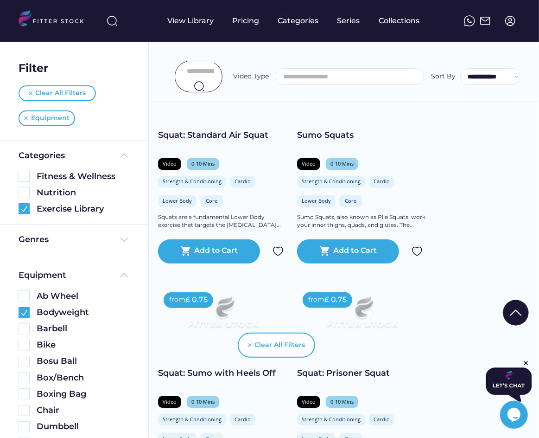
scroll to position [727, 0]
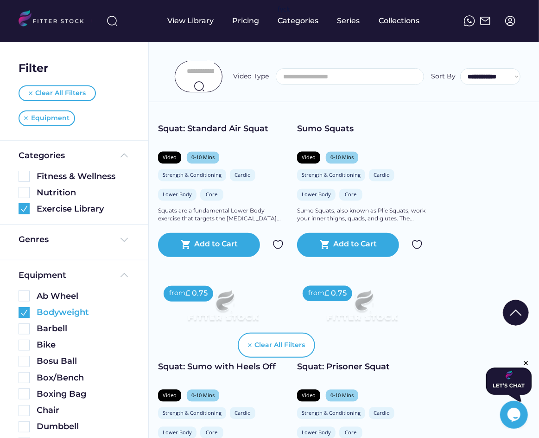
click at [25, 311] on img at bounding box center [24, 312] width 11 height 11
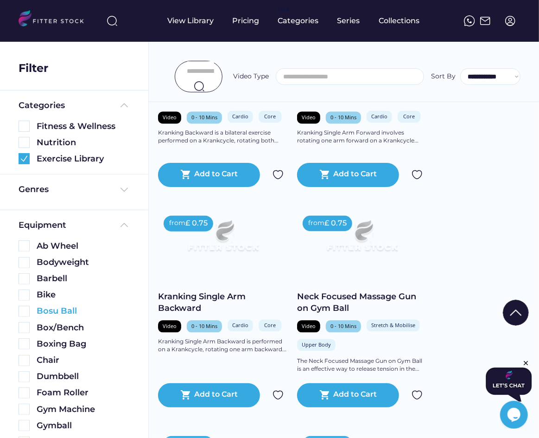
scroll to position [686, 0]
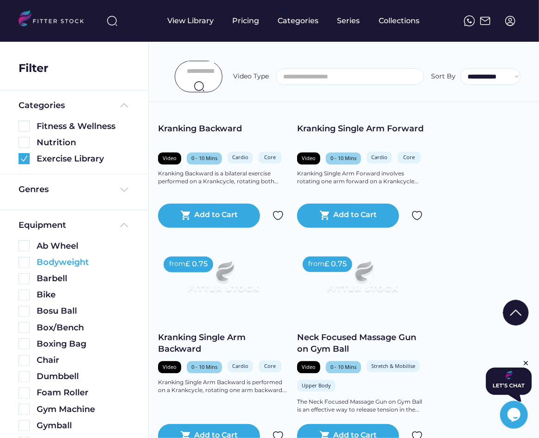
click at [27, 264] on img at bounding box center [24, 262] width 11 height 11
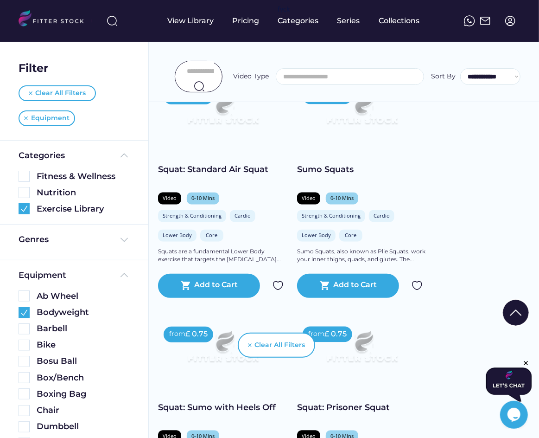
scroll to position [340, 0]
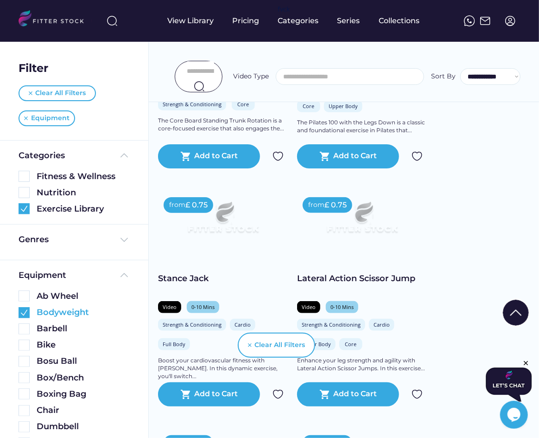
click at [22, 307] on img at bounding box center [24, 312] width 11 height 11
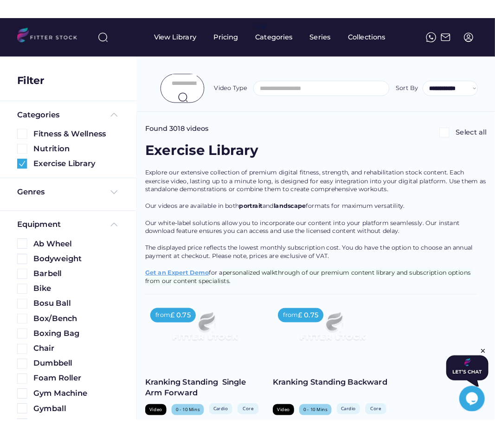
scroll to position [0, 0]
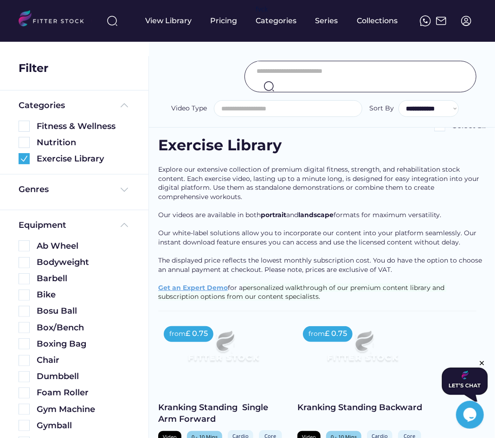
click at [278, 78] on input "input" at bounding box center [348, 70] width 185 height 19
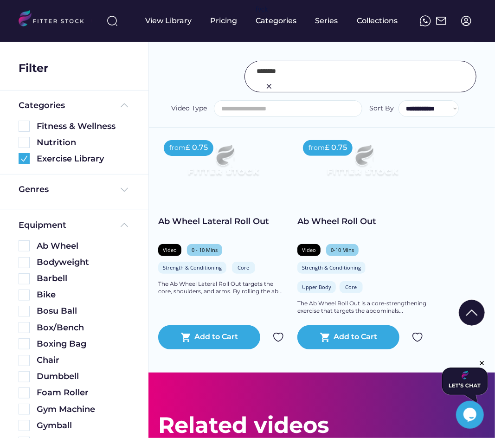
scroll to position [190, 0]
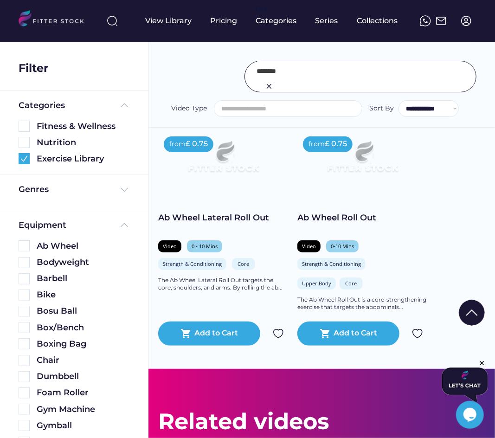
click at [331, 70] on input "input" at bounding box center [348, 70] width 185 height 19
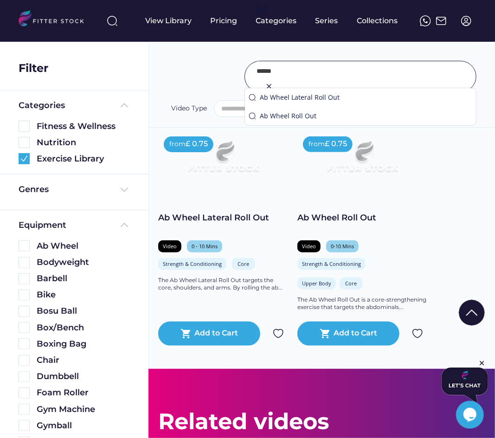
type input "******"
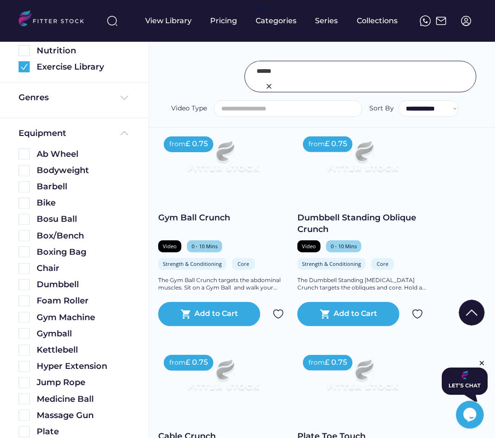
scroll to position [95, 0]
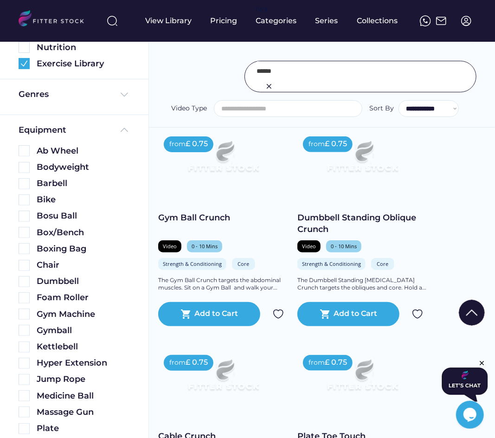
click at [281, 67] on input "input" at bounding box center [348, 70] width 185 height 19
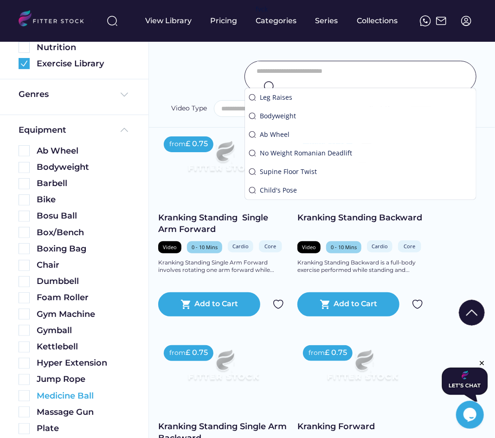
click at [22, 394] on img at bounding box center [24, 395] width 11 height 11
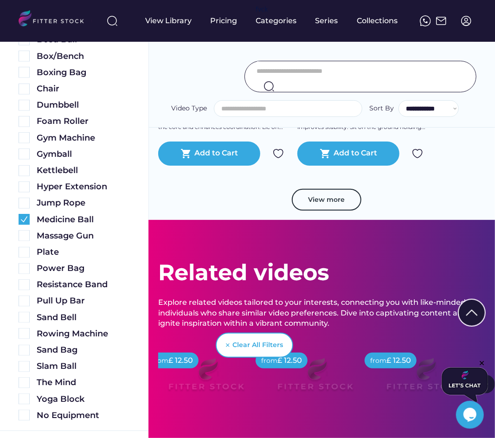
scroll to position [1485, 0]
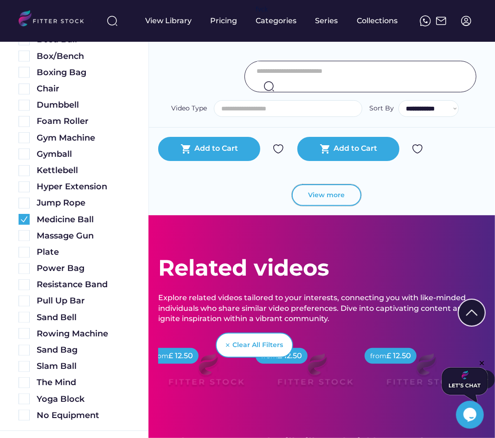
click at [331, 185] on button "View more" at bounding box center [327, 195] width 70 height 22
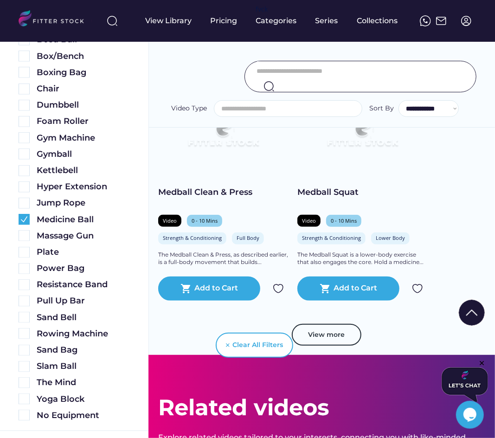
scroll to position [2016, 0]
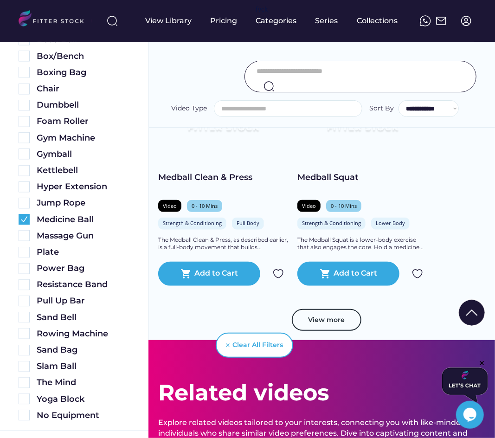
click at [348, 313] on button "View more" at bounding box center [327, 320] width 70 height 22
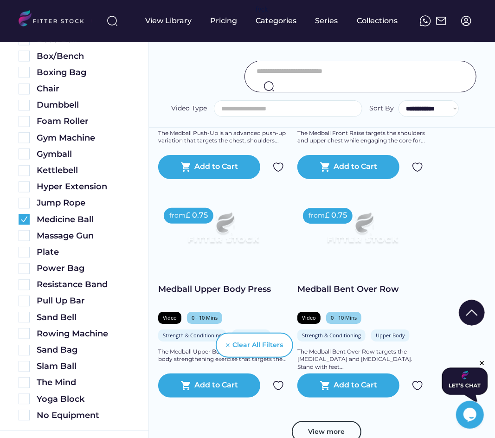
scroll to position [2641, 0]
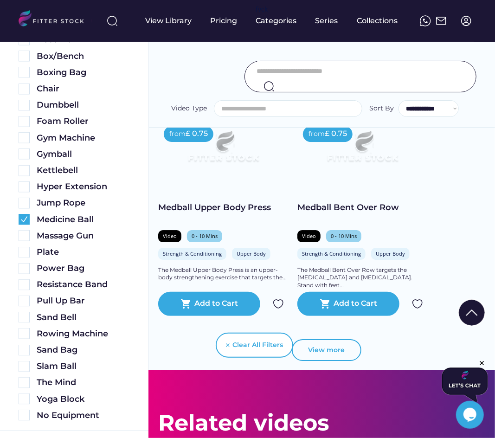
click at [325, 356] on button "View more" at bounding box center [327, 350] width 70 height 22
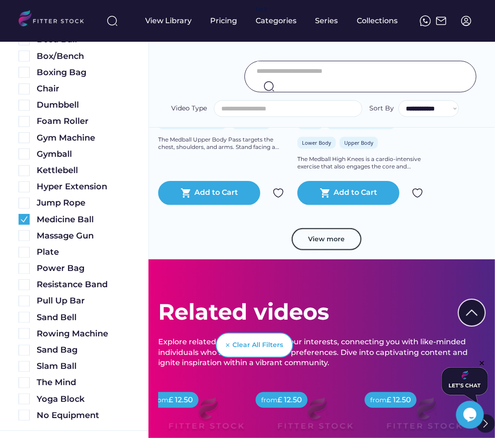
scroll to position [3470, 0]
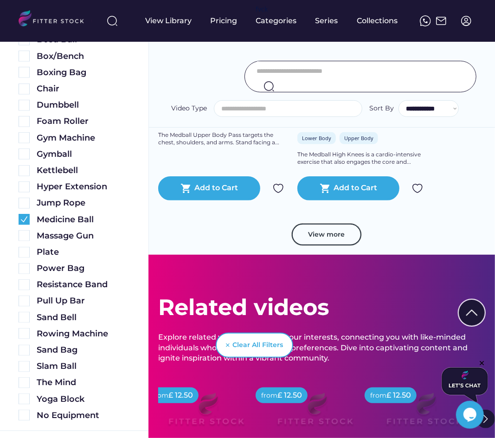
click at [342, 238] on button "View more" at bounding box center [327, 234] width 70 height 22
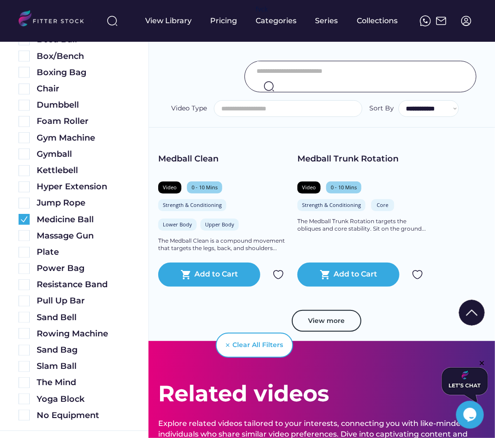
scroll to position [4117, 0]
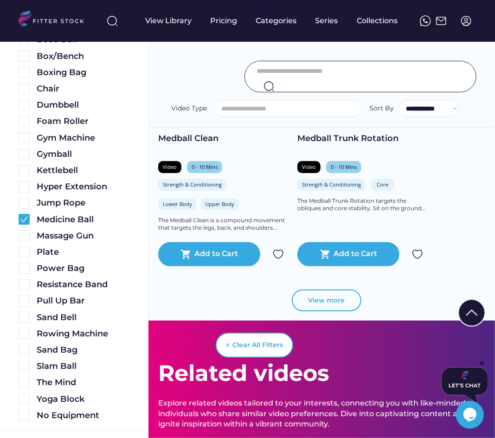
click at [325, 306] on button "View more" at bounding box center [327, 300] width 70 height 22
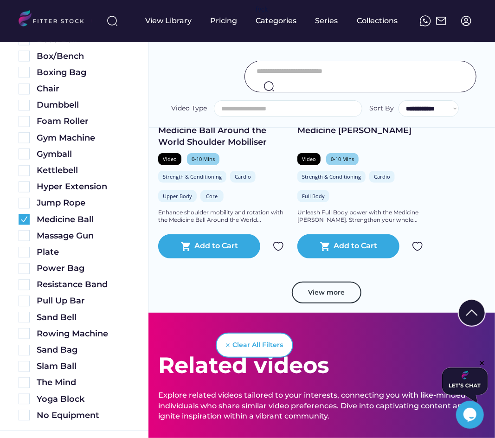
scroll to position [4856, 0]
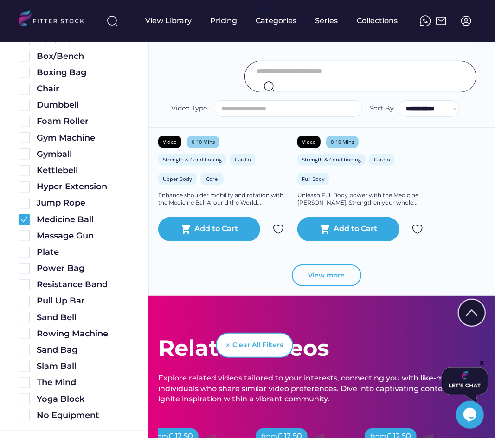
click at [344, 267] on button "View more" at bounding box center [327, 275] width 70 height 22
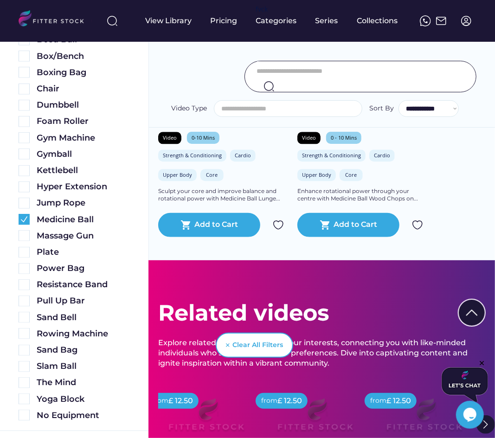
scroll to position [5234, 0]
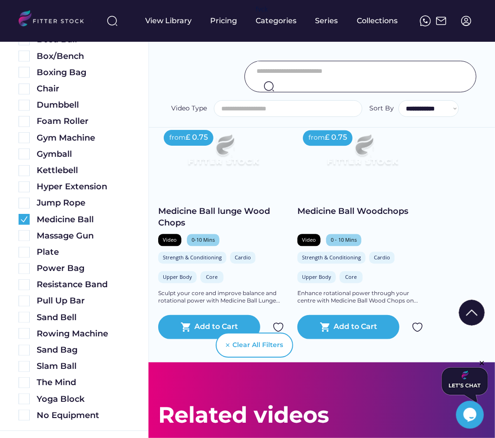
click at [268, 72] on input "input" at bounding box center [348, 70] width 185 height 19
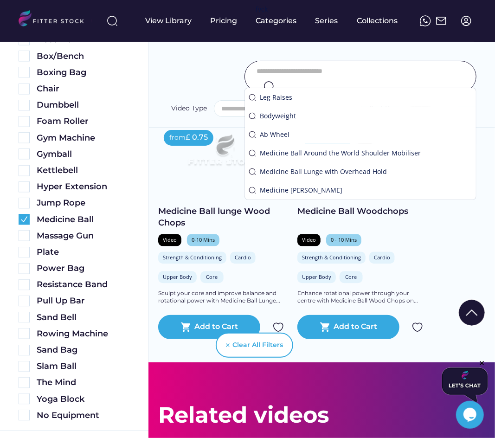
click at [25, 214] on img at bounding box center [24, 219] width 11 height 11
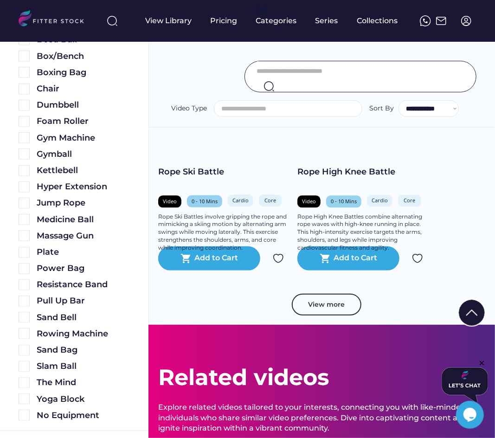
scroll to position [5006, 0]
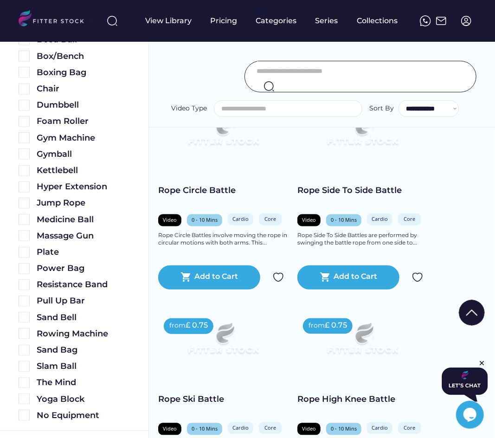
click at [282, 70] on input "input" at bounding box center [348, 70] width 185 height 19
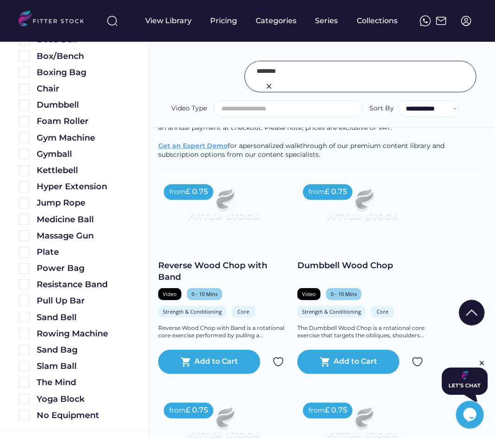
scroll to position [143, 0]
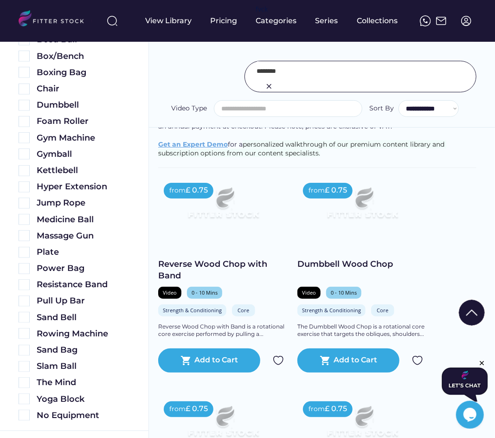
click at [304, 67] on input "input" at bounding box center [348, 70] width 185 height 19
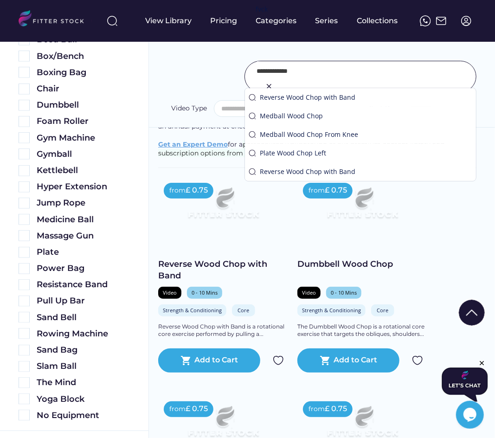
type input "**********"
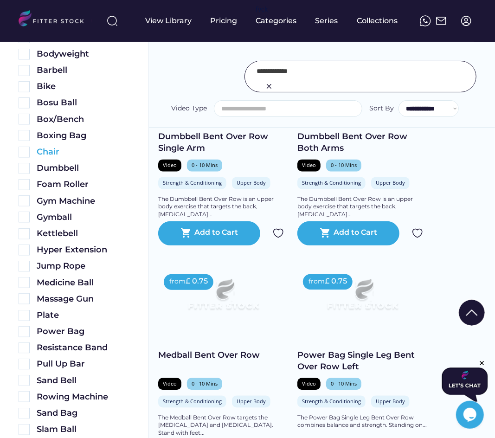
scroll to position [158, 0]
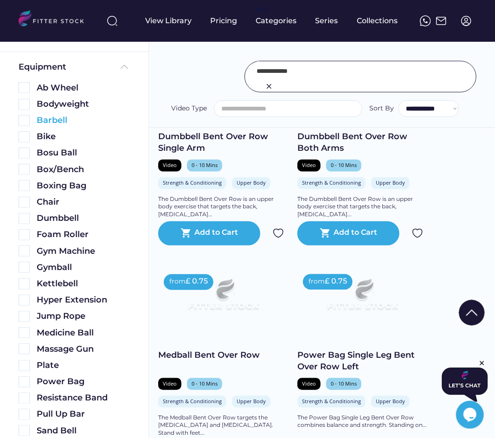
click at [27, 120] on img at bounding box center [24, 120] width 11 height 11
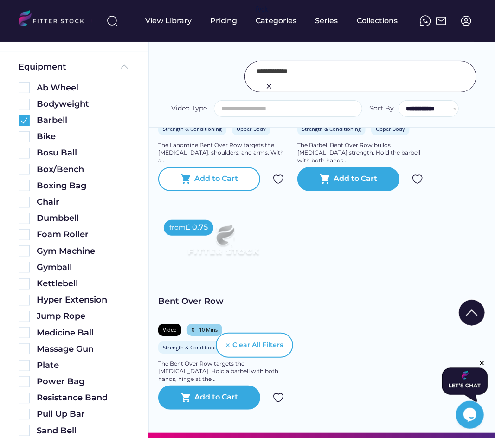
scroll to position [1242, 0]
